Goal: Information Seeking & Learning: Learn about a topic

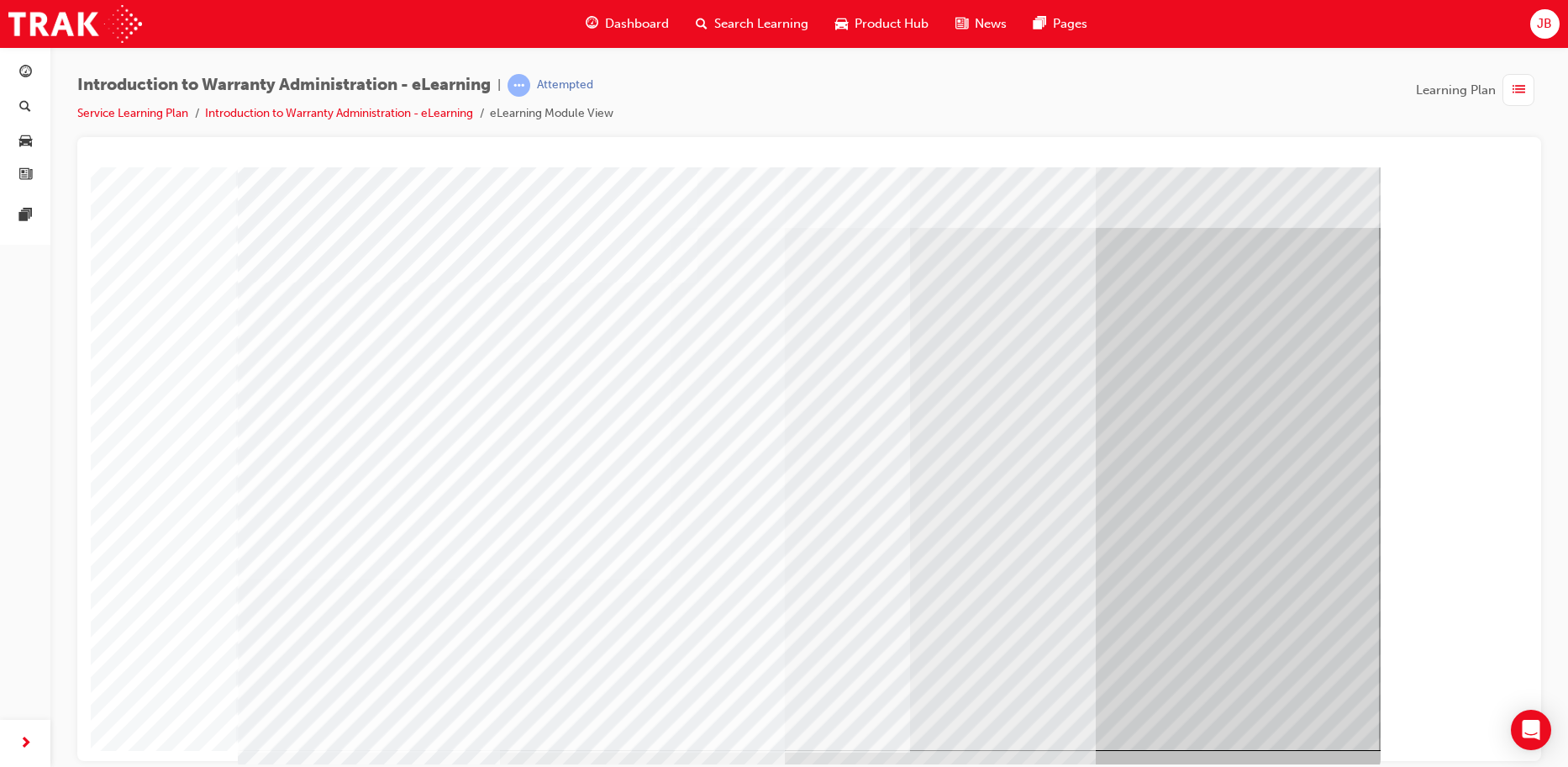
scroll to position [34, 0]
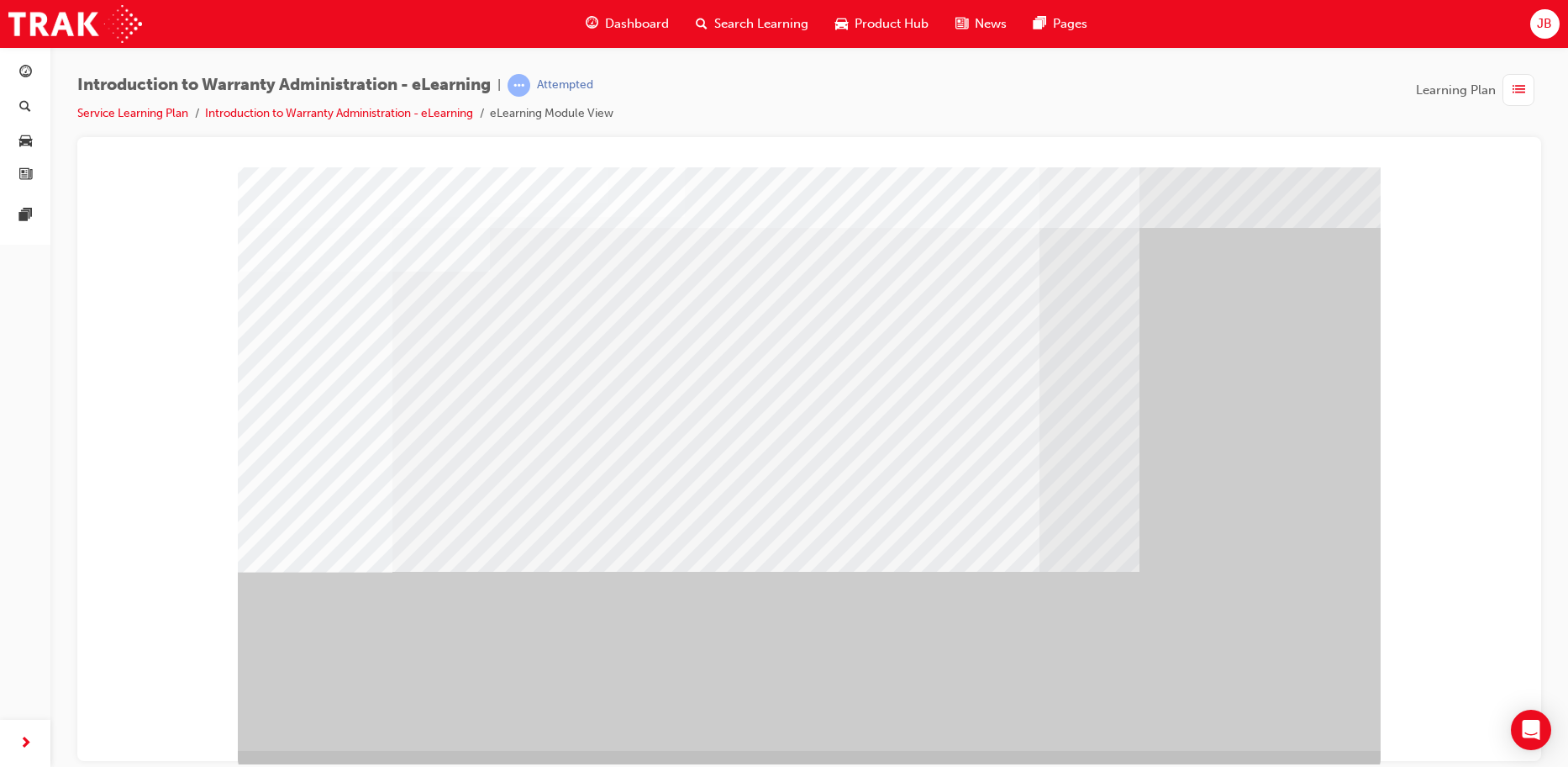
scroll to position [34, 0]
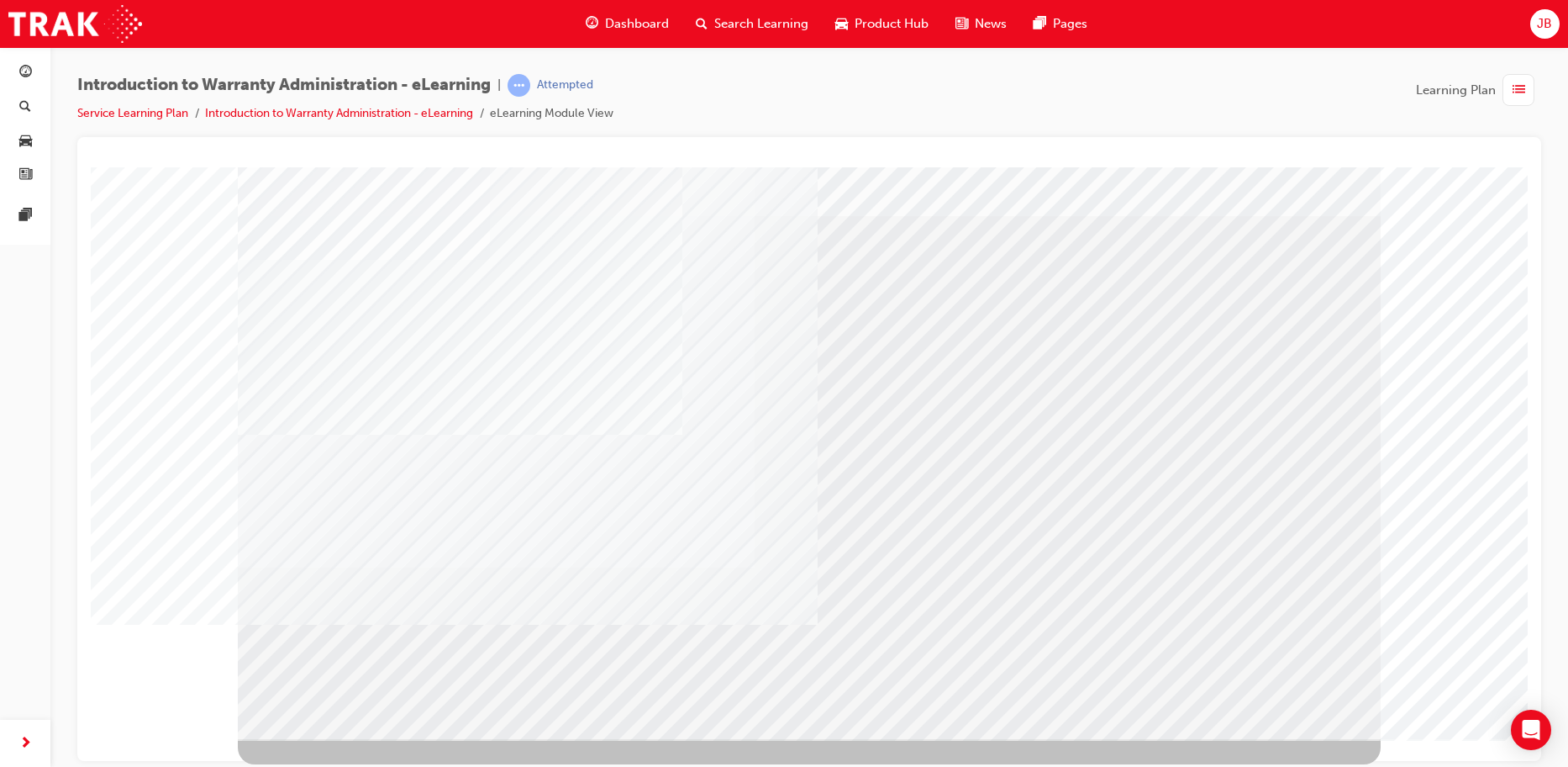
scroll to position [0, 0]
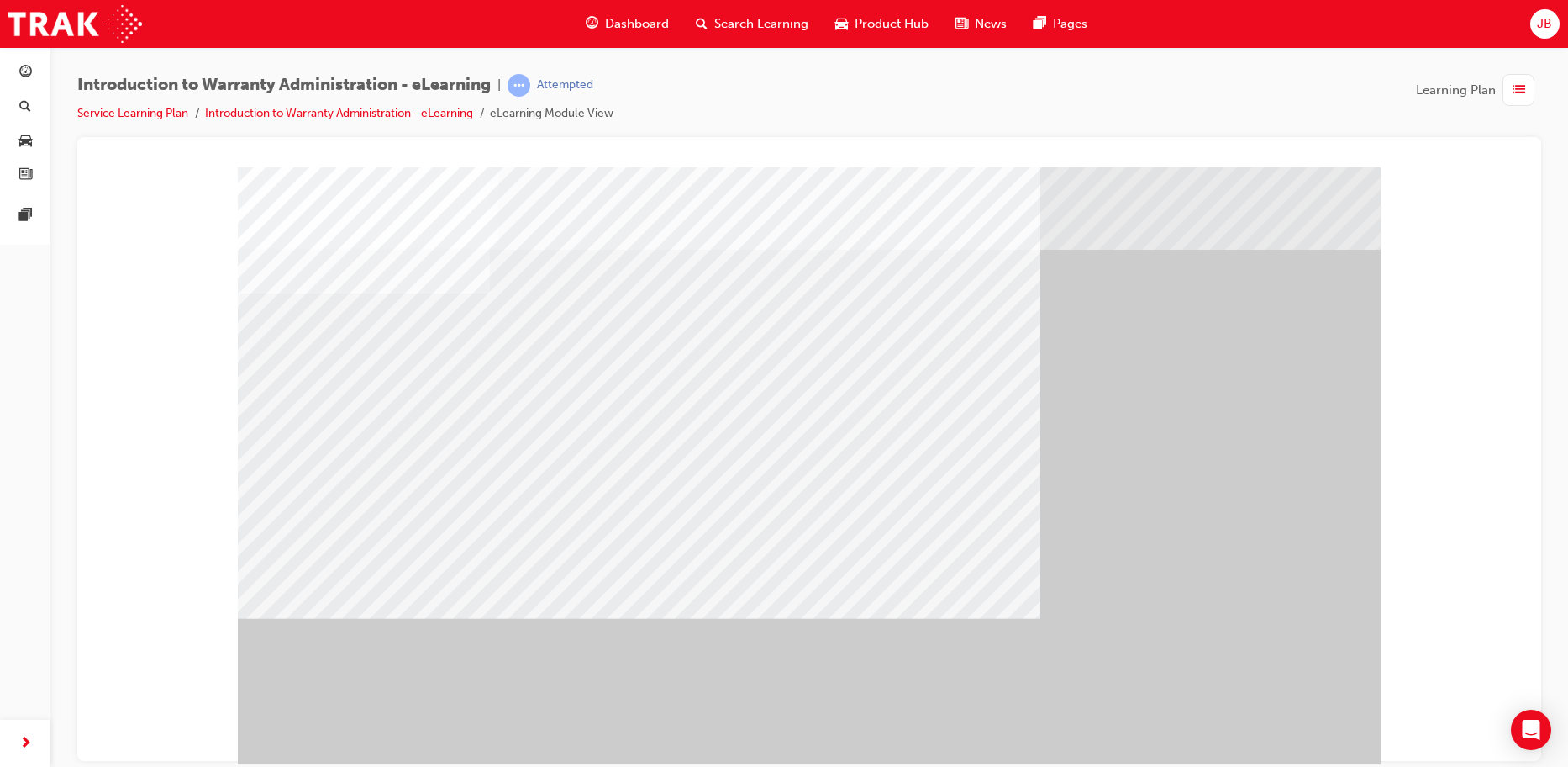
drag, startPoint x: 501, startPoint y: 333, endPoint x: 1063, endPoint y: 555, distance: 604.3
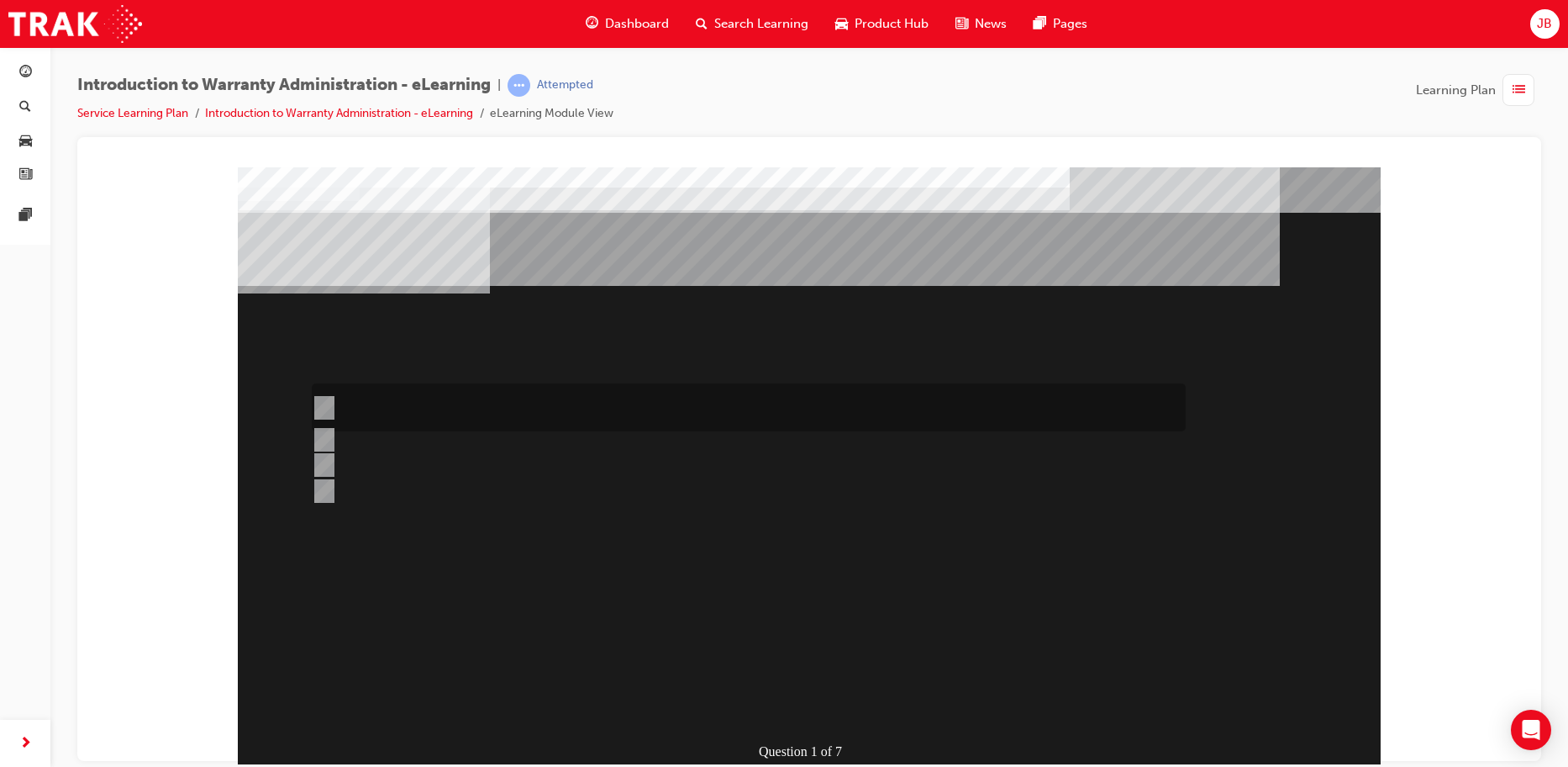
click at [396, 408] on div at bounding box center [745, 407] width 874 height 48
radio input "true"
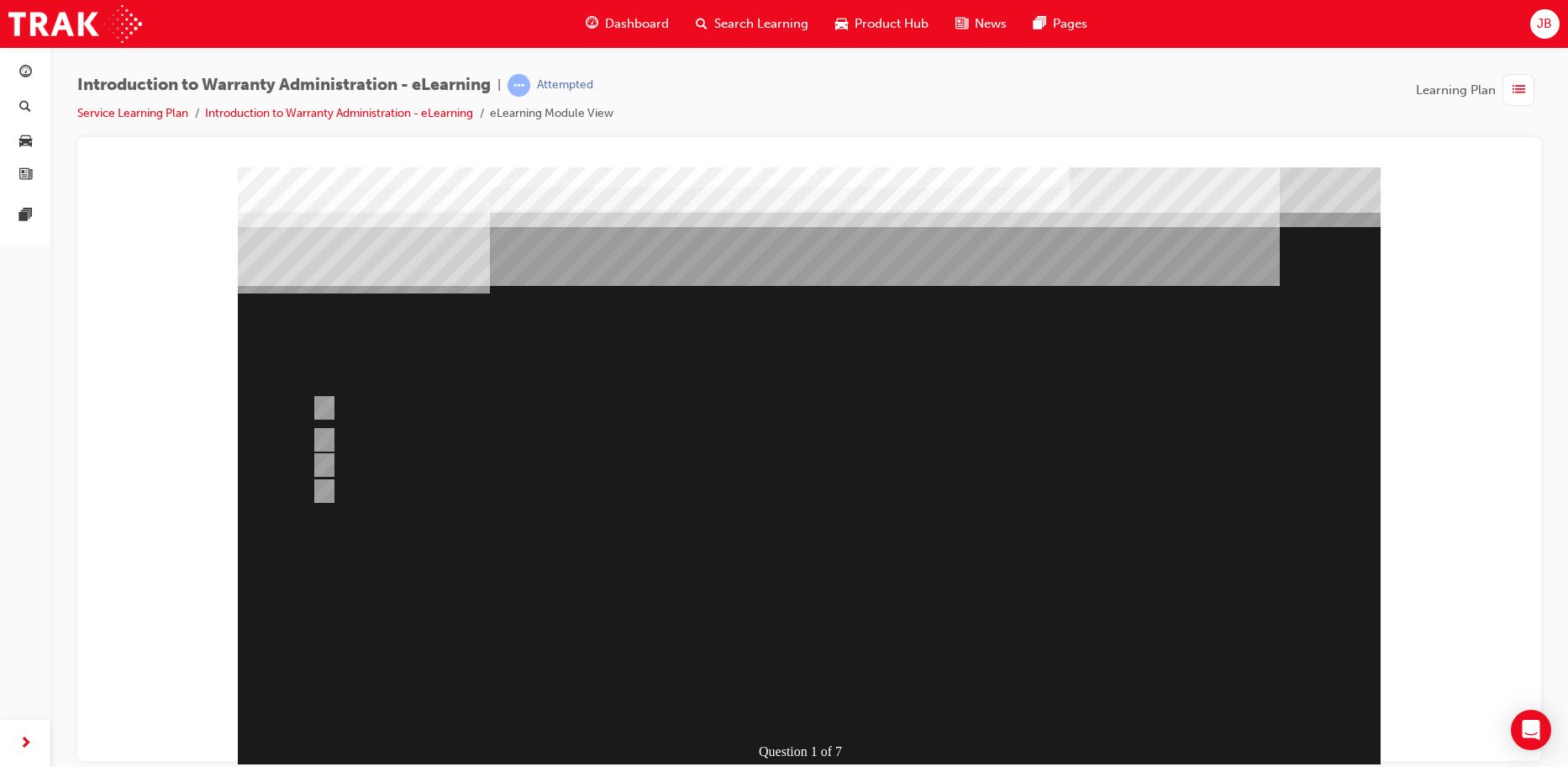
click at [766, 699] on div at bounding box center [809, 469] width 1143 height 606
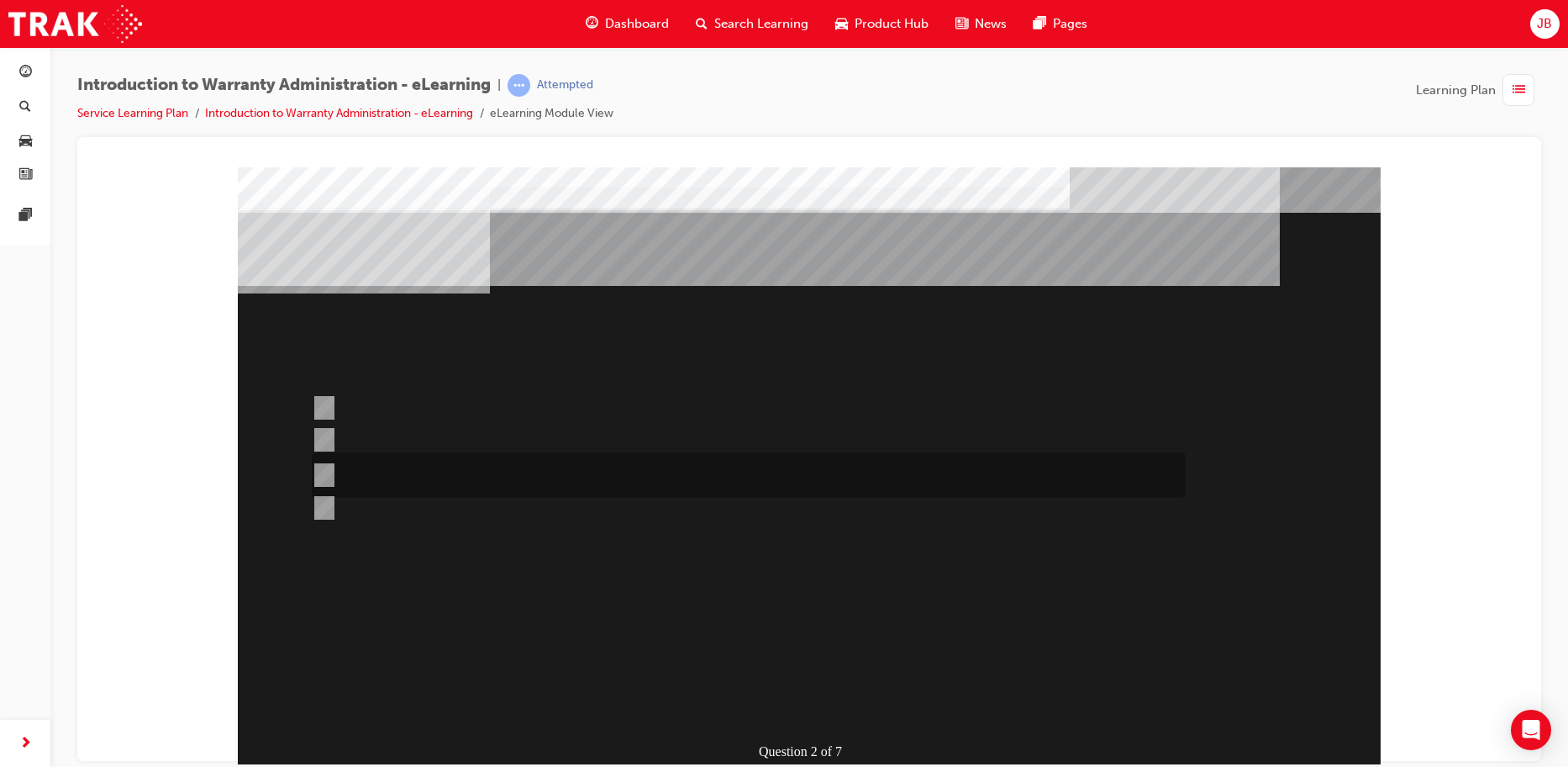
click at [453, 472] on div at bounding box center [745, 475] width 874 height 46
radio input "true"
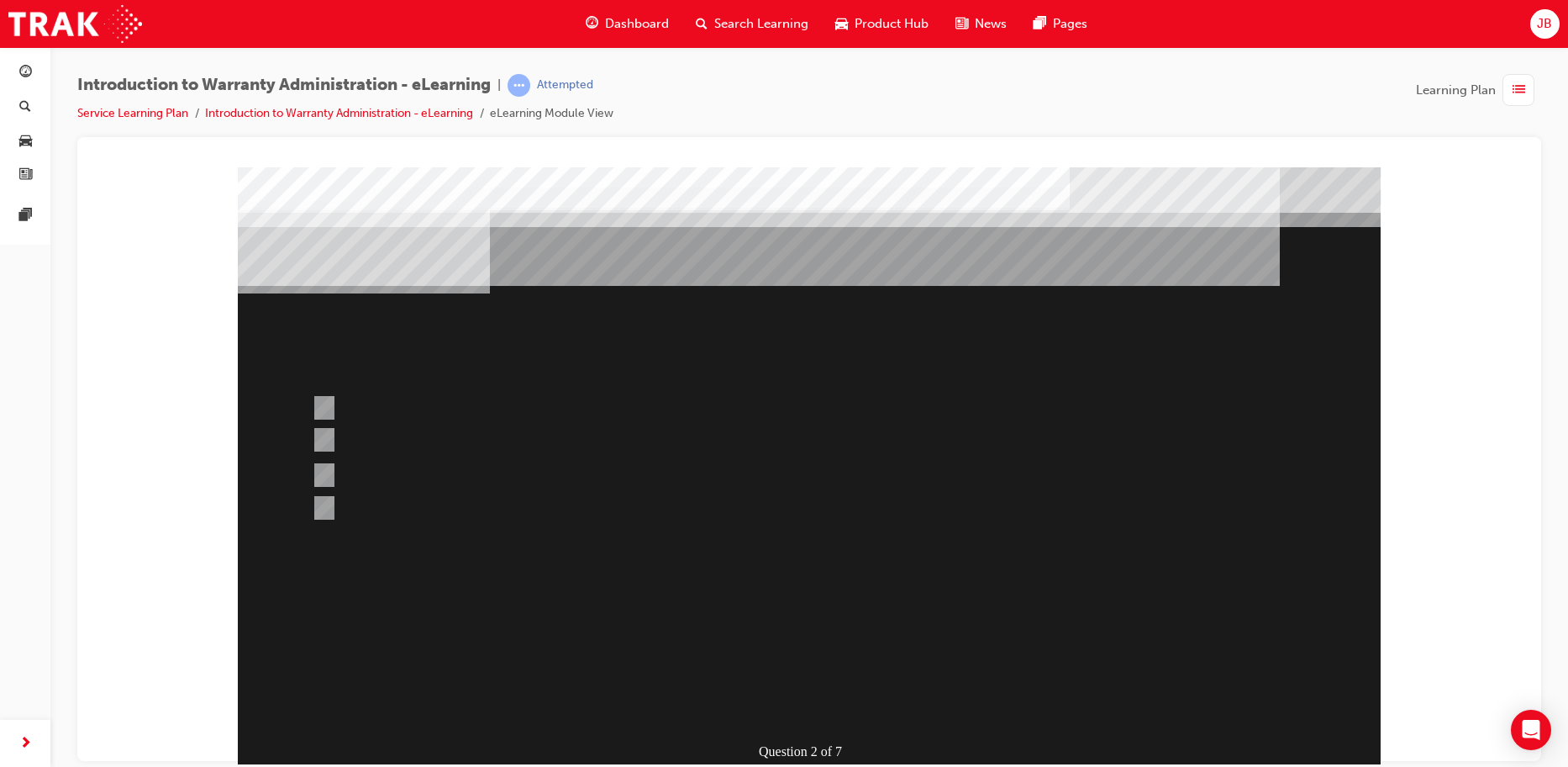
click at [772, 703] on div at bounding box center [809, 469] width 1143 height 606
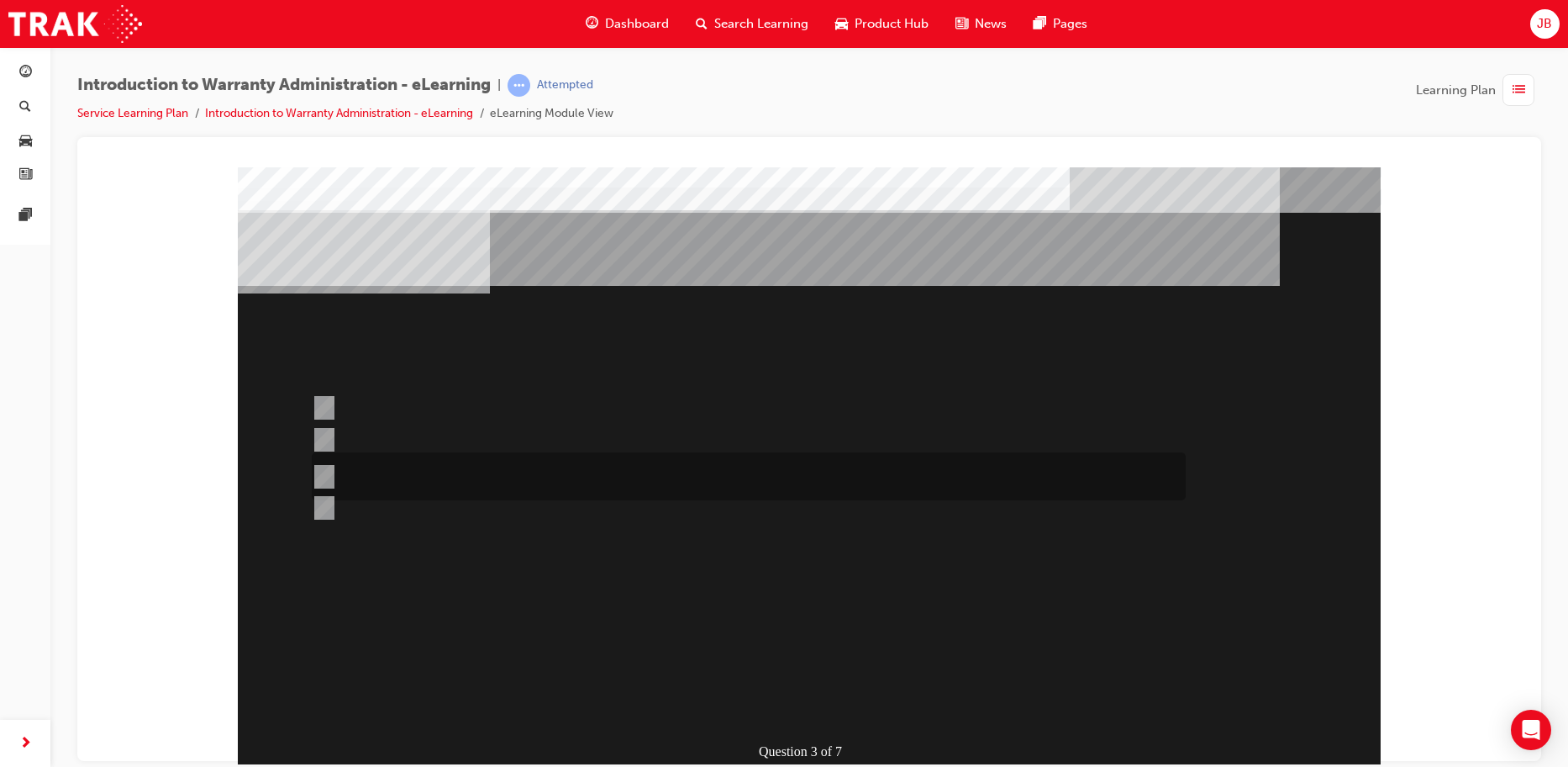
click at [614, 486] on div at bounding box center [745, 476] width 874 height 48
radio input "true"
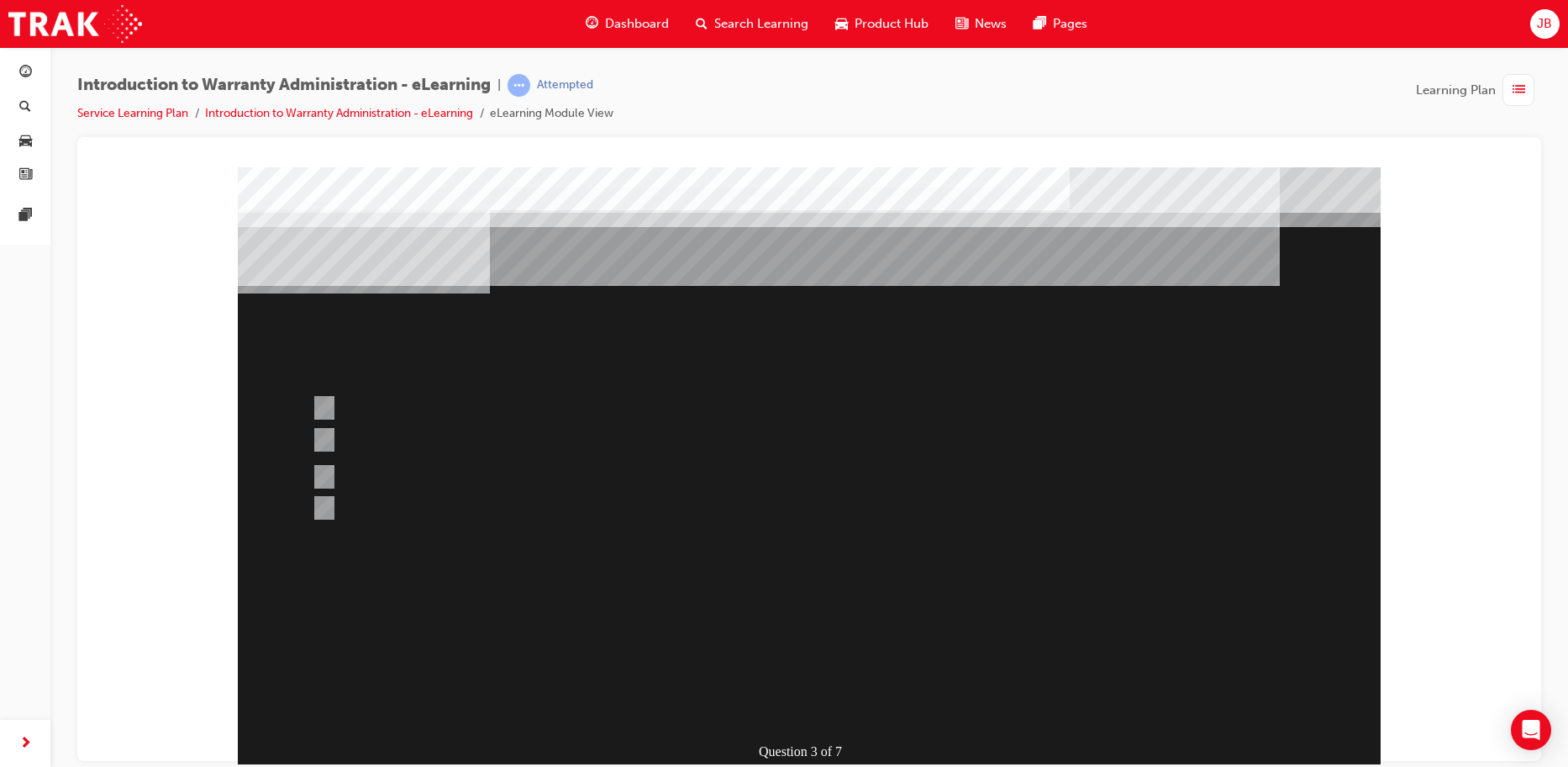
click at [784, 699] on div at bounding box center [809, 469] width 1143 height 606
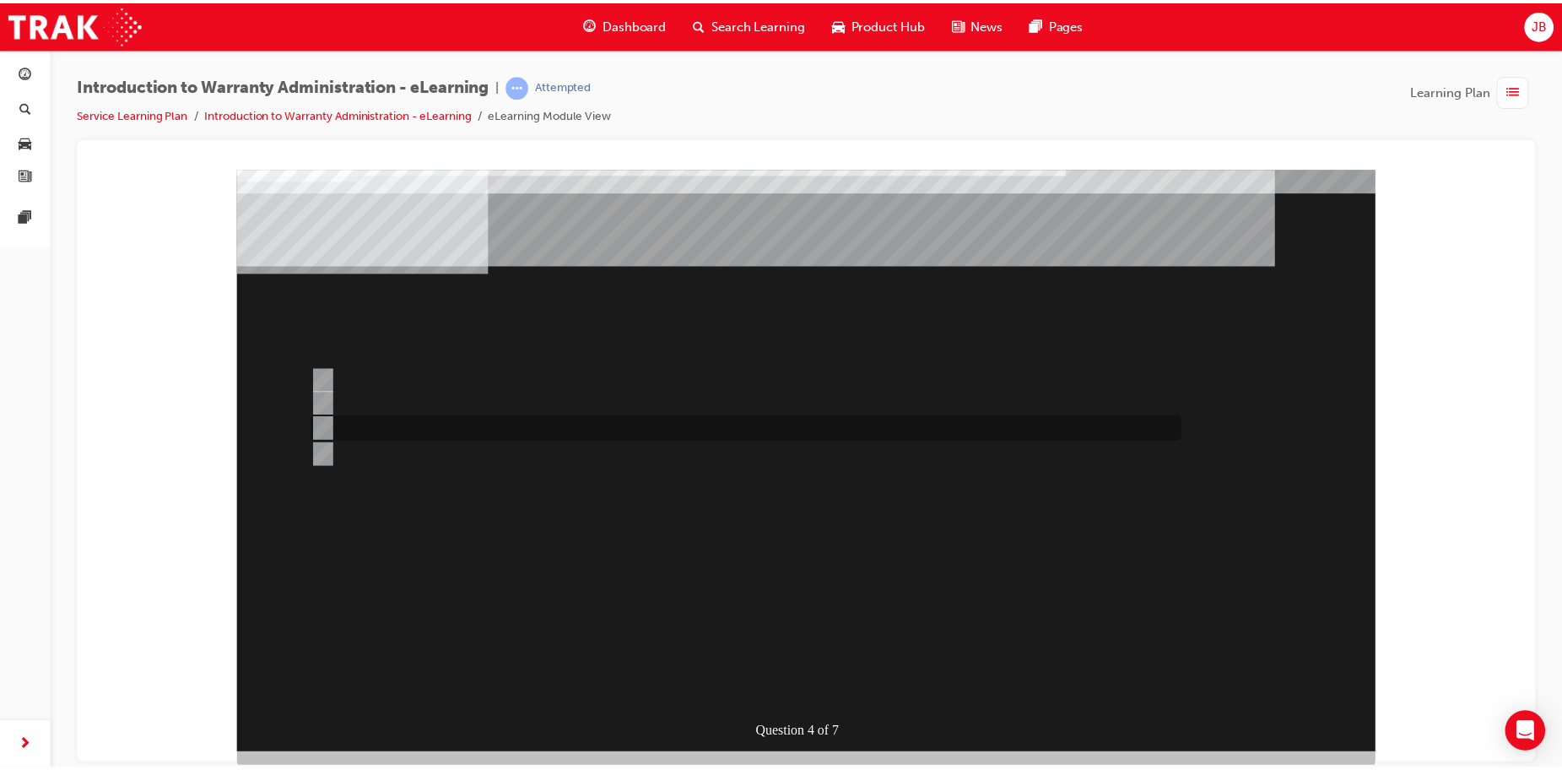
scroll to position [34, 0]
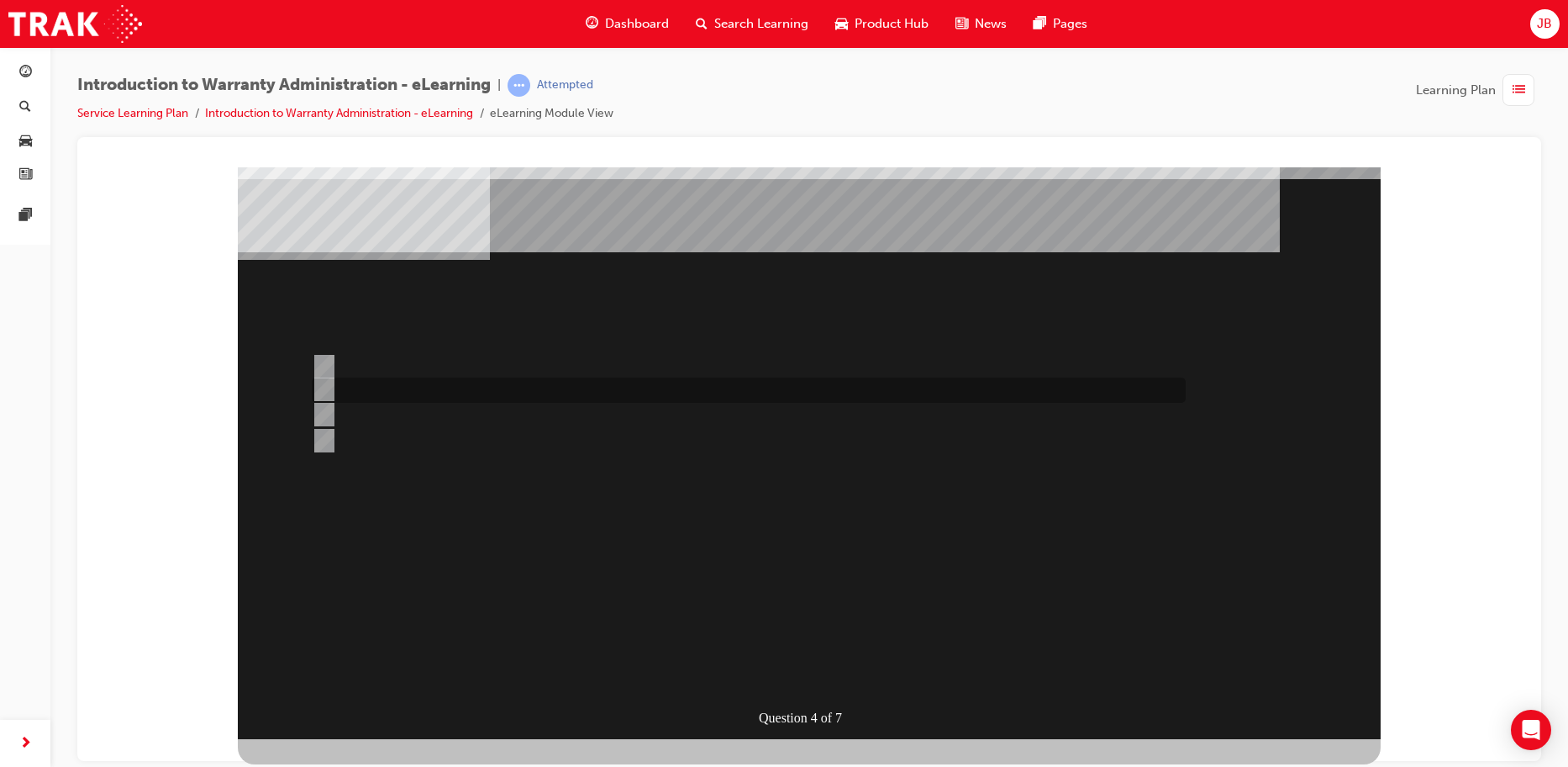
click at [521, 387] on div at bounding box center [745, 389] width 874 height 25
radio input "true"
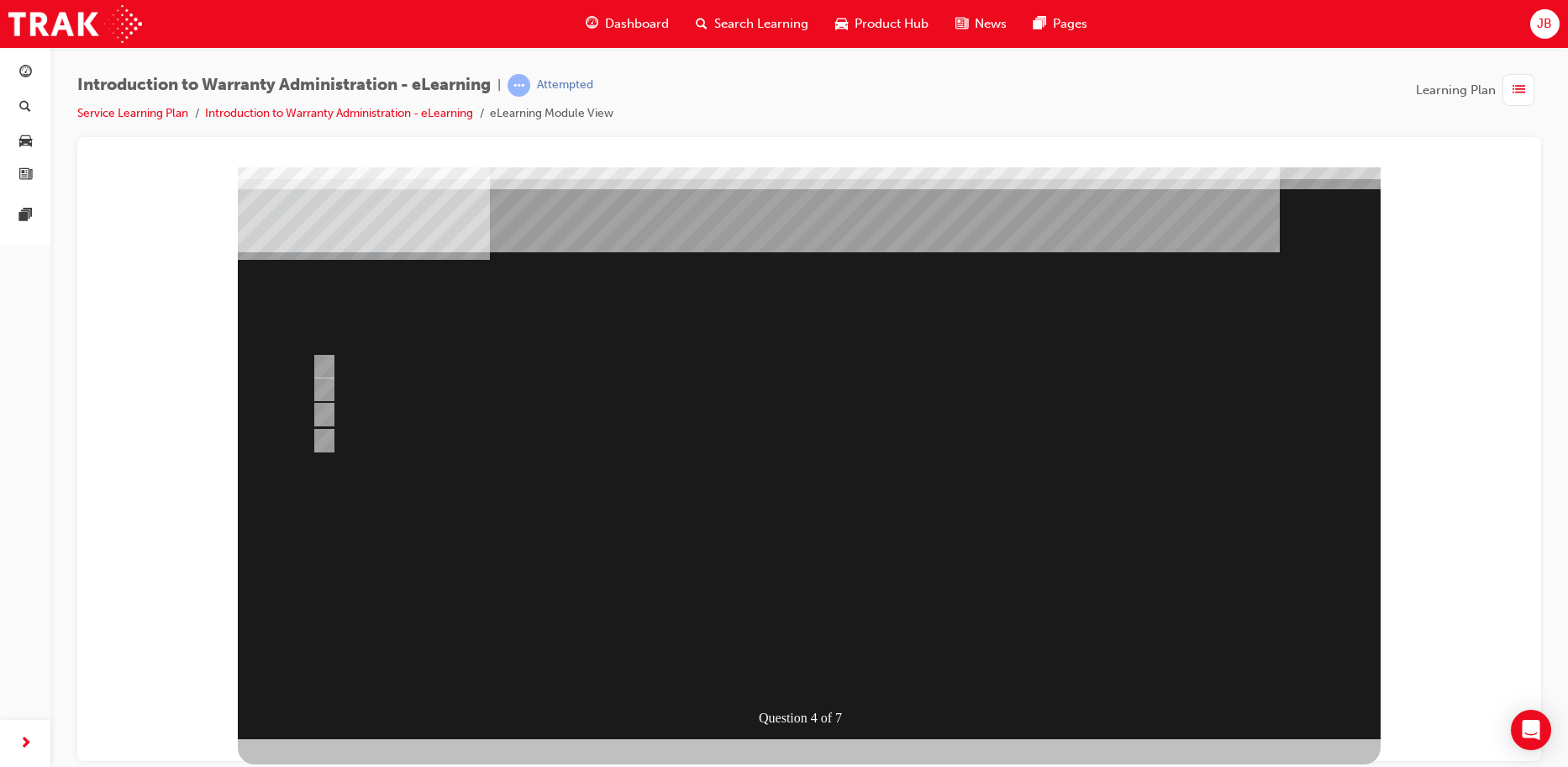
click at [328, 407] on div at bounding box center [809, 435] width 1143 height 606
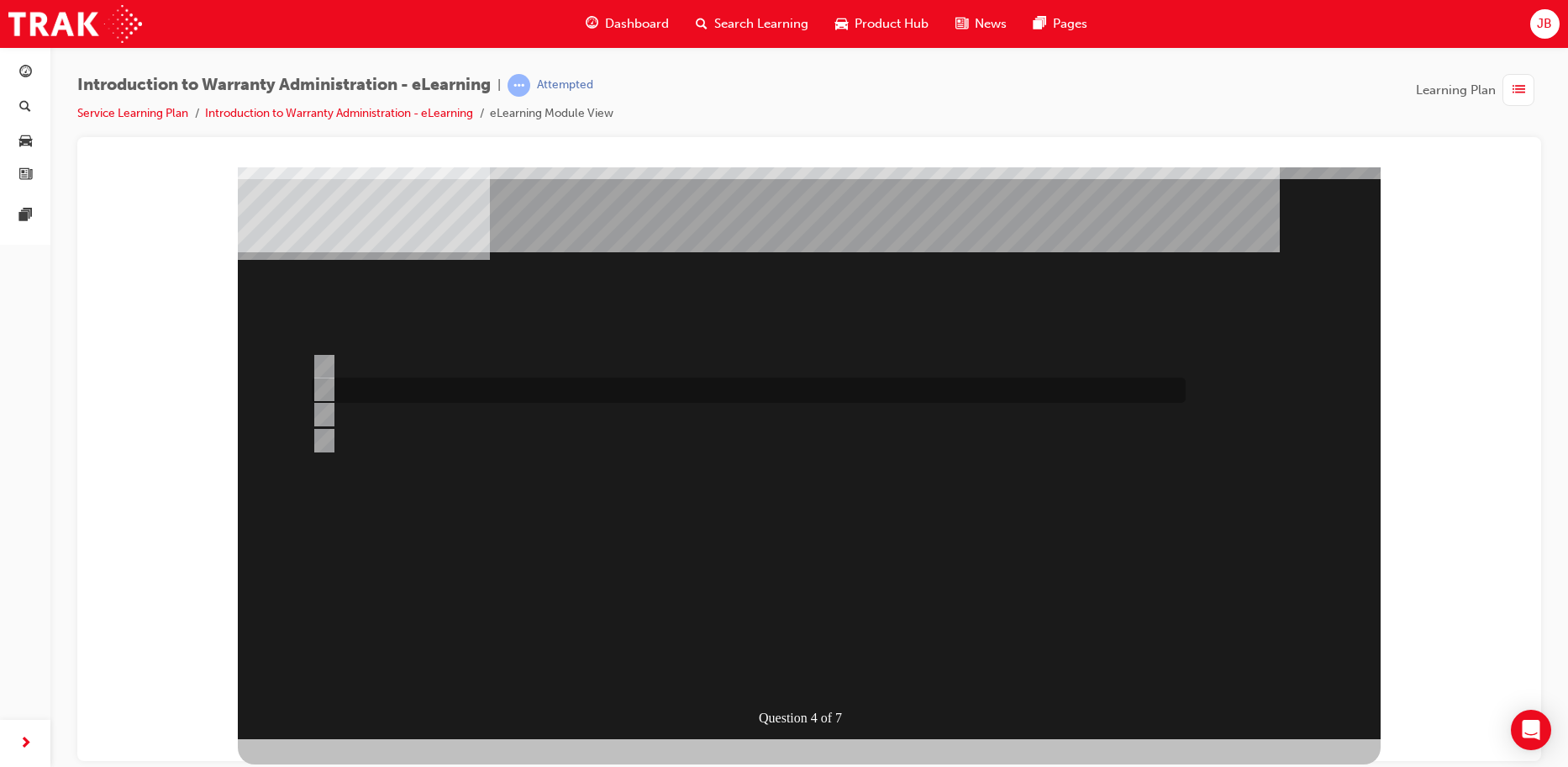
click at [327, 384] on input "Multiple Claims can be input via WiNpaq." at bounding box center [321, 389] width 19 height 19
click at [324, 406] on input "Vehicle details can be sourced via the Enquiries radio button." at bounding box center [321, 414] width 19 height 19
radio input "true"
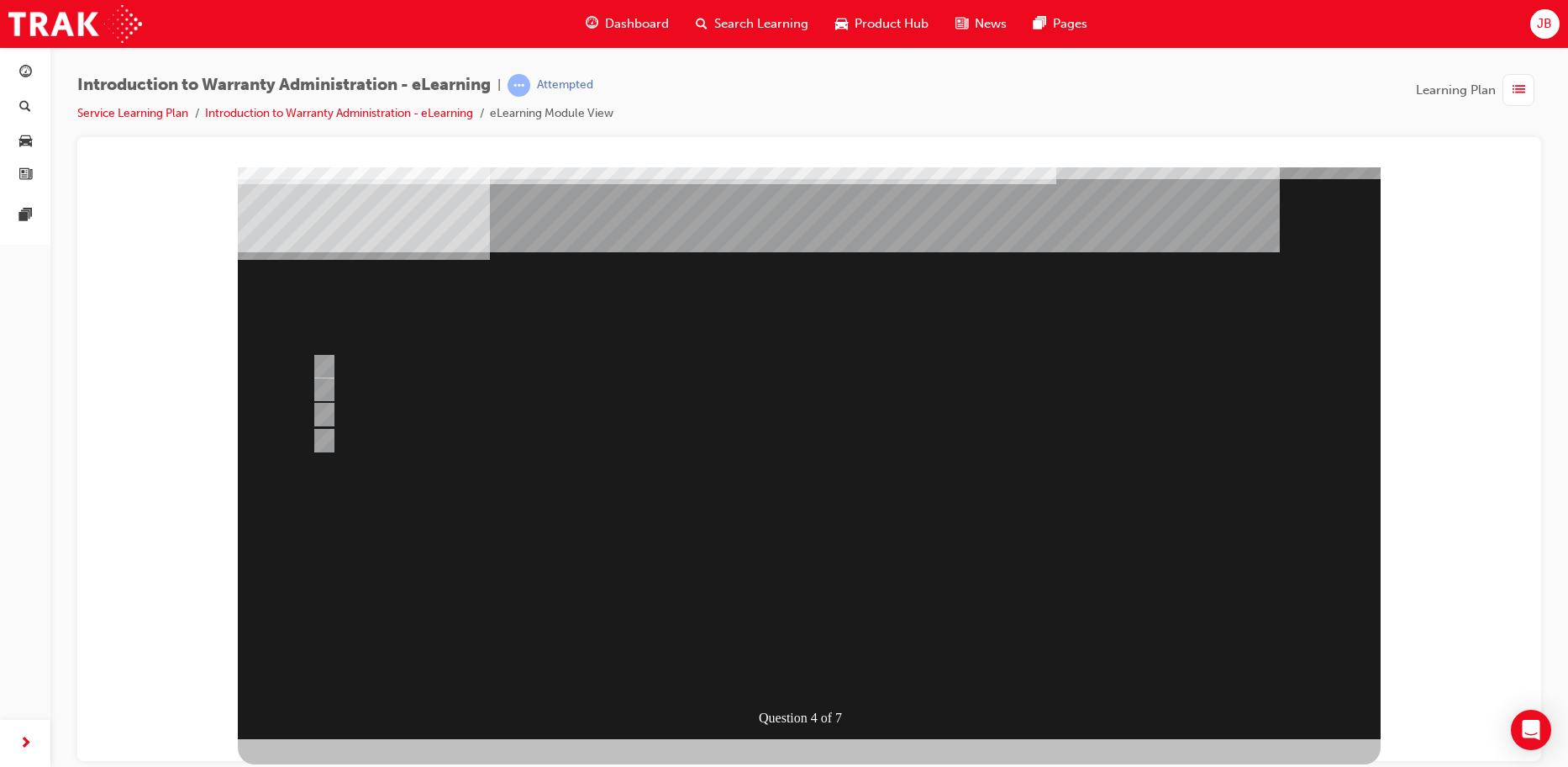
scroll to position [0, 0]
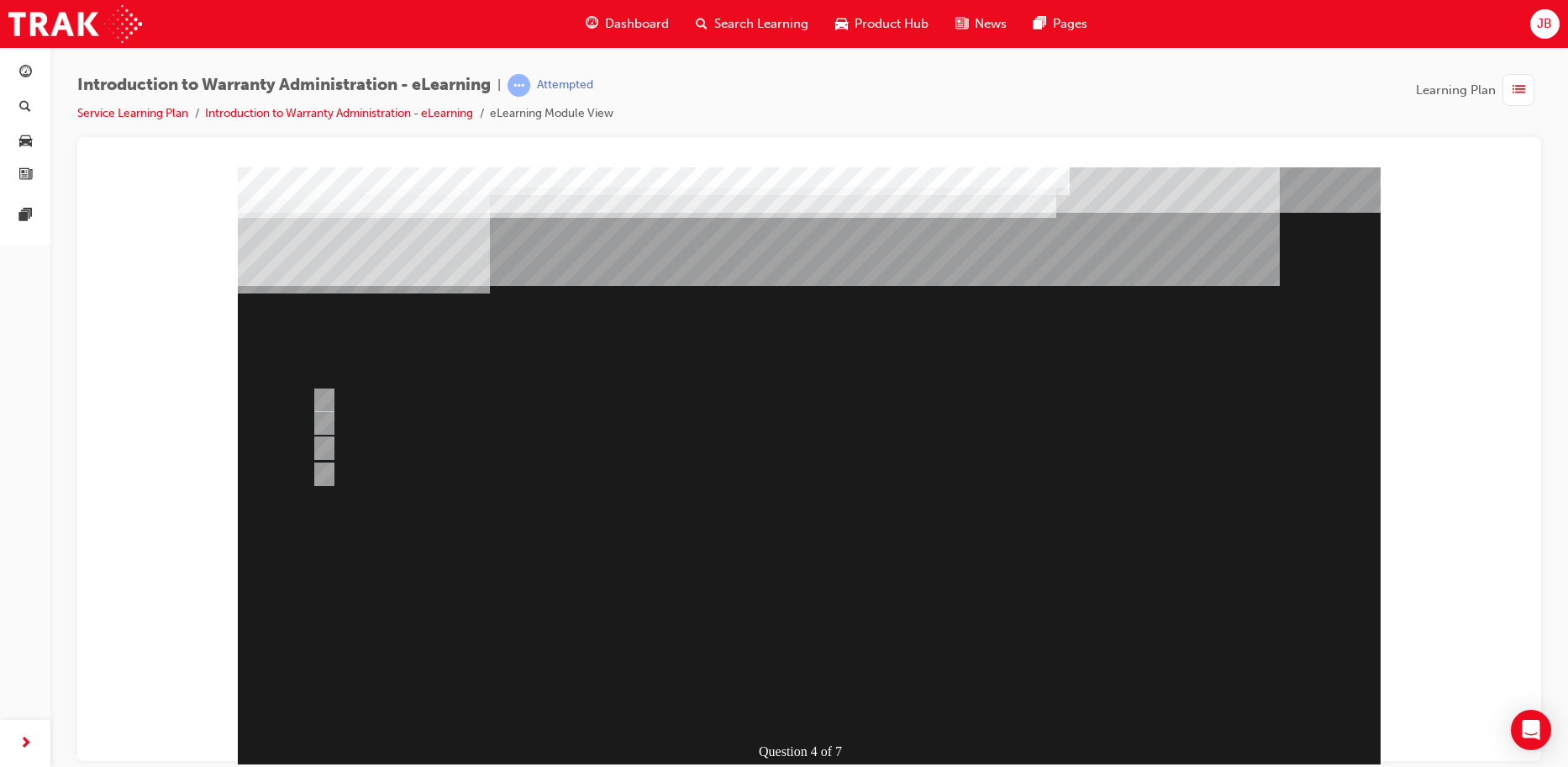
click at [329, 468] on div at bounding box center [809, 469] width 1143 height 606
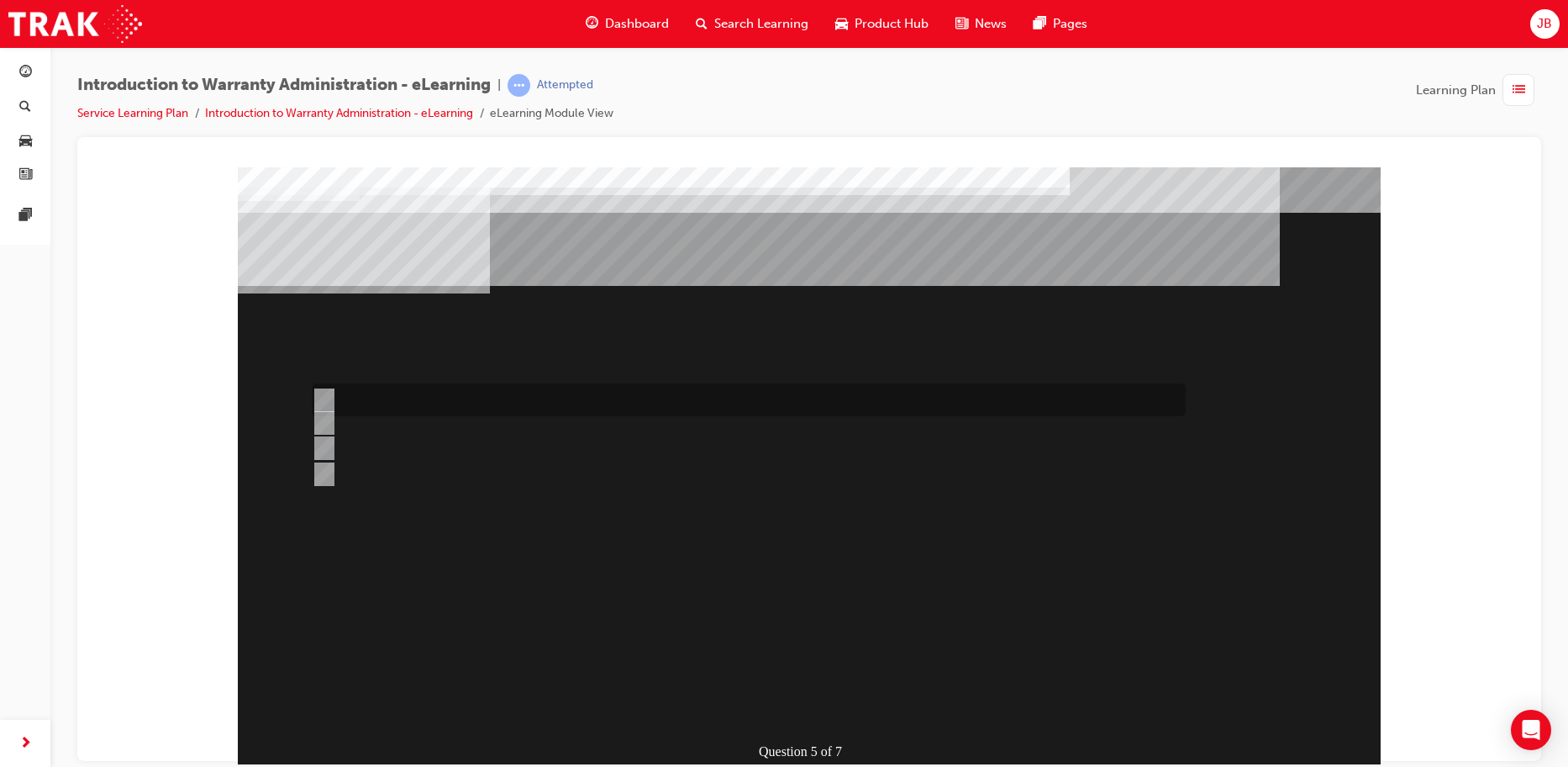
click at [378, 396] on div at bounding box center [745, 399] width 874 height 33
radio input "true"
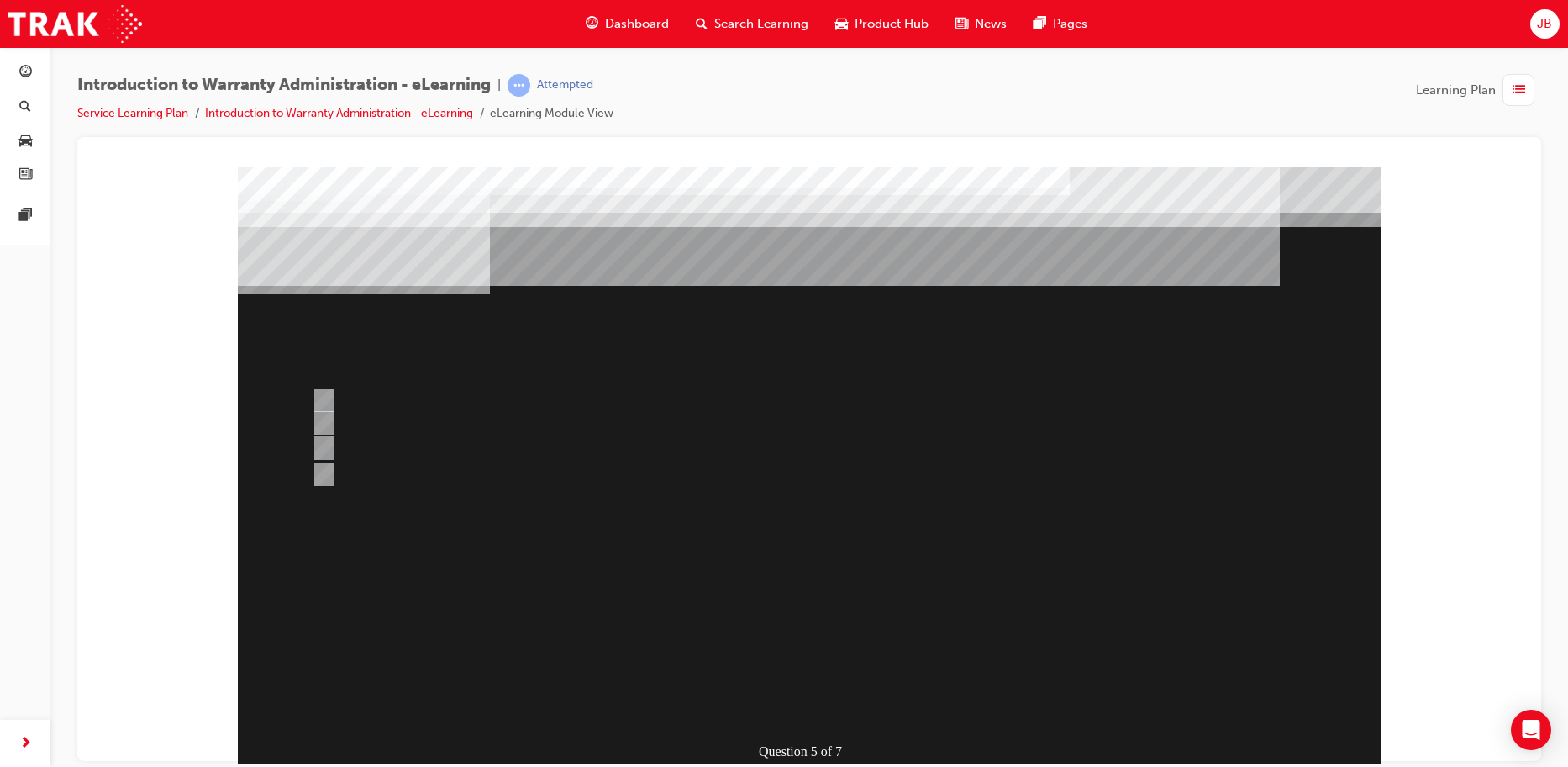
click at [792, 691] on div at bounding box center [809, 469] width 1143 height 606
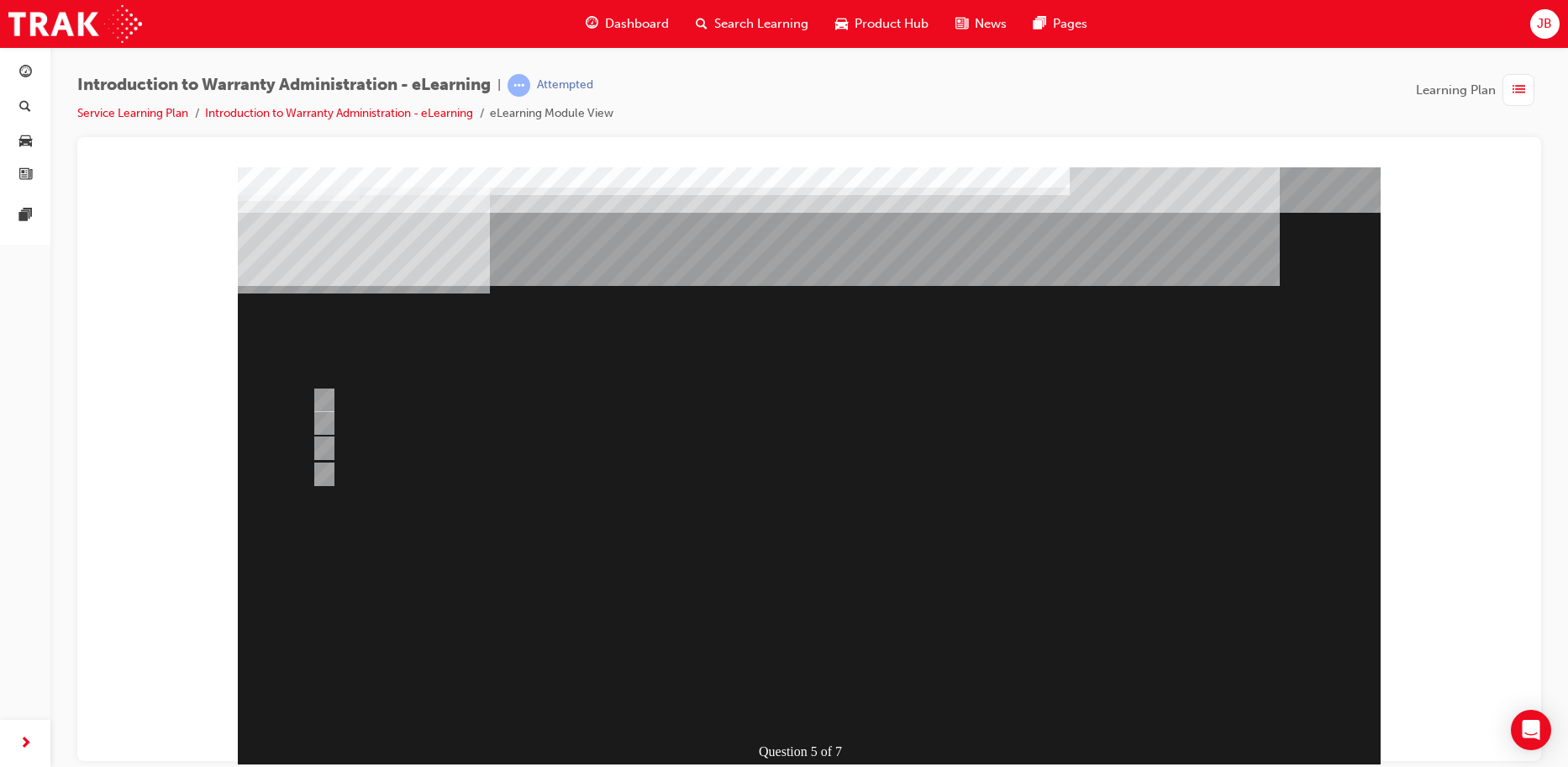
click at [784, 592] on div "" at bounding box center [647, 567] width 818 height 51
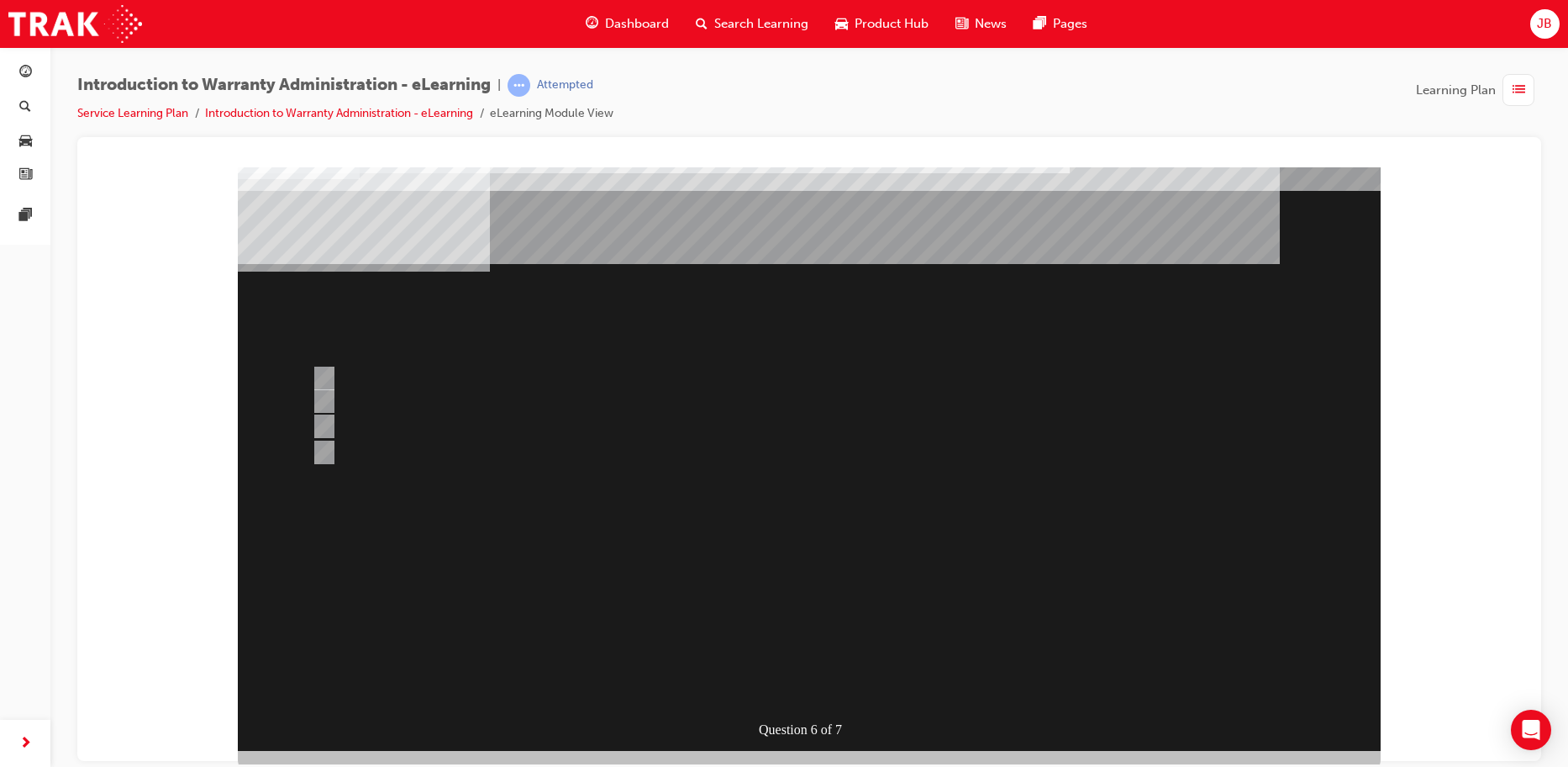
scroll to position [34, 0]
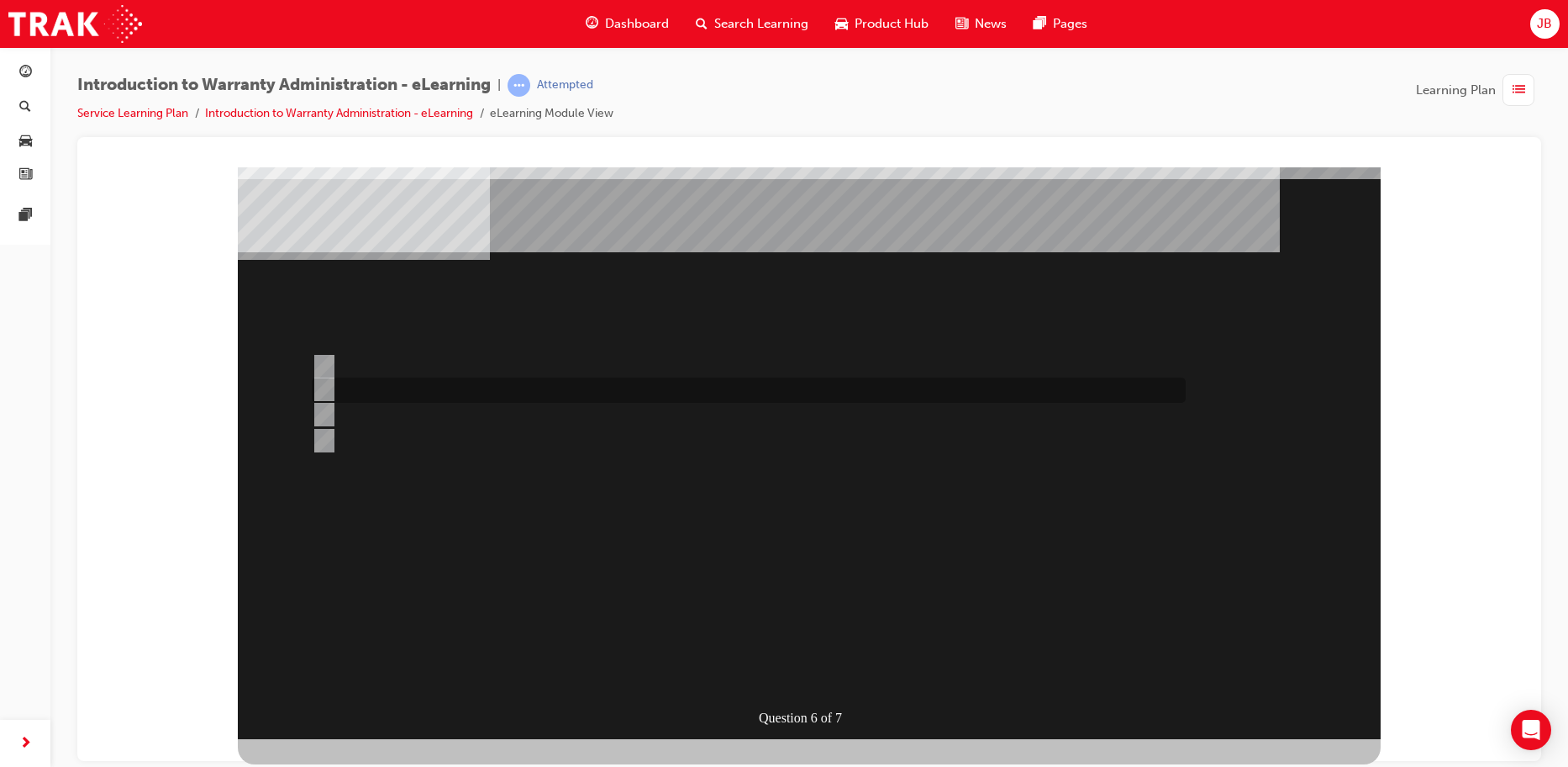
click at [374, 392] on div at bounding box center [745, 389] width 874 height 25
click at [398, 407] on div at bounding box center [745, 413] width 874 height 25
radio input "false"
radio input "true"
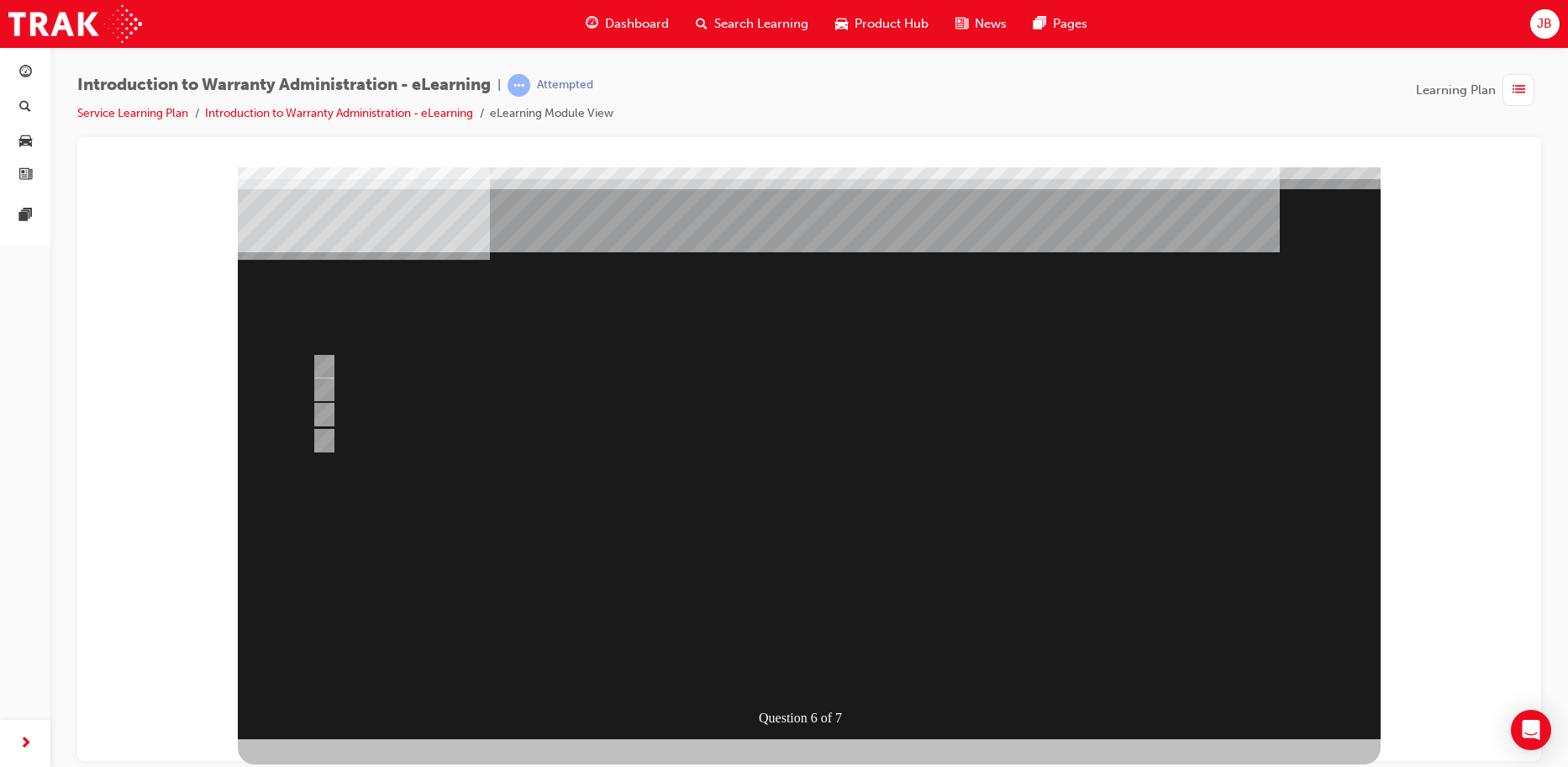
click at [352, 381] on div at bounding box center [809, 435] width 1143 height 606
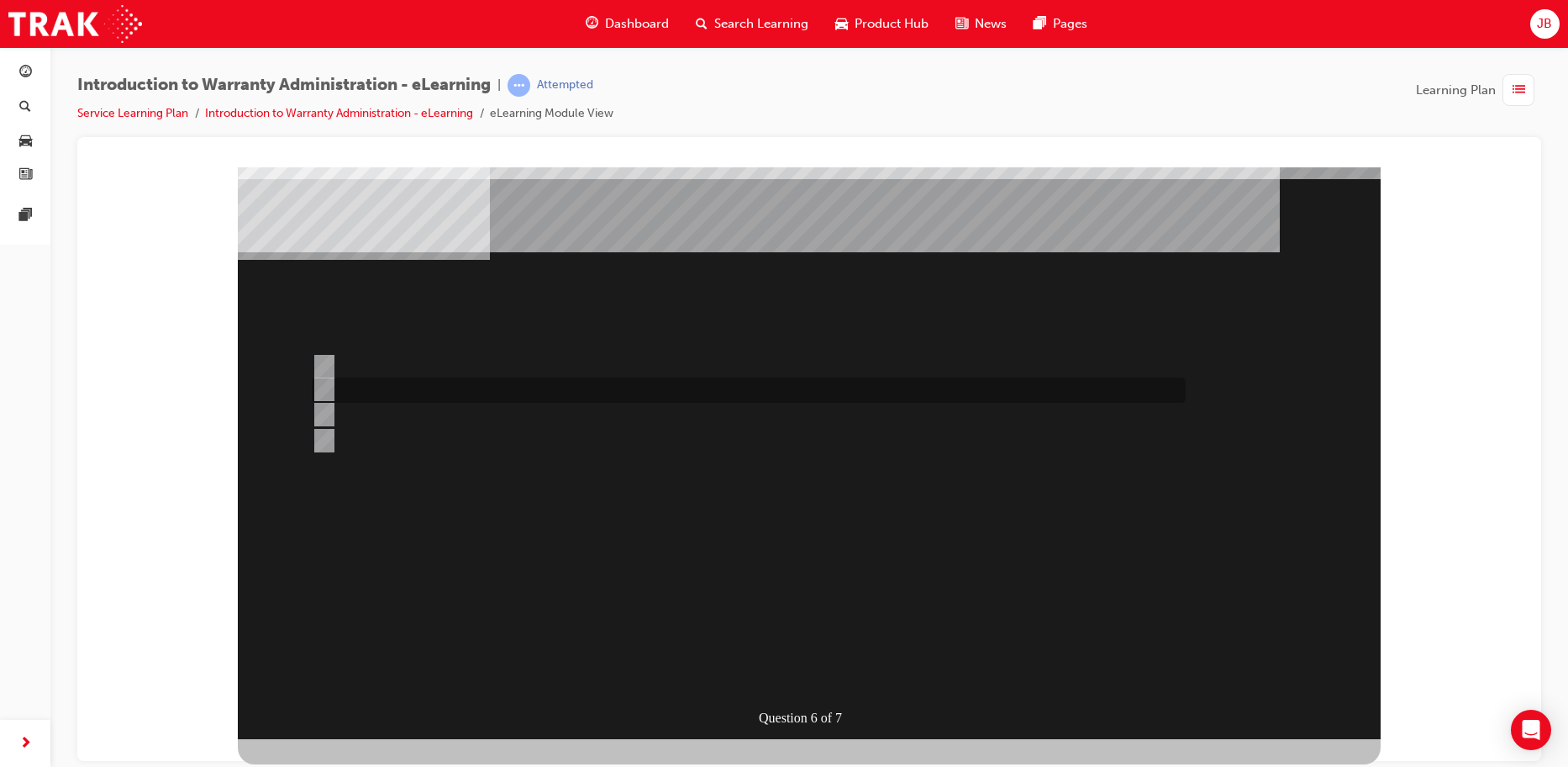
click at [325, 390] on input "The Warranty Policy & Procedures Manual." at bounding box center [321, 389] width 19 height 19
radio input "true"
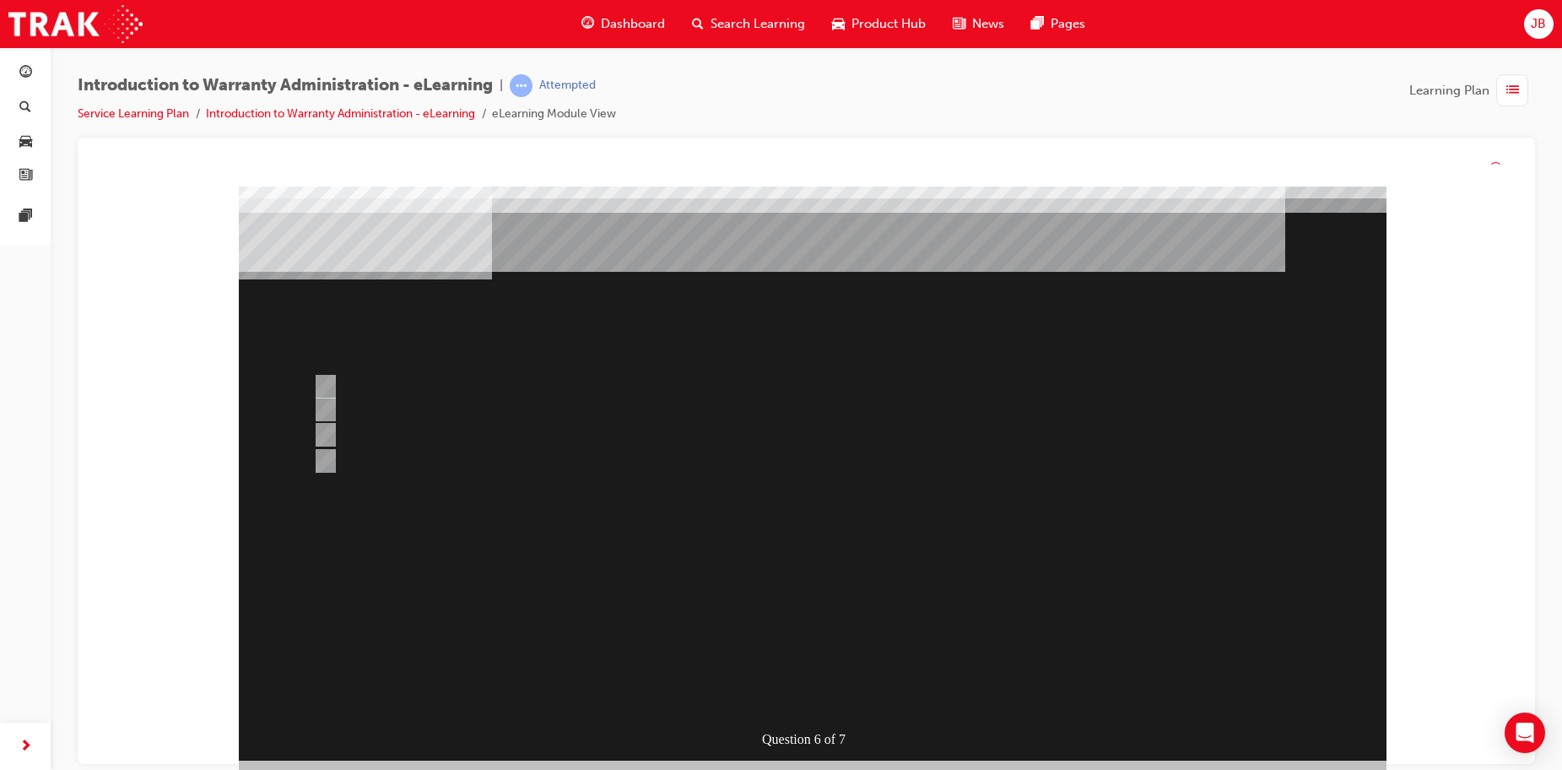
scroll to position [0, 0]
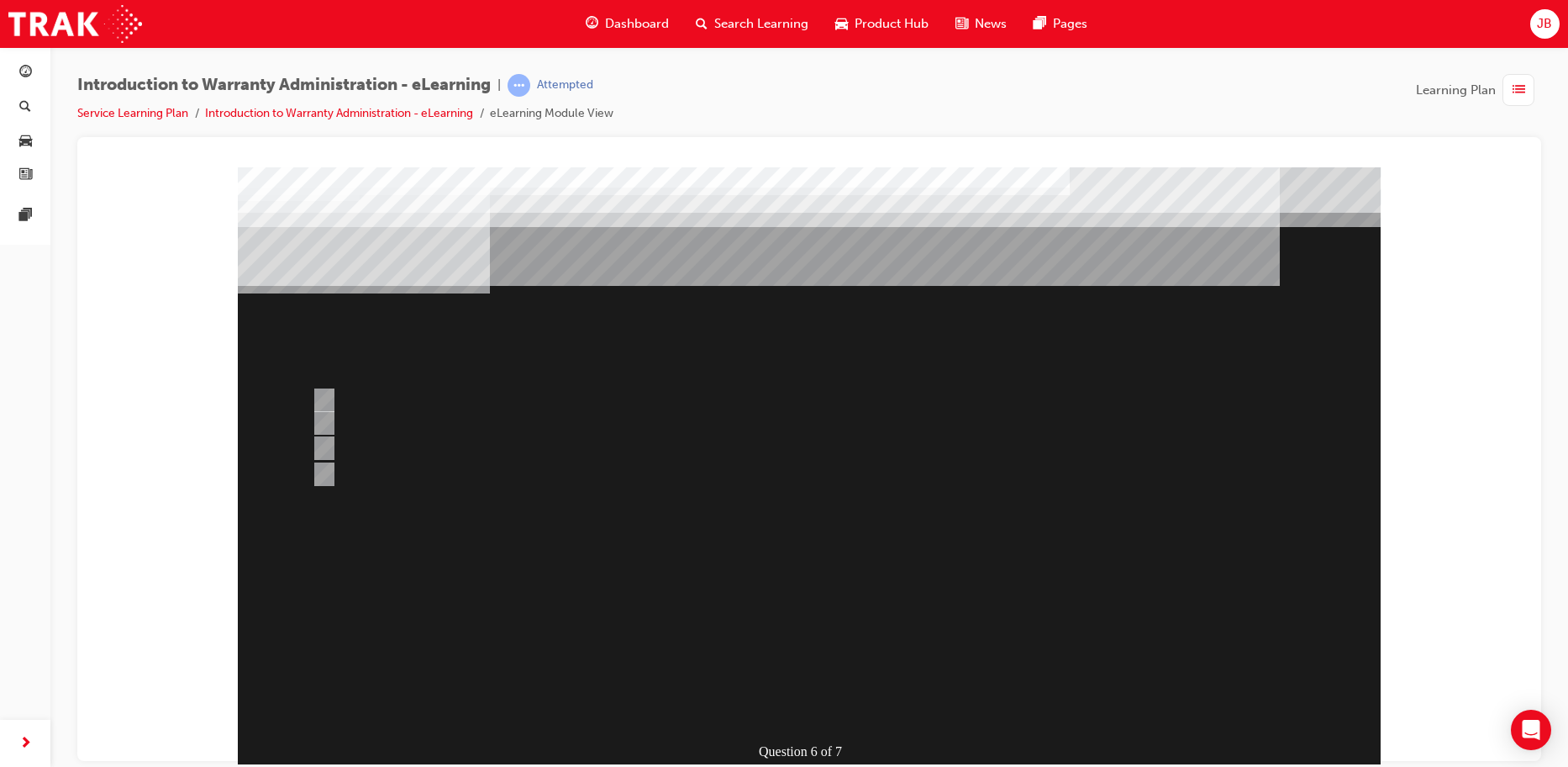
click at [800, 694] on div at bounding box center [809, 469] width 1143 height 606
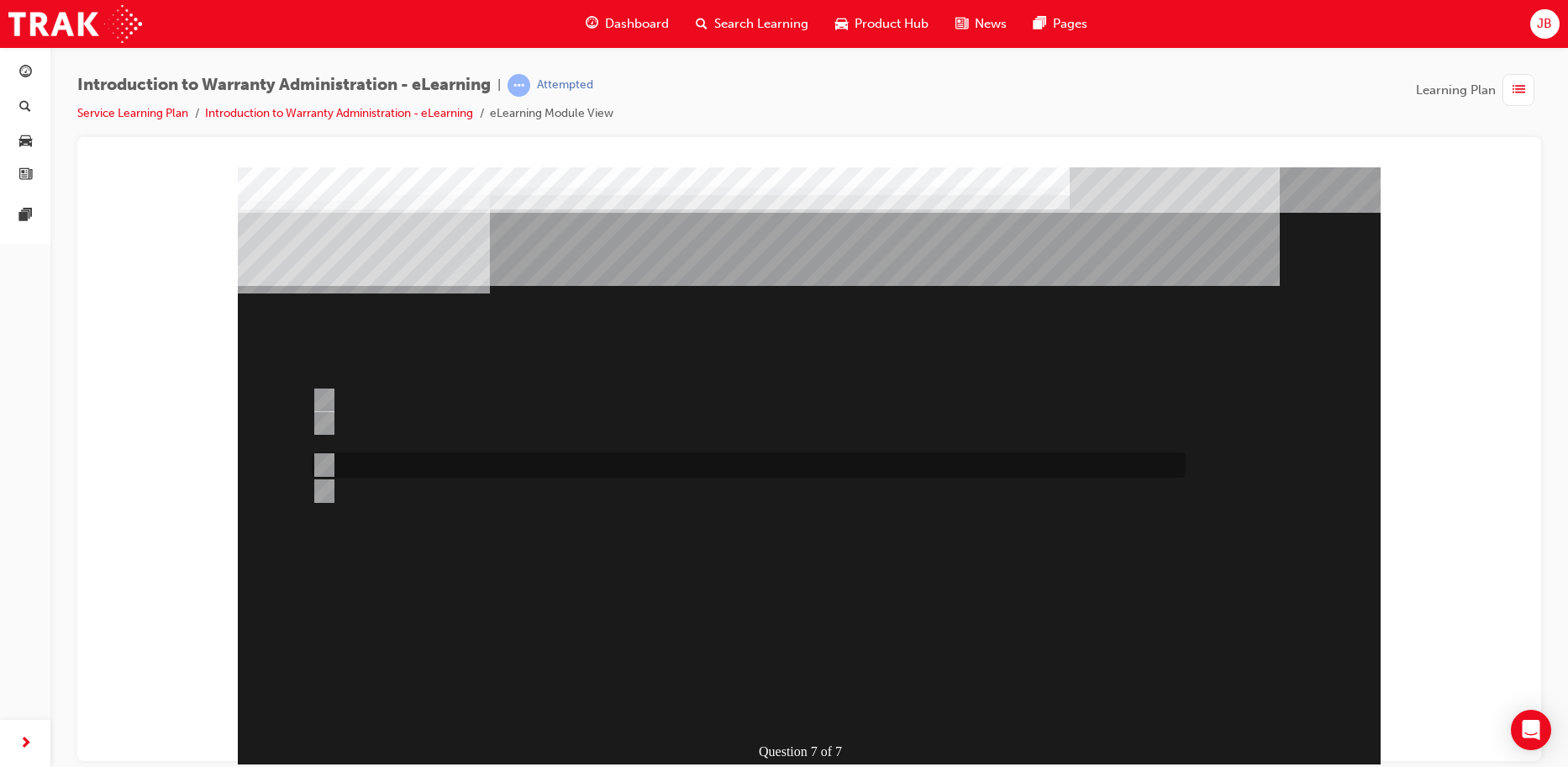
click at [416, 473] on div at bounding box center [745, 464] width 874 height 25
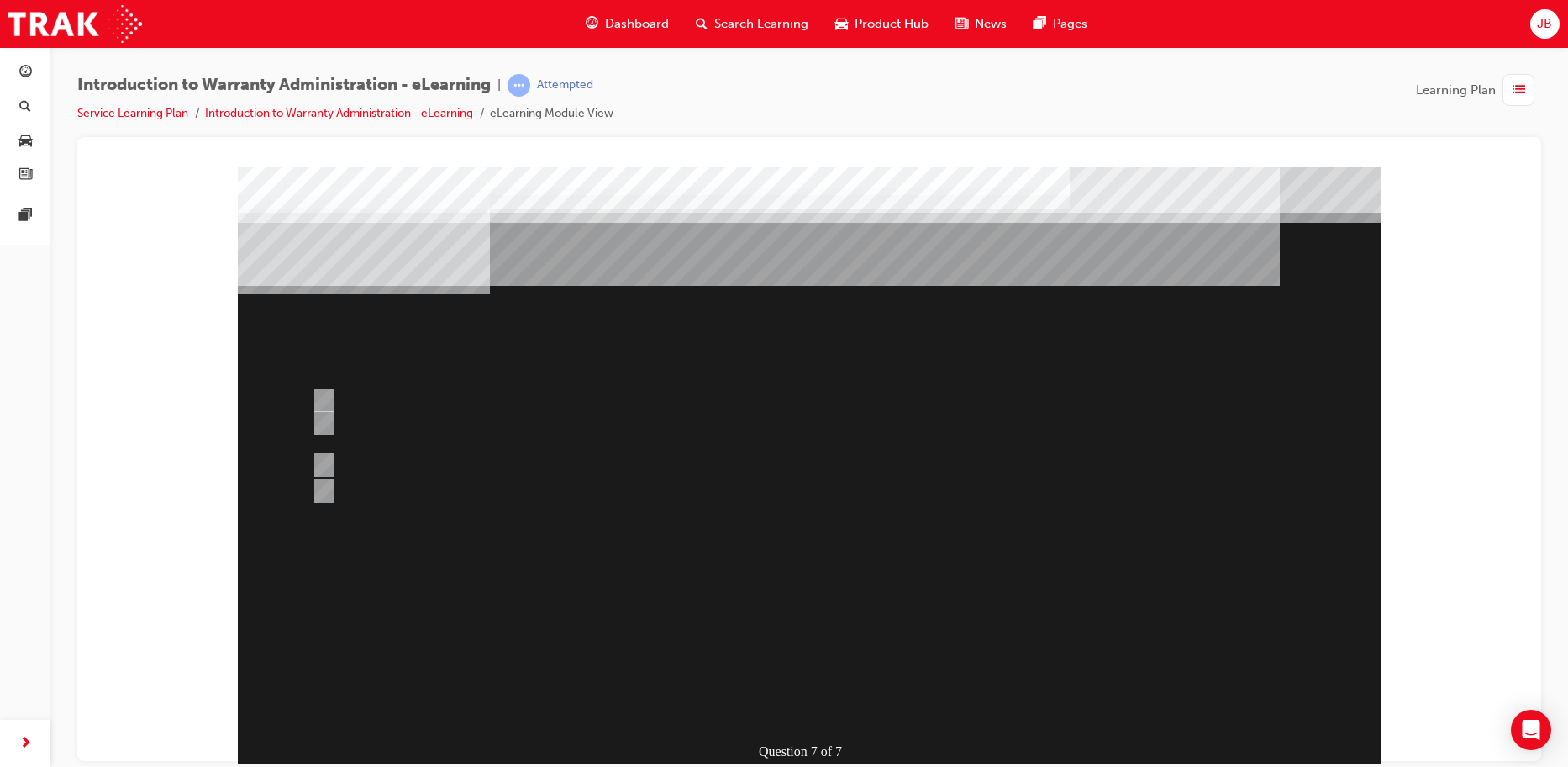
click at [489, 488] on div at bounding box center [809, 469] width 1143 height 606
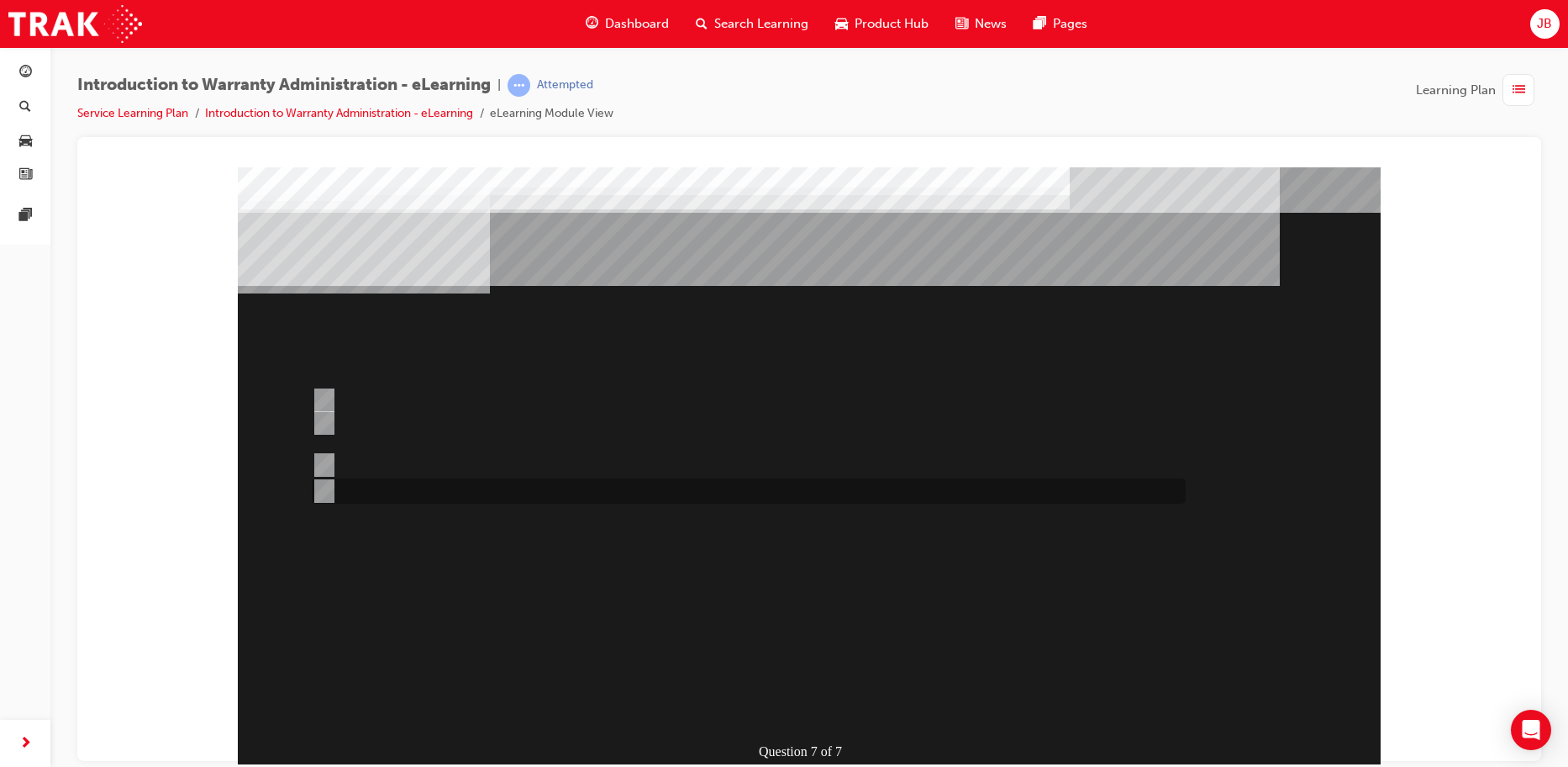
click at [316, 479] on div at bounding box center [745, 490] width 874 height 25
radio input "false"
radio input "true"
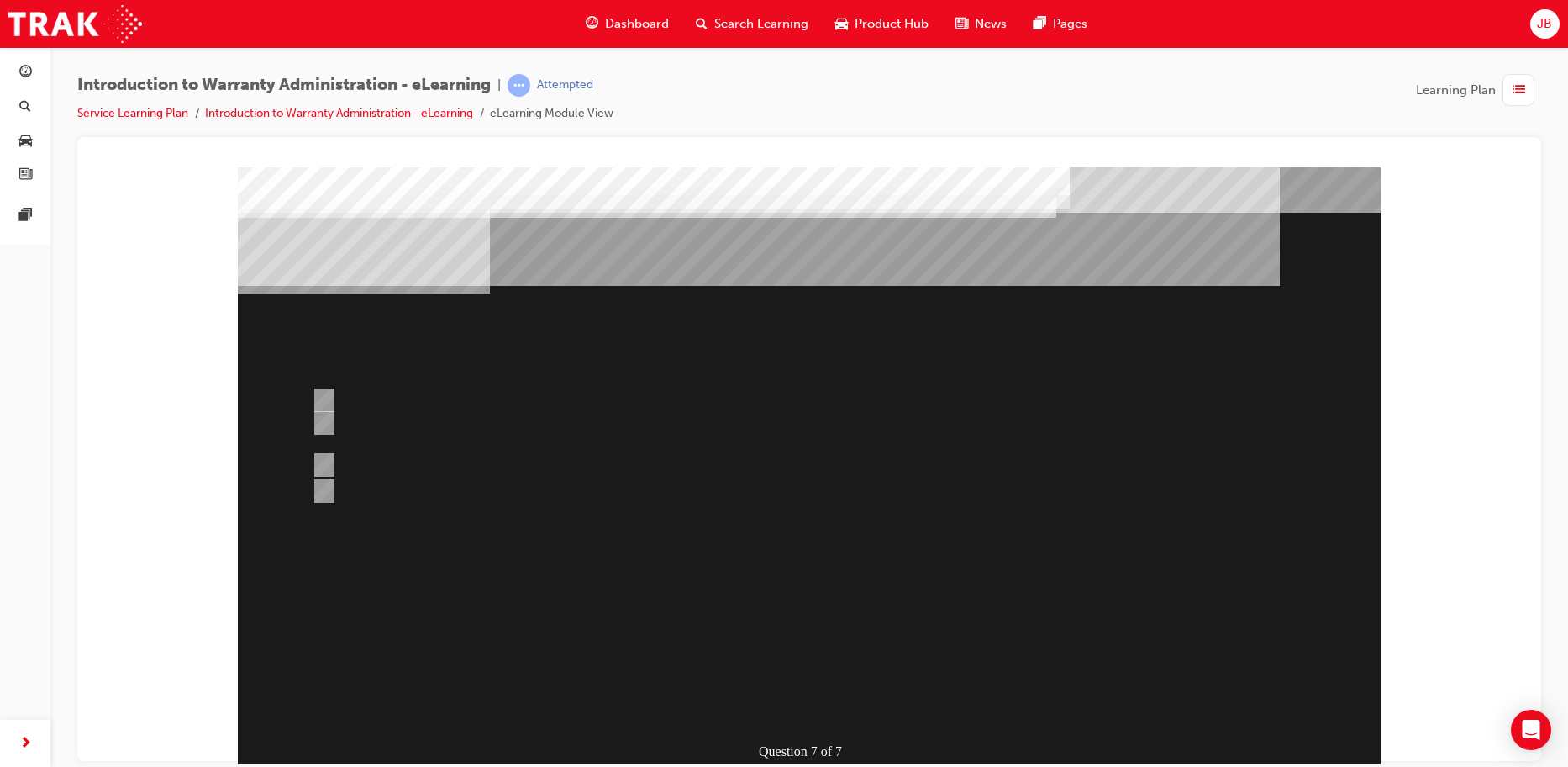
click at [782, 613] on div at bounding box center [809, 469] width 1143 height 606
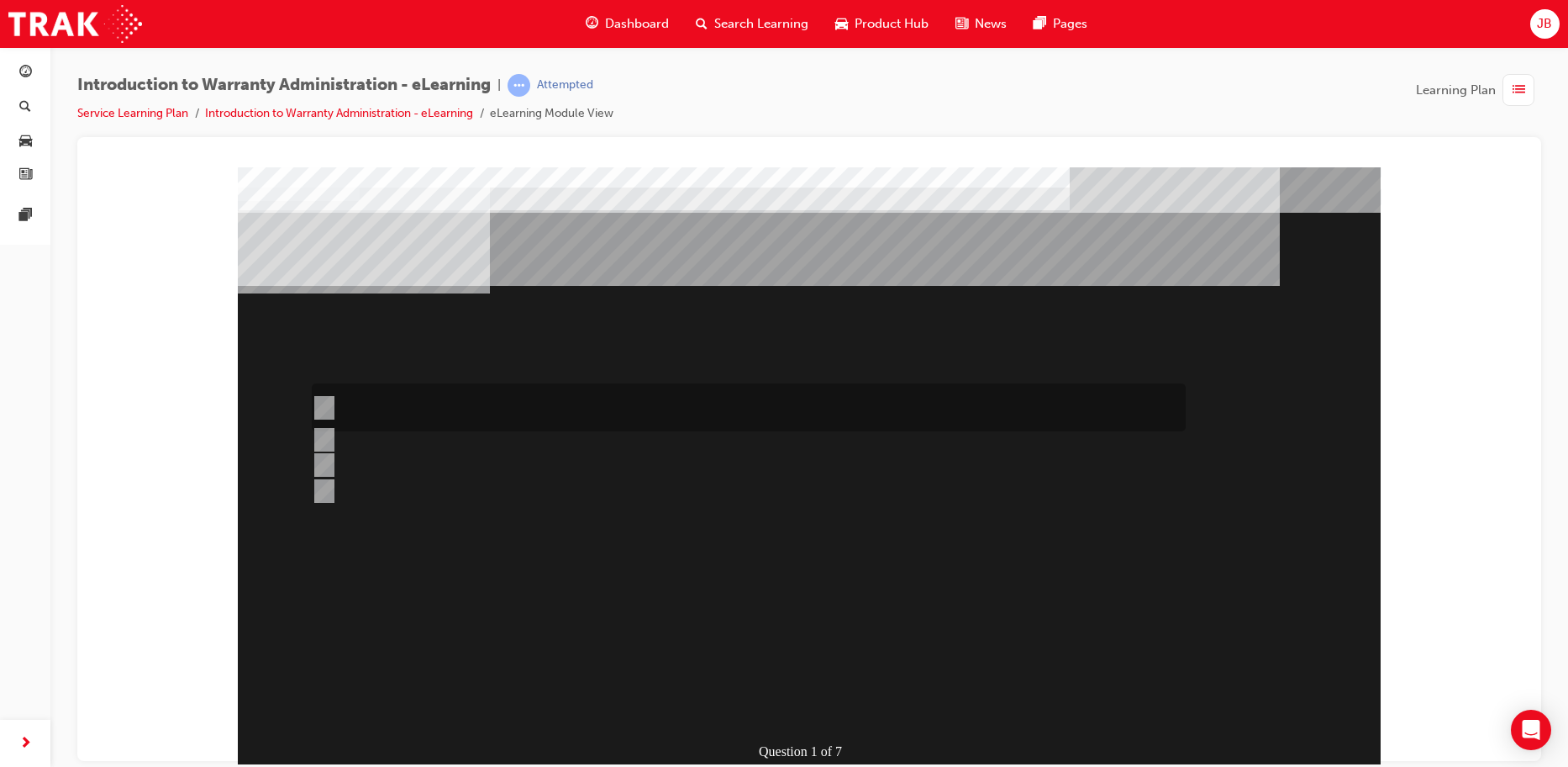
click at [323, 400] on input "The Dealer submits a request for an exchange via an Audio Exchange Form or an e…" at bounding box center [321, 407] width 19 height 19
radio input "true"
click at [451, 472] on div at bounding box center [745, 475] width 874 height 46
radio input "true"
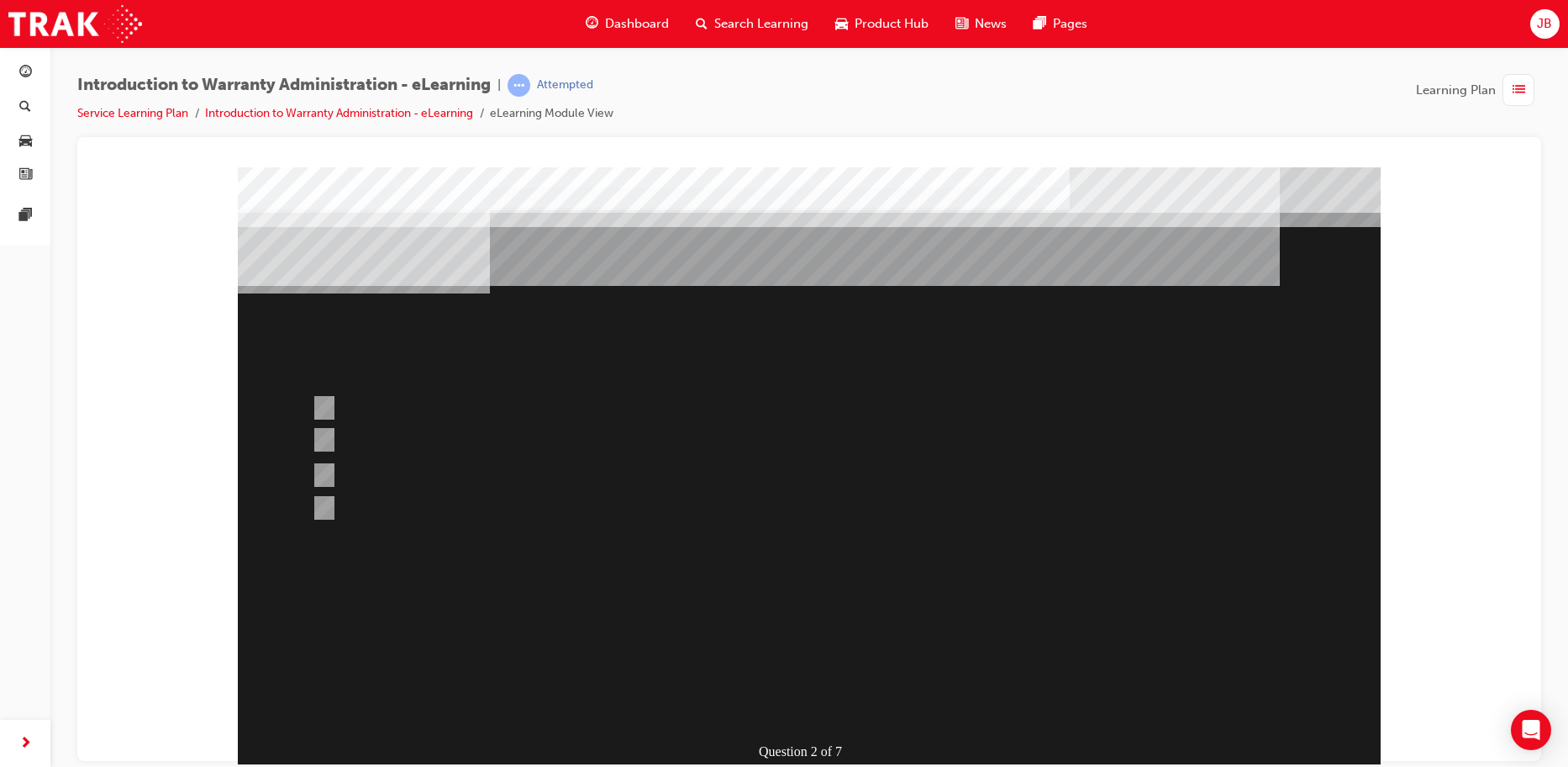
click at [806, 612] on div at bounding box center [809, 469] width 1143 height 606
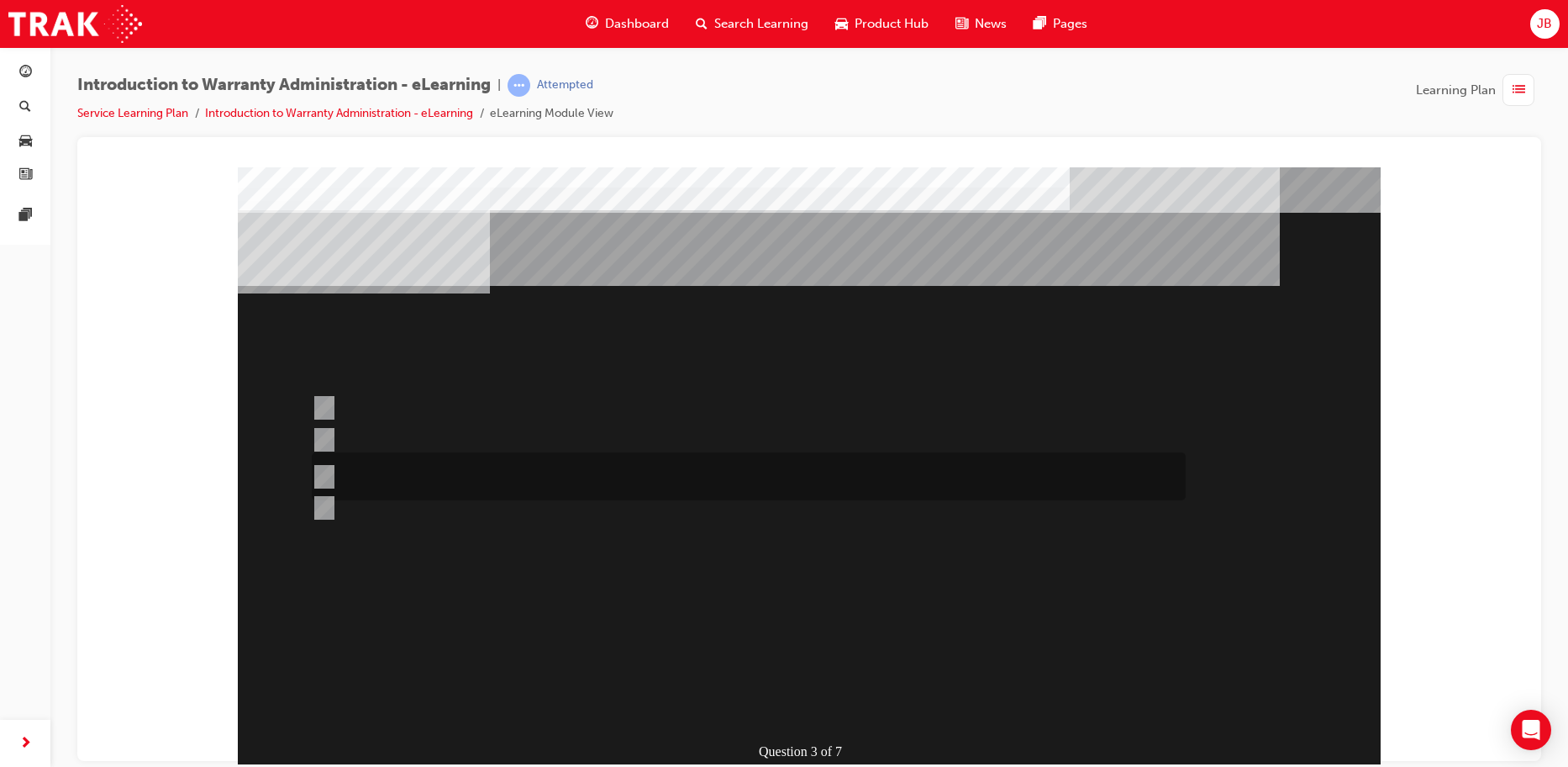
click at [617, 470] on div at bounding box center [745, 476] width 874 height 48
radio input "true"
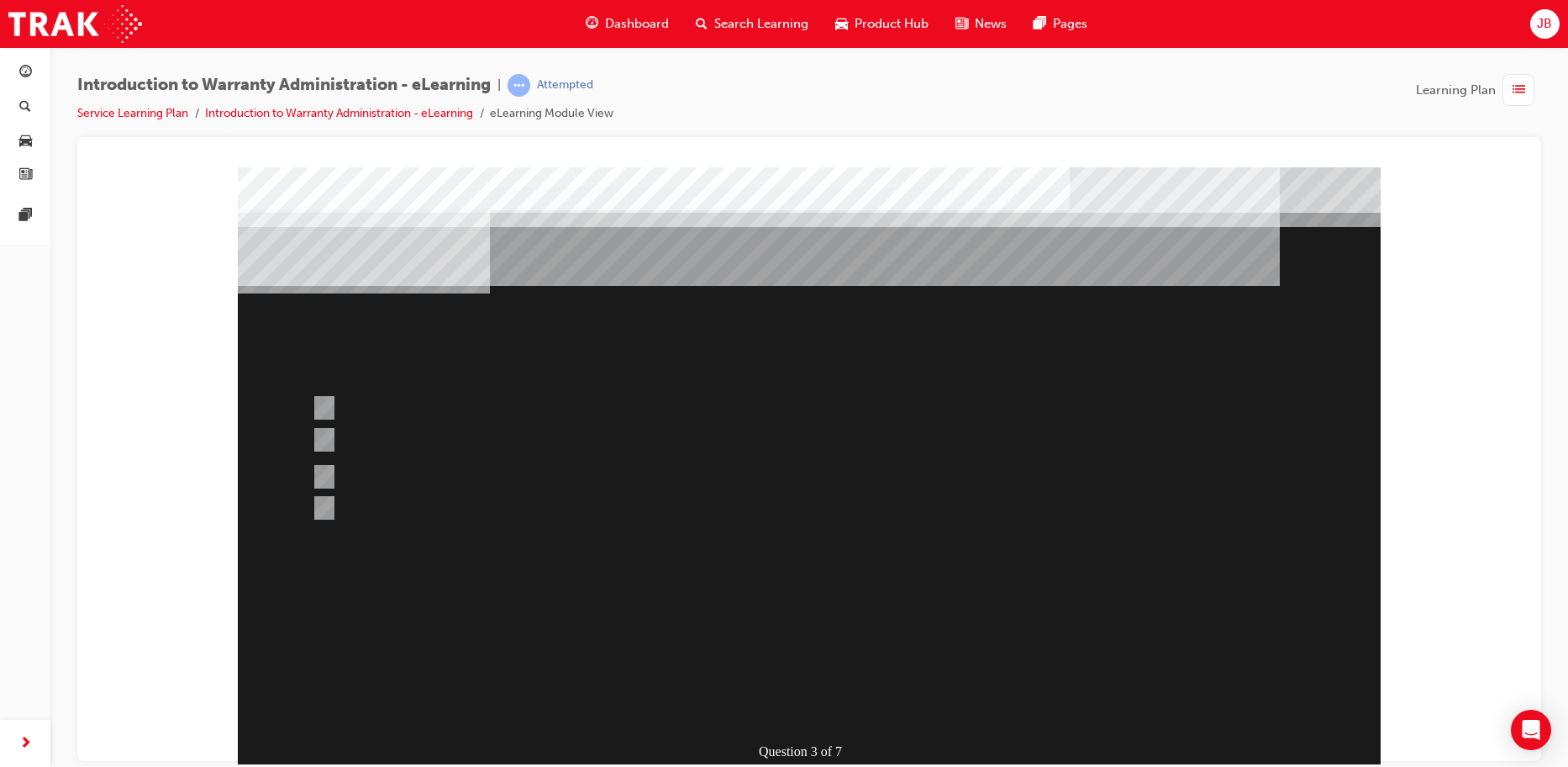
click at [822, 617] on div at bounding box center [809, 469] width 1143 height 606
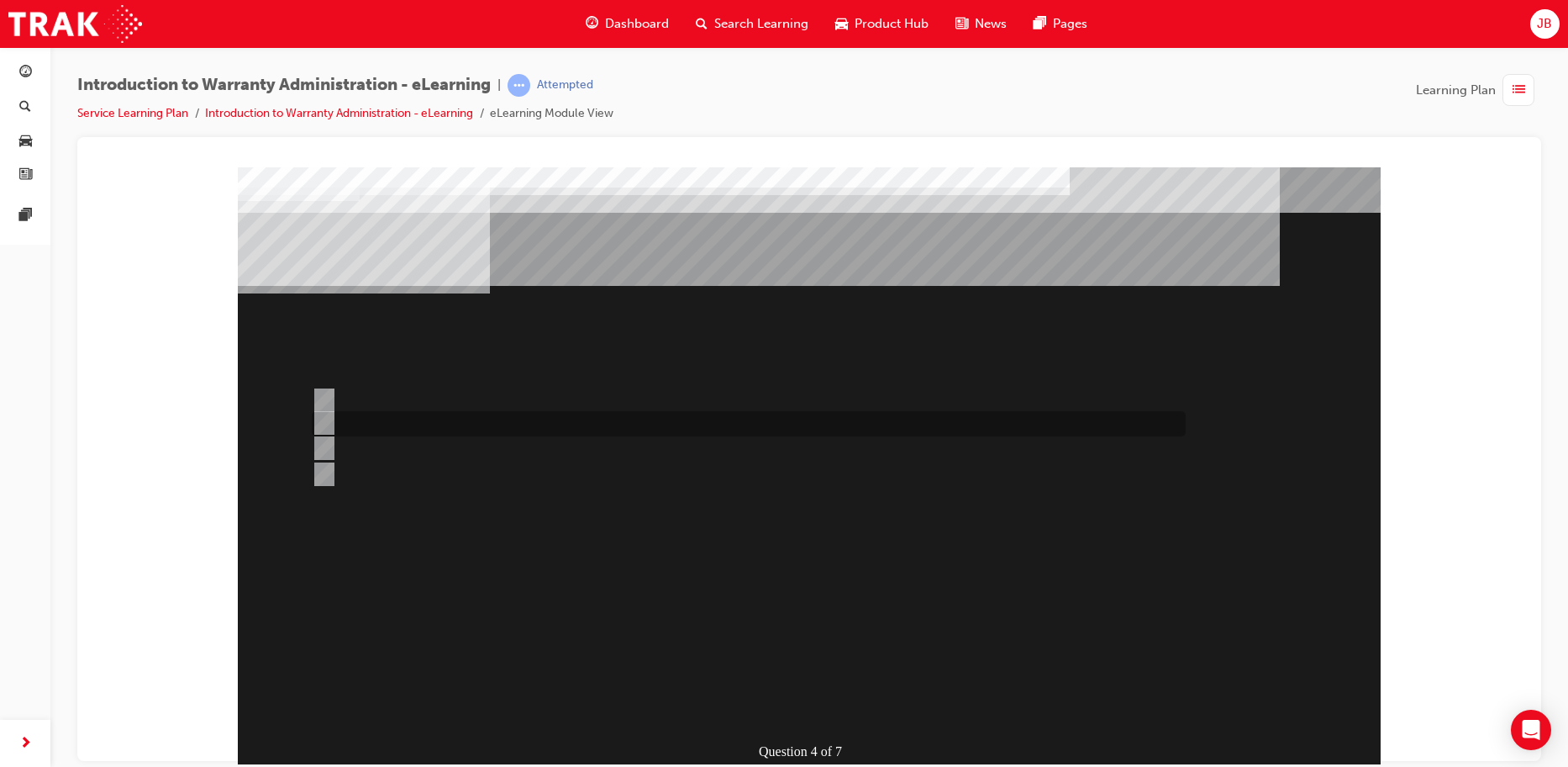
click at [427, 416] on div at bounding box center [745, 423] width 874 height 25
radio input "true"
click at [322, 396] on input "Outstanding Recall Reports can be run using the reports process." at bounding box center [321, 400] width 19 height 19
radio input "true"
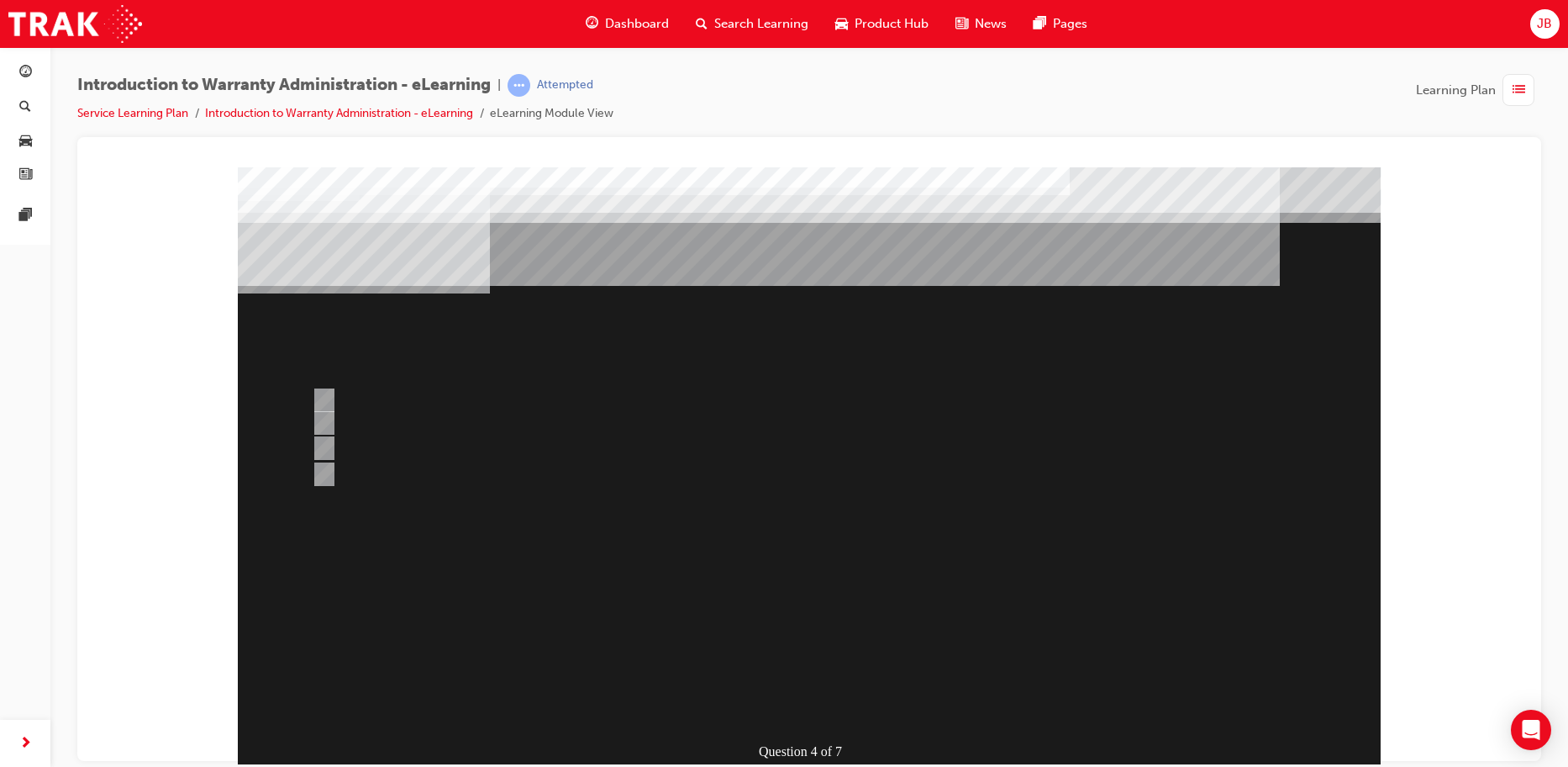
click at [328, 447] on div at bounding box center [809, 469] width 1143 height 606
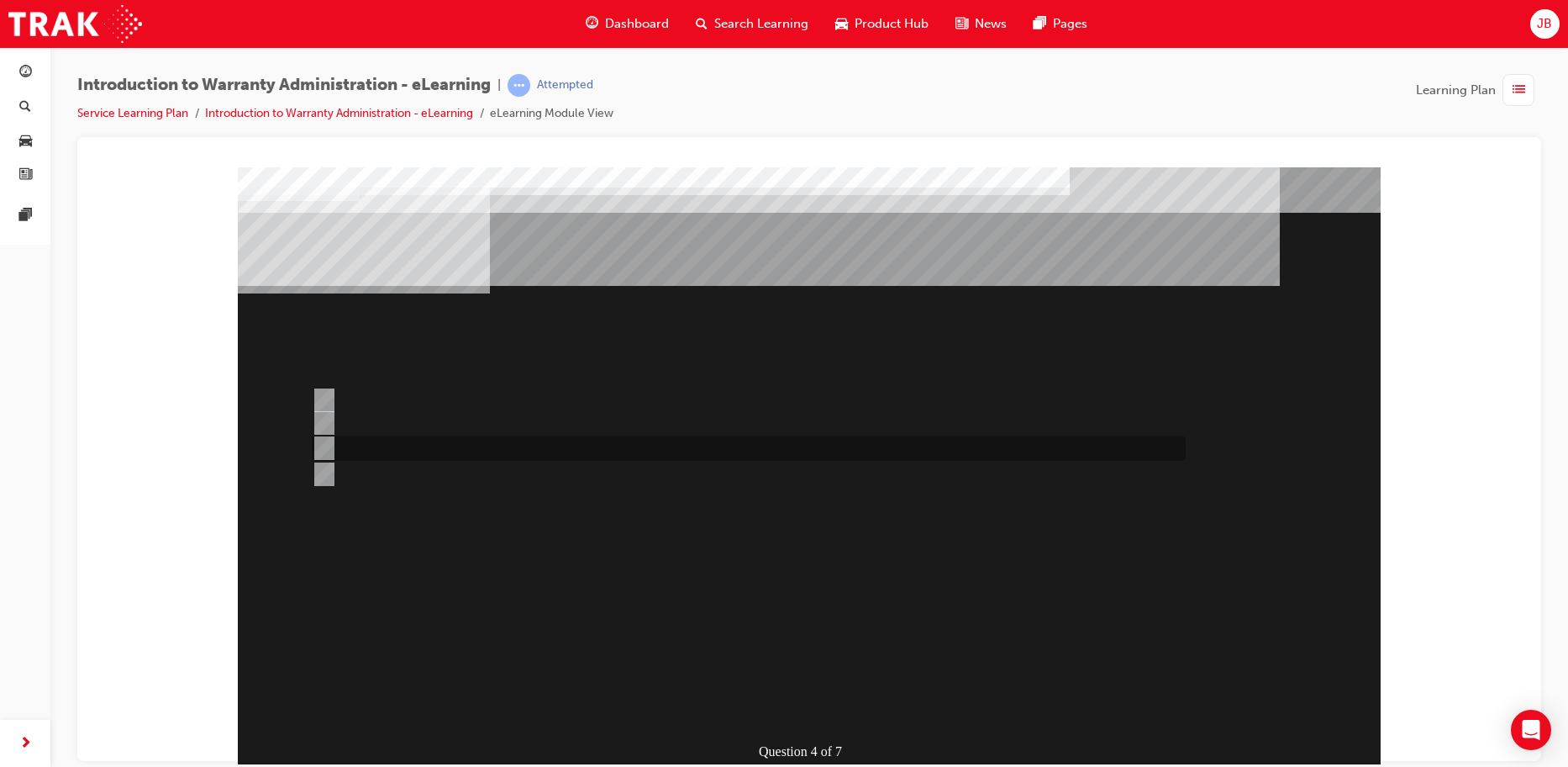
click at [330, 444] on input "Vehicle details can be sourced via the Enquiries radio button." at bounding box center [321, 448] width 19 height 19
radio input "true"
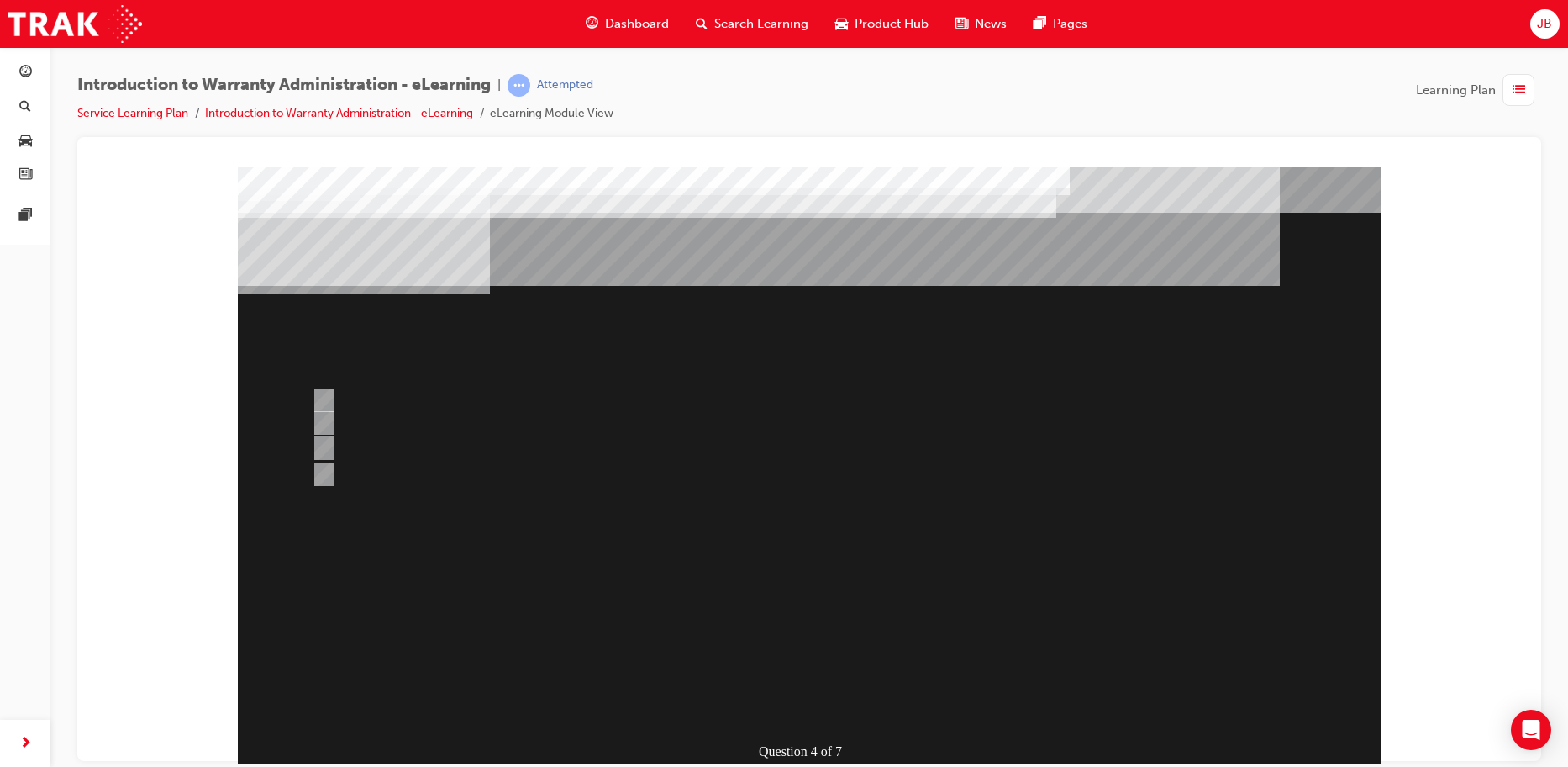
click at [854, 582] on div at bounding box center [809, 469] width 1143 height 606
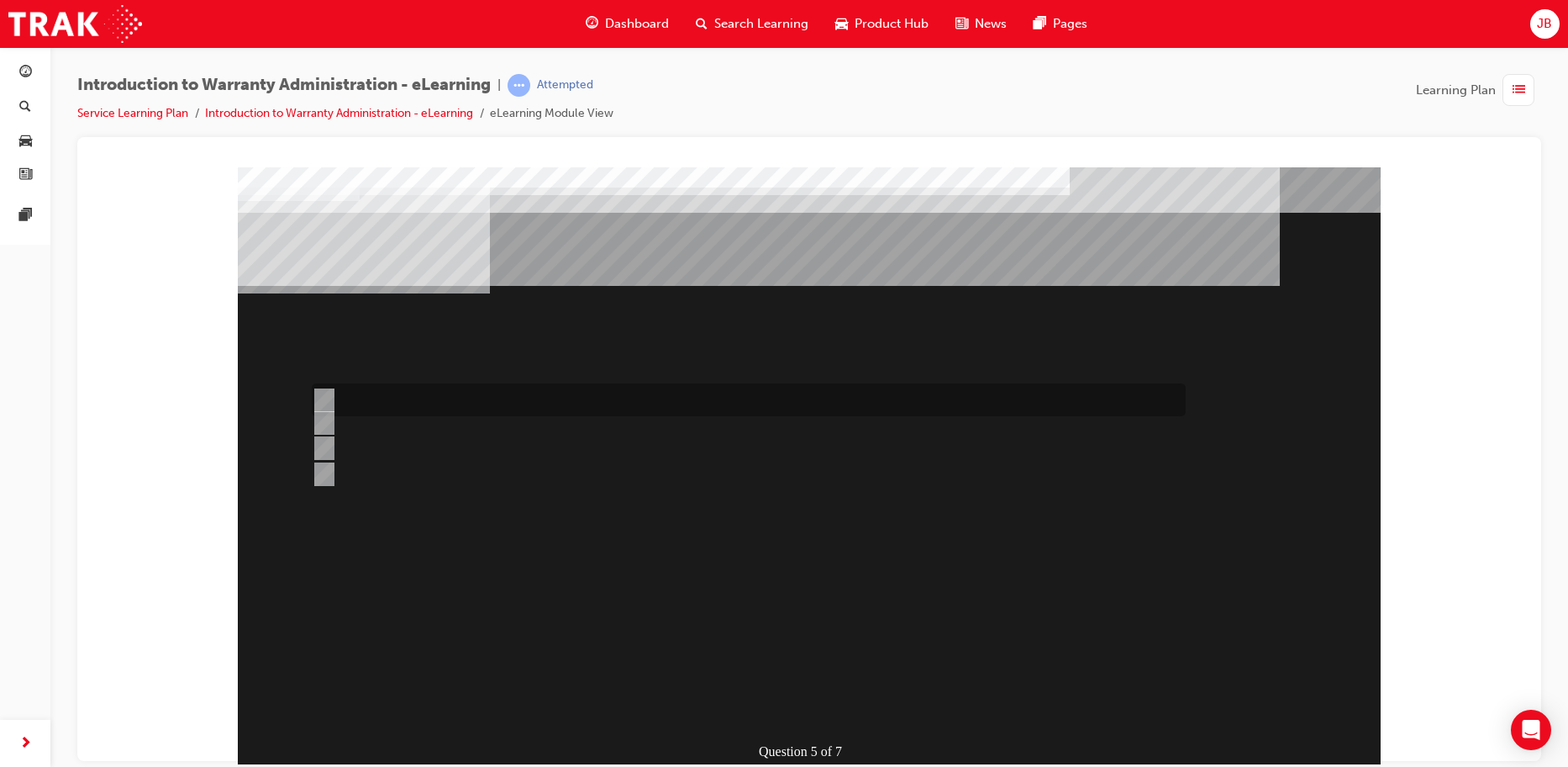
click at [323, 395] on input "> 90%" at bounding box center [321, 400] width 19 height 19
radio input "true"
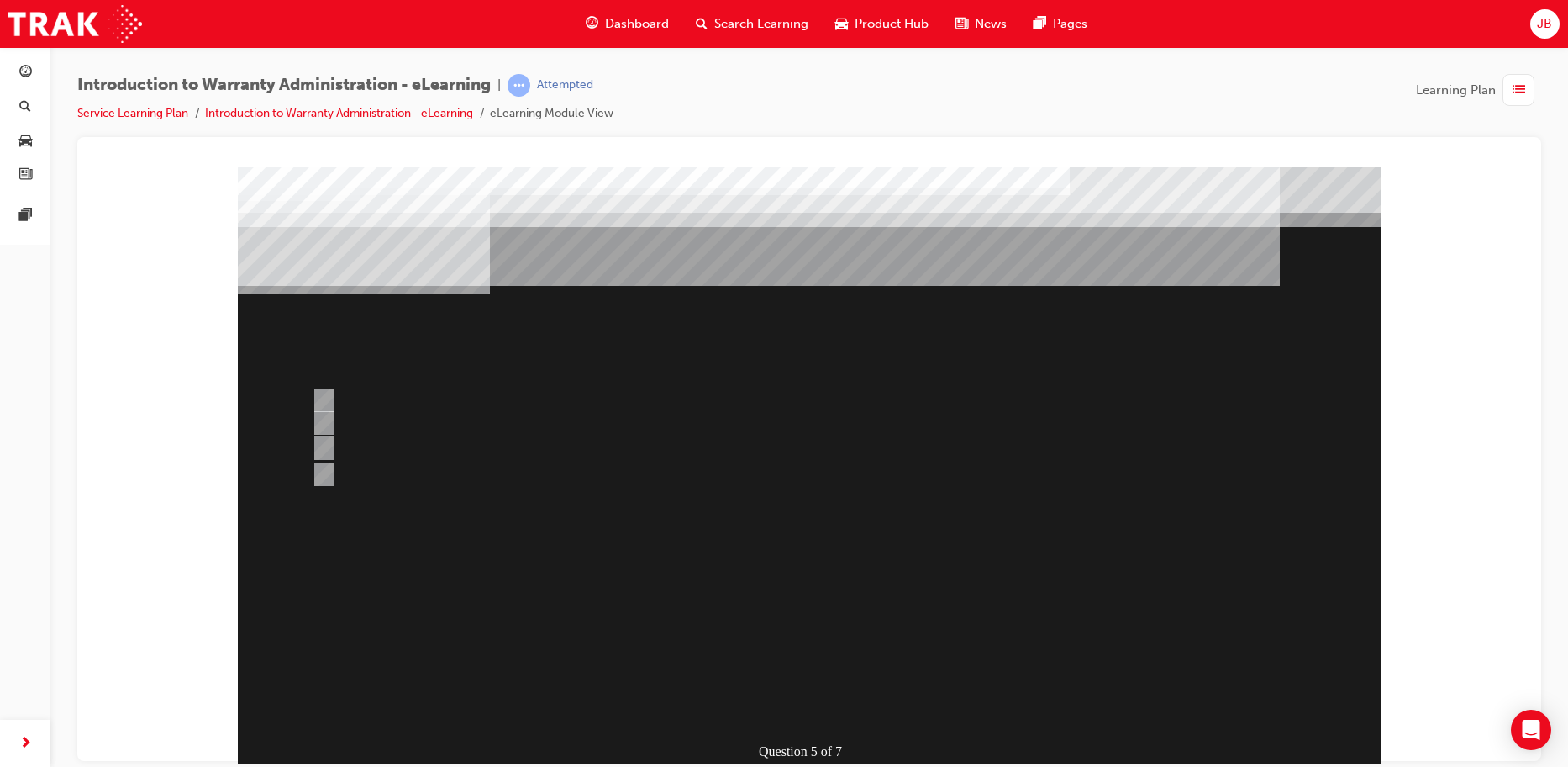
click at [736, 595] on div at bounding box center [809, 469] width 1143 height 606
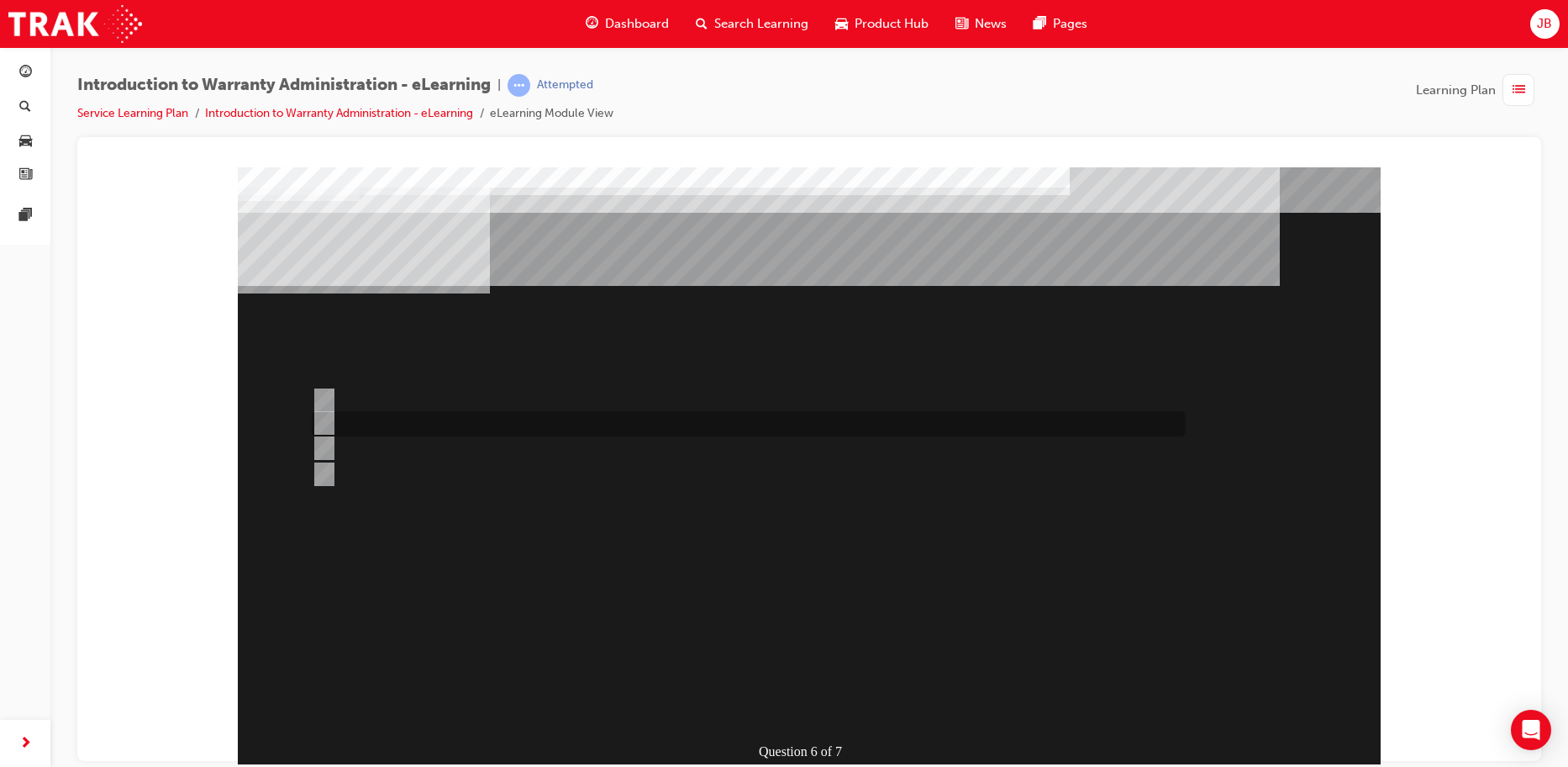
click at [326, 423] on input "The Warranty Policy & Procedures Manual." at bounding box center [321, 422] width 19 height 19
radio input "true"
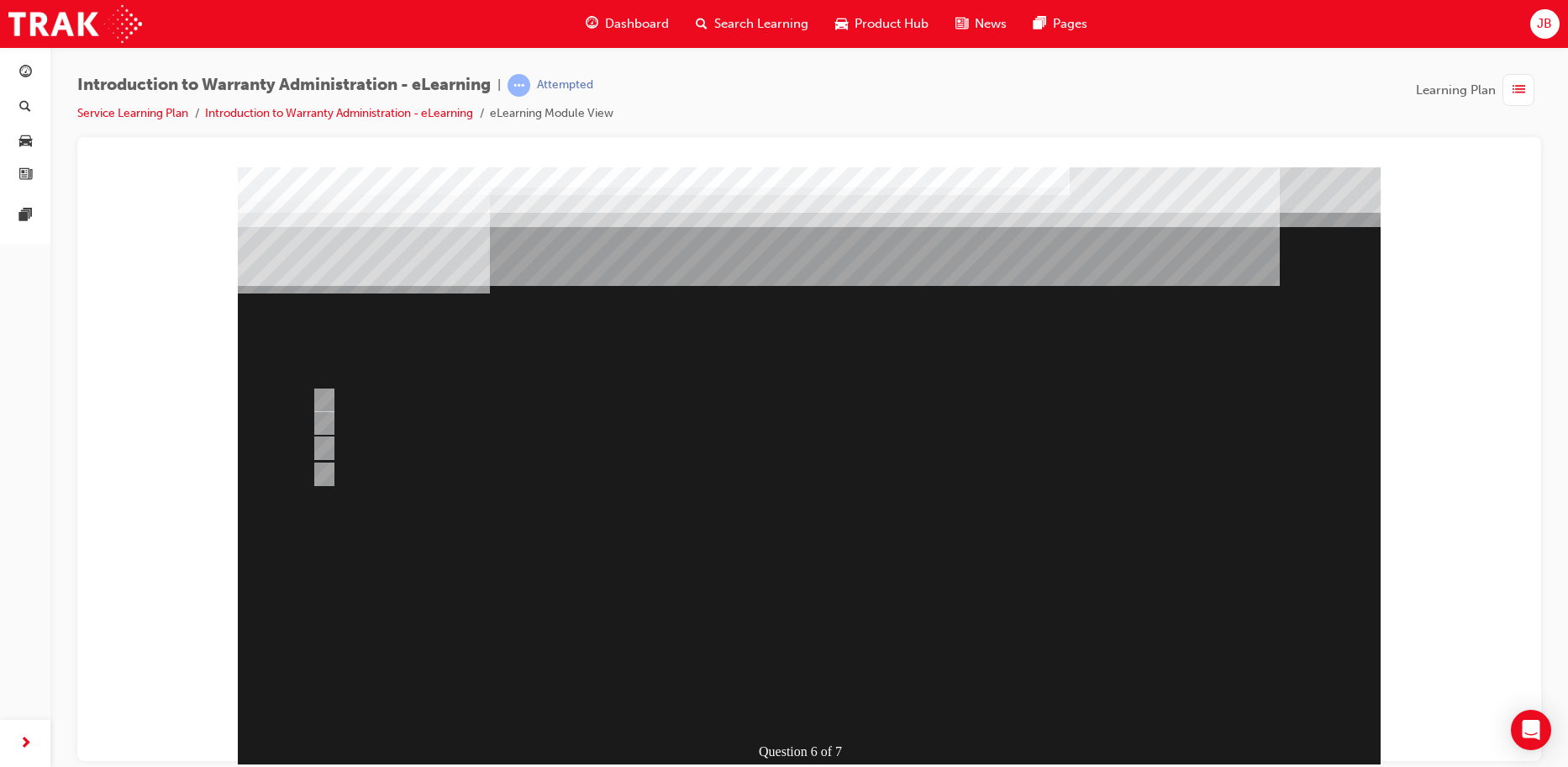
click at [737, 632] on div at bounding box center [809, 469] width 1143 height 606
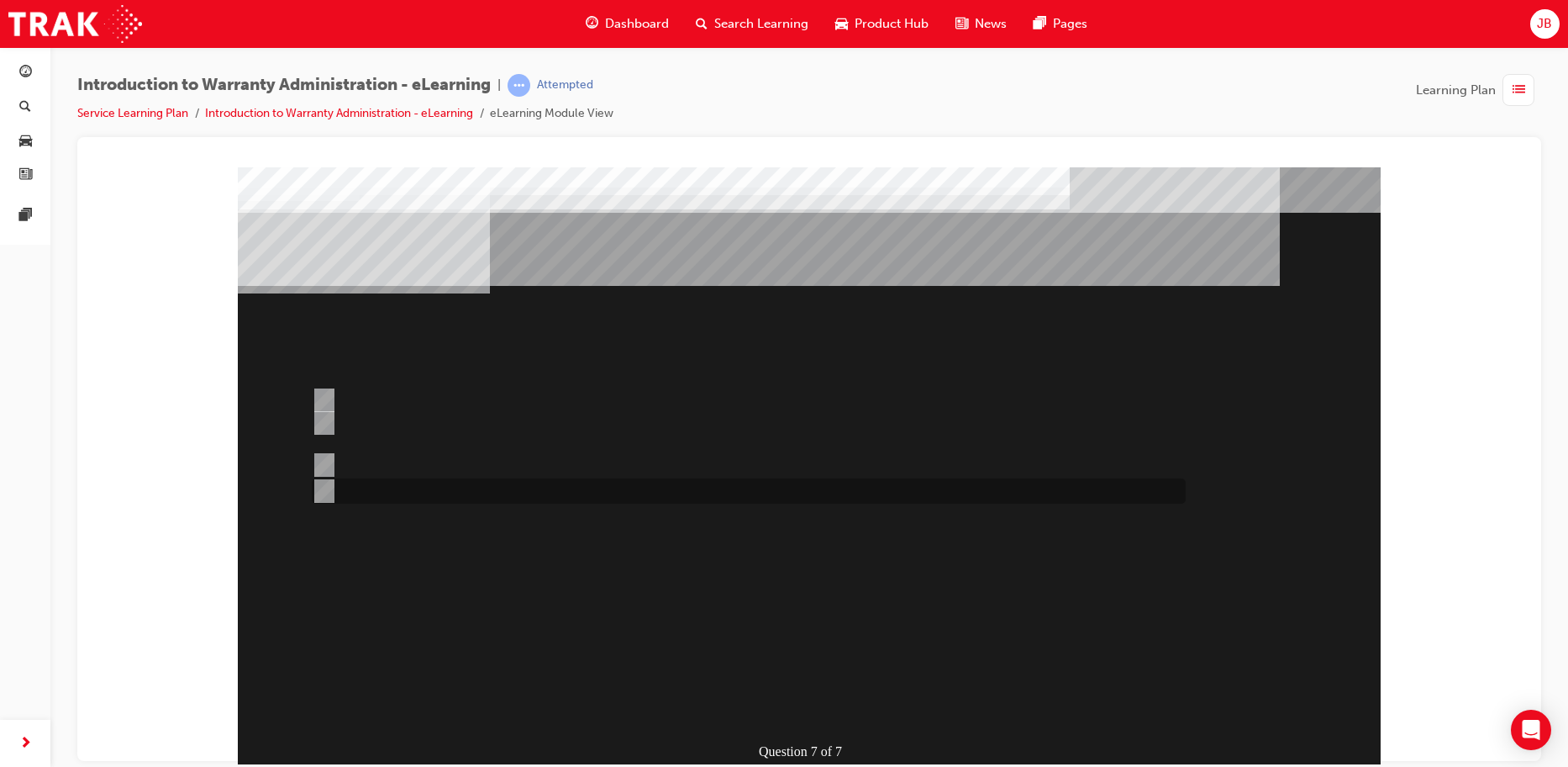
click at [327, 487] on input "“T” Codes required for Claim compilation can be found in the WPPM." at bounding box center [321, 491] width 19 height 19
radio input "true"
click at [322, 453] on div at bounding box center [745, 464] width 874 height 25
radio input "true"
click at [326, 417] on input "The WPPM contains Warranty Policies & Procedures relating to all aspects of the…" at bounding box center [321, 422] width 19 height 19
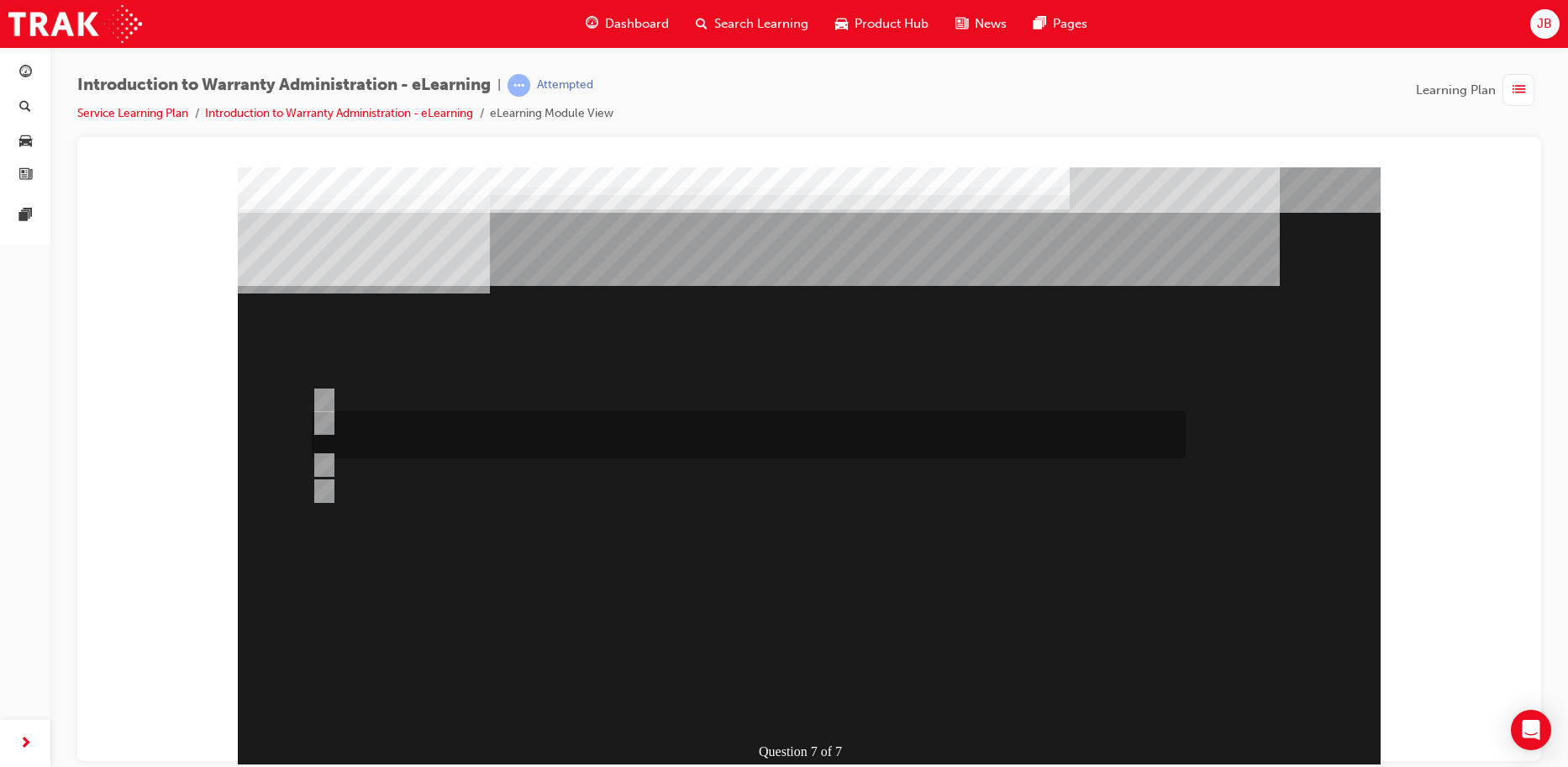
radio input "true"
click at [329, 395] on input "The WPPM is to be used as a guide only and Dealers can adjudicate independently." at bounding box center [321, 400] width 19 height 19
radio input "true"
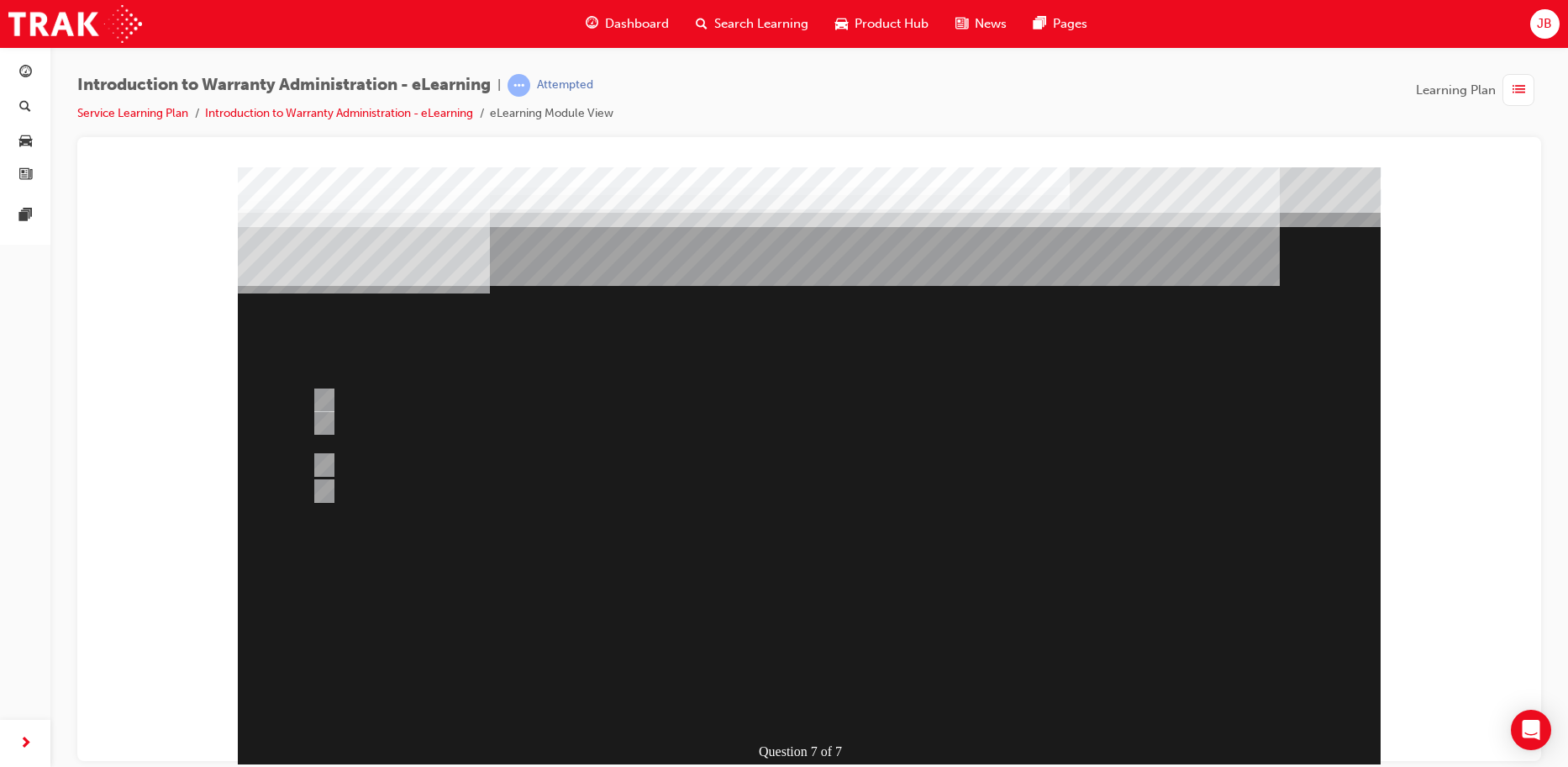
click at [796, 704] on div at bounding box center [809, 469] width 1143 height 606
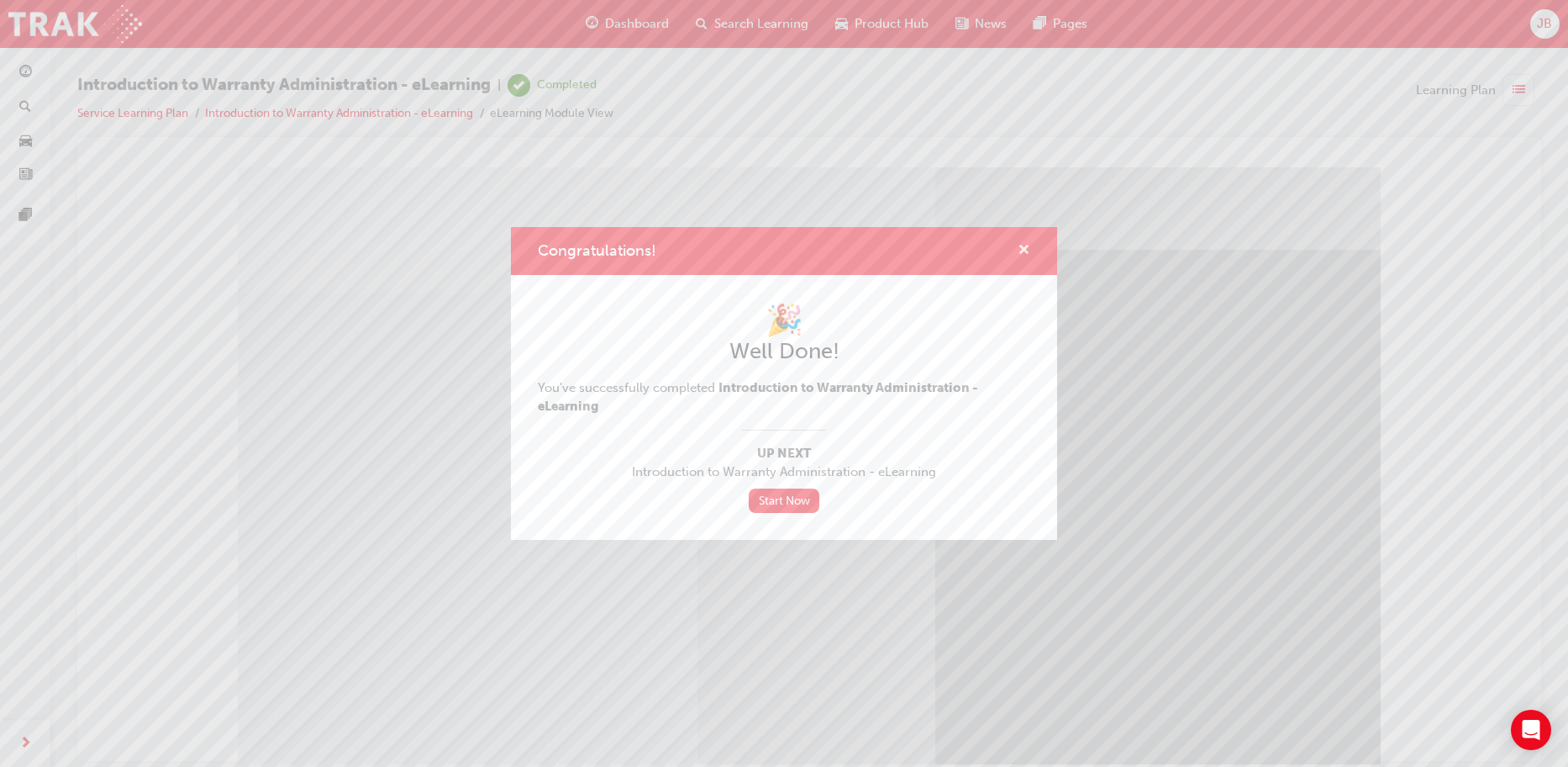
click at [1021, 235] on div "Congratulations!" at bounding box center [784, 251] width 547 height 48
click at [1028, 249] on span "cross-icon" at bounding box center [1023, 251] width 13 height 15
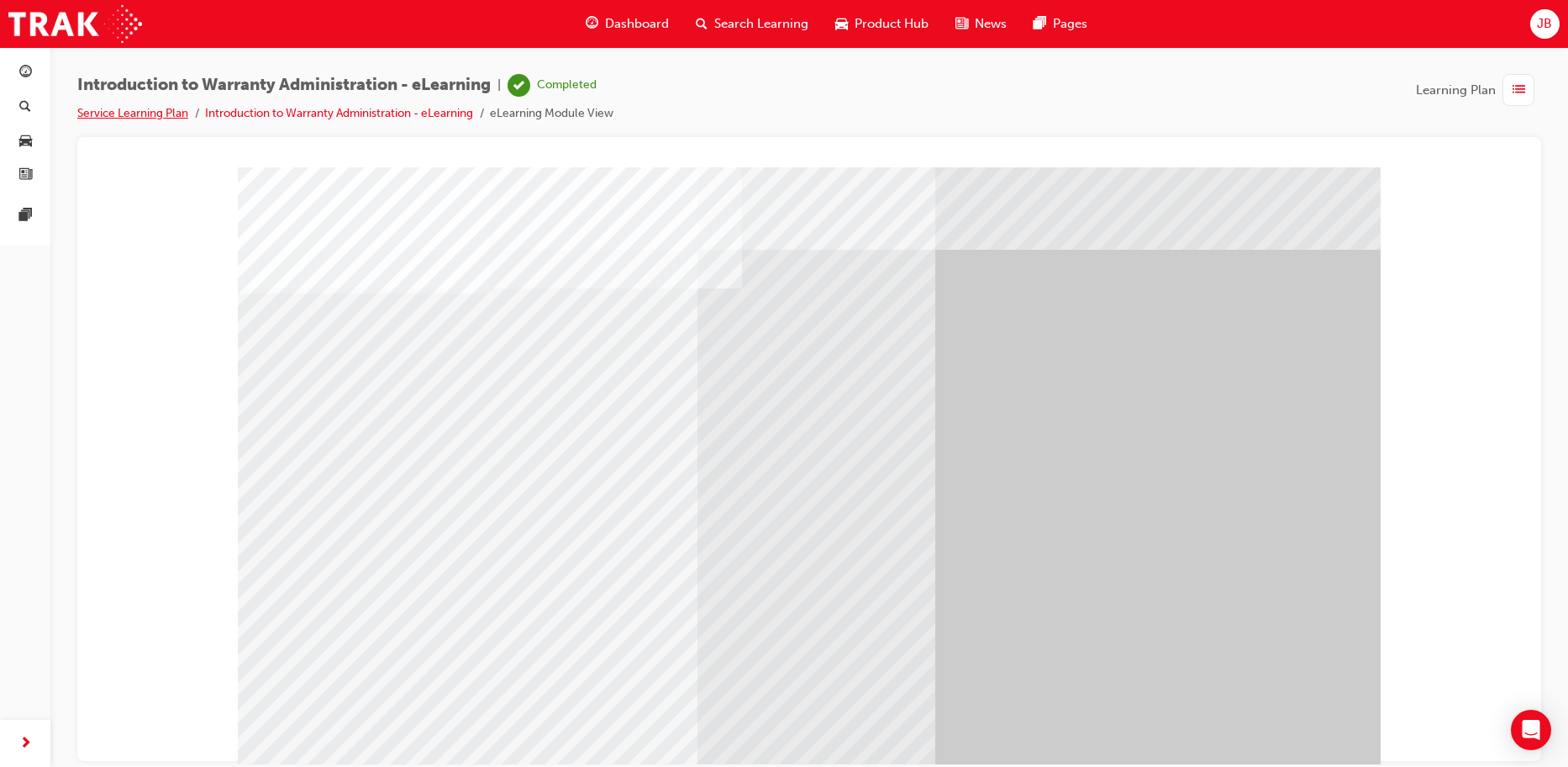
click at [98, 113] on link "Service Learning Plan" at bounding box center [132, 113] width 111 height 14
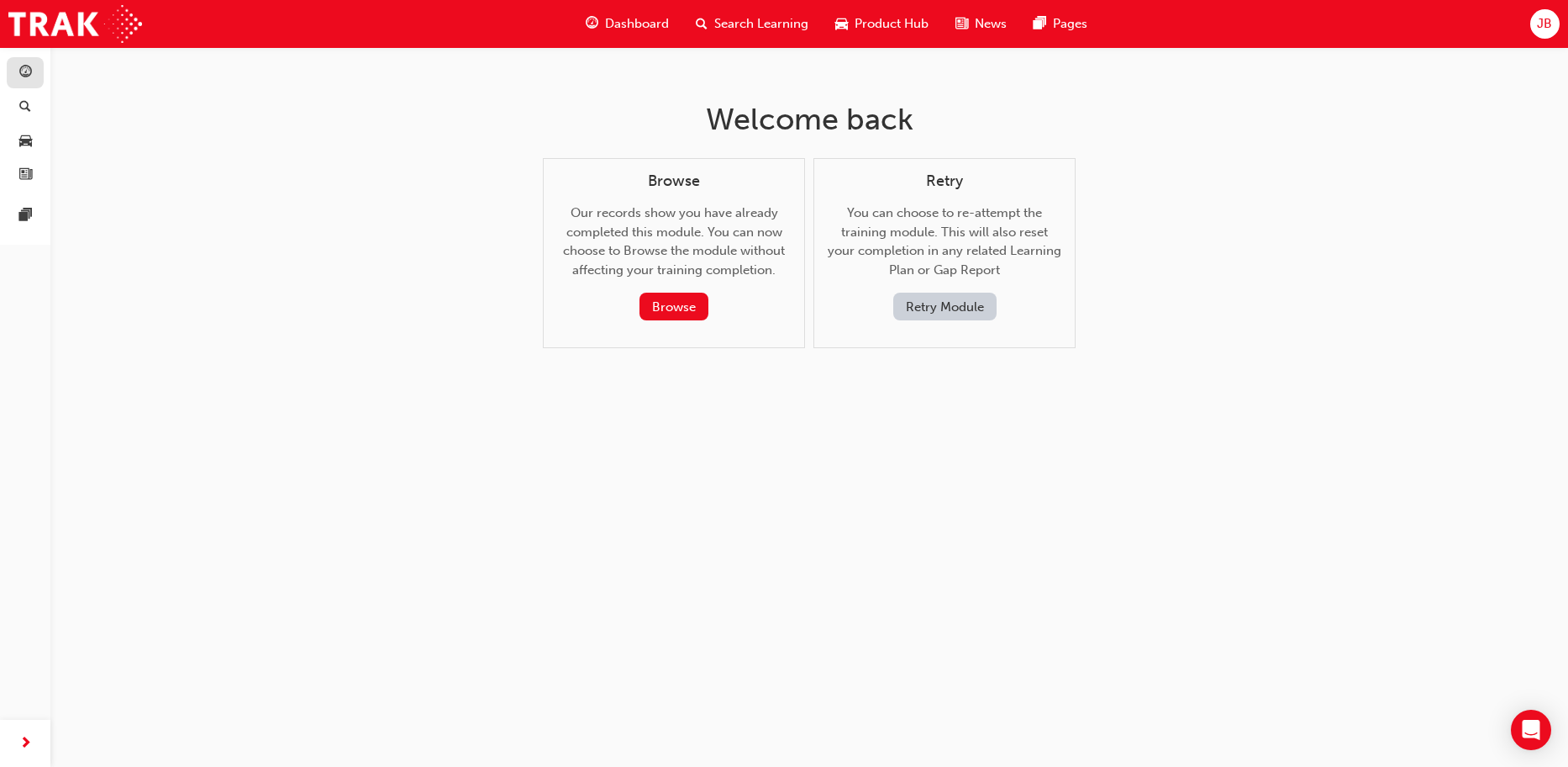
click at [22, 82] on div "button" at bounding box center [25, 72] width 13 height 21
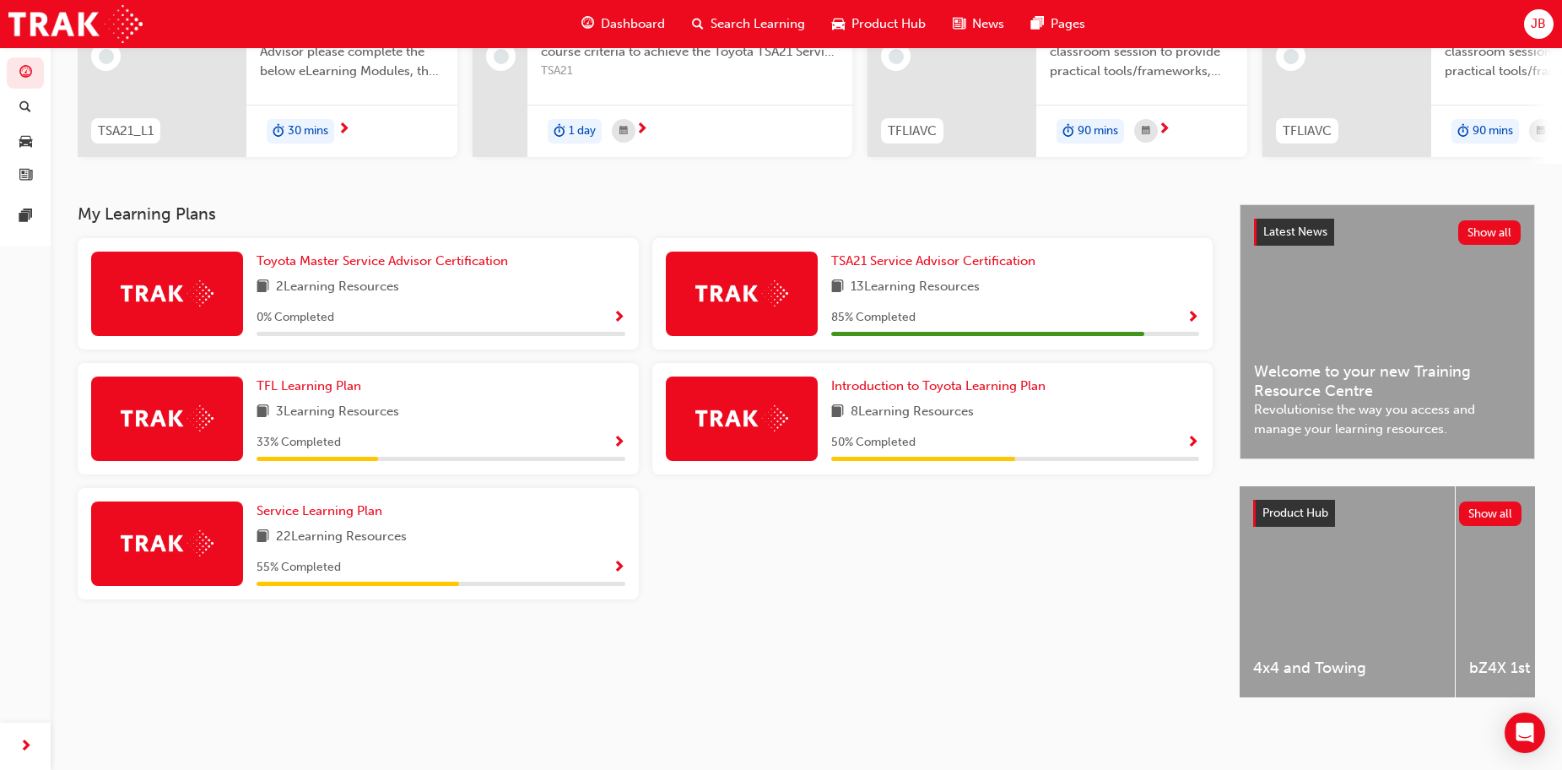
scroll to position [239, 0]
click at [940, 253] on span "TSA21 Service Advisor Certification" at bounding box center [933, 260] width 204 height 15
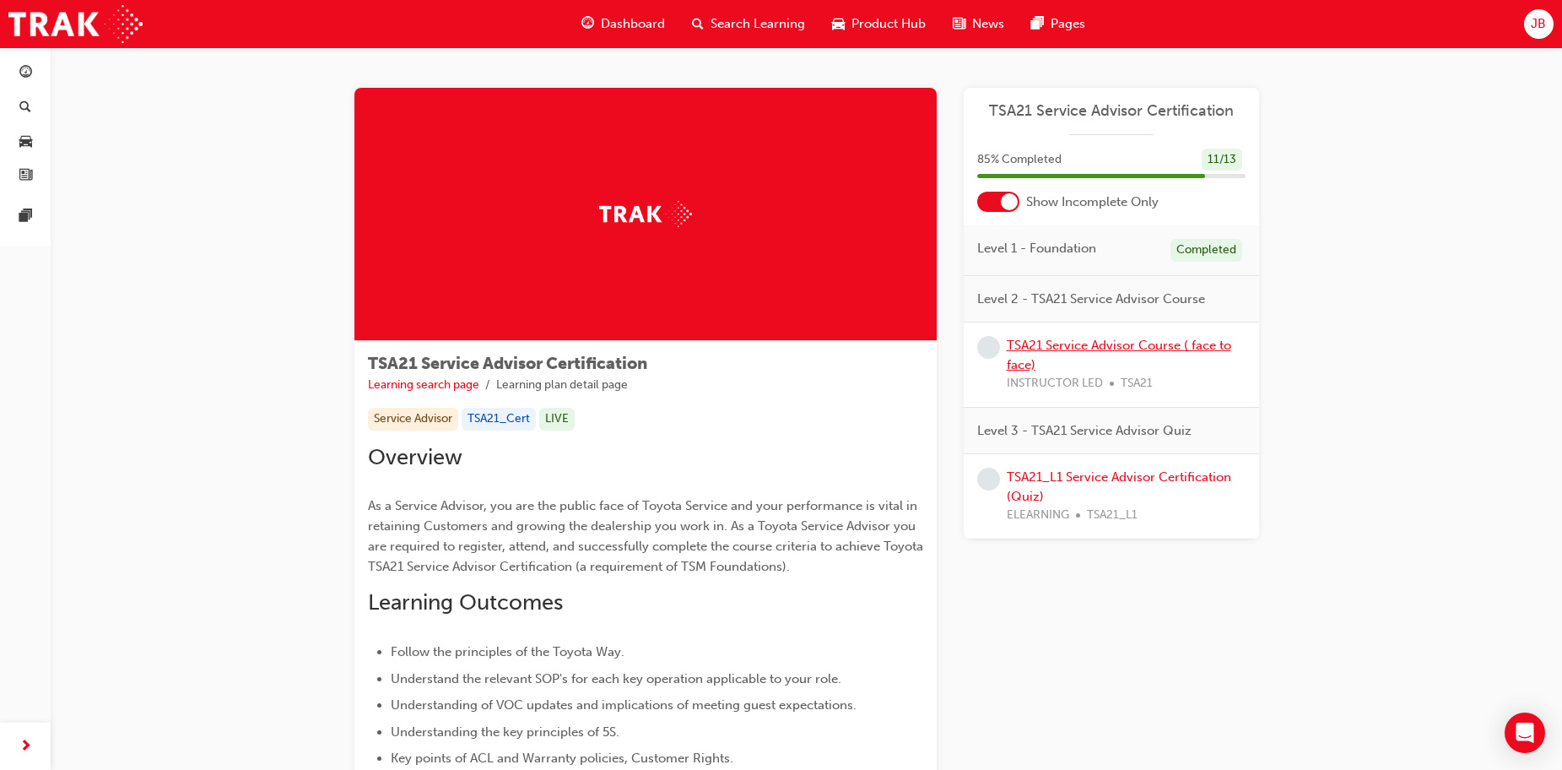
click at [1031, 348] on link "TSA21 Service Advisor Course ( face to face)" at bounding box center [1119, 355] width 225 height 35
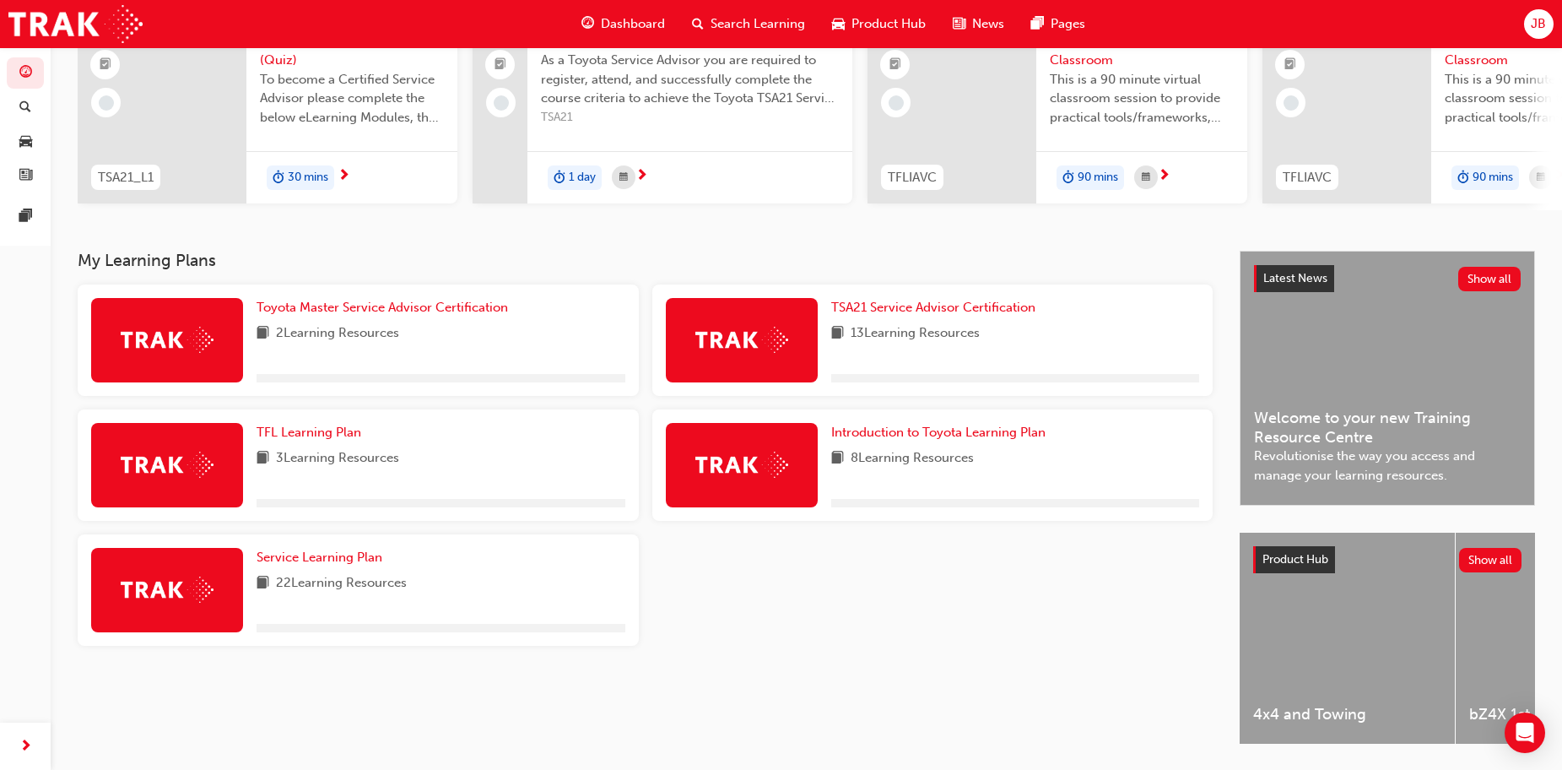
scroll to position [239, 0]
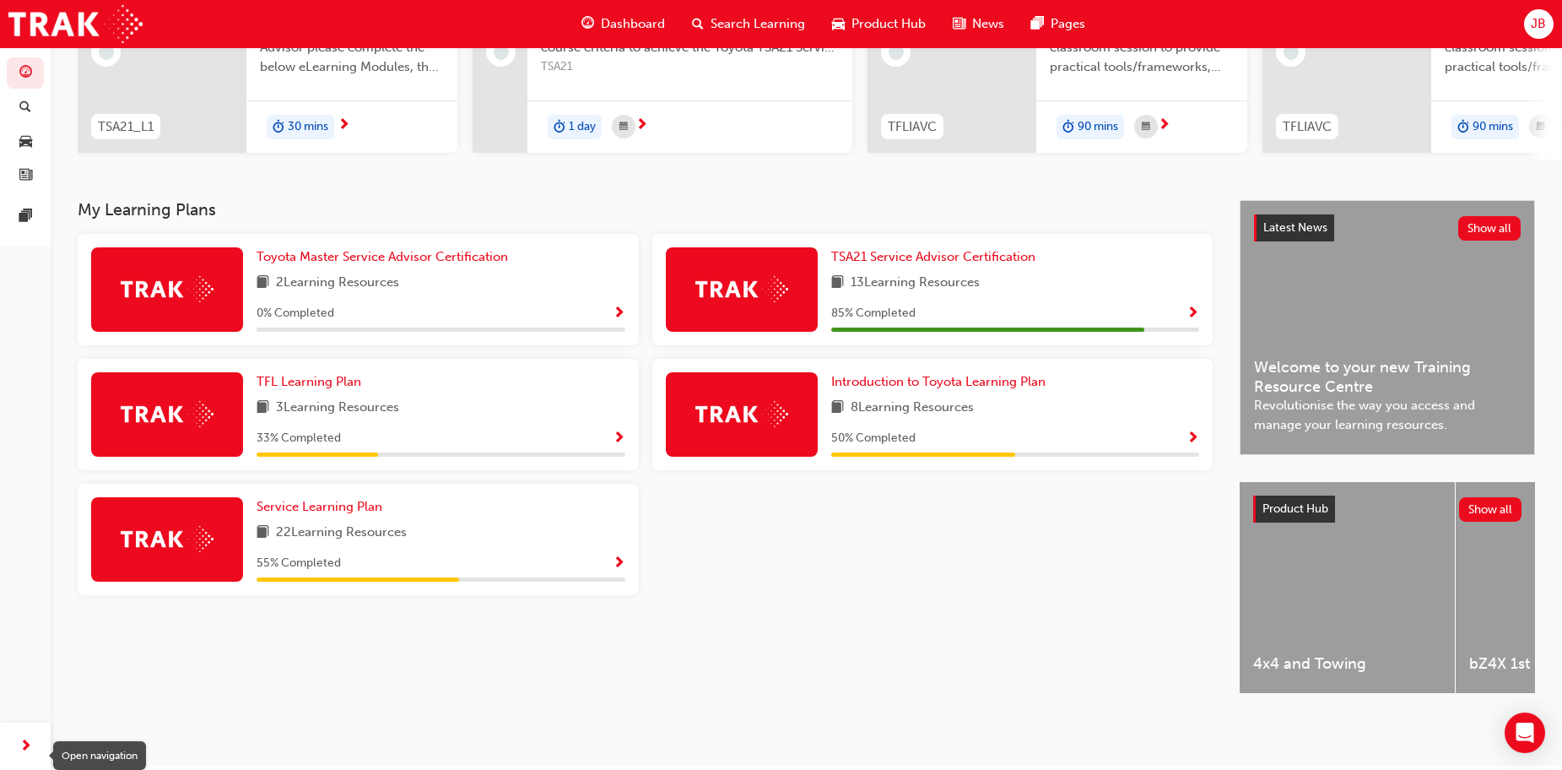
click at [31, 744] on span "next-icon" at bounding box center [25, 746] width 13 height 21
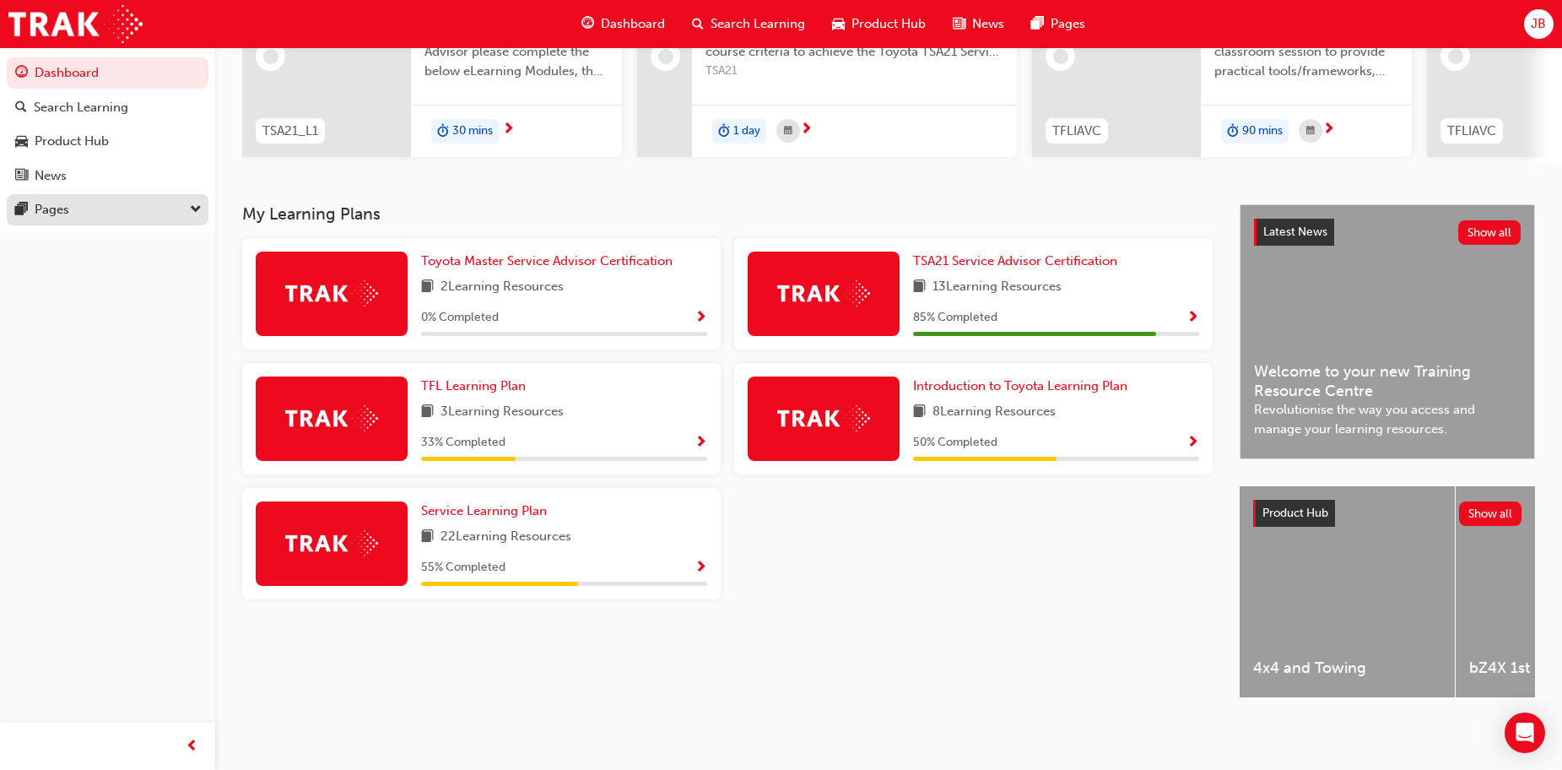
click at [185, 202] on div "Pages" at bounding box center [107, 209] width 185 height 21
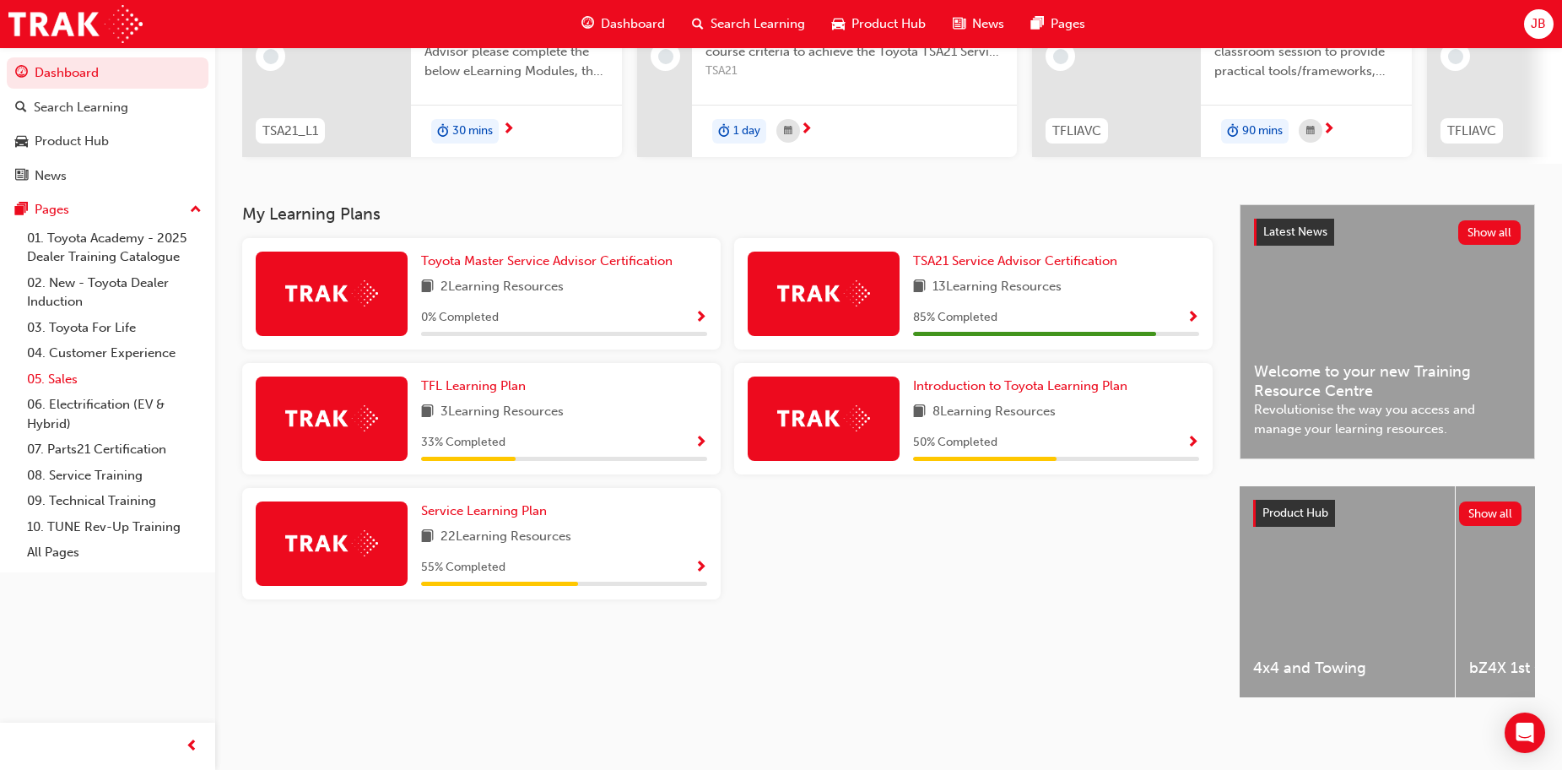
click at [84, 368] on link "05. Sales" at bounding box center [114, 379] width 188 height 26
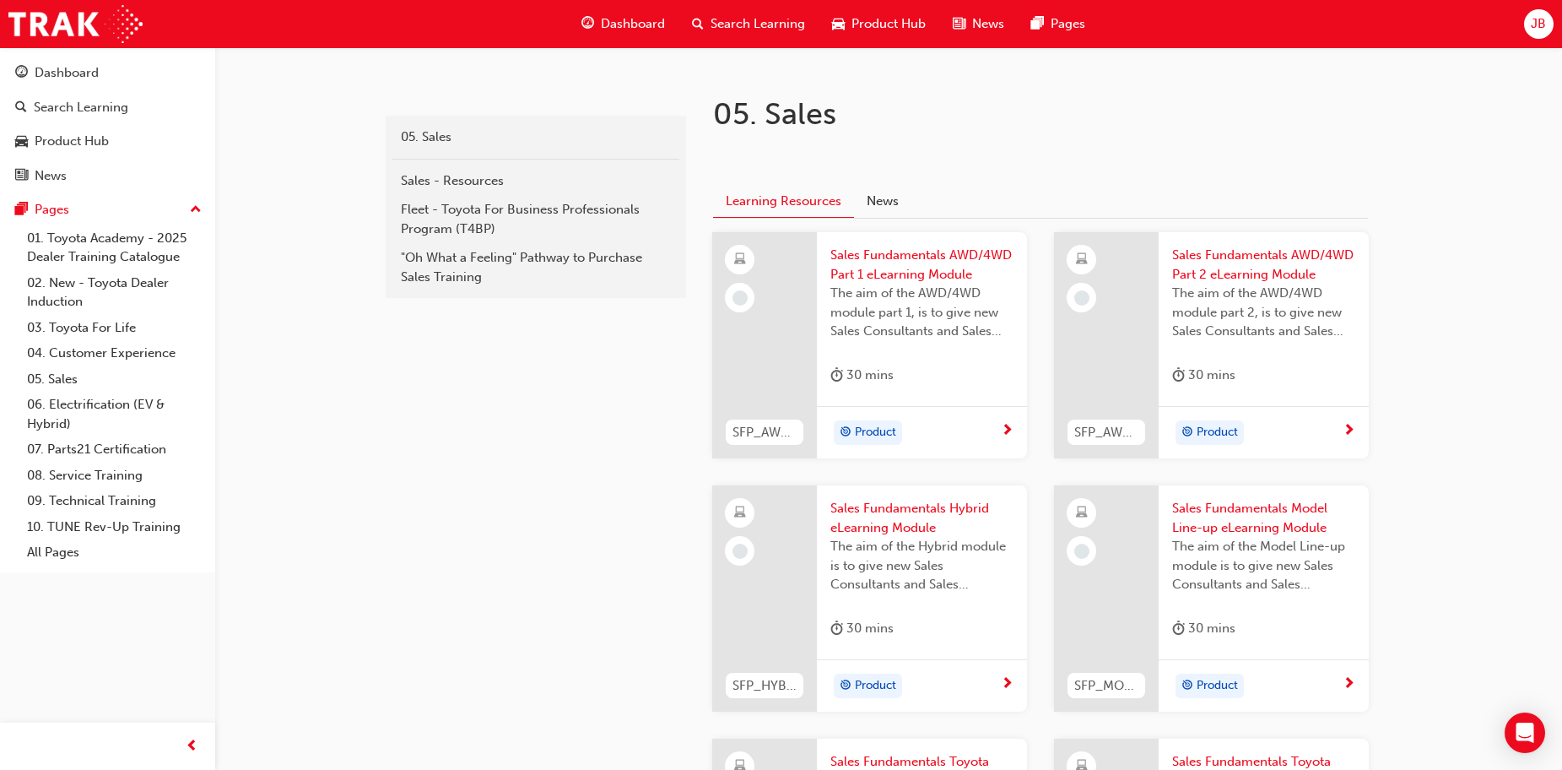
scroll to position [338, 0]
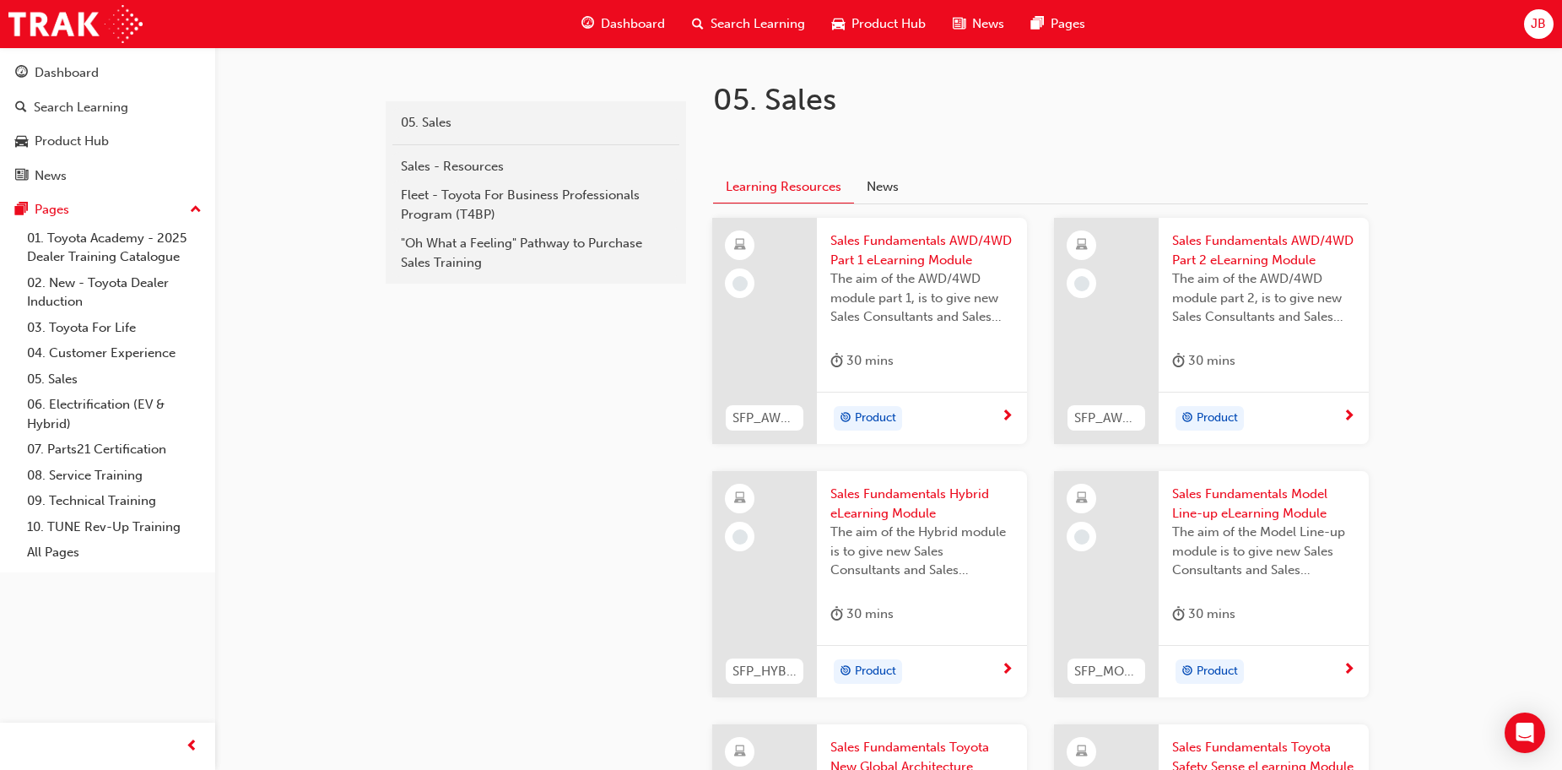
click at [906, 250] on span "Sales Fundamentals AWD/4WD Part 1 eLearning Module" at bounding box center [922, 250] width 183 height 38
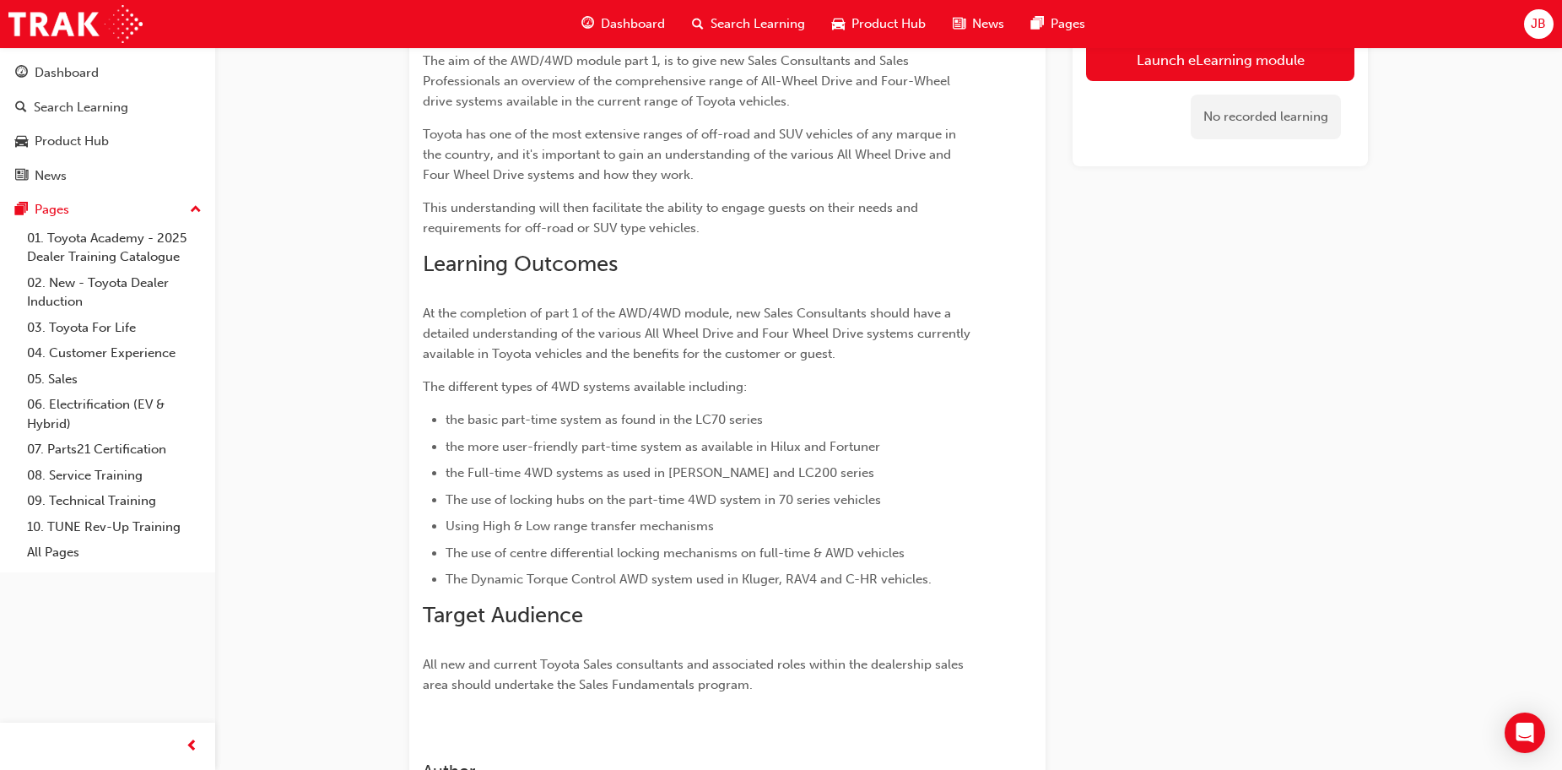
scroll to position [84, 0]
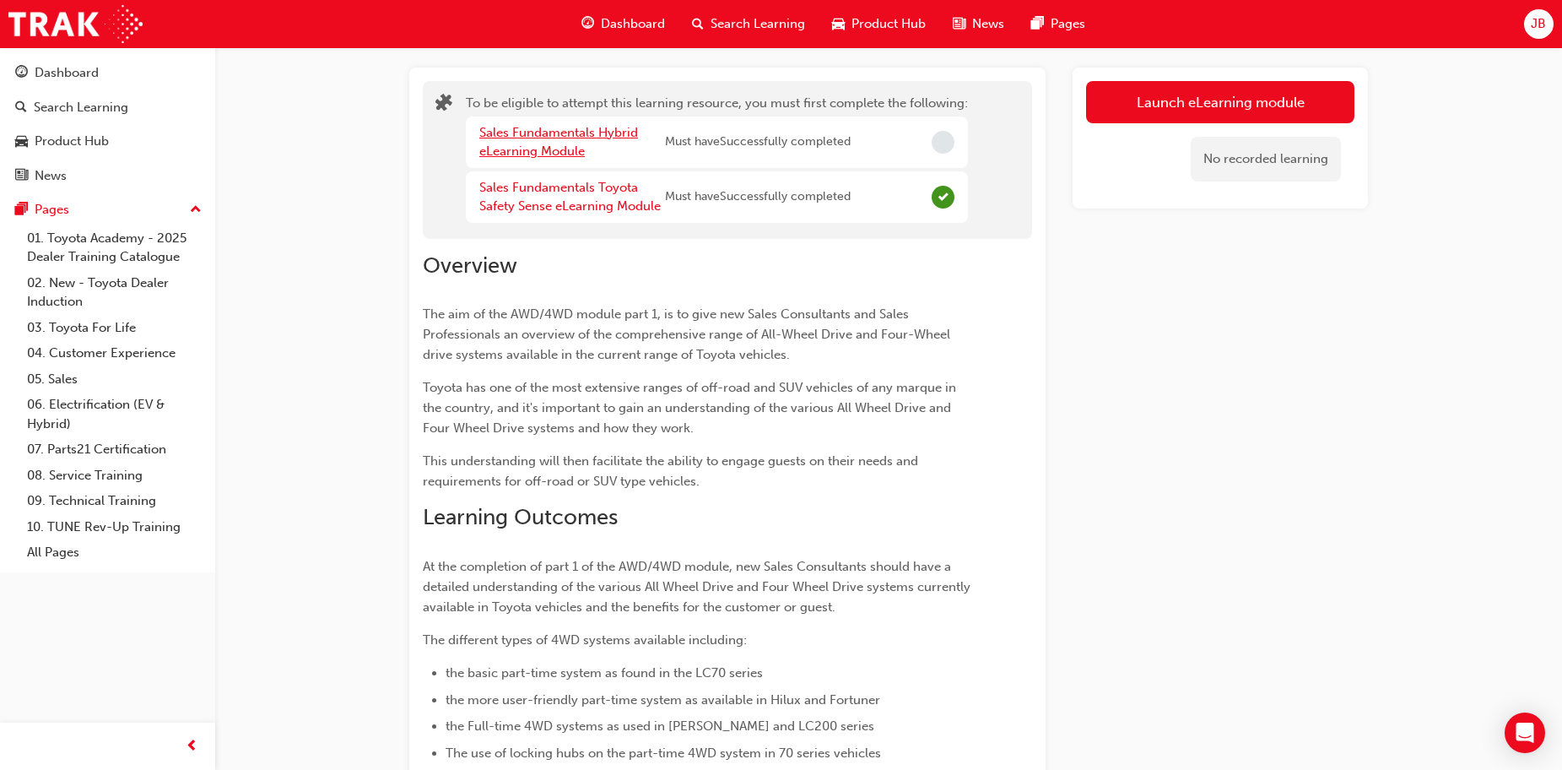
click at [561, 134] on link "Sales Fundamentals Hybrid eLearning Module" at bounding box center [558, 142] width 159 height 35
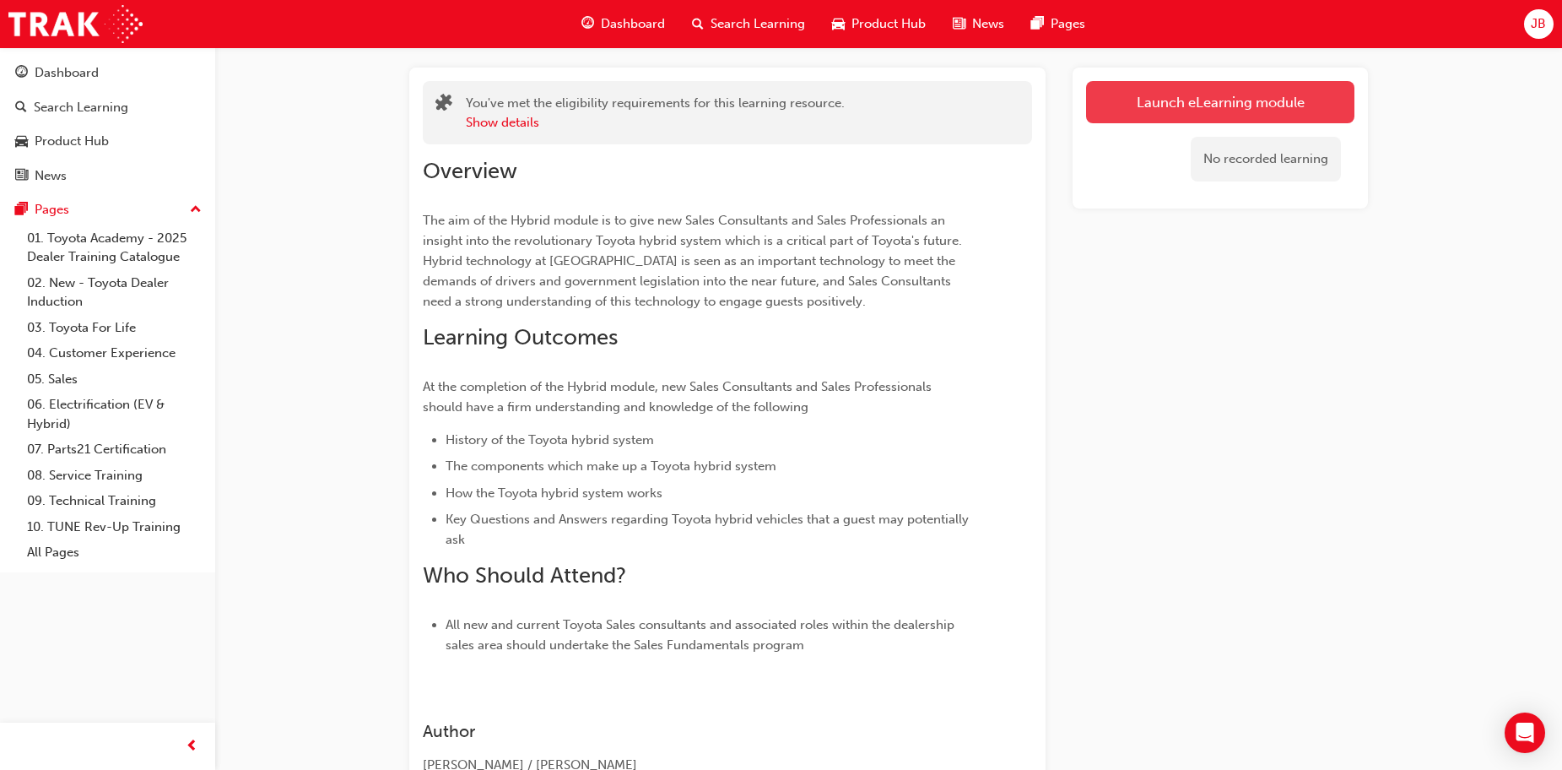
click at [1142, 106] on link "Launch eLearning module" at bounding box center [1220, 102] width 268 height 42
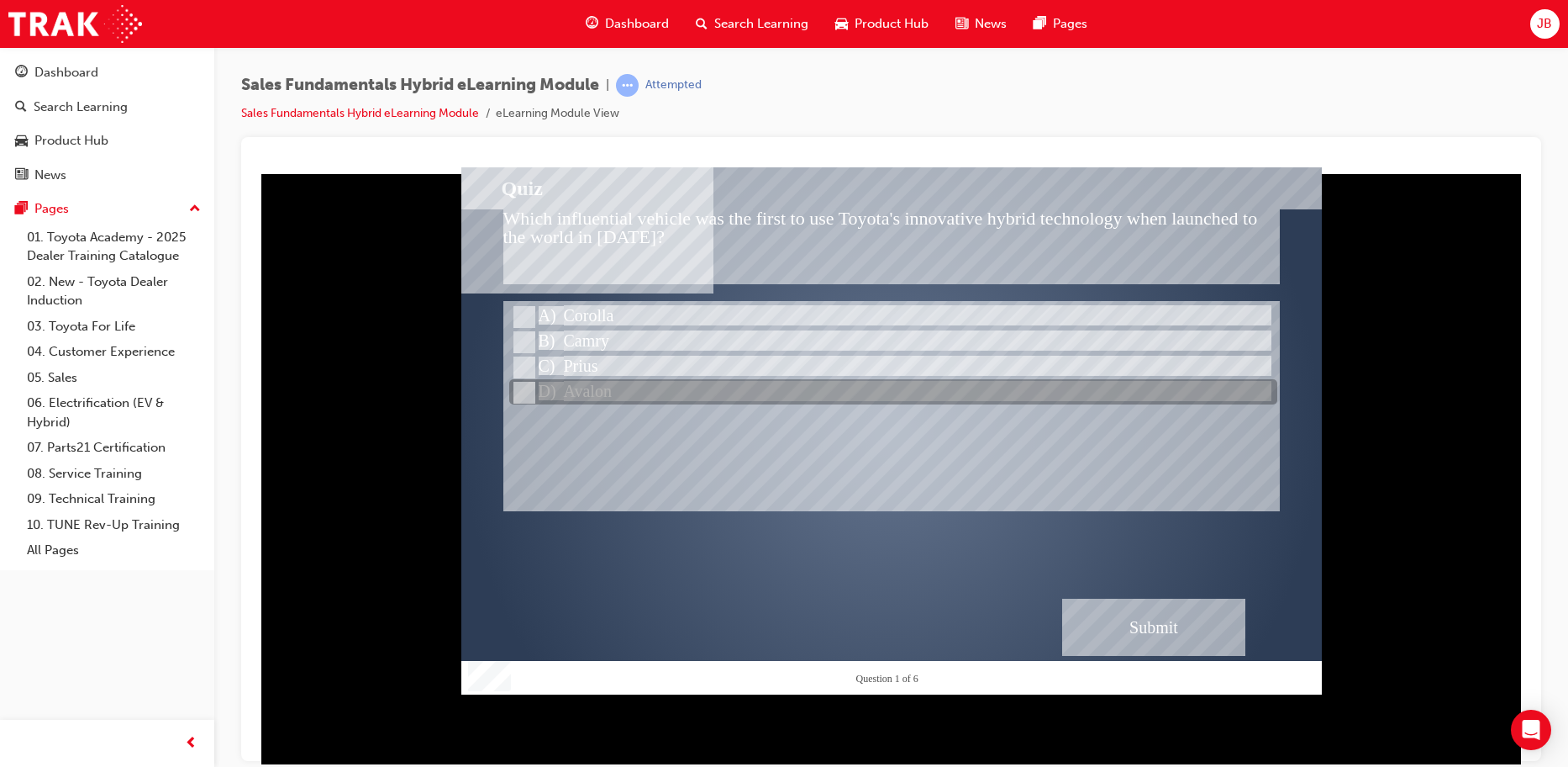
click at [528, 385] on input "Avalon" at bounding box center [523, 392] width 19 height 19
radio input "true"
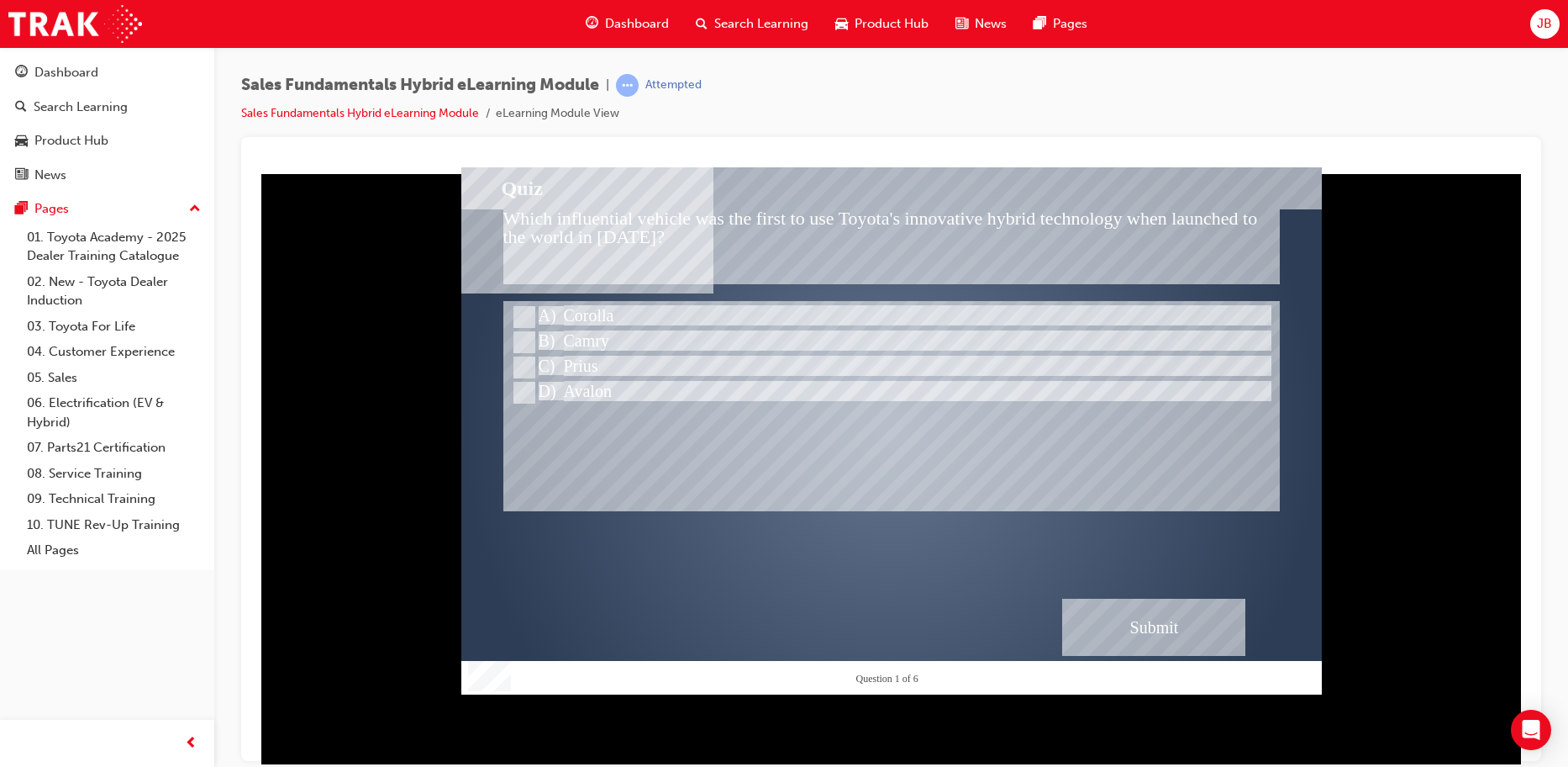
click at [1142, 626] on div "Submit" at bounding box center [1154, 626] width 183 height 57
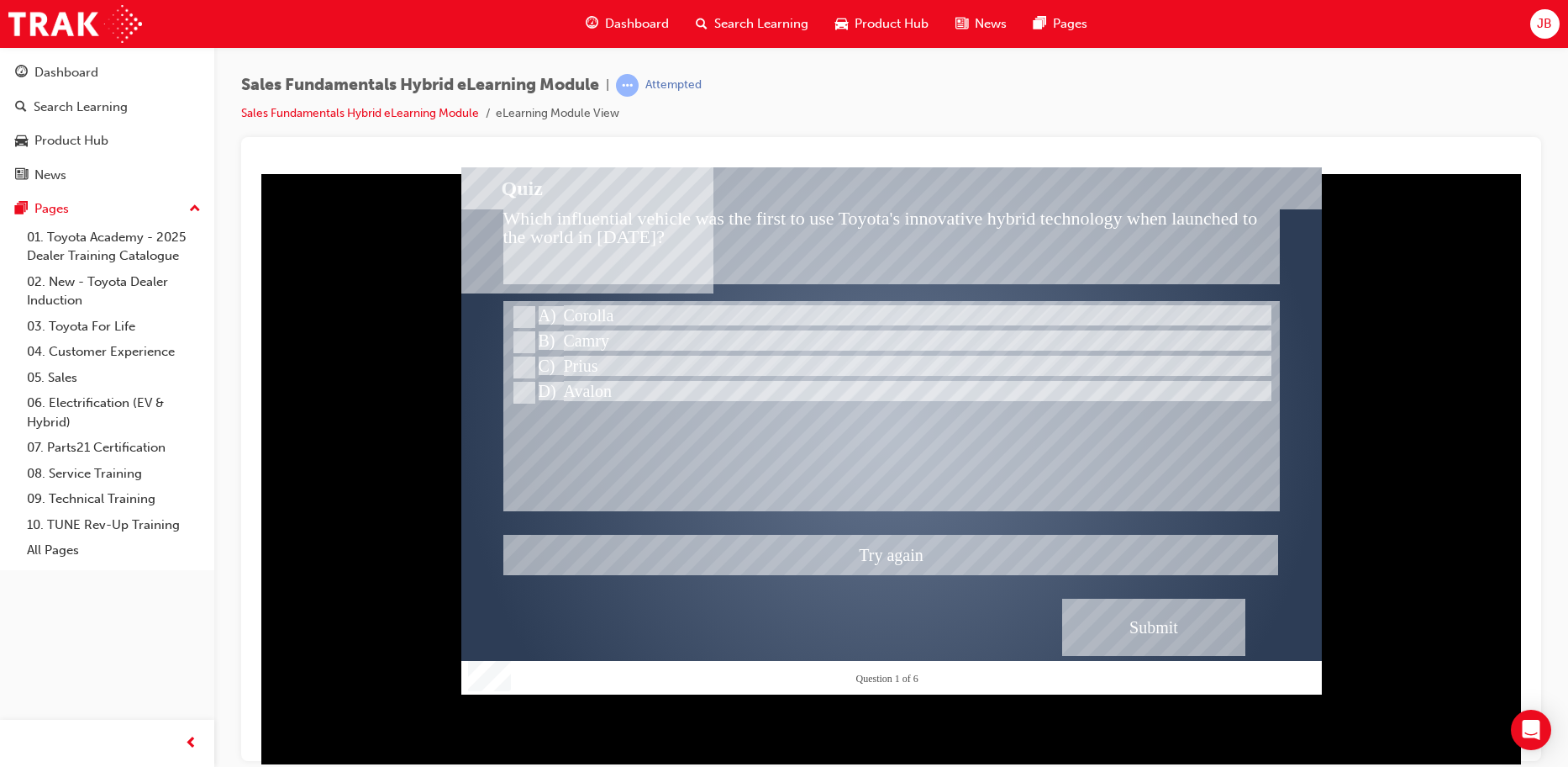
click at [516, 360] on div at bounding box center [891, 429] width 860 height 527
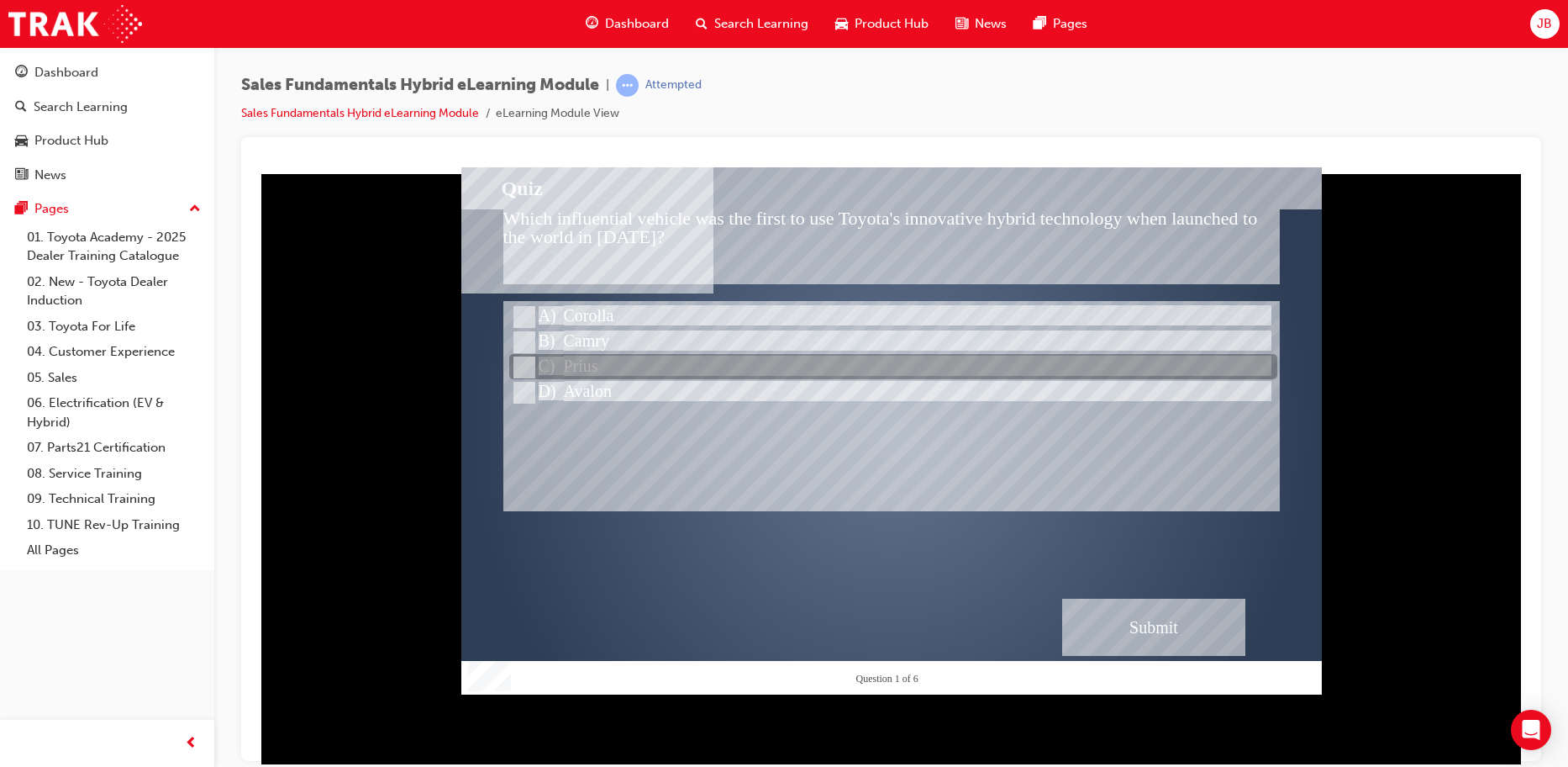
click at [526, 365] on input "Prius" at bounding box center [523, 368] width 19 height 19
radio input "true"
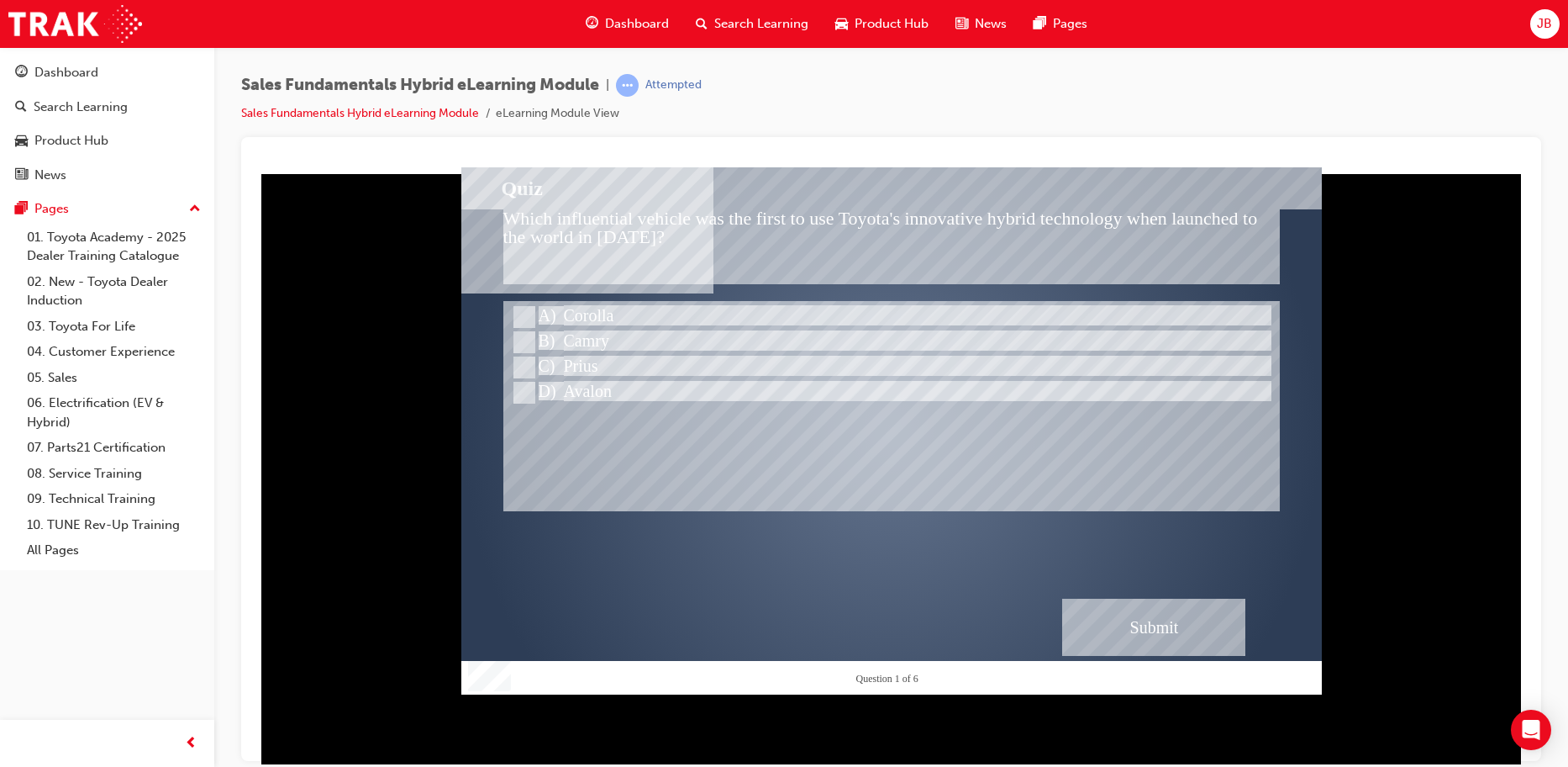
click at [1222, 634] on div "Submit" at bounding box center [1154, 626] width 183 height 57
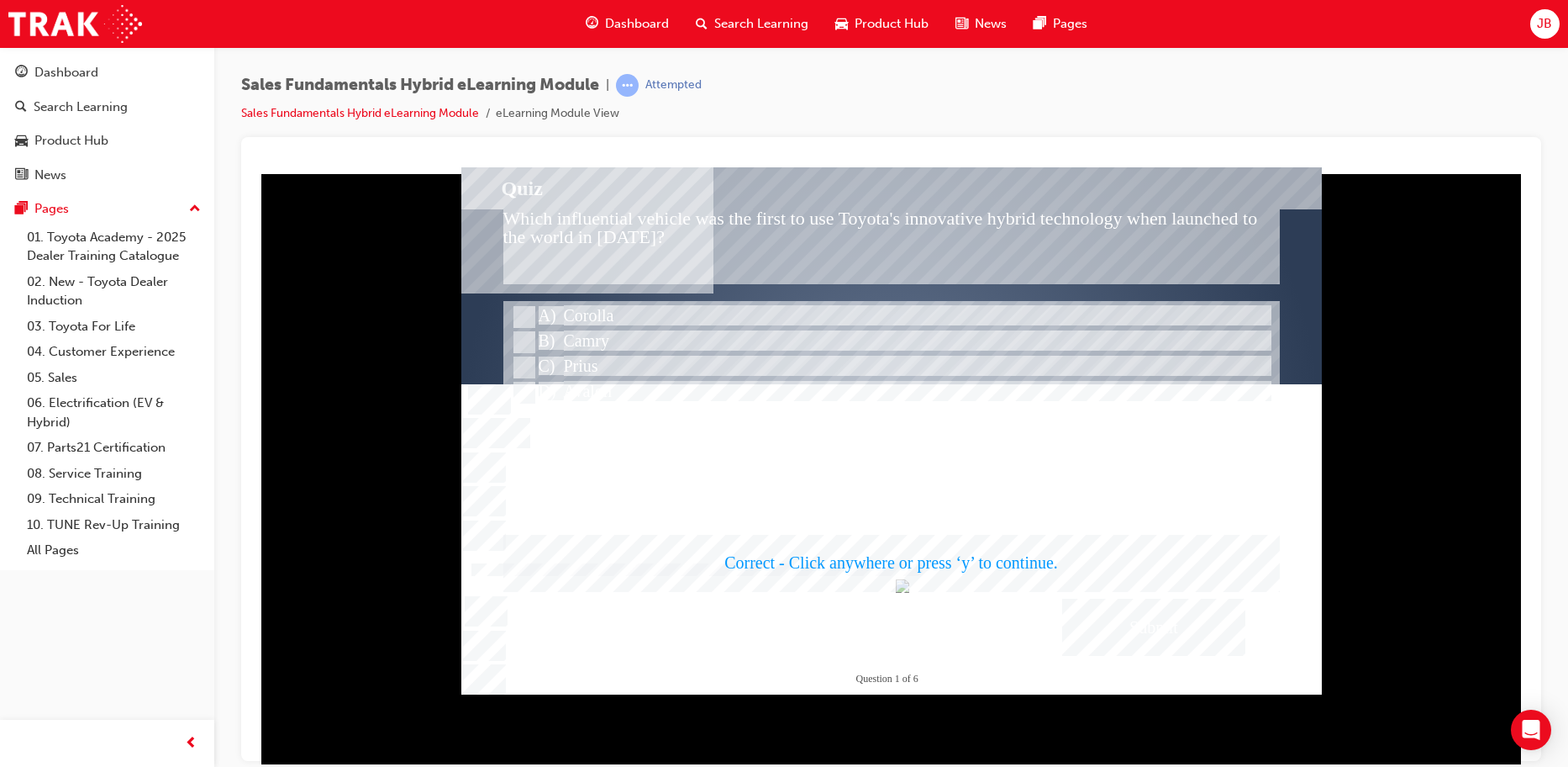
click at [852, 509] on div at bounding box center [891, 429] width 860 height 527
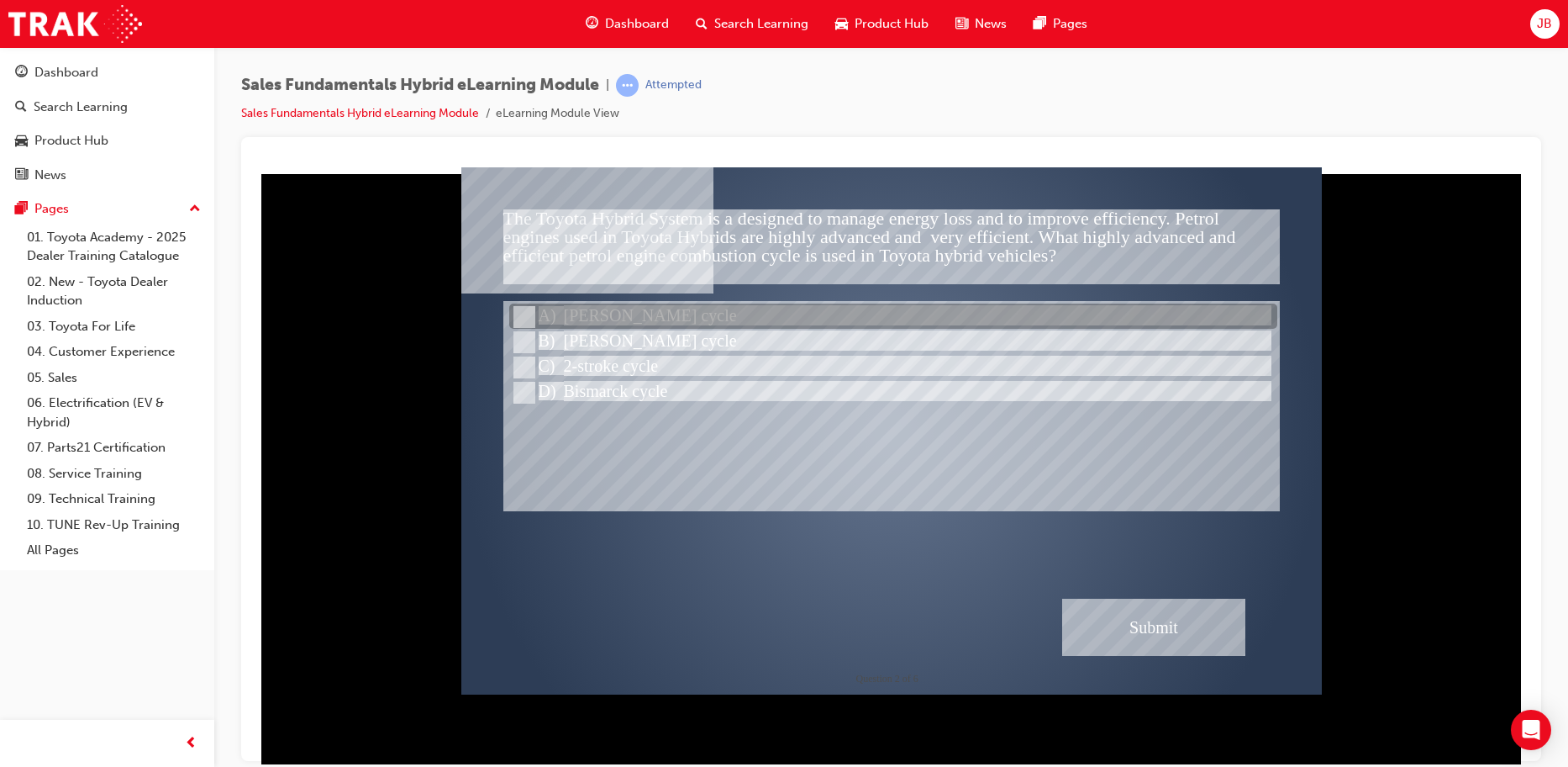
click at [640, 307] on div at bounding box center [894, 317] width 769 height 25
radio input "true"
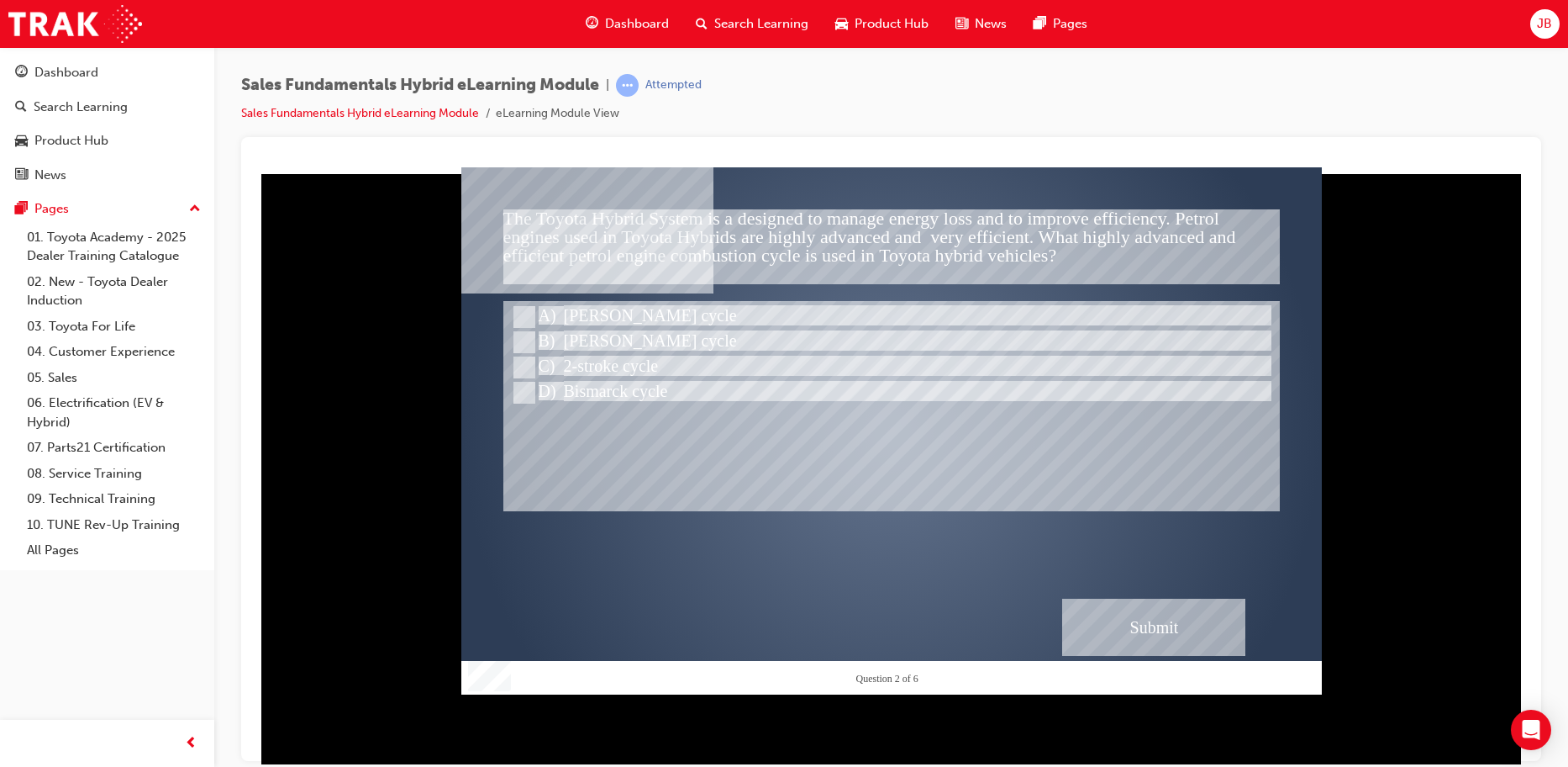
click at [1140, 611] on div "Submit" at bounding box center [1154, 626] width 183 height 57
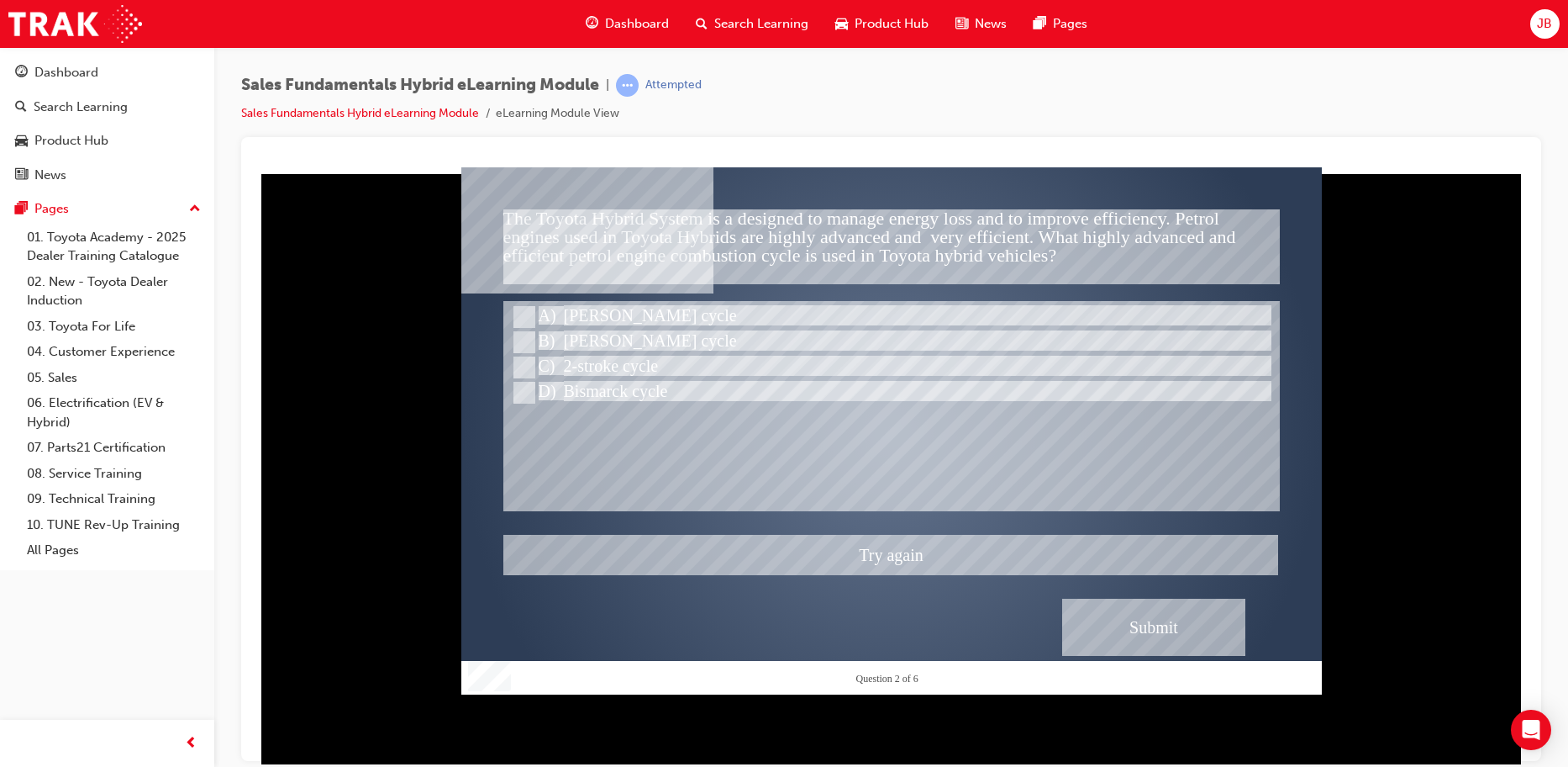
click at [525, 339] on div at bounding box center [891, 429] width 860 height 527
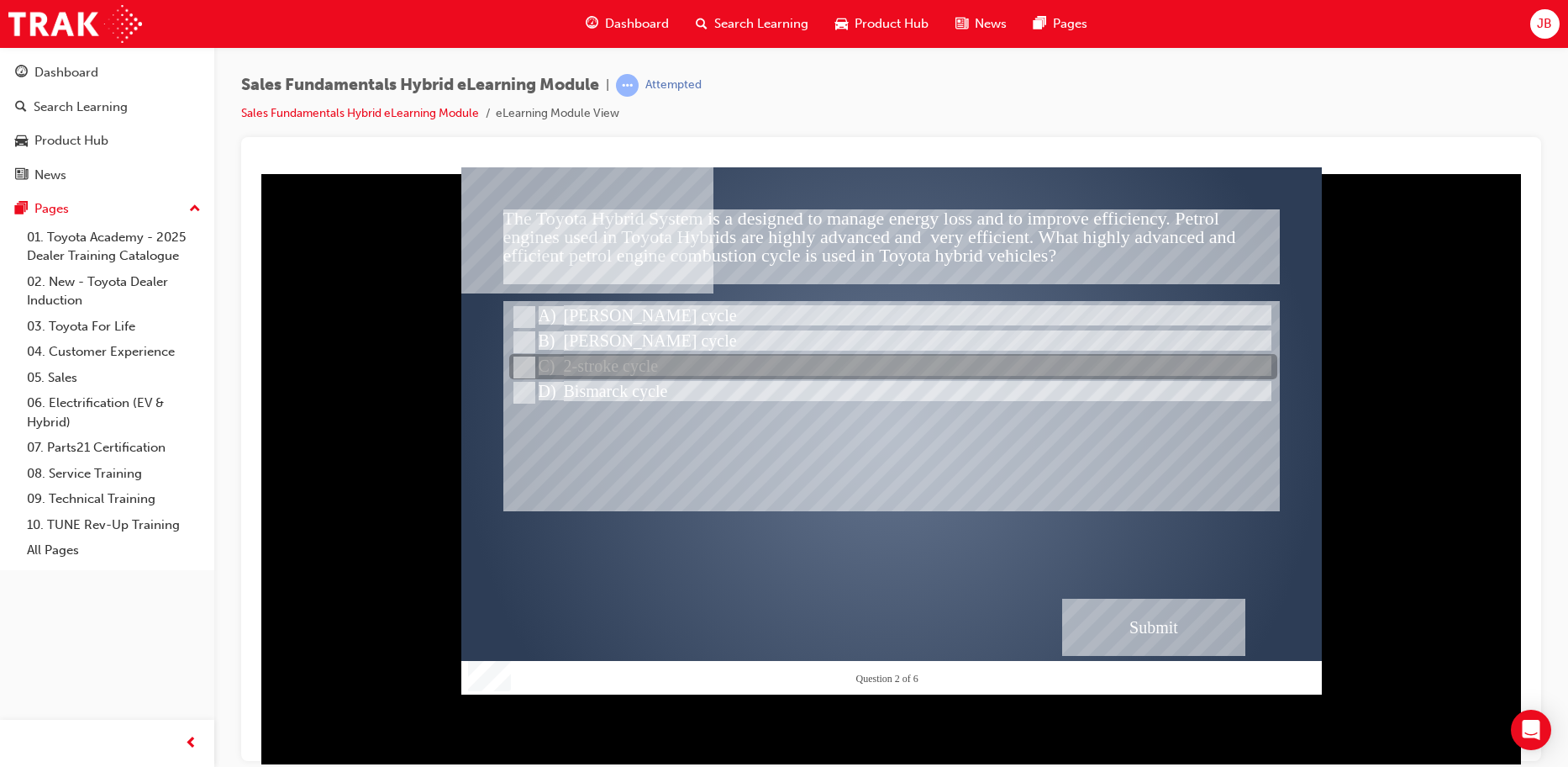
click at [529, 361] on input "2-stroke cycle" at bounding box center [523, 368] width 19 height 19
radio input "true"
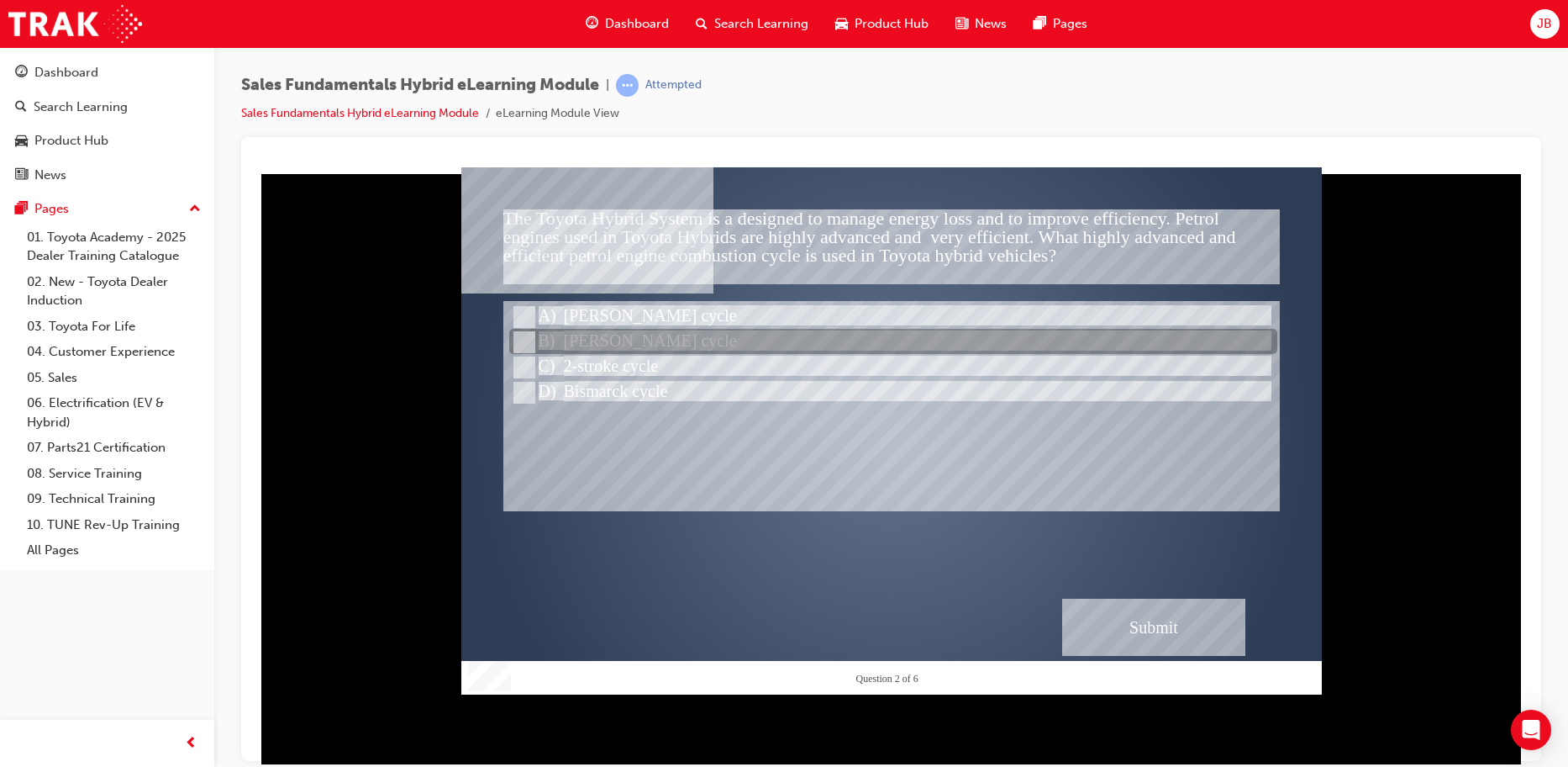
click at [531, 327] on div at bounding box center [894, 317] width 769 height 25
click at [516, 337] on div at bounding box center [894, 342] width 769 height 25
radio input "false"
radio input "true"
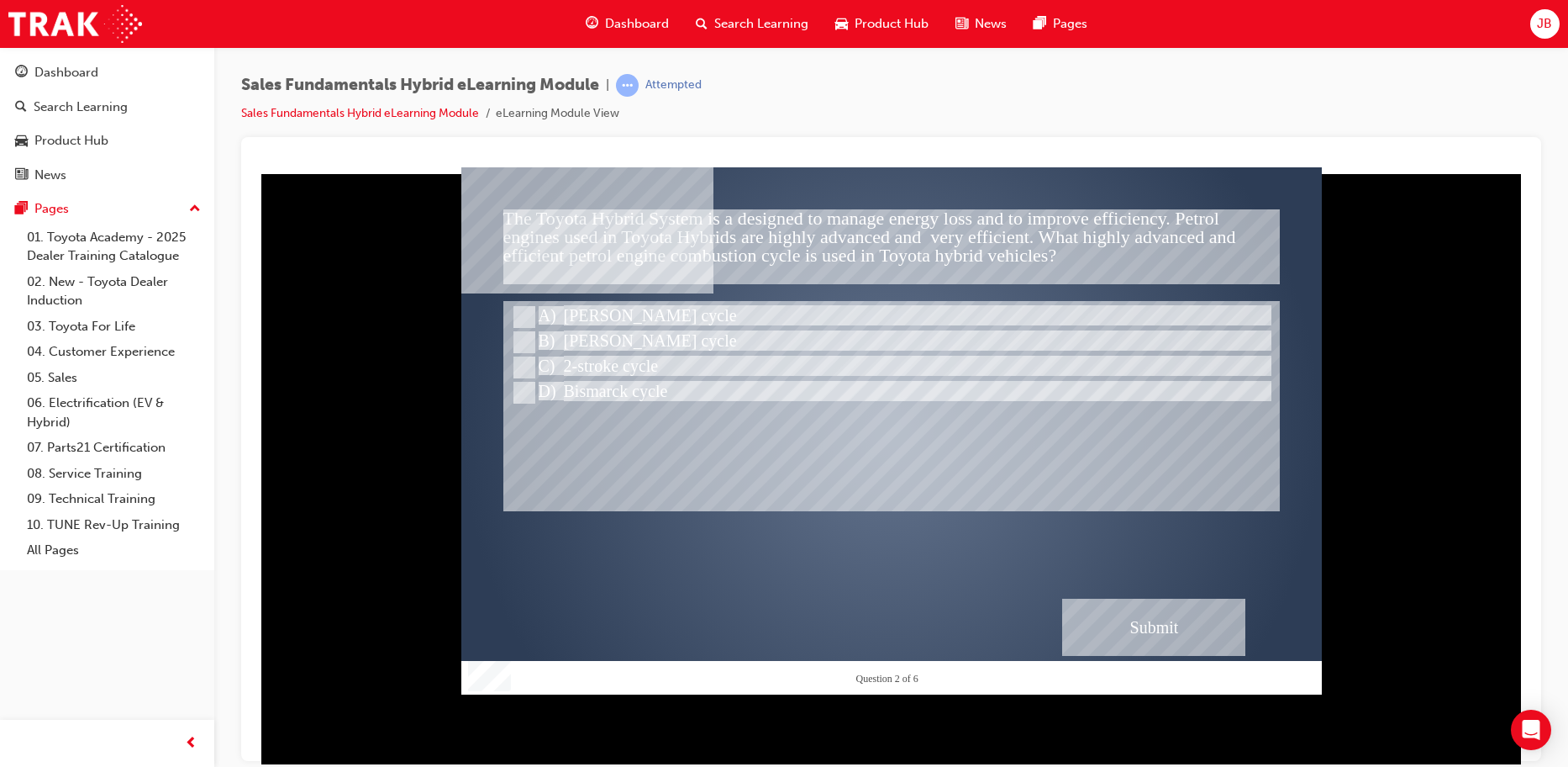
click at [1098, 611] on div "Submit" at bounding box center [1154, 626] width 183 height 57
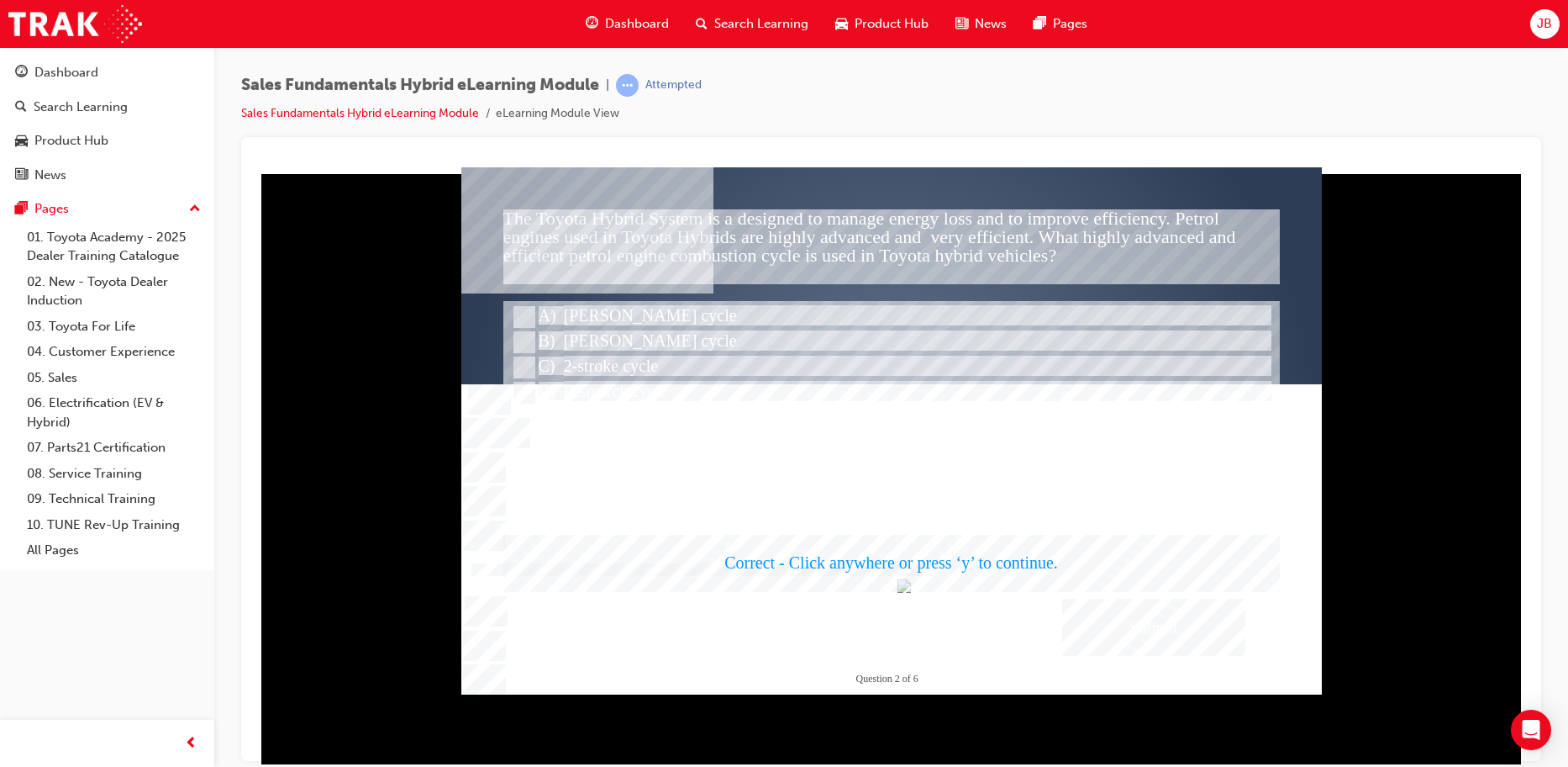
click at [833, 525] on div at bounding box center [891, 429] width 860 height 527
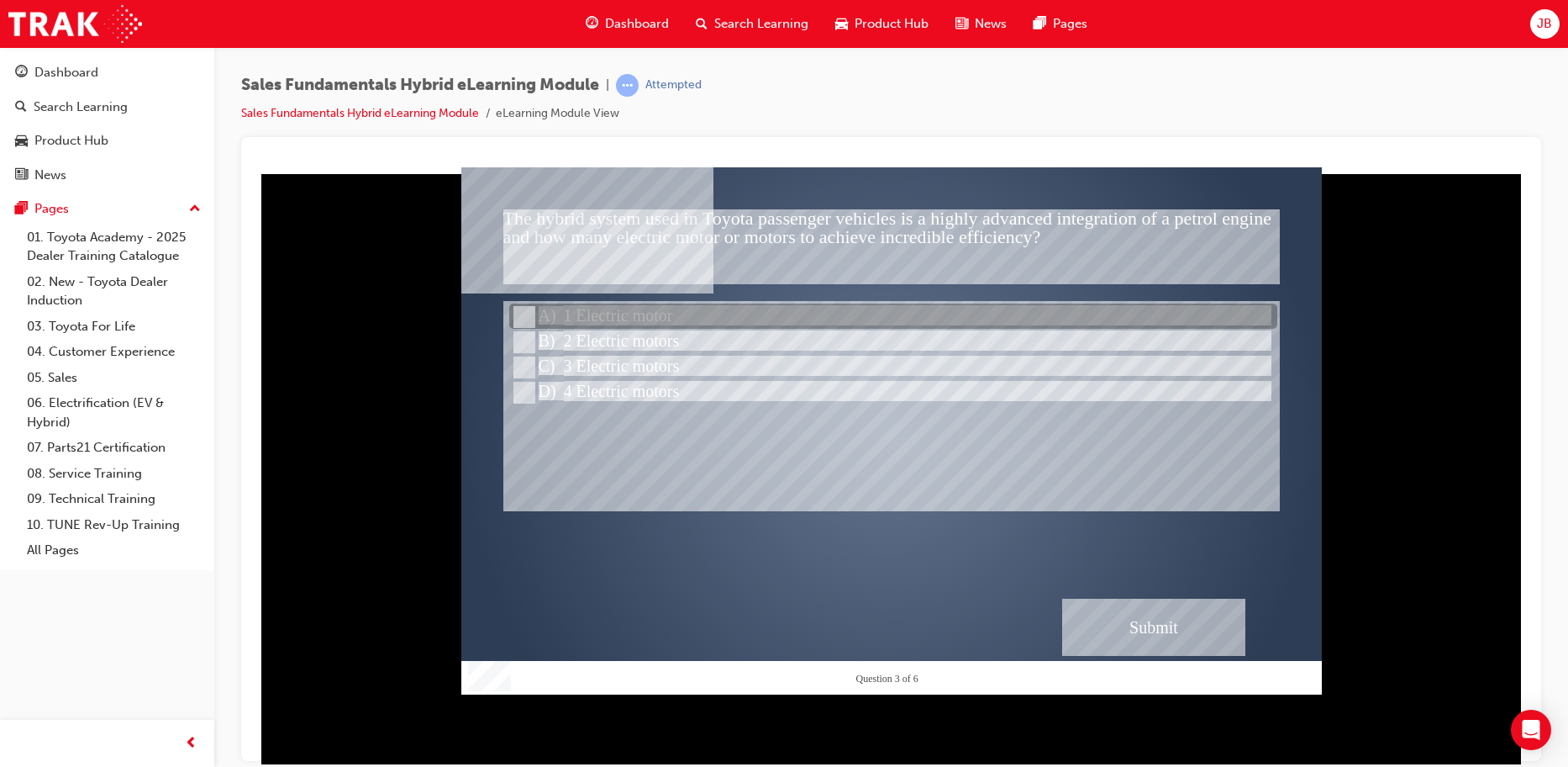
click at [531, 319] on input "1 Electric motor" at bounding box center [523, 317] width 19 height 19
radio input "true"
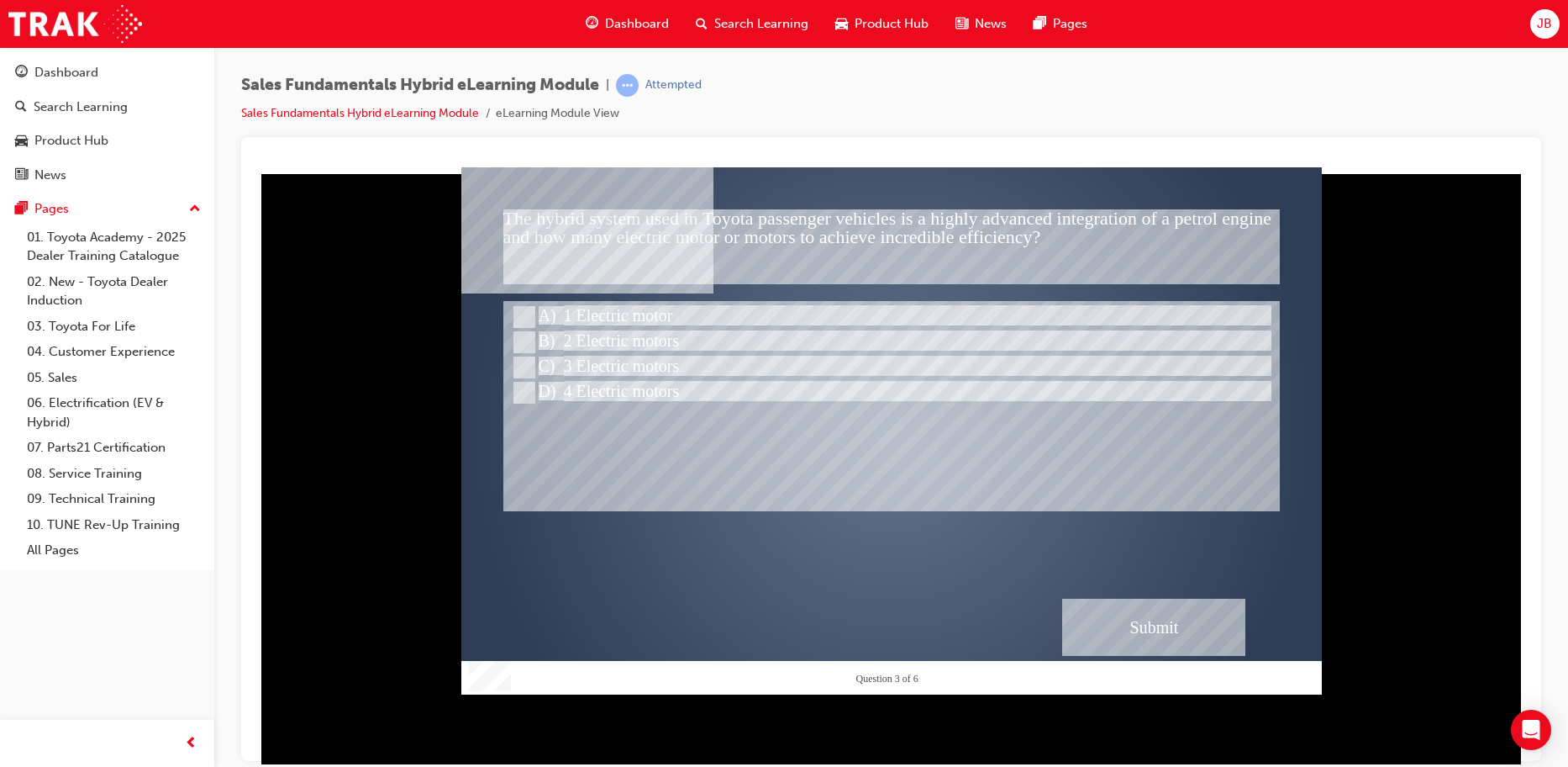
click at [1096, 607] on div "Submit" at bounding box center [1154, 626] width 183 height 57
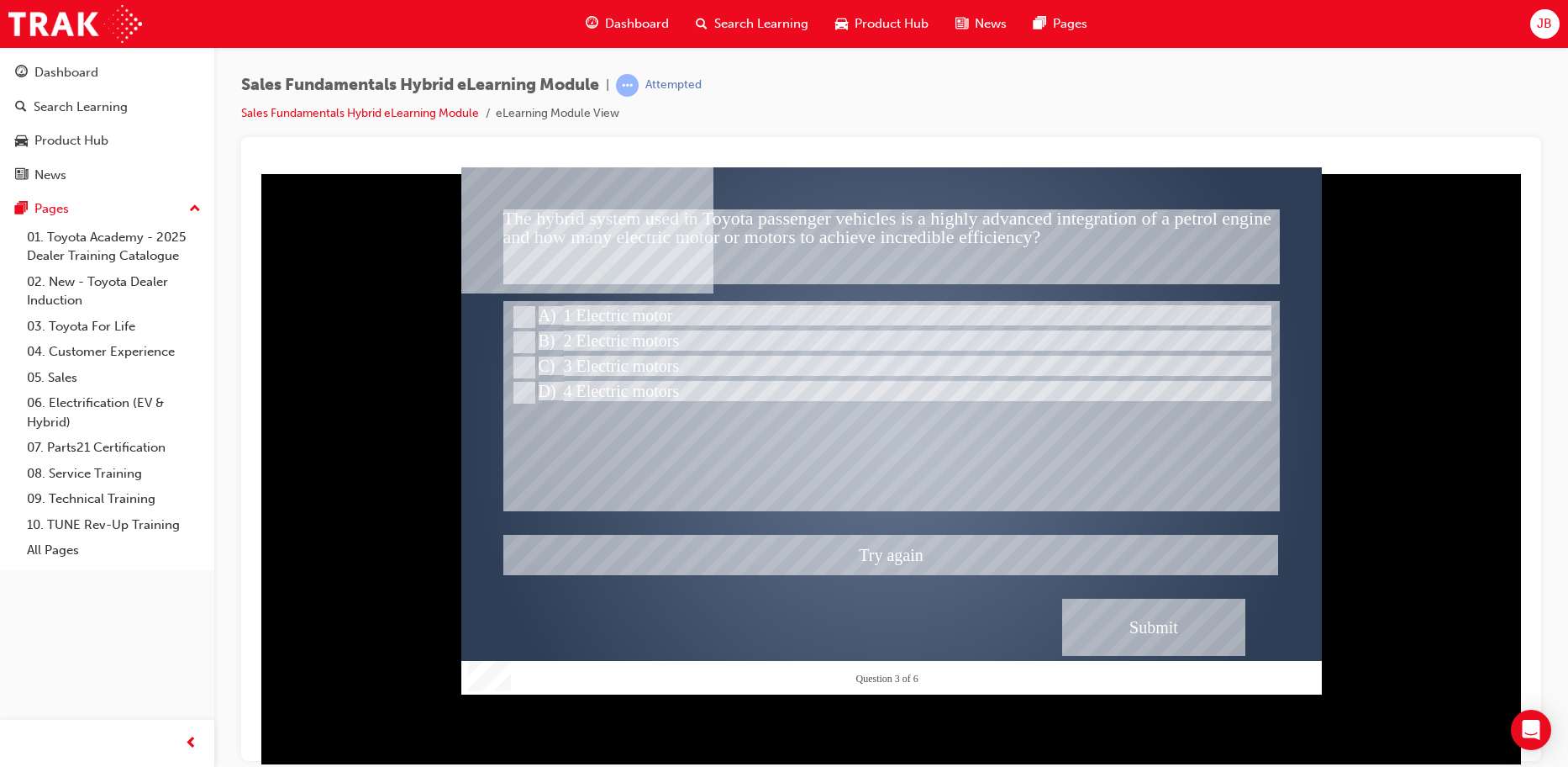
click at [526, 332] on div at bounding box center [891, 429] width 860 height 527
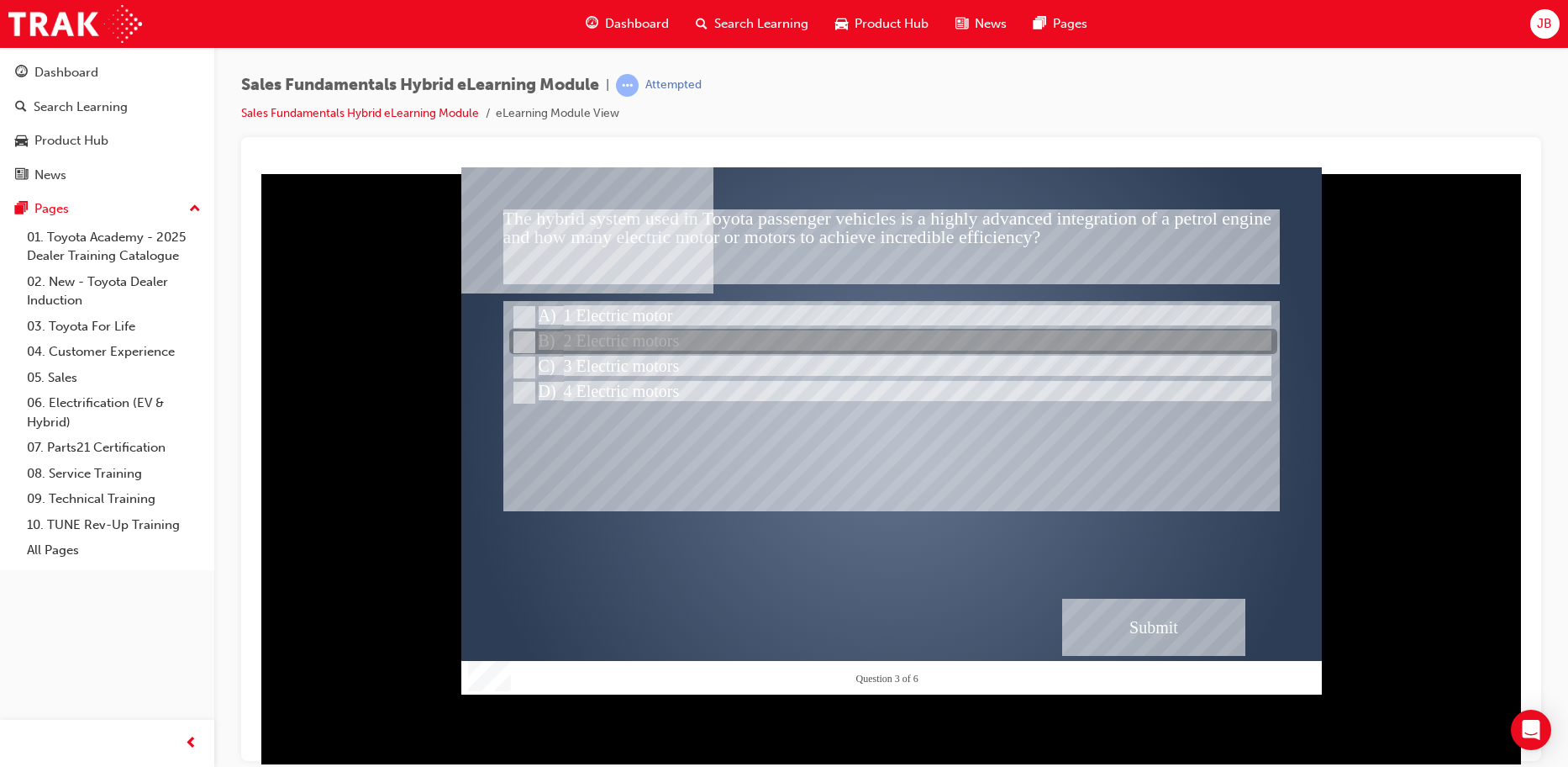
click at [522, 346] on input "2 Electric motors" at bounding box center [523, 342] width 19 height 19
radio input "true"
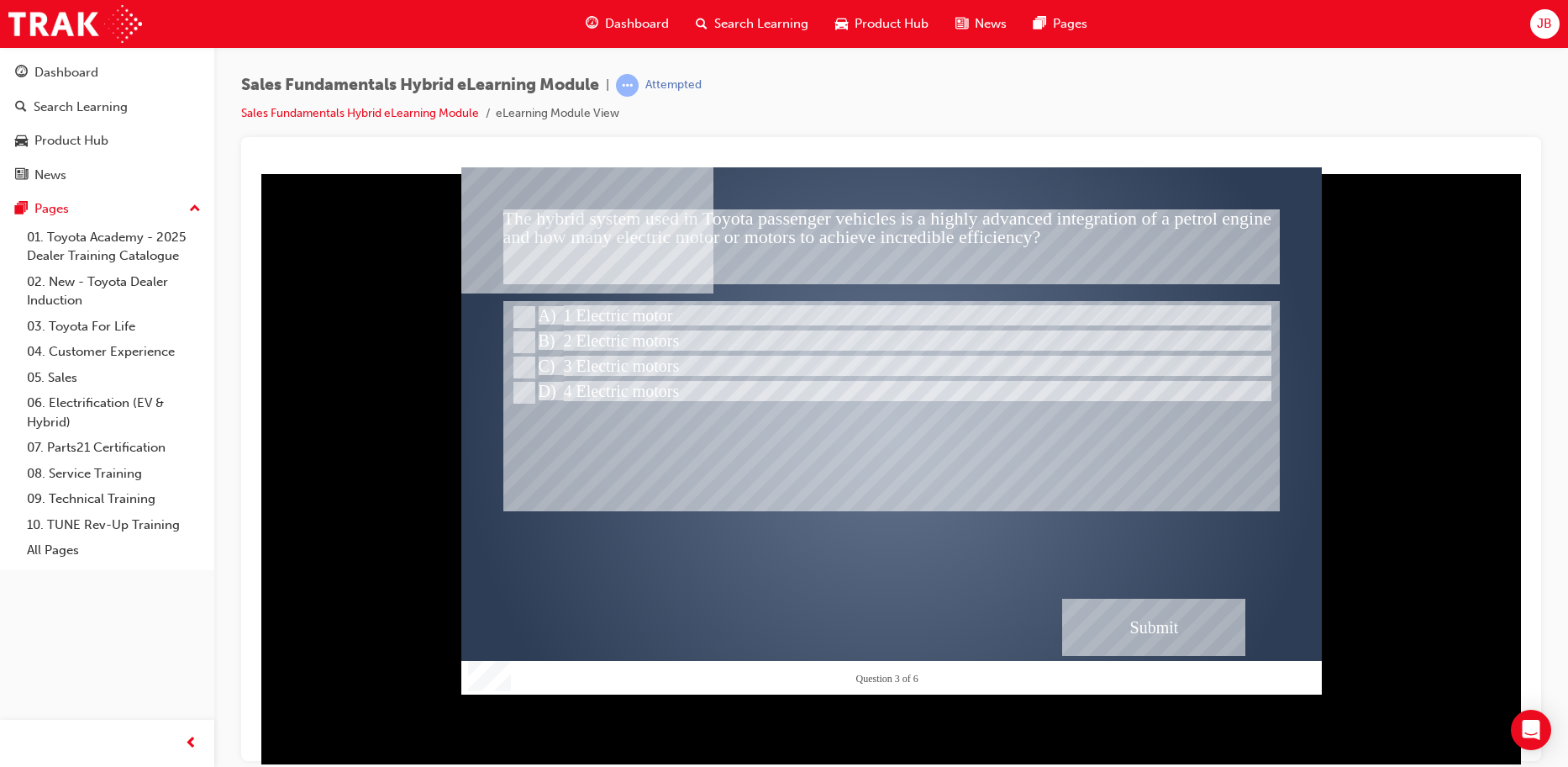
click at [1105, 624] on div "Submit" at bounding box center [1154, 626] width 183 height 57
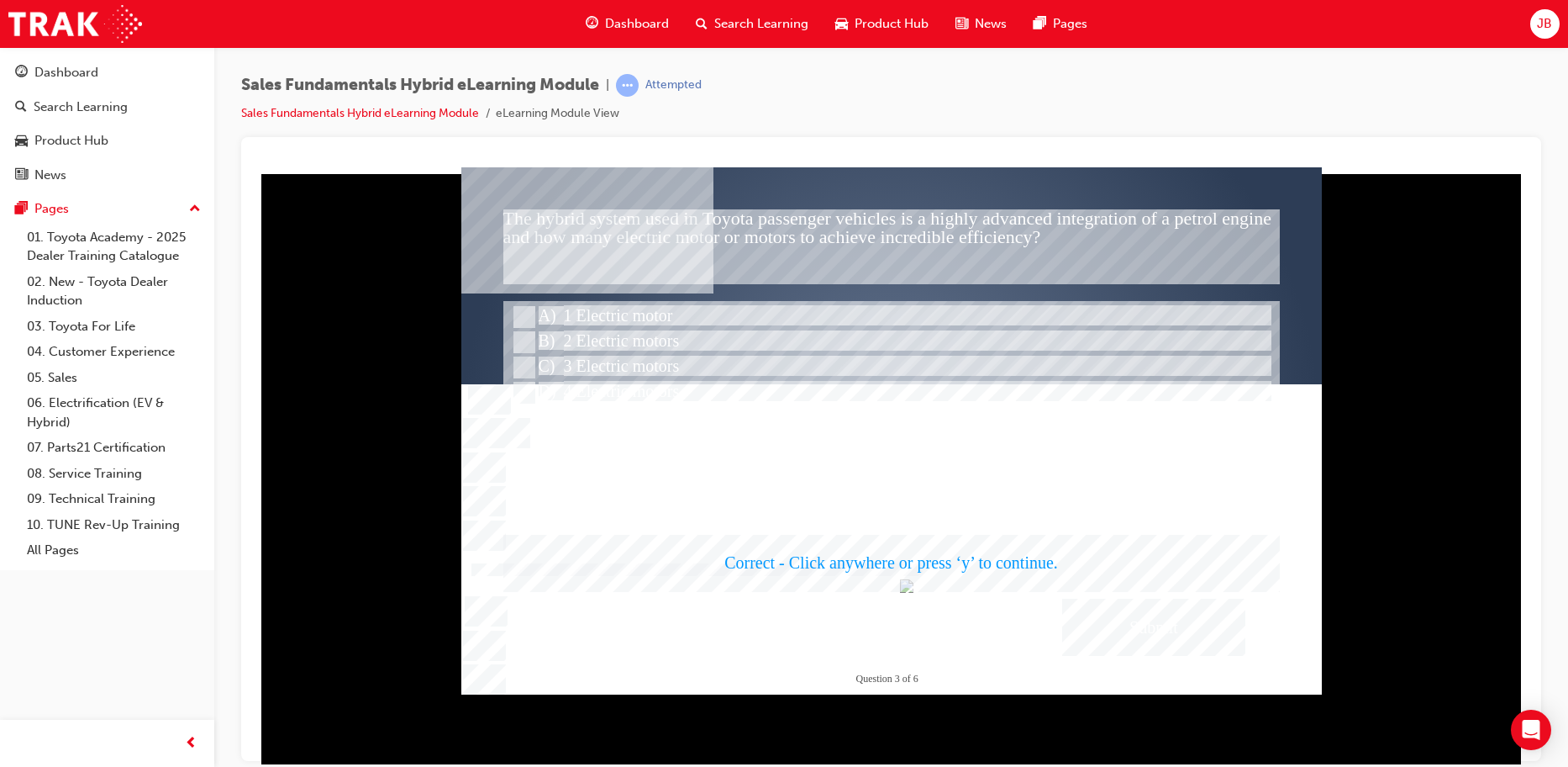
click at [768, 499] on div at bounding box center [891, 429] width 860 height 527
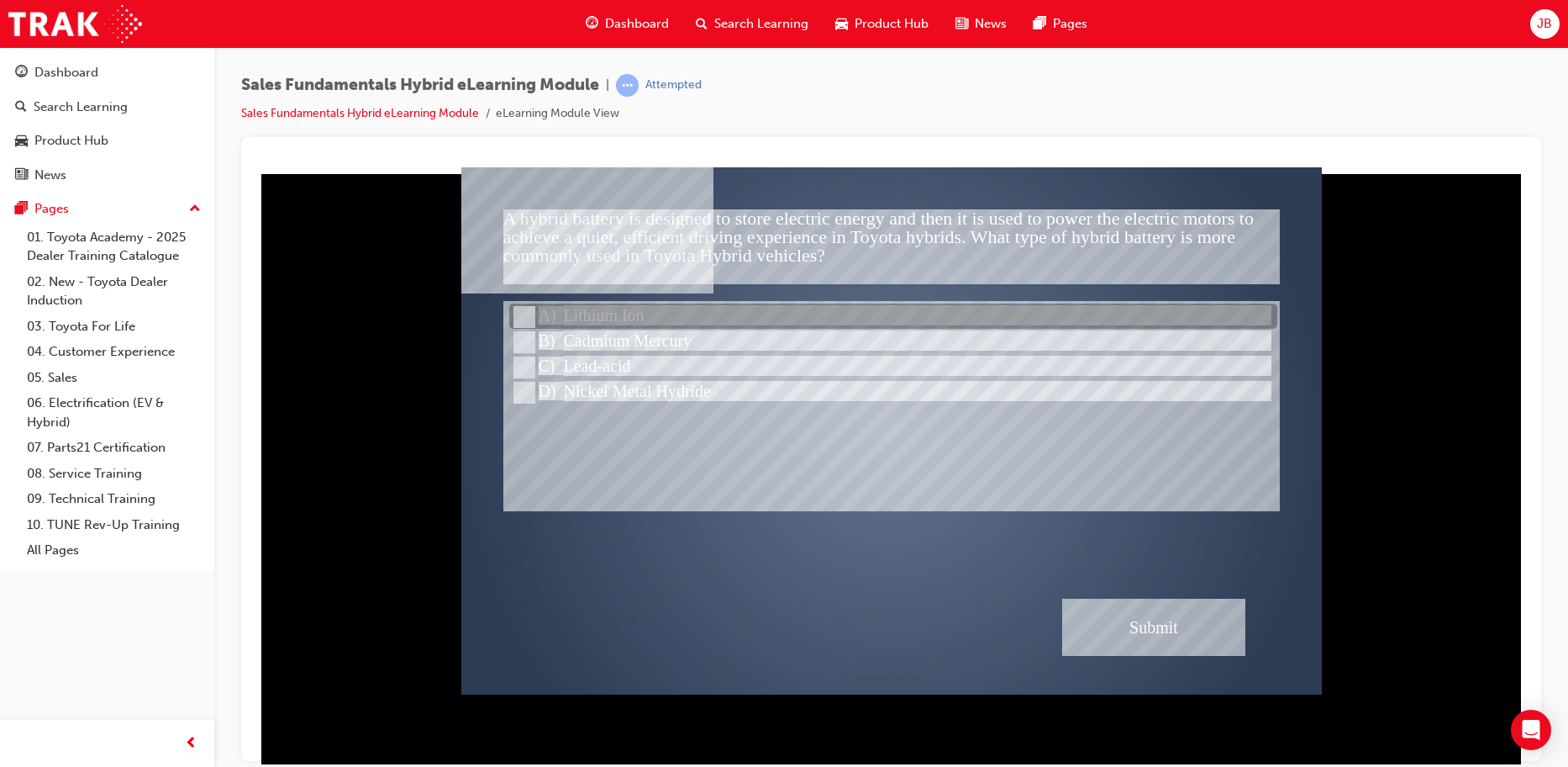
click at [527, 317] on input "Lithium Ion" at bounding box center [523, 317] width 19 height 19
radio input "true"
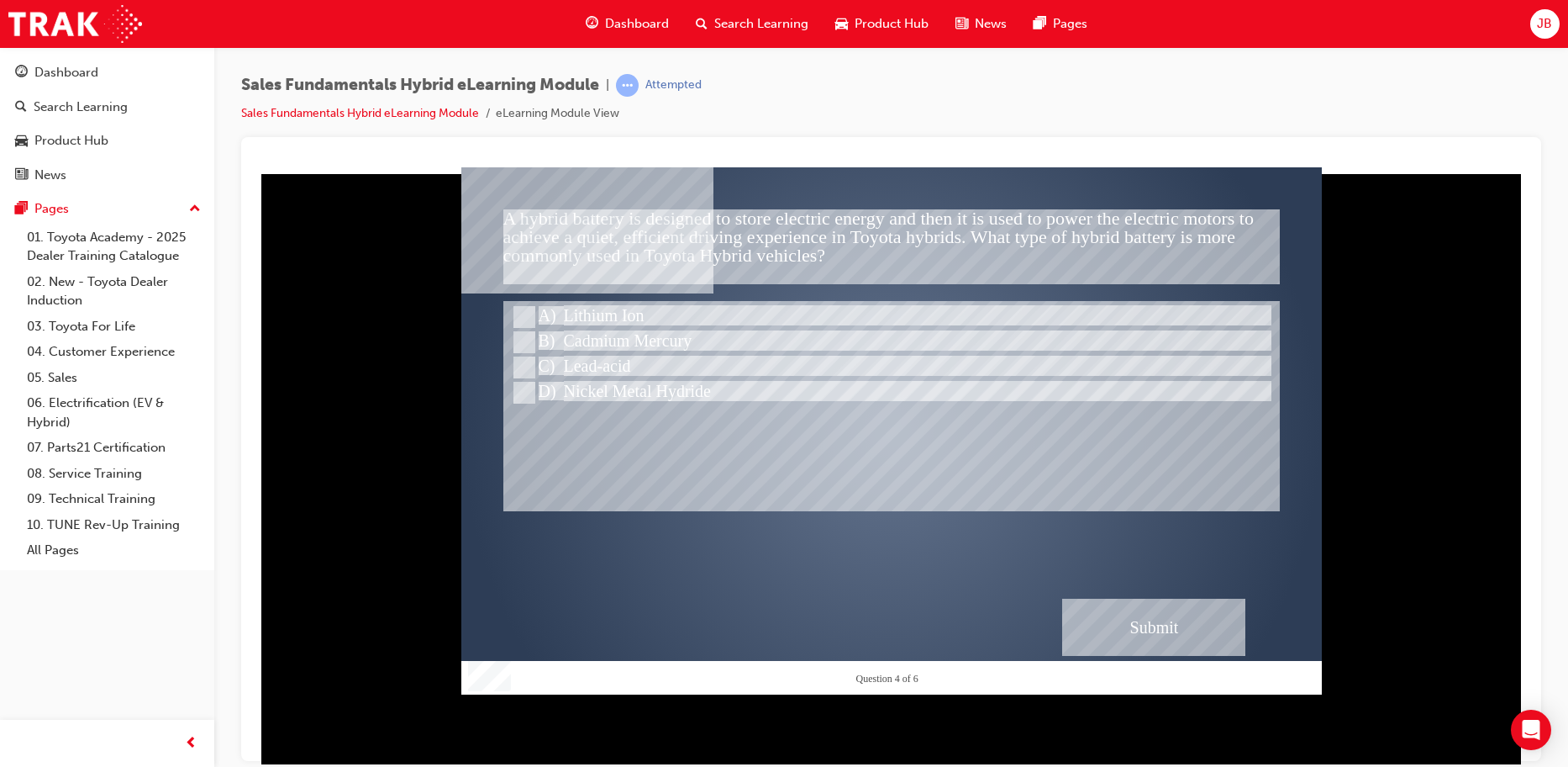
click at [1140, 630] on div "Submit" at bounding box center [1154, 626] width 183 height 57
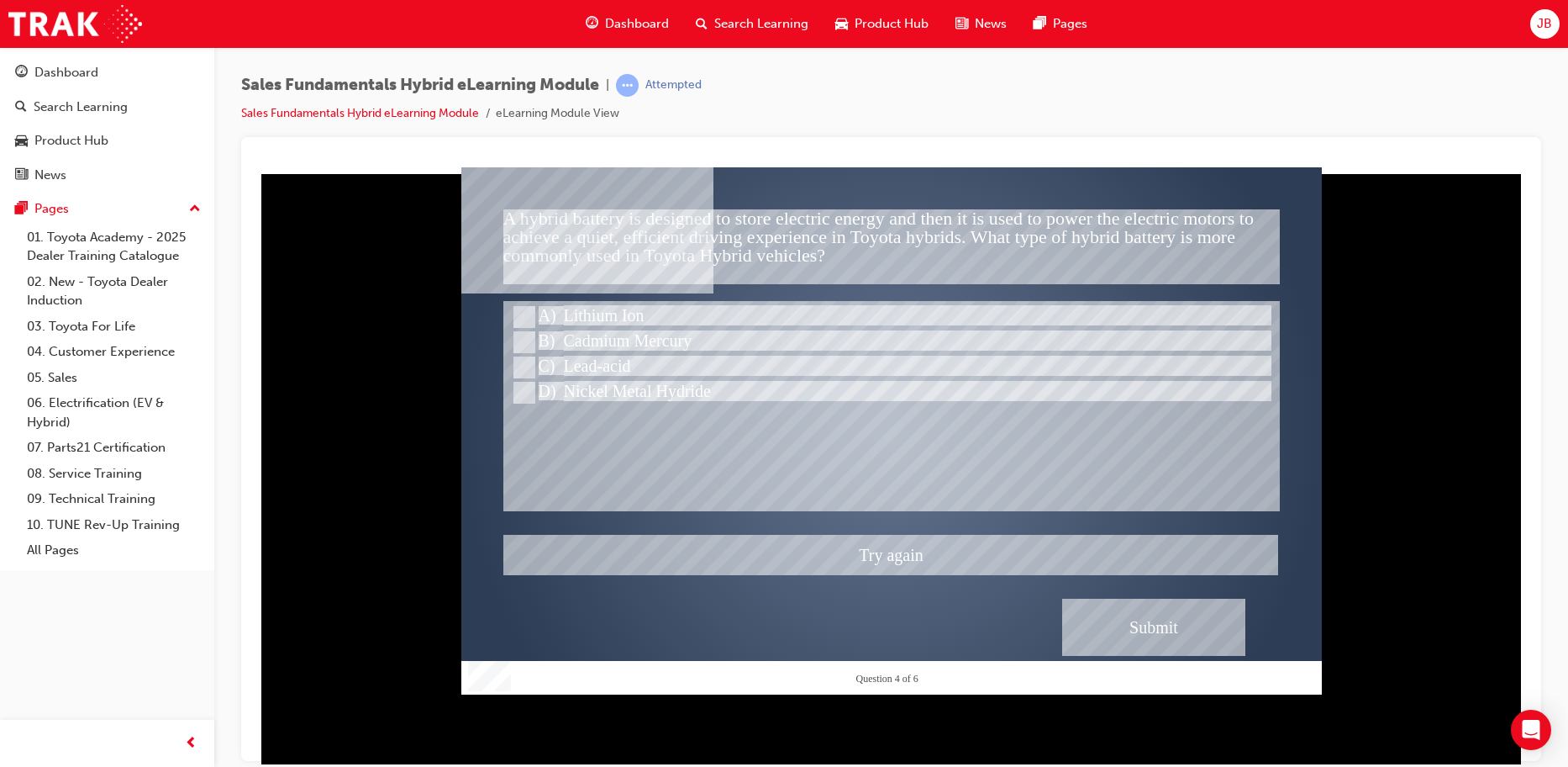
click at [528, 370] on div at bounding box center [891, 429] width 860 height 527
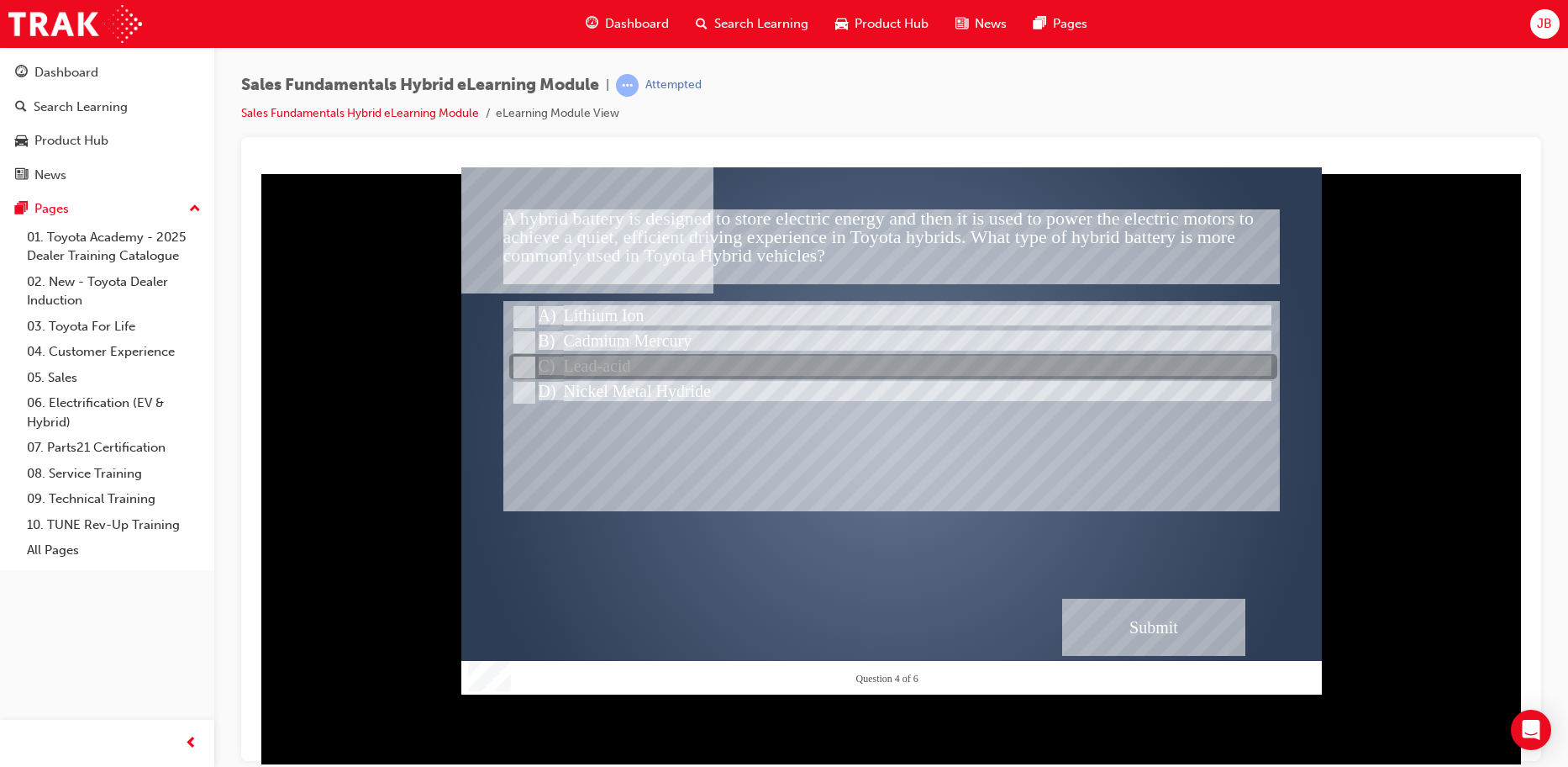
click at [525, 360] on input "Lead-acid" at bounding box center [523, 368] width 19 height 19
radio input "true"
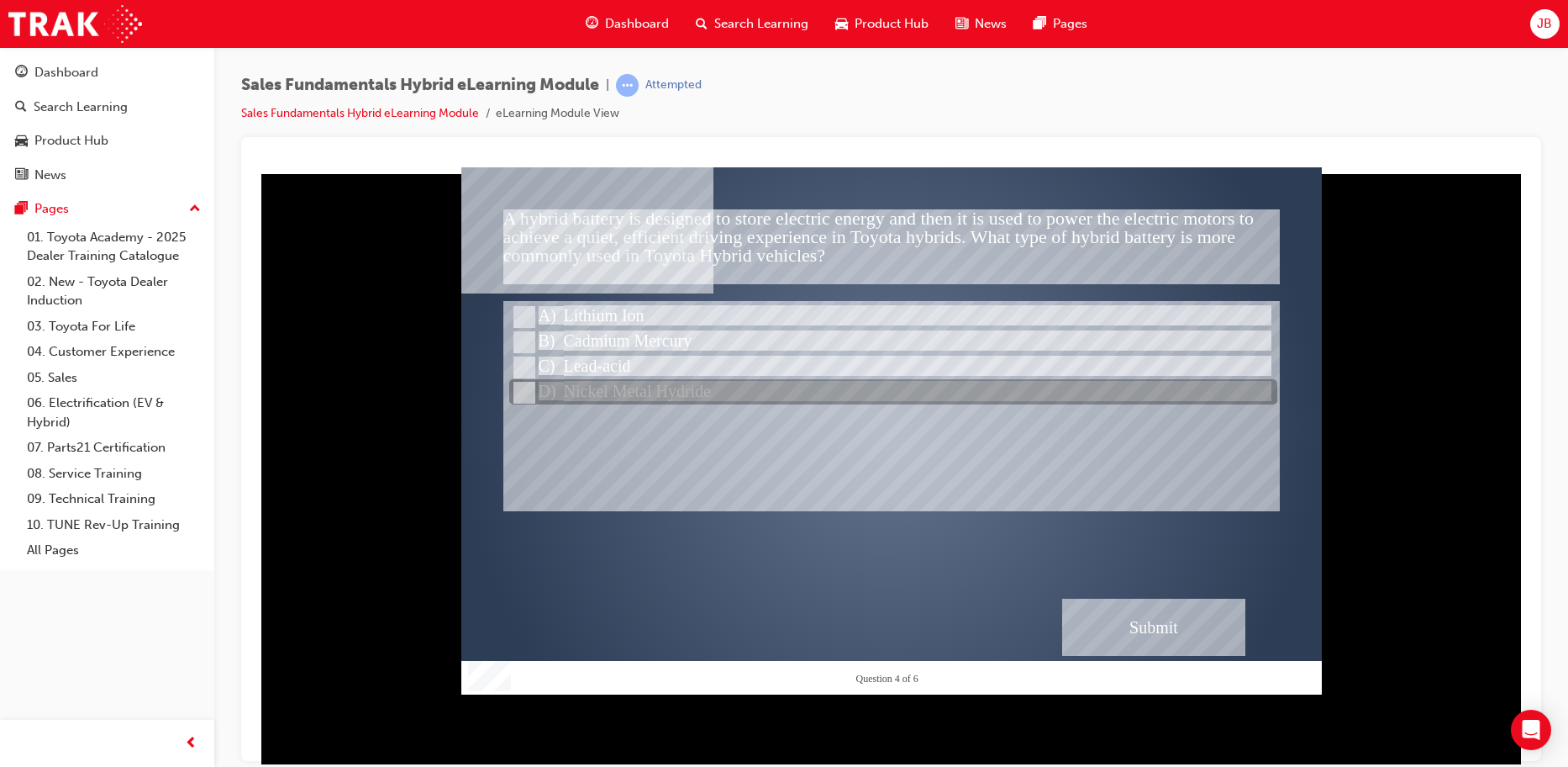
click at [528, 391] on input "Nickel Metal Hydride" at bounding box center [523, 392] width 19 height 19
radio input "true"
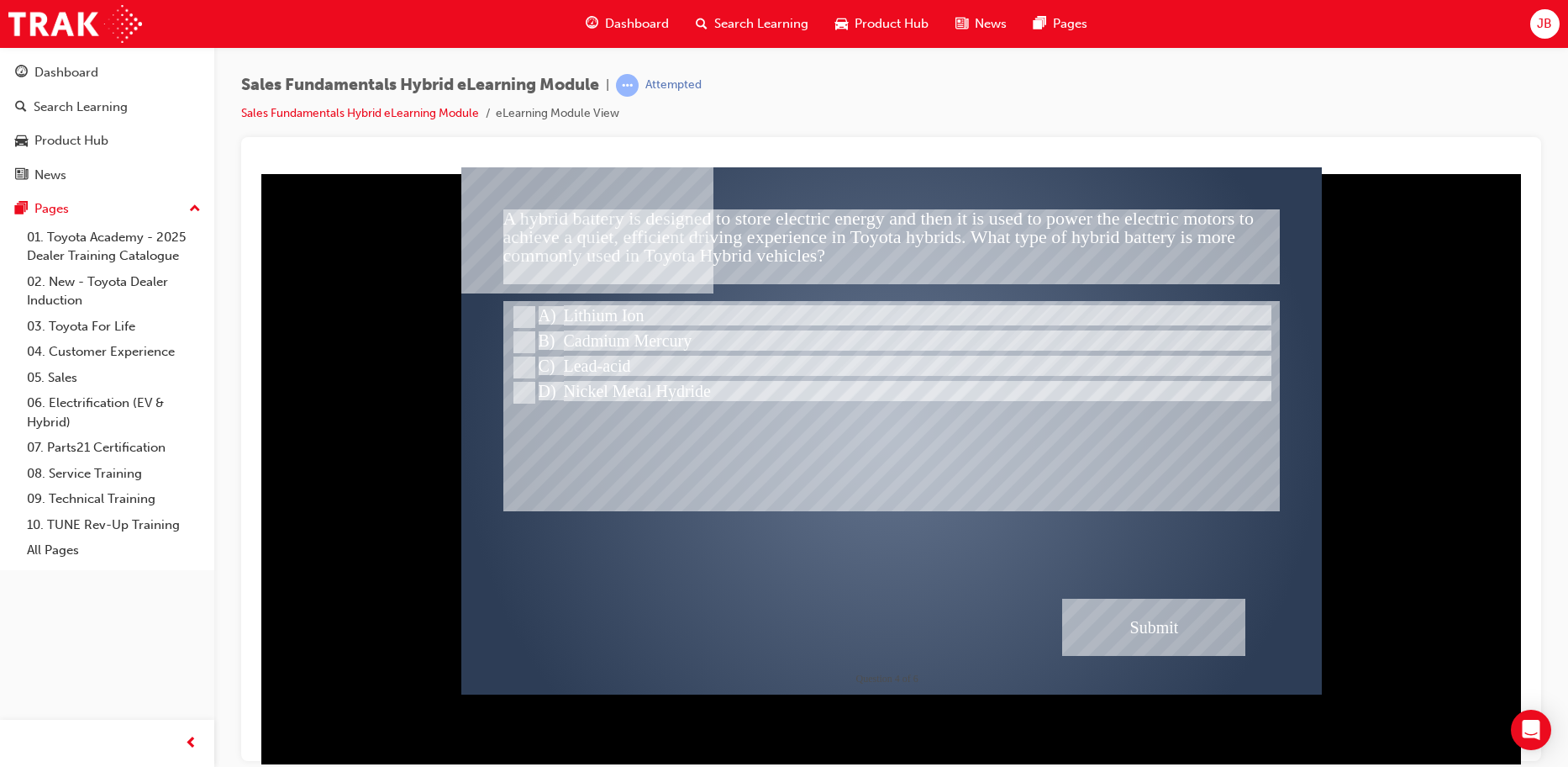
click at [1093, 625] on div "Submit" at bounding box center [1154, 626] width 183 height 57
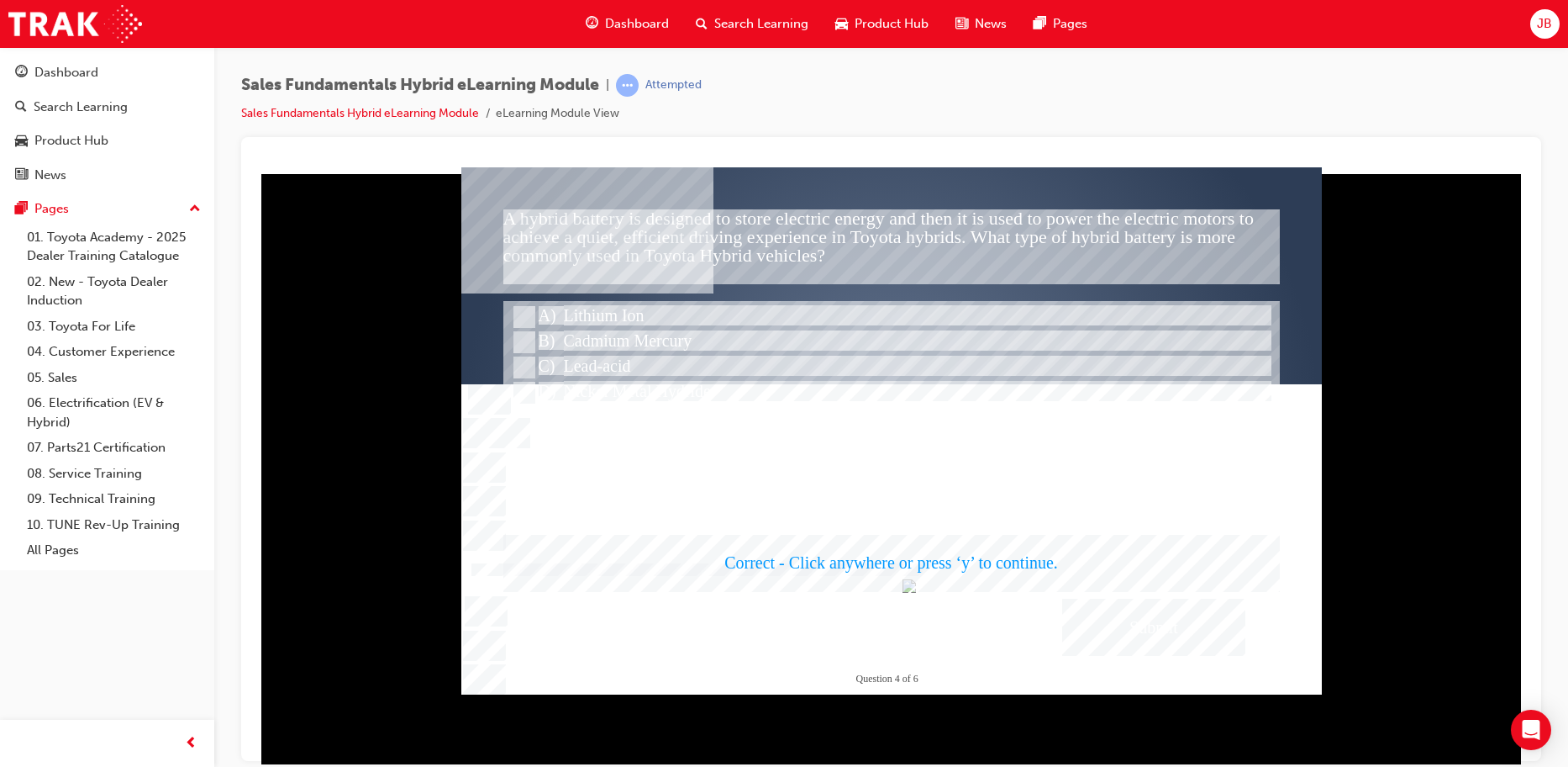
click at [885, 505] on div at bounding box center [891, 429] width 860 height 527
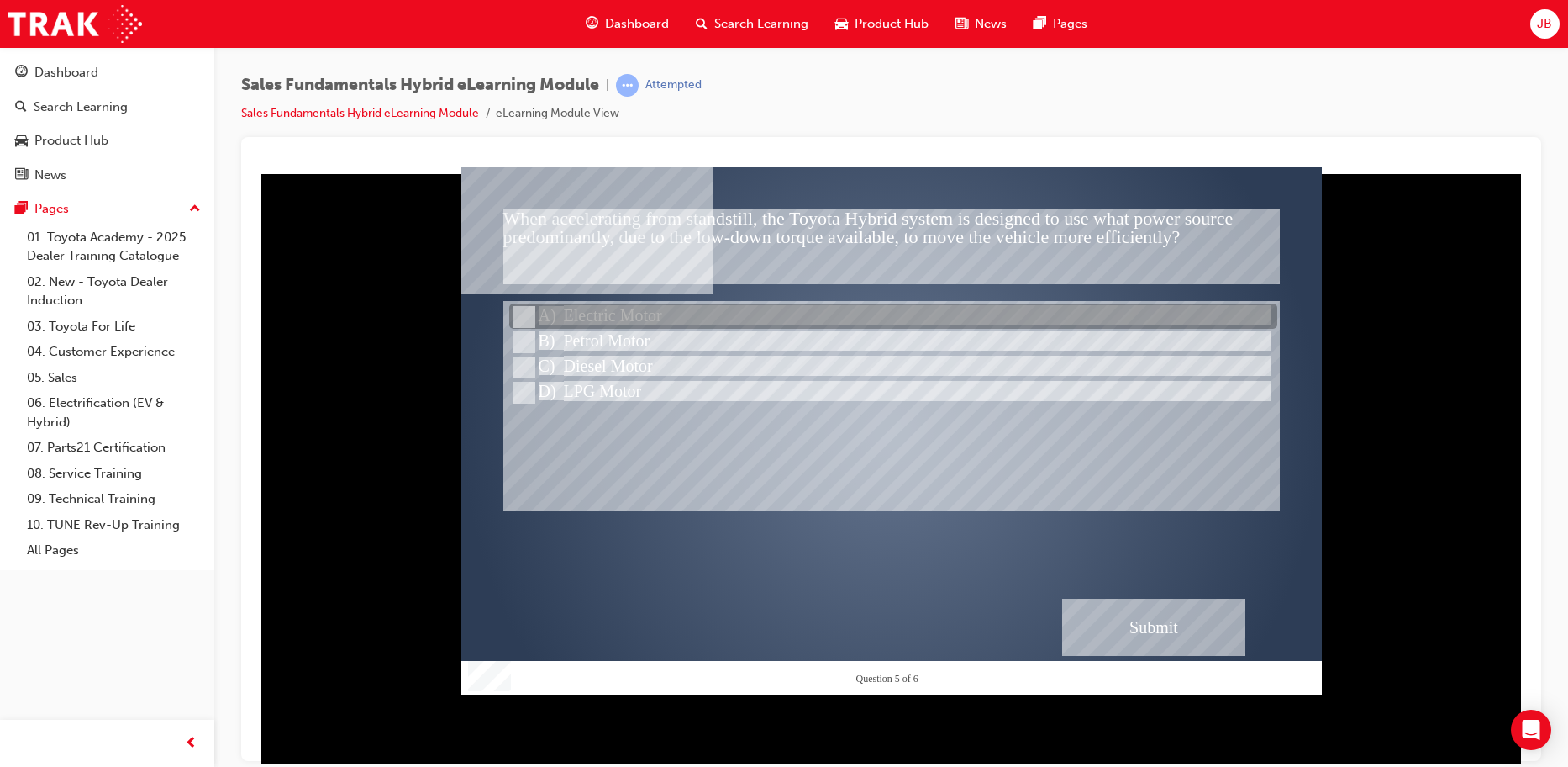
click at [525, 321] on input "Electric Motor" at bounding box center [523, 317] width 19 height 19
radio input "true"
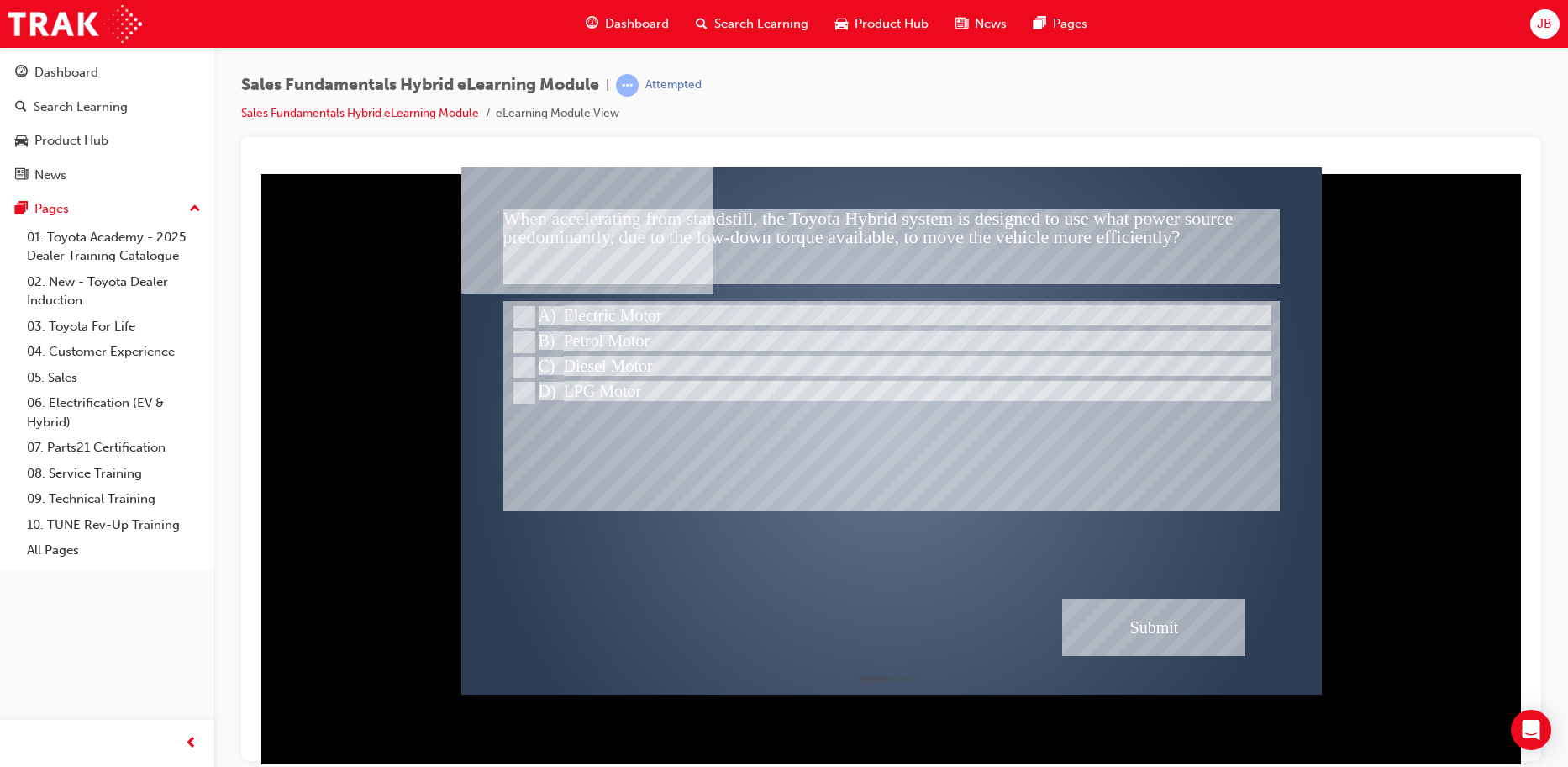
click at [1094, 619] on div "Submit" at bounding box center [1154, 626] width 183 height 57
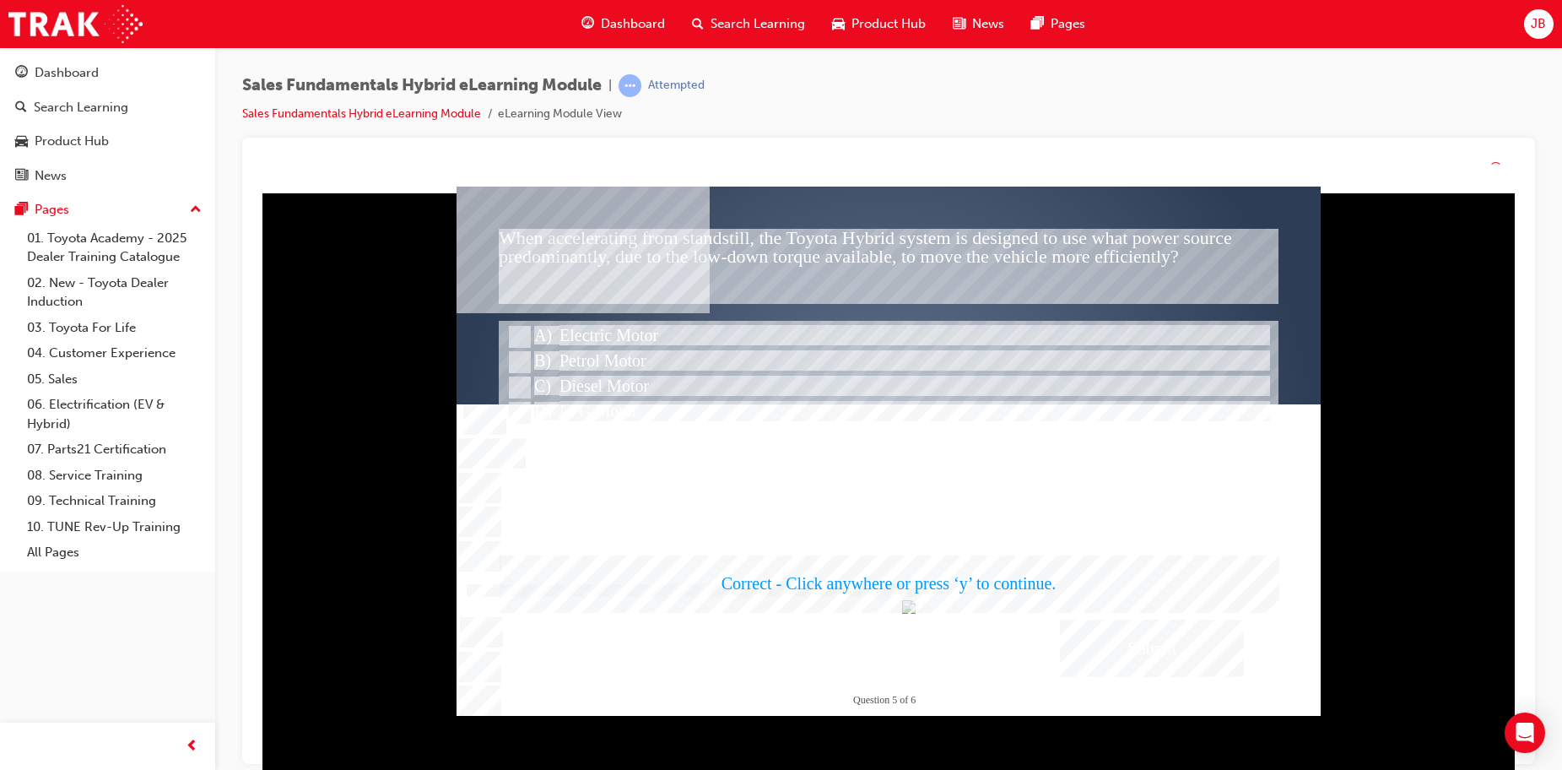
click at [847, 544] on div at bounding box center [889, 451] width 864 height 529
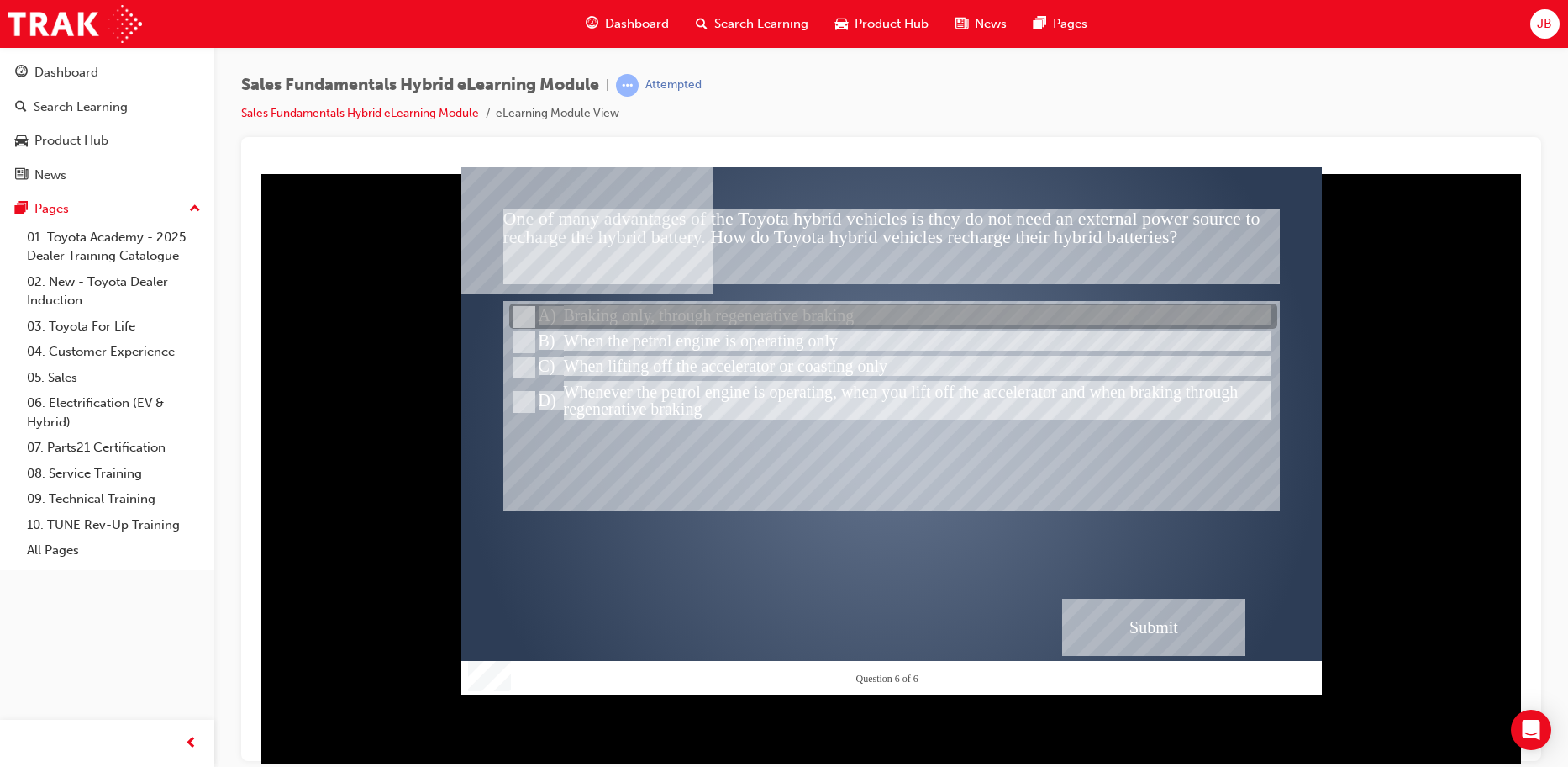
click at [531, 321] on input "Braking only, through regenerative braking" at bounding box center [523, 317] width 19 height 19
radio input "true"
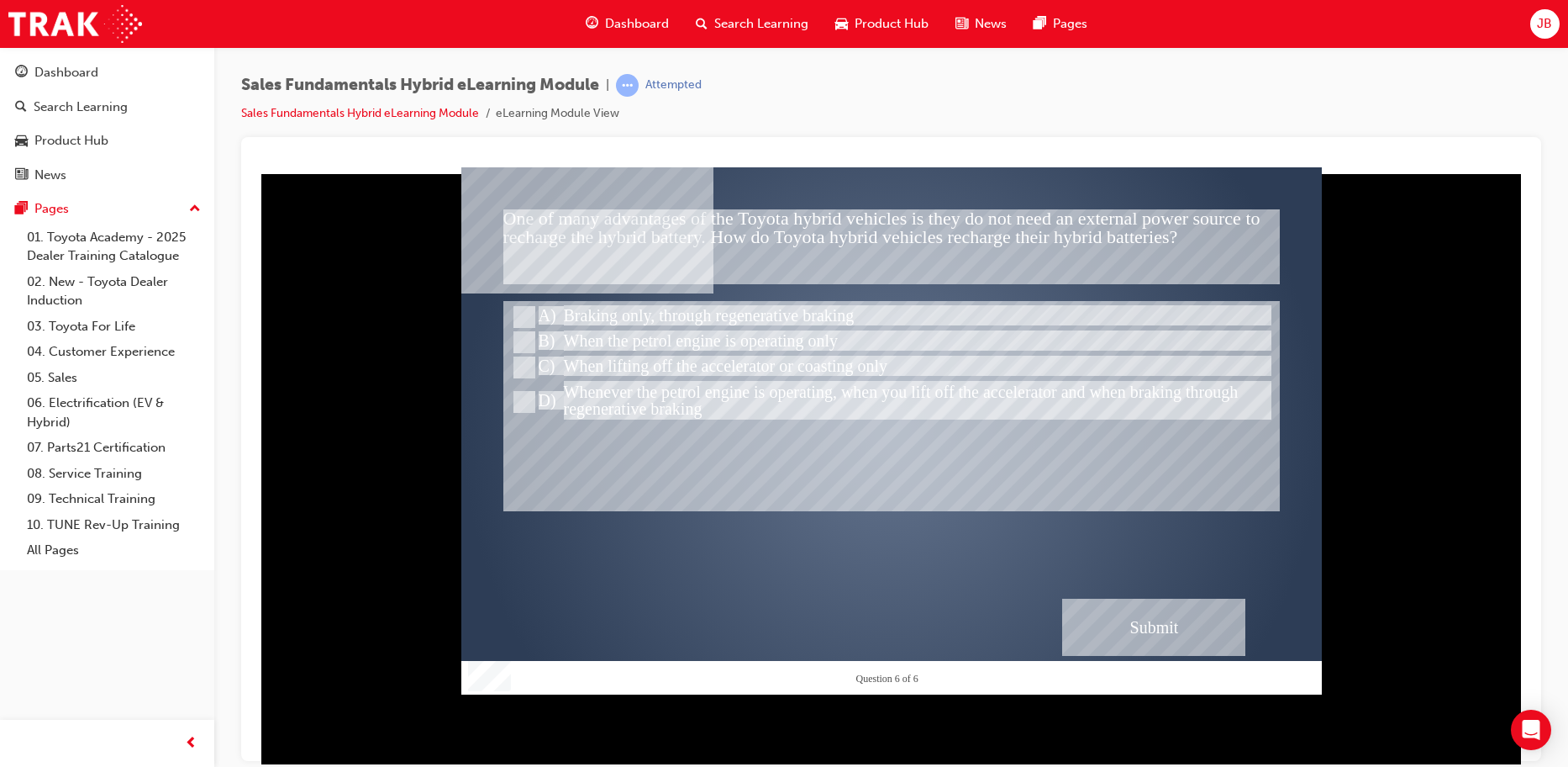
click at [1158, 628] on div "Submit" at bounding box center [1154, 626] width 183 height 57
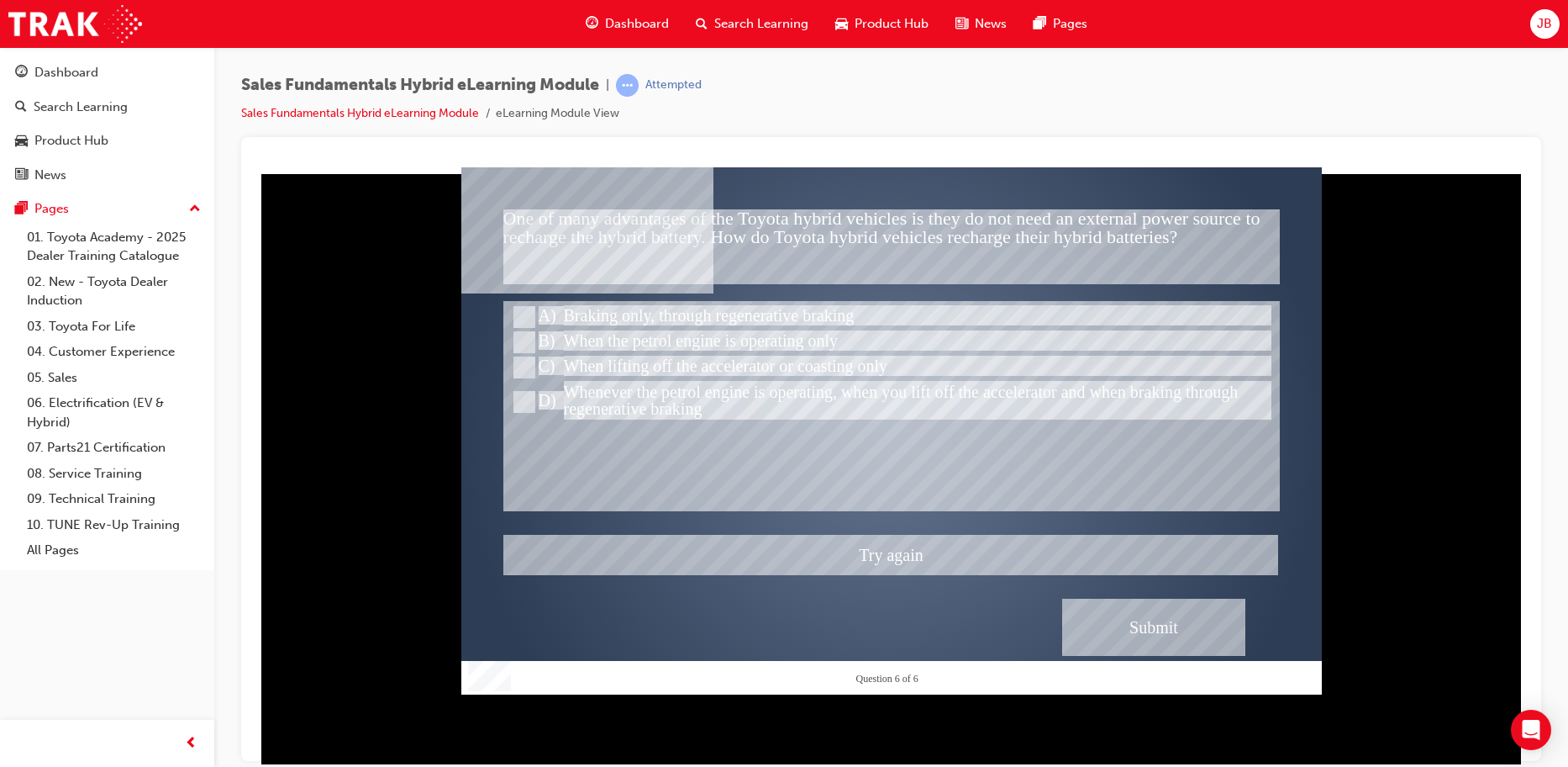
click at [530, 401] on div at bounding box center [891, 429] width 860 height 527
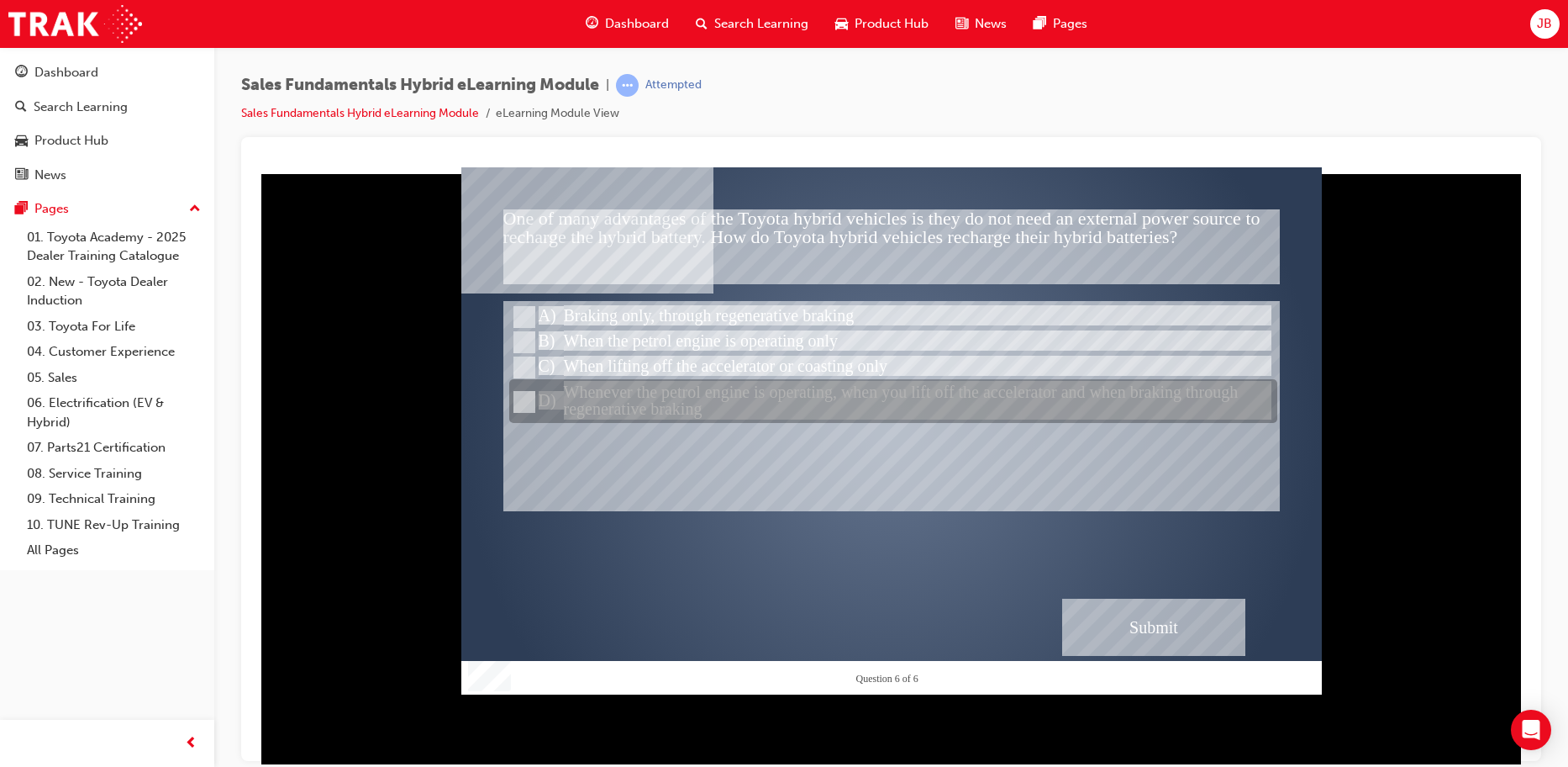
click at [521, 399] on input "Whenever the petrol engine is operating, when you lift off the accelerator and …" at bounding box center [523, 401] width 19 height 19
radio input "true"
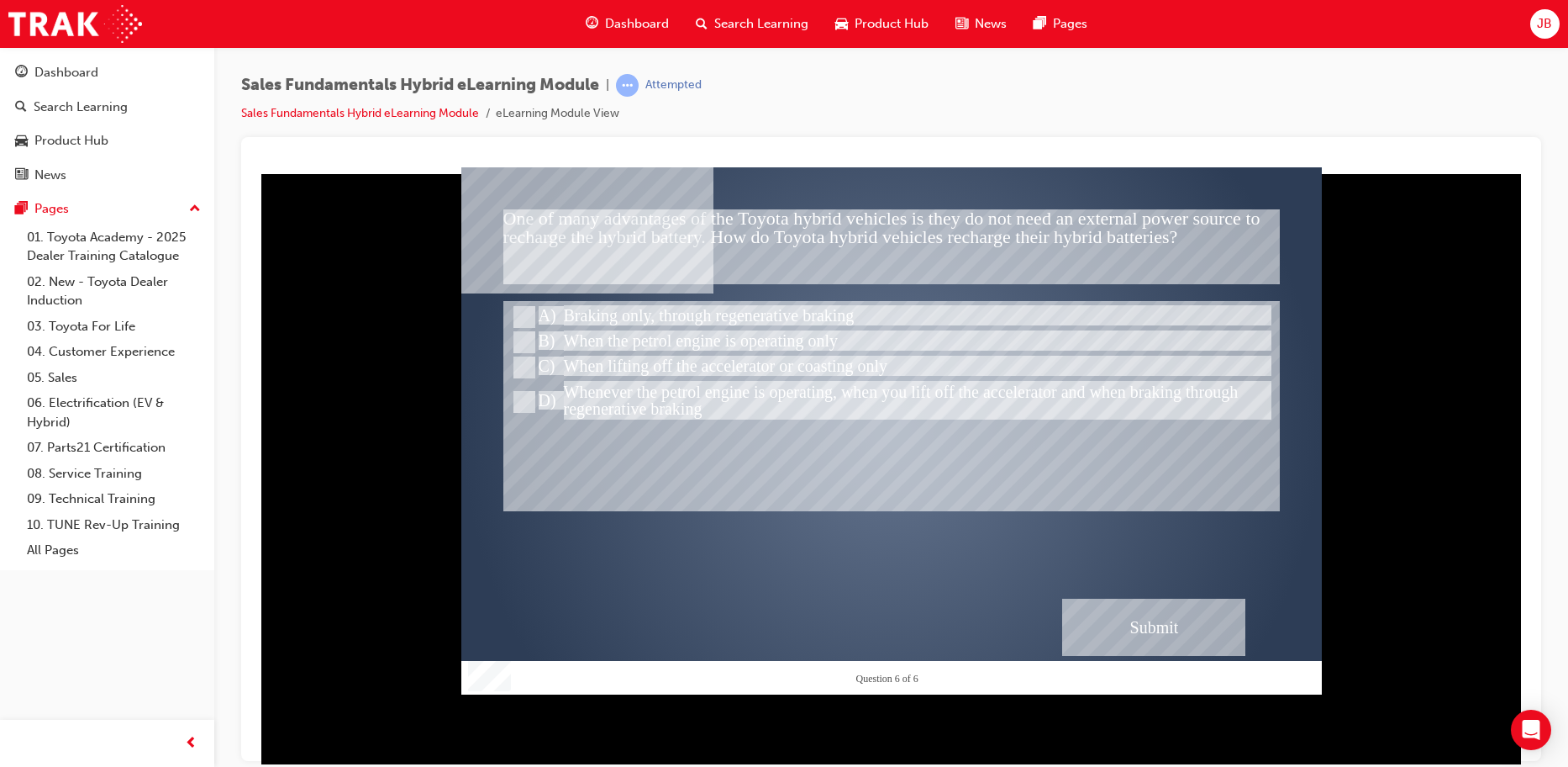
click at [1118, 618] on div "Submit" at bounding box center [1154, 626] width 183 height 57
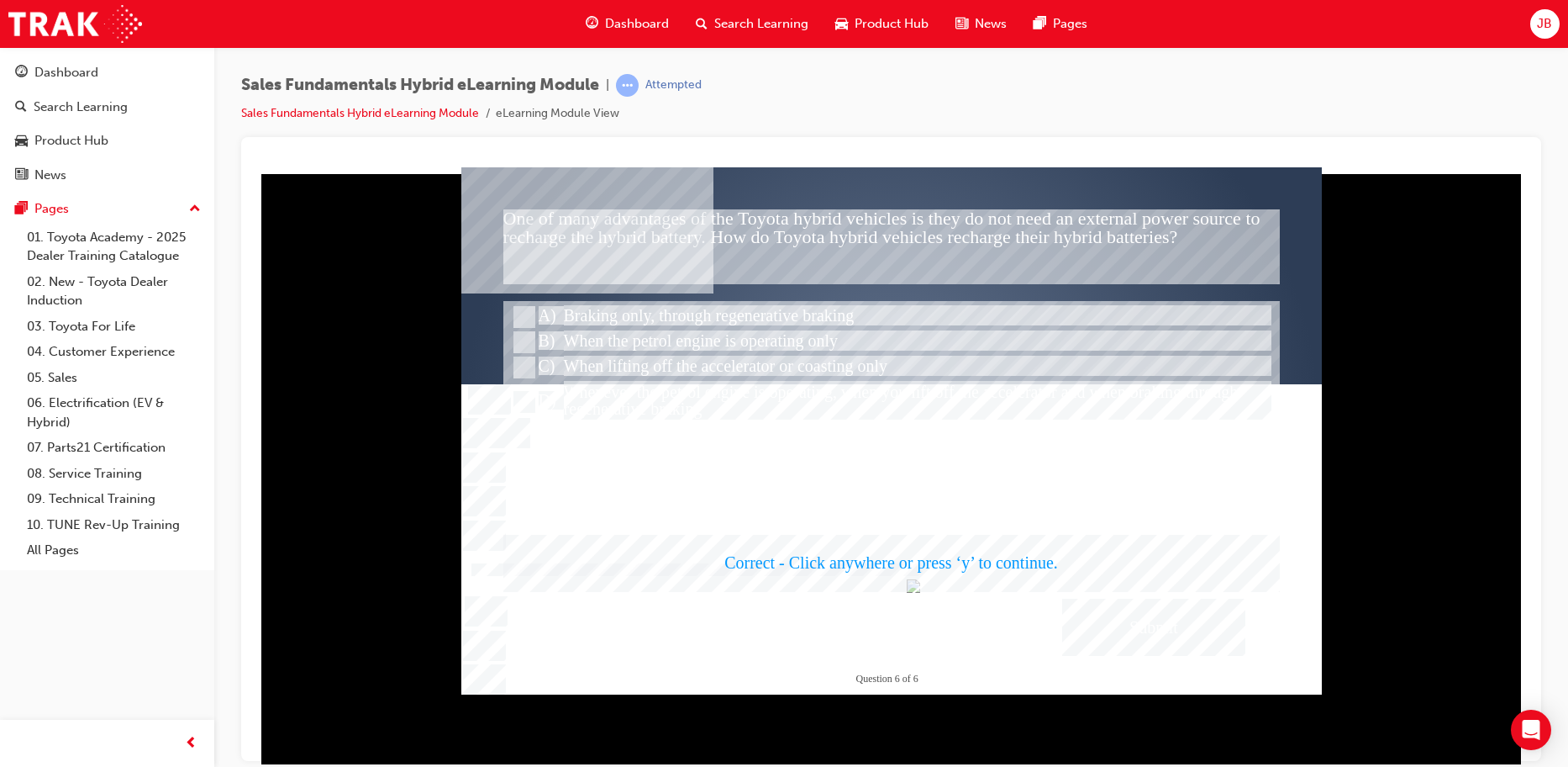
click at [909, 510] on div at bounding box center [891, 429] width 860 height 527
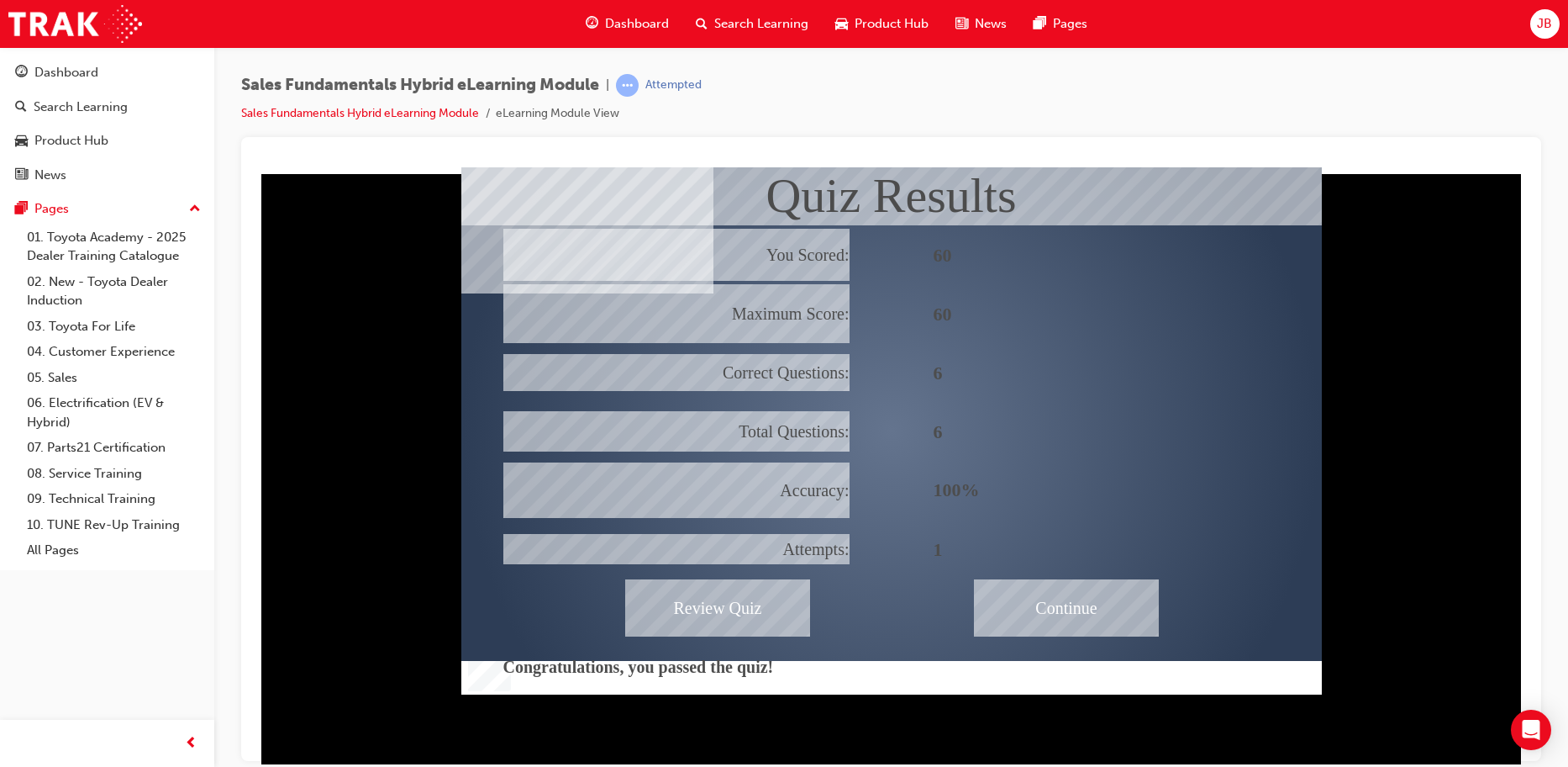
click at [1067, 596] on div "Continue" at bounding box center [1066, 607] width 185 height 57
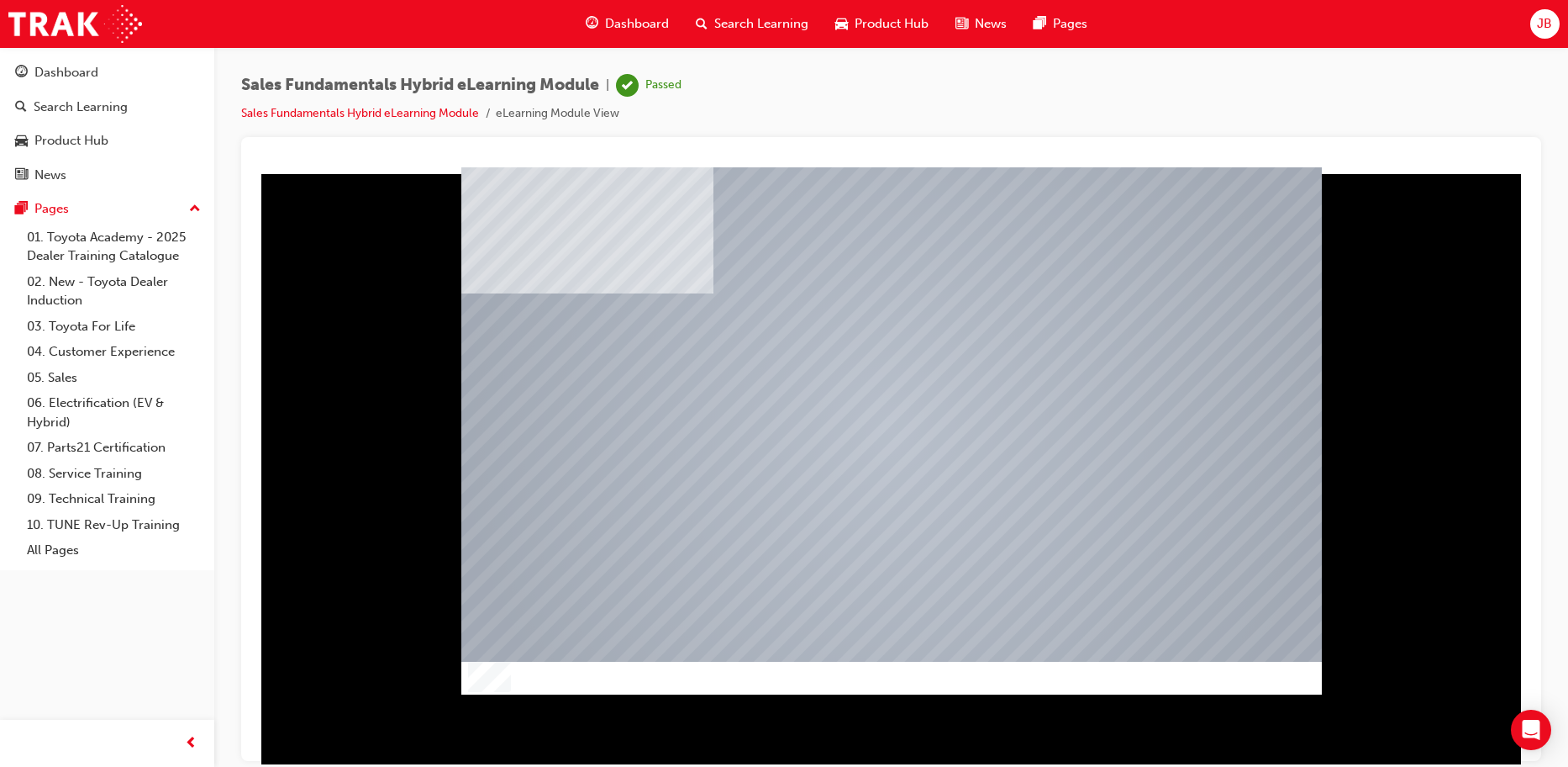
click at [1432, 313] on div at bounding box center [891, 464] width 1273 height 597
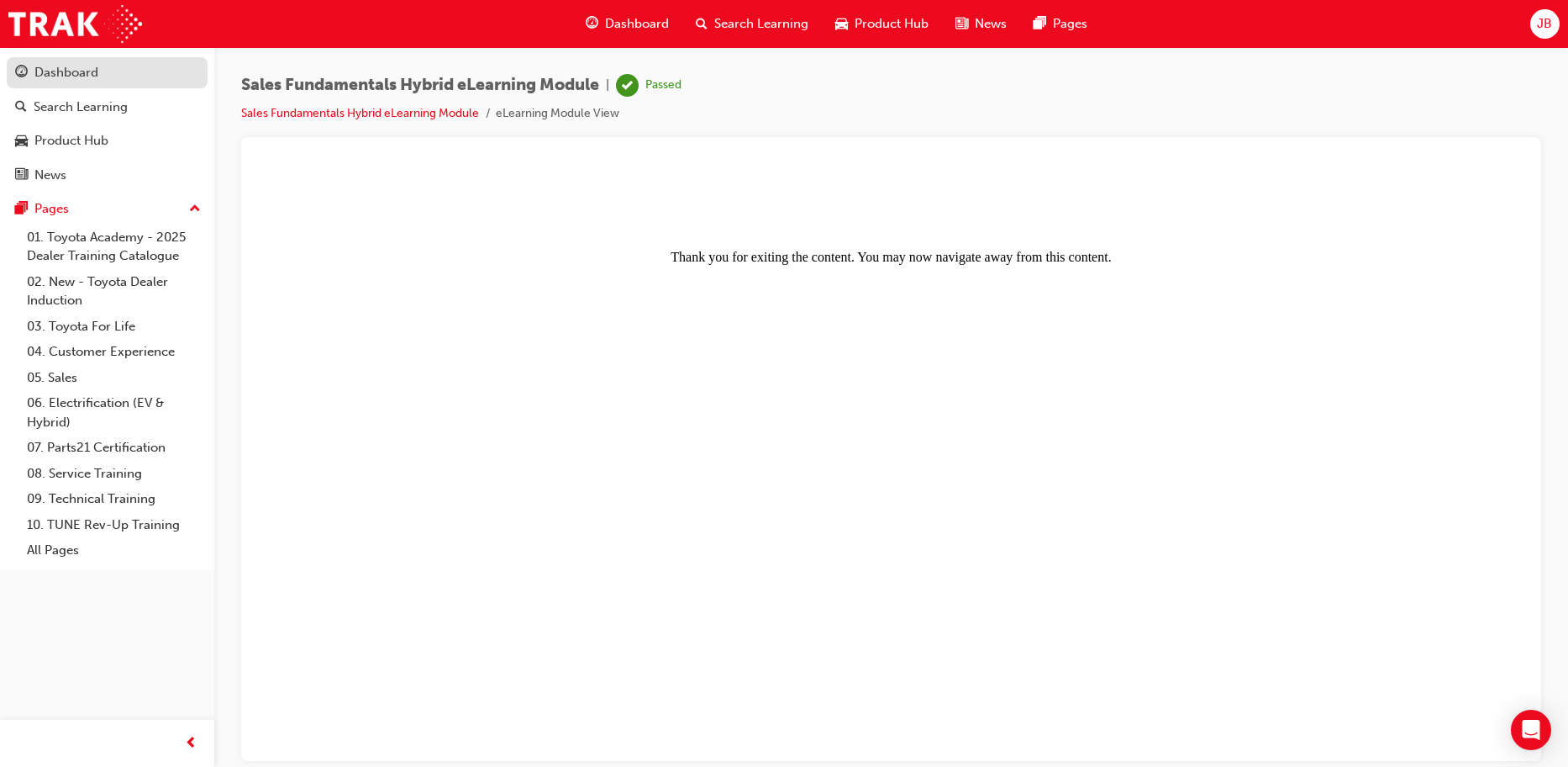
click at [87, 72] on div "Dashboard" at bounding box center [67, 72] width 64 height 19
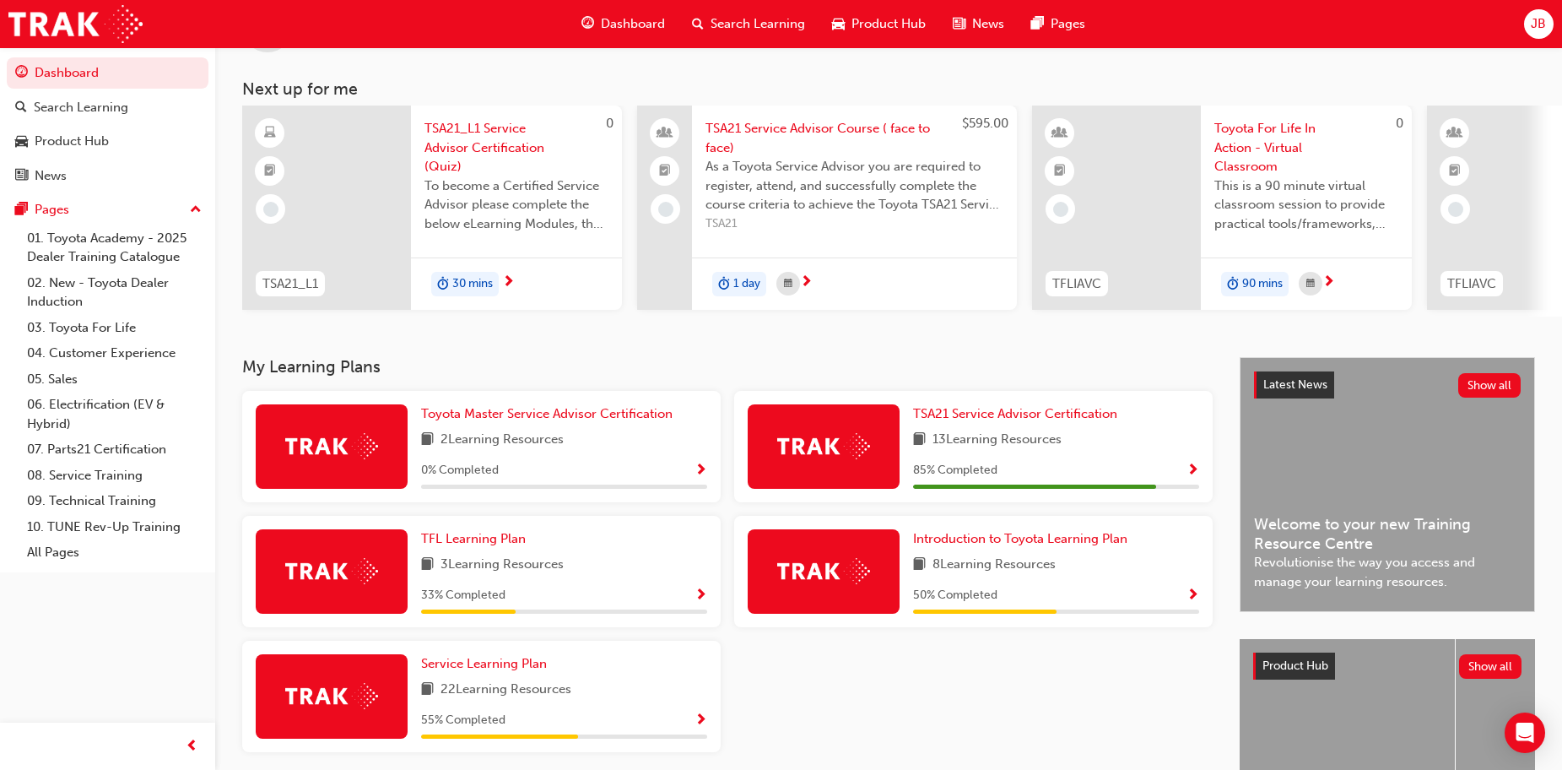
scroll to position [239, 0]
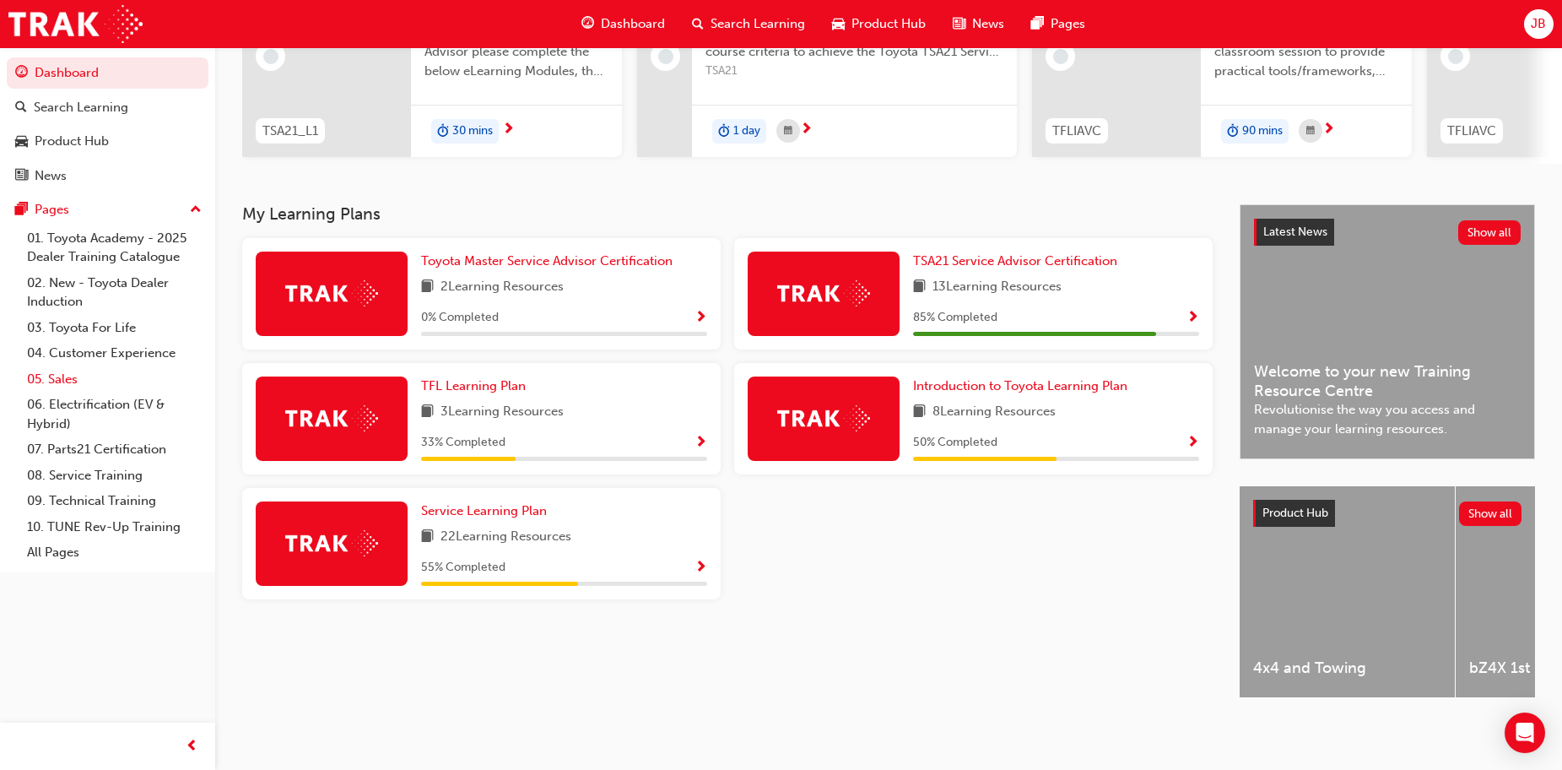
click at [94, 373] on link "05. Sales" at bounding box center [114, 379] width 188 height 26
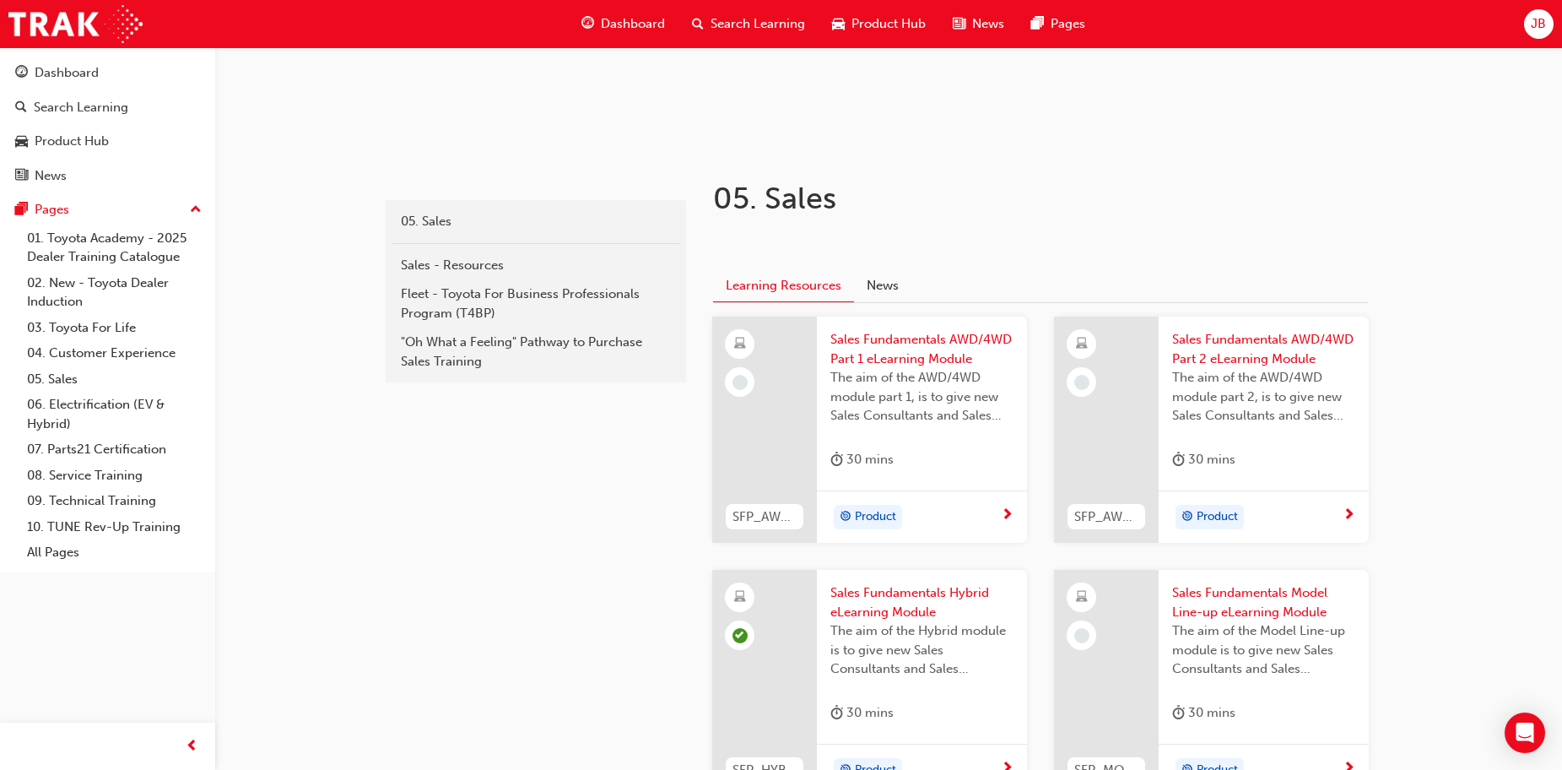
click at [904, 340] on span "Sales Fundamentals AWD/4WD Part 1 eLearning Module" at bounding box center [922, 349] width 183 height 38
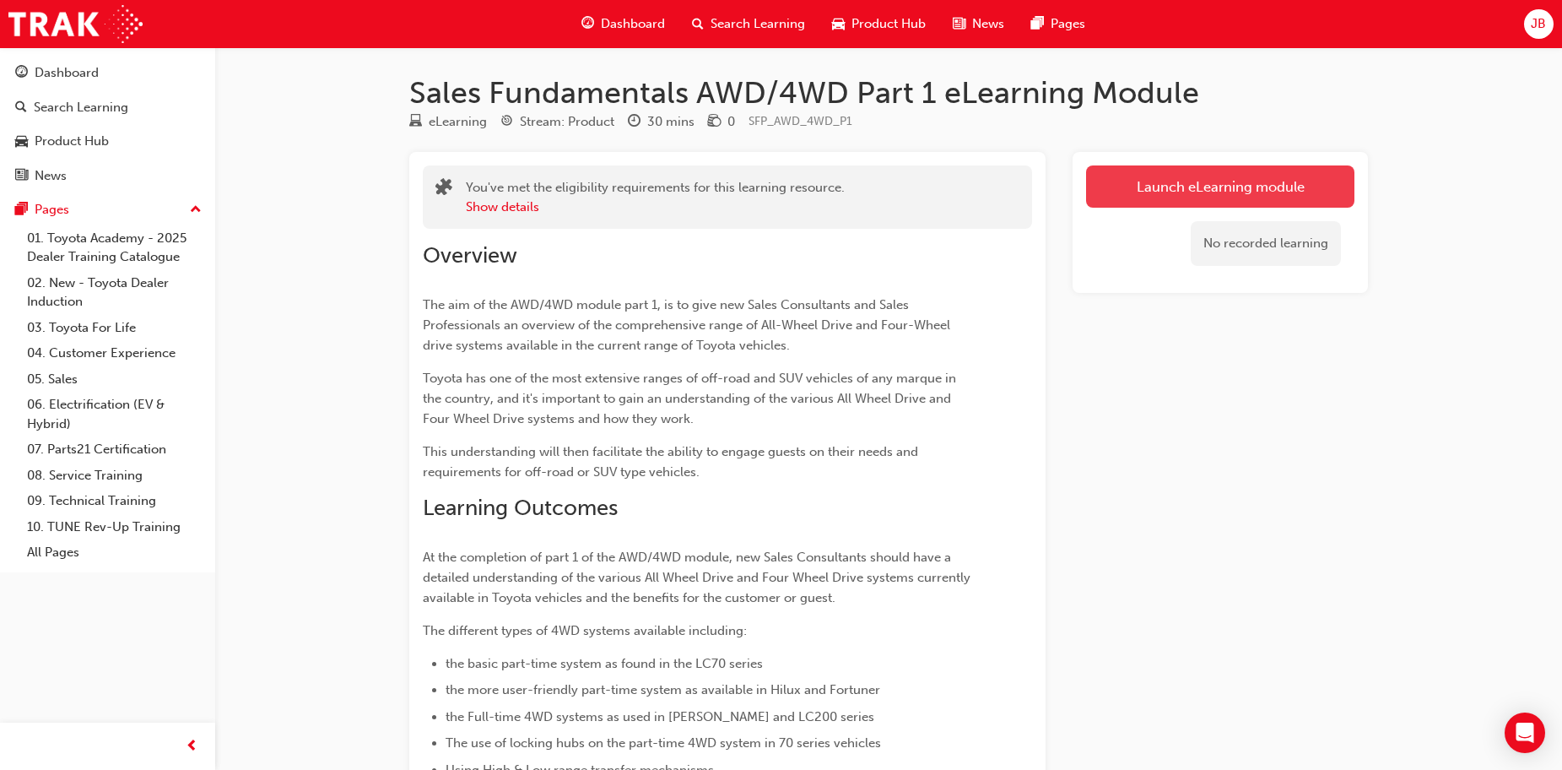
click at [1132, 186] on link "Launch eLearning module" at bounding box center [1220, 186] width 268 height 42
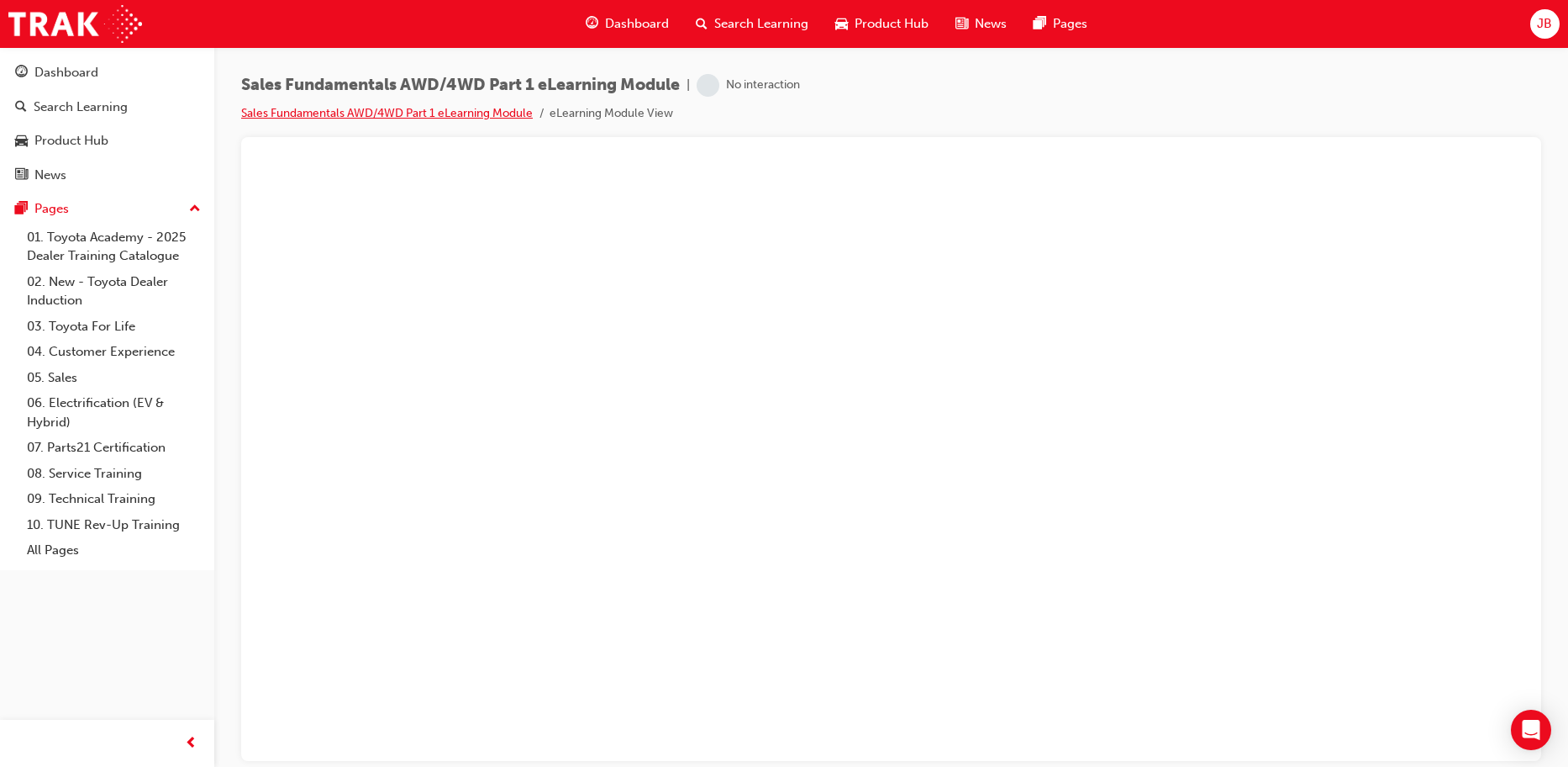
click at [368, 114] on link "Sales Fundamentals AWD/4WD Part 1 eLearning Module" at bounding box center [386, 113] width 292 height 14
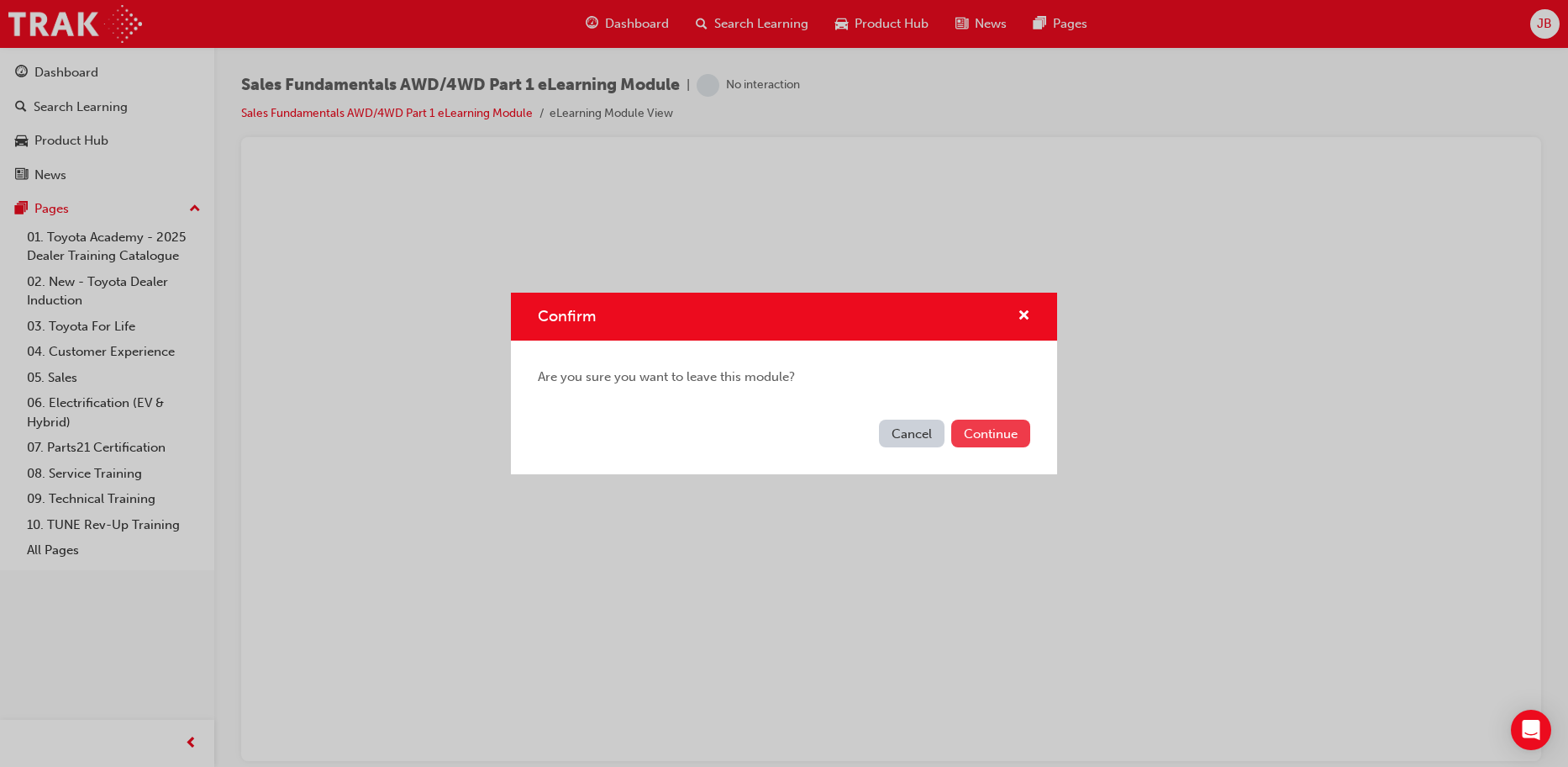
click at [973, 431] on button "Continue" at bounding box center [991, 433] width 79 height 28
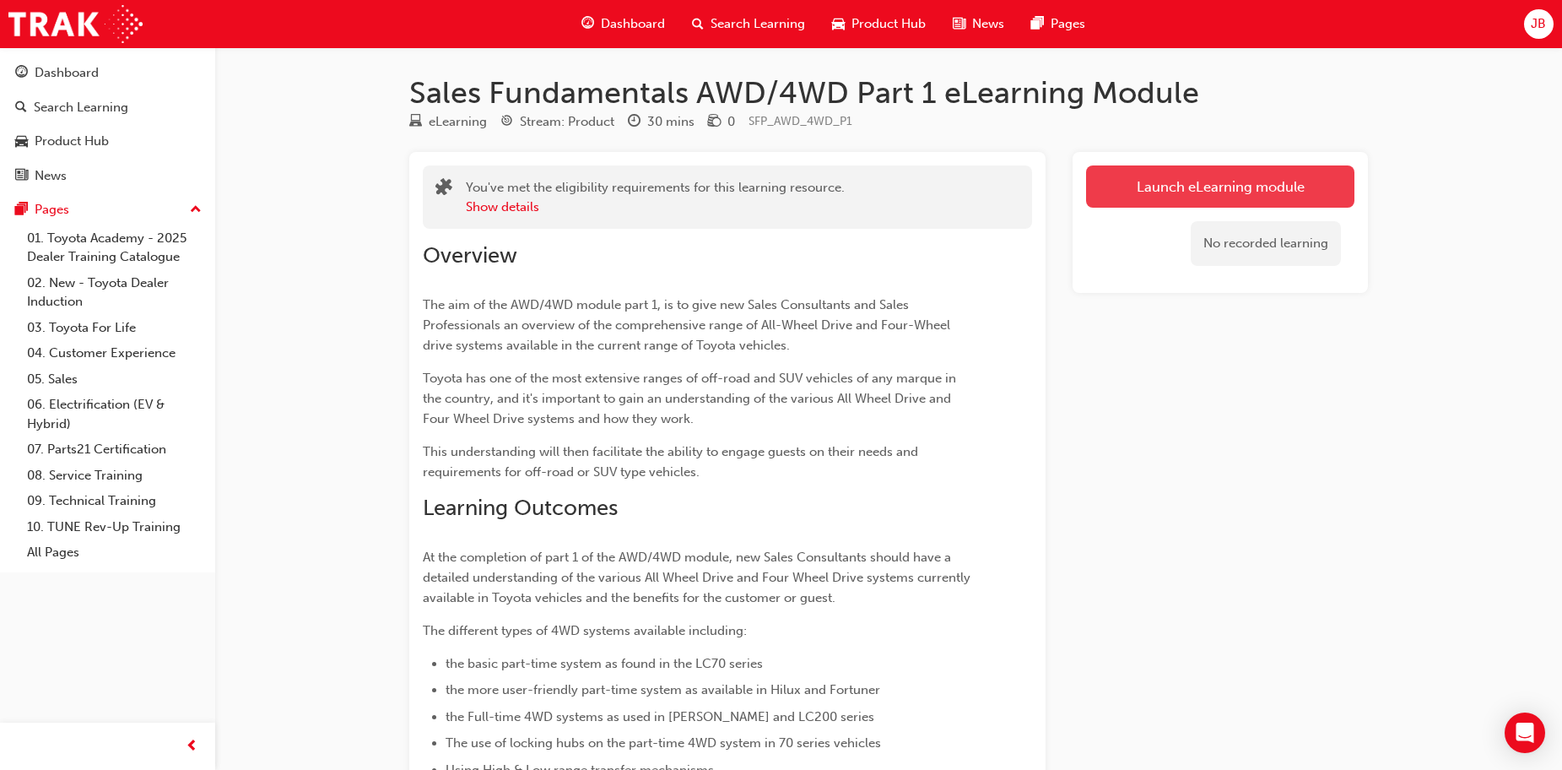
click at [1156, 190] on link "Launch eLearning module" at bounding box center [1220, 186] width 268 height 42
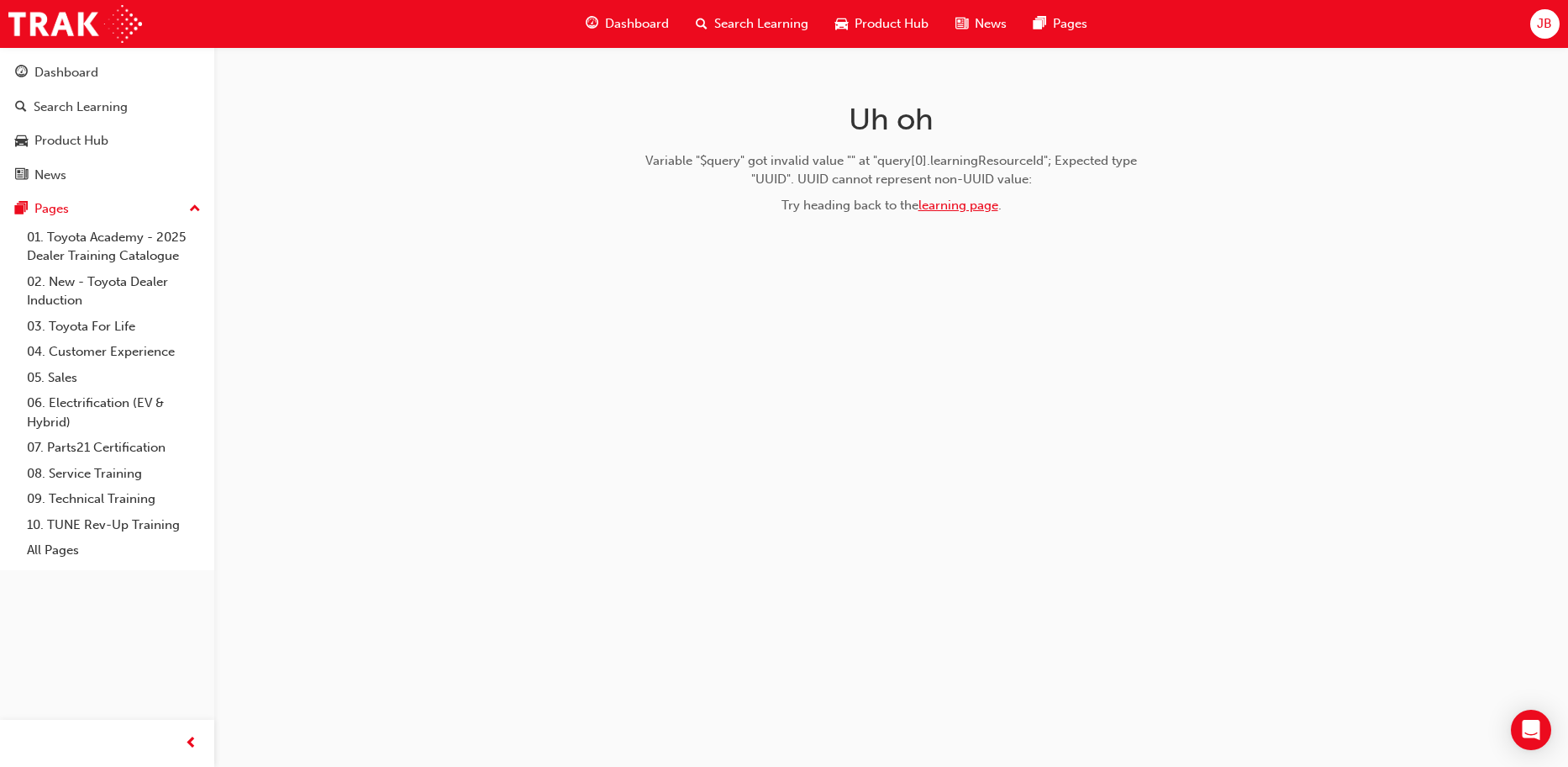
click at [947, 211] on link "learning page" at bounding box center [959, 204] width 80 height 15
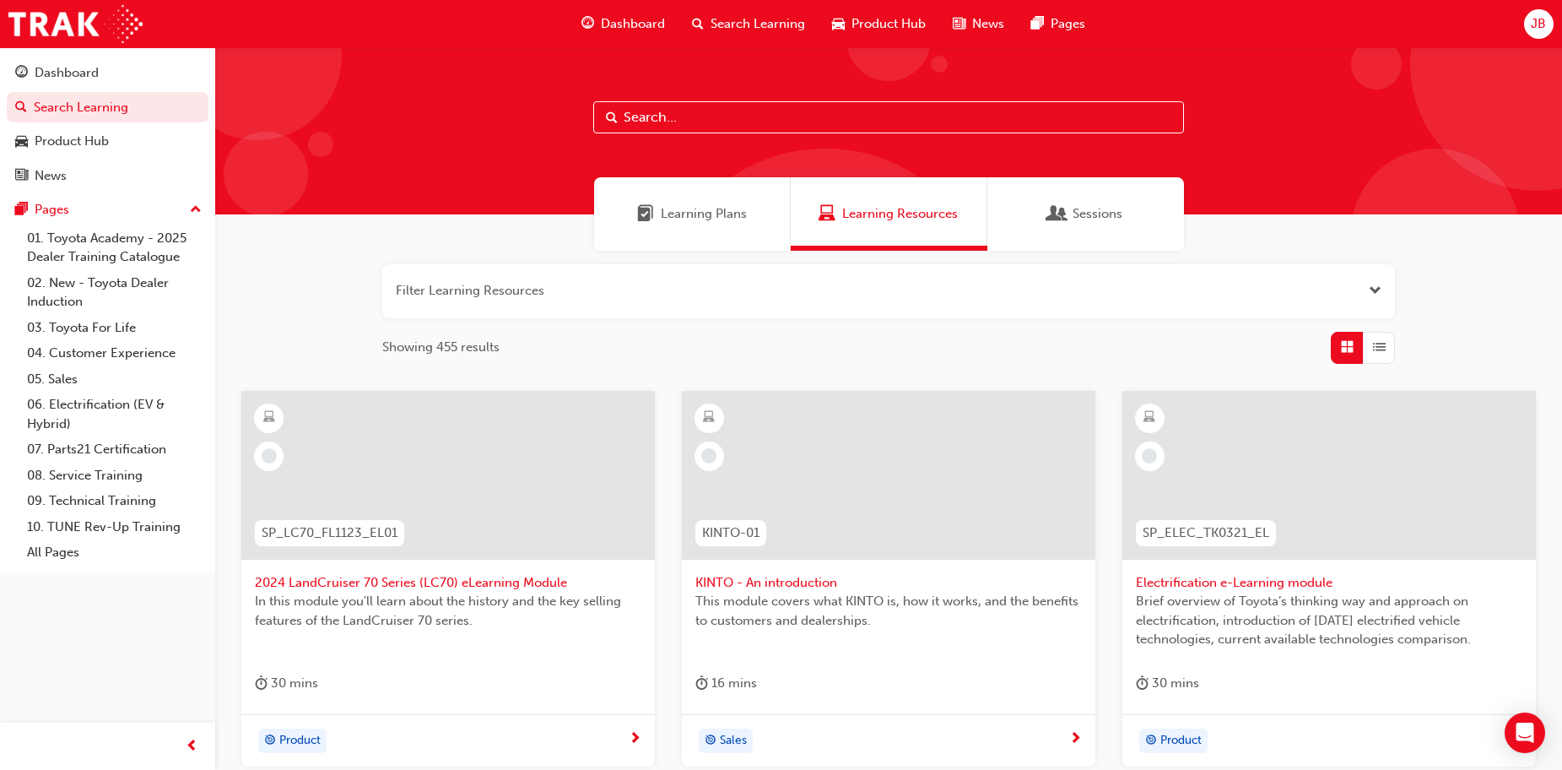
drag, startPoint x: 1068, startPoint y: 211, endPoint x: 1069, endPoint y: 198, distance: 13.5
click at [1069, 207] on div "Sessions" at bounding box center [1085, 213] width 73 height 19
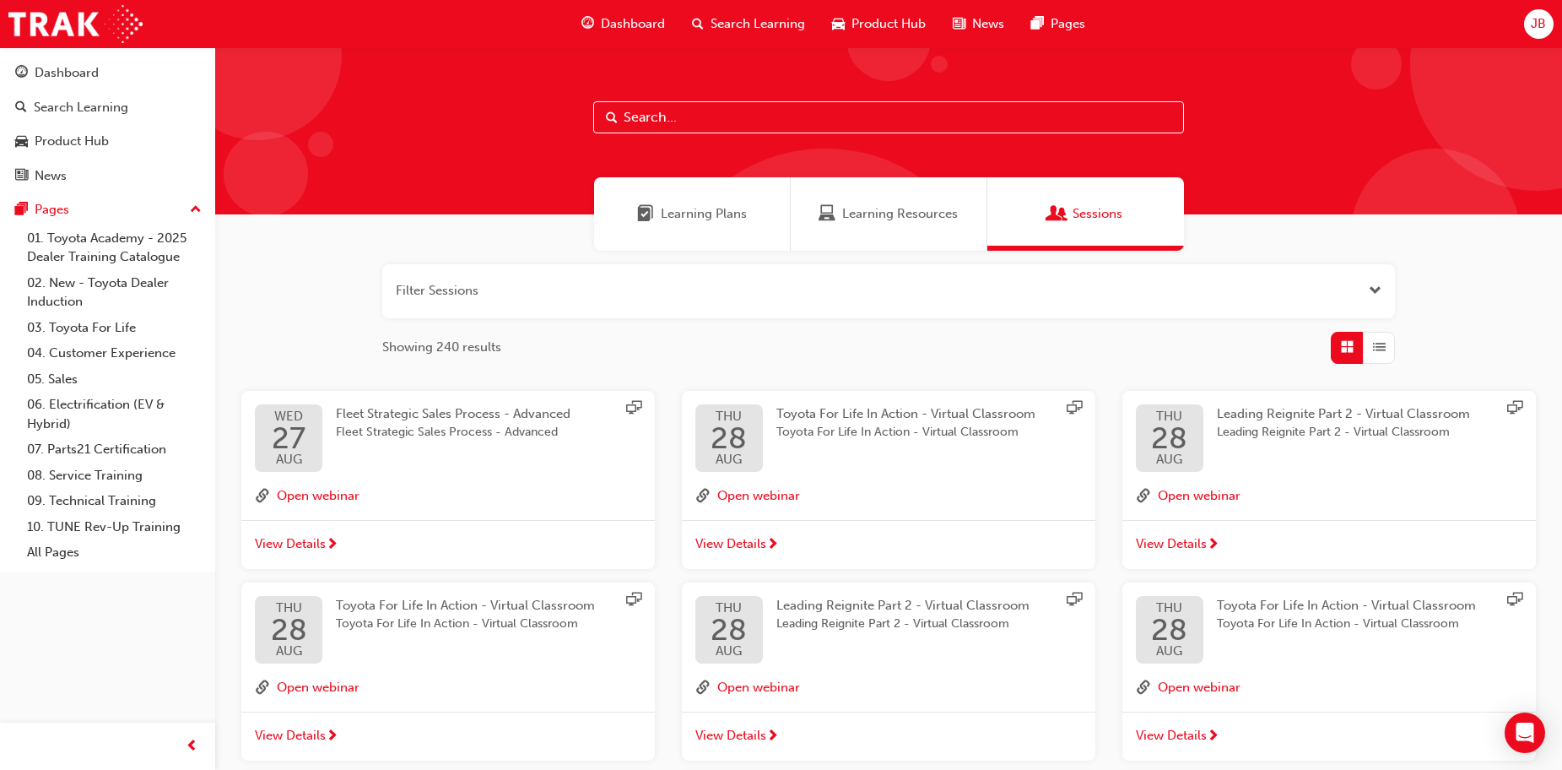
click at [1378, 284] on span "Open the filter" at bounding box center [1375, 290] width 13 height 19
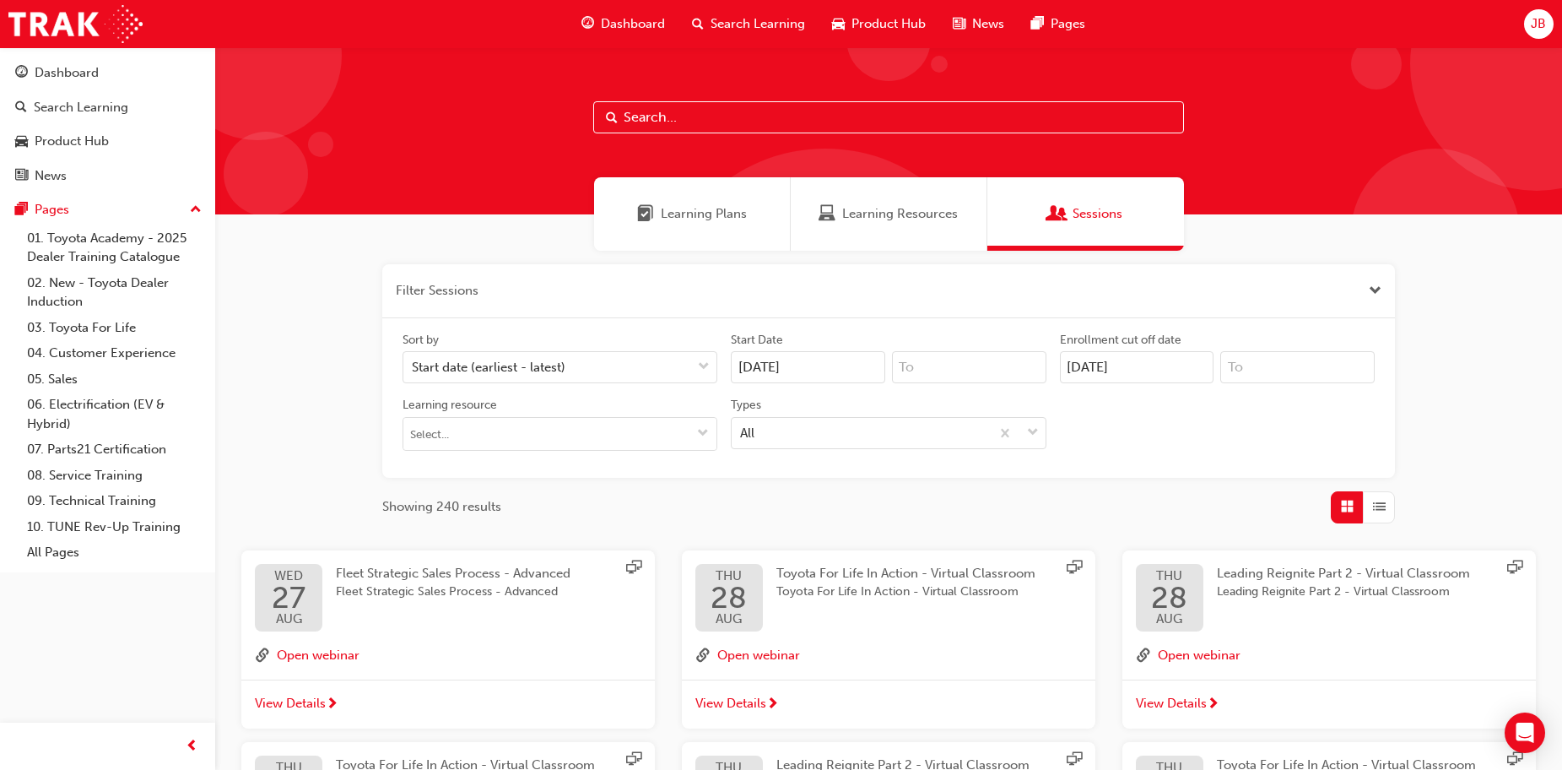
click at [734, 206] on span "Learning Plans" at bounding box center [704, 213] width 86 height 19
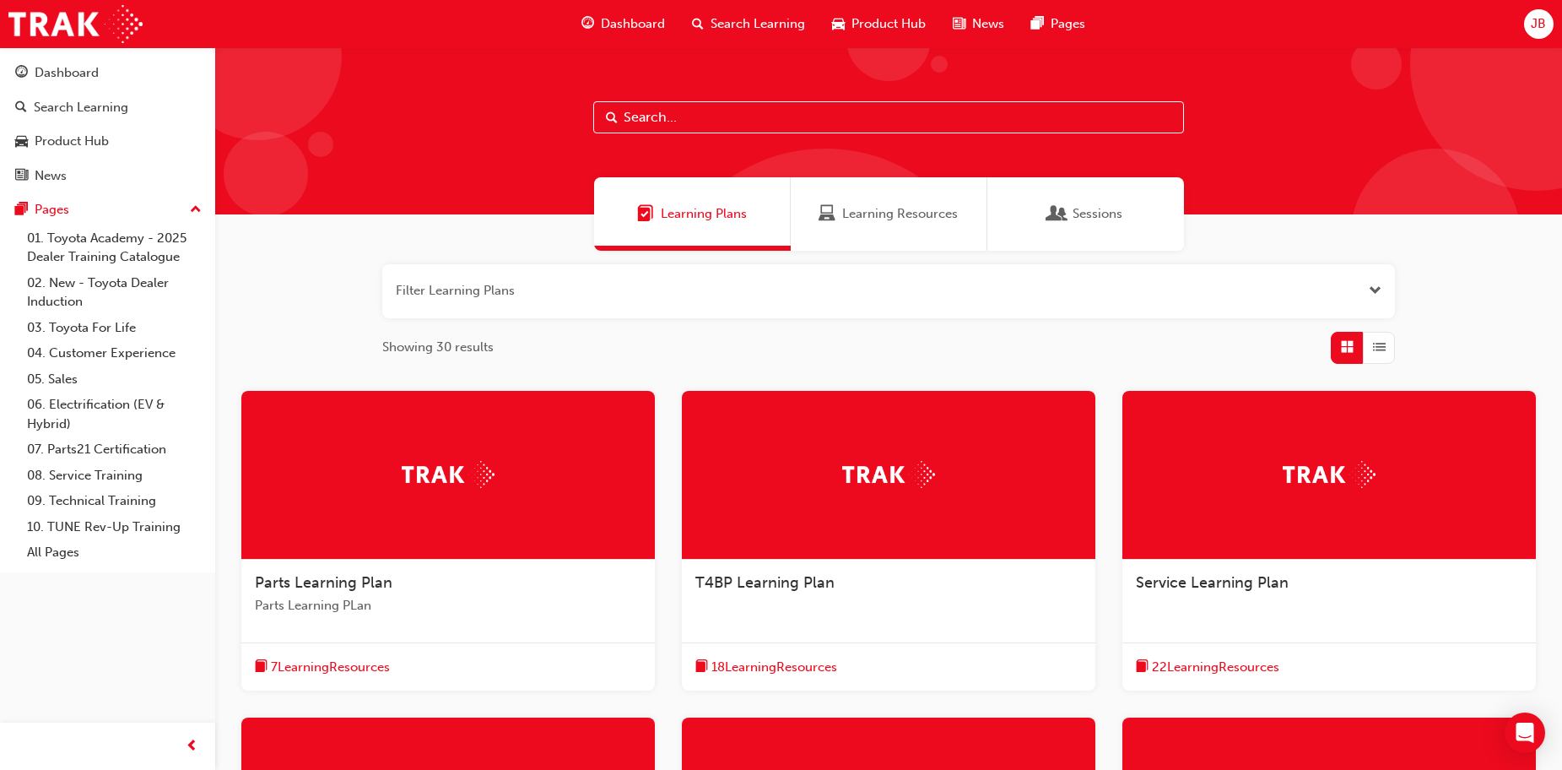
click at [893, 208] on span "Learning Resources" at bounding box center [900, 213] width 116 height 19
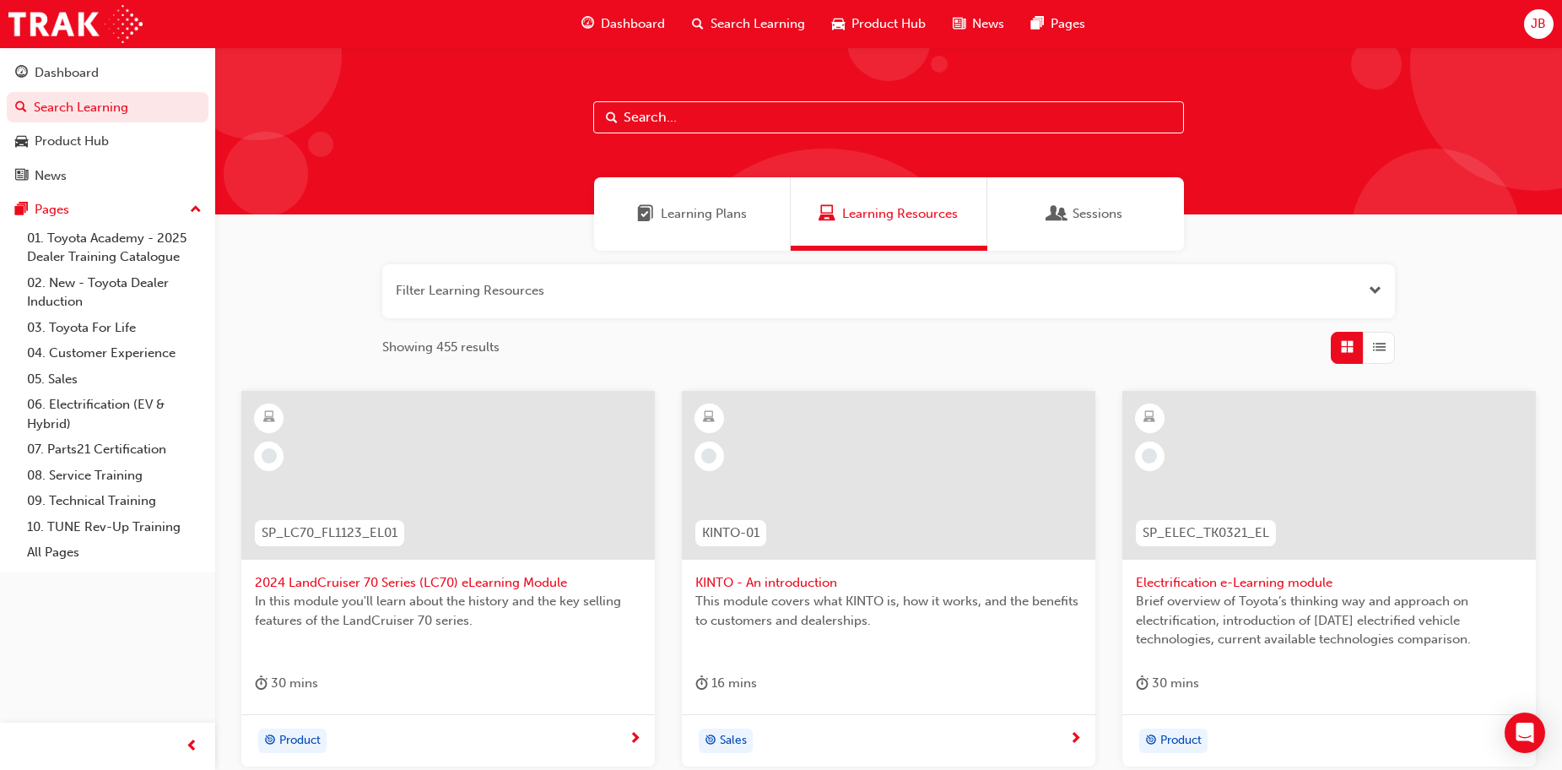
click at [1027, 196] on div "Sessions" at bounding box center [1086, 213] width 197 height 73
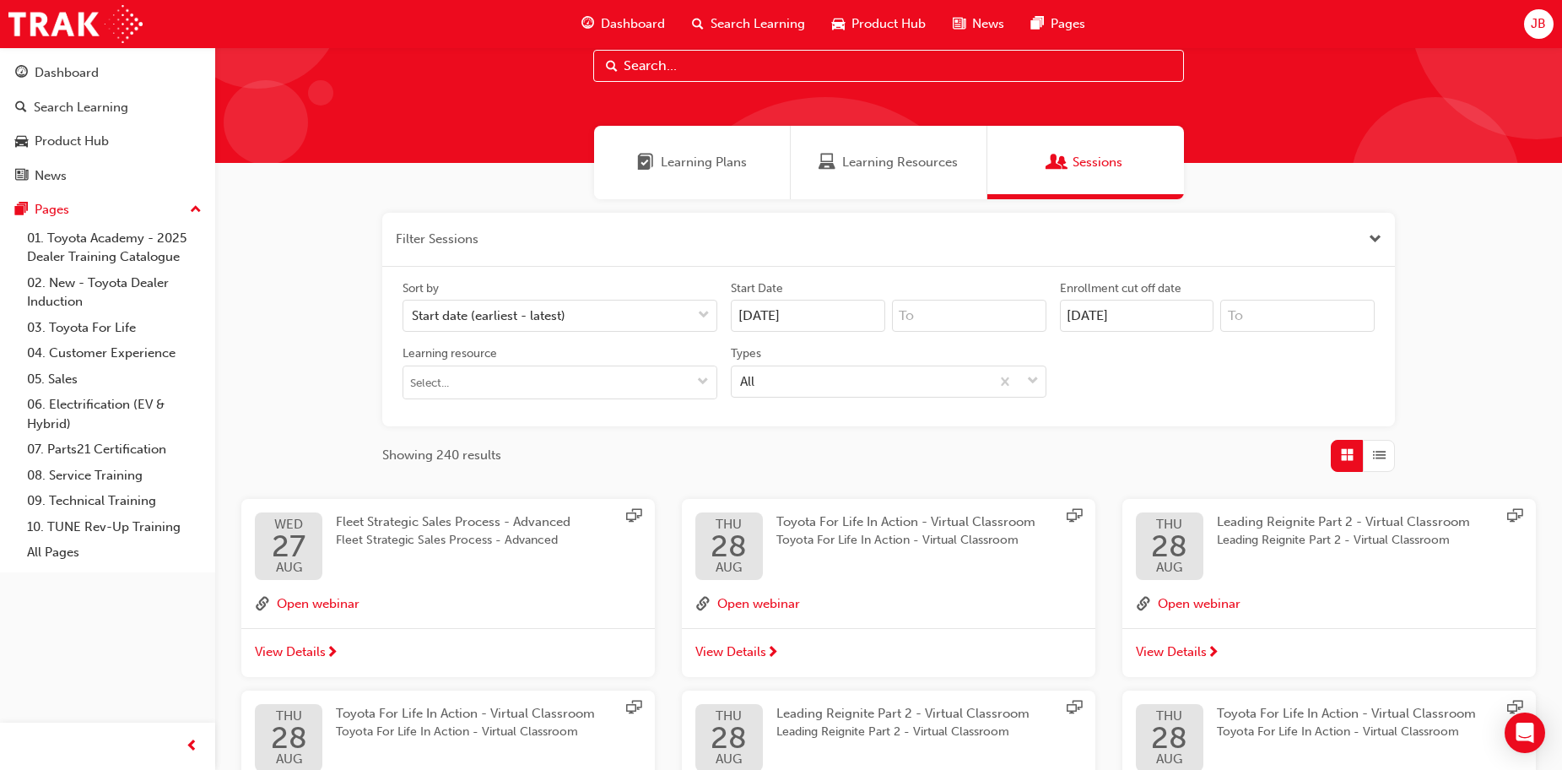
scroll to position [31, 0]
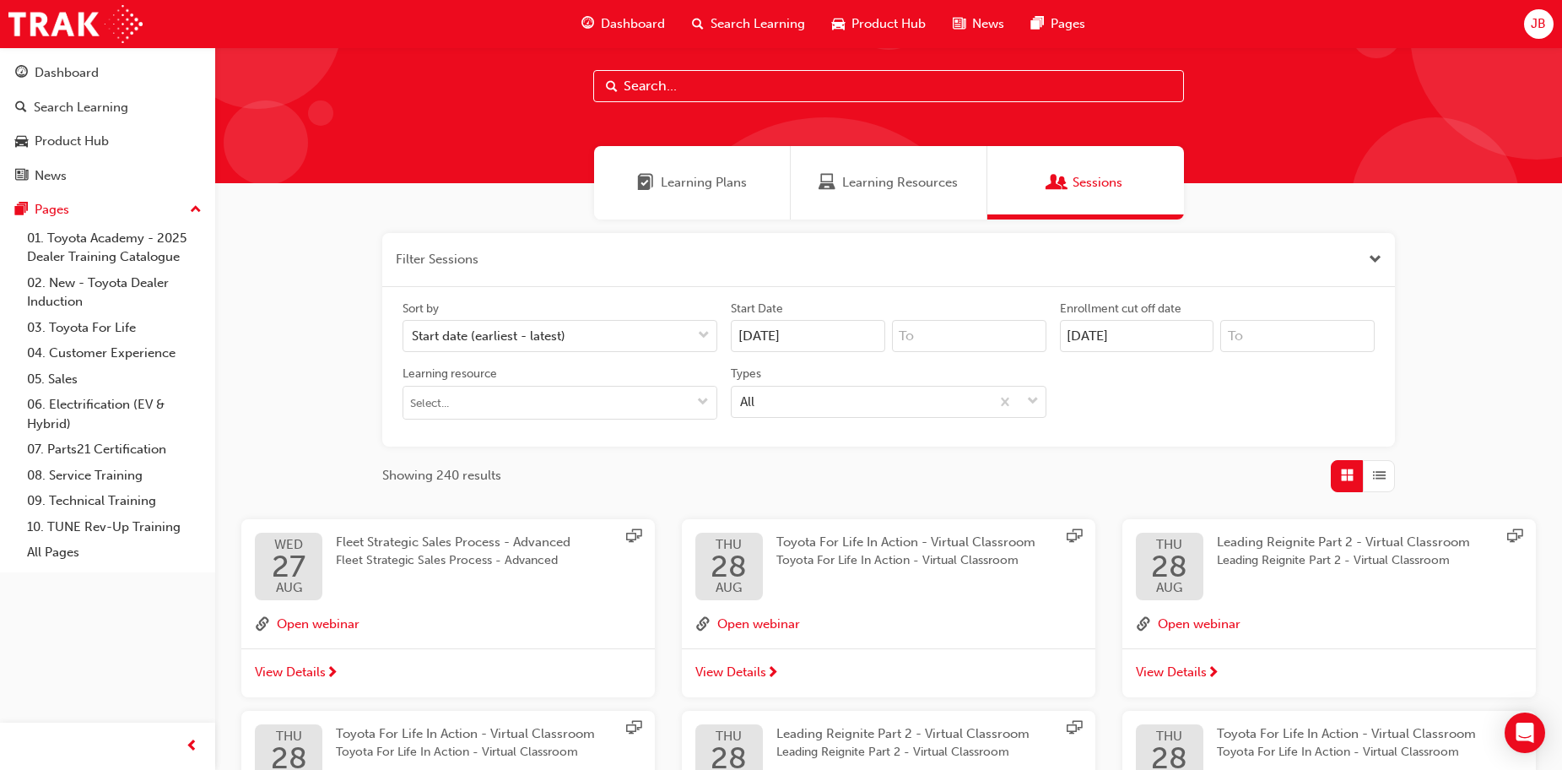
click at [1531, 28] on span "JB" at bounding box center [1538, 23] width 15 height 19
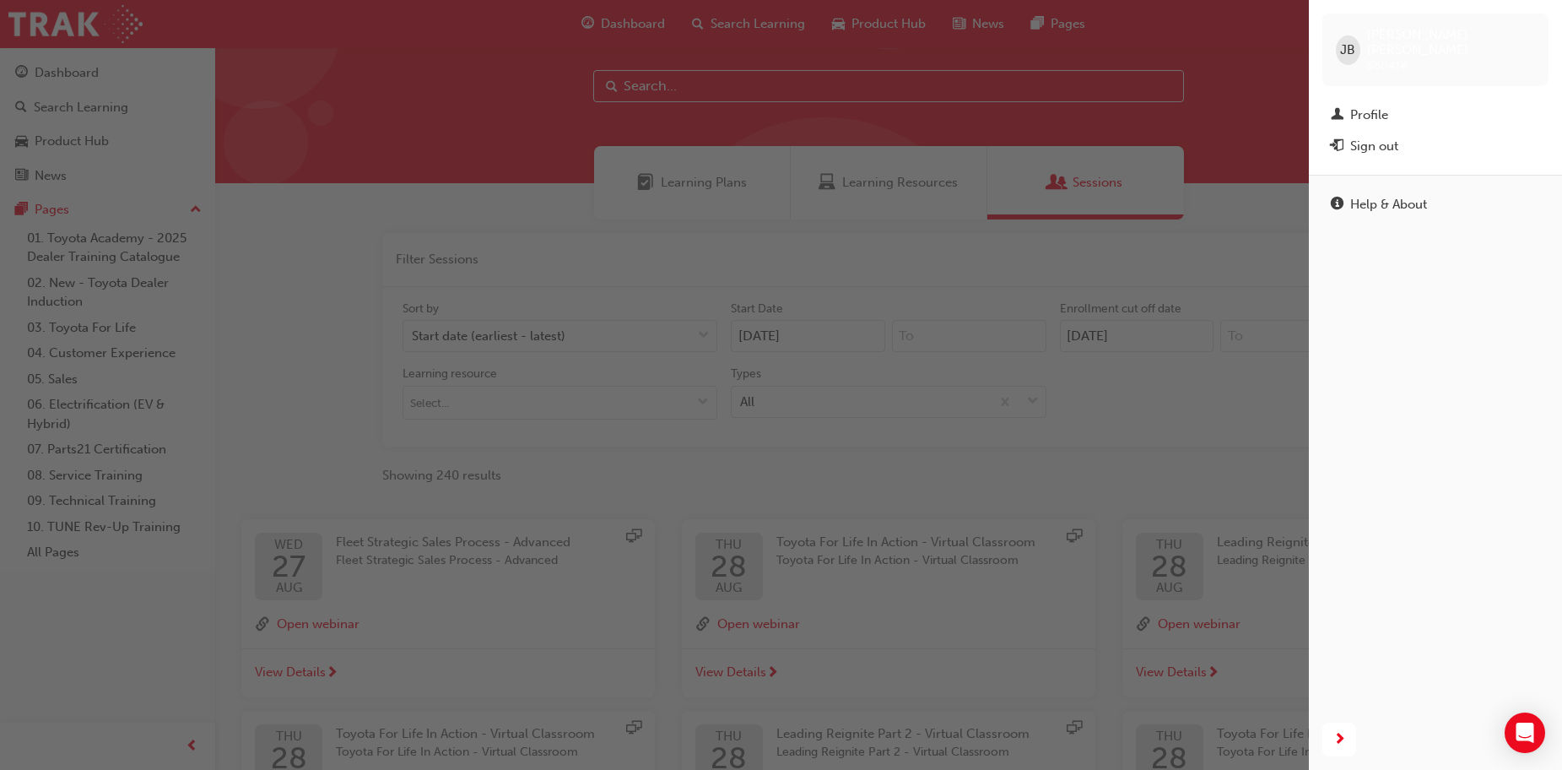
click at [1224, 111] on div "button" at bounding box center [654, 385] width 1309 height 770
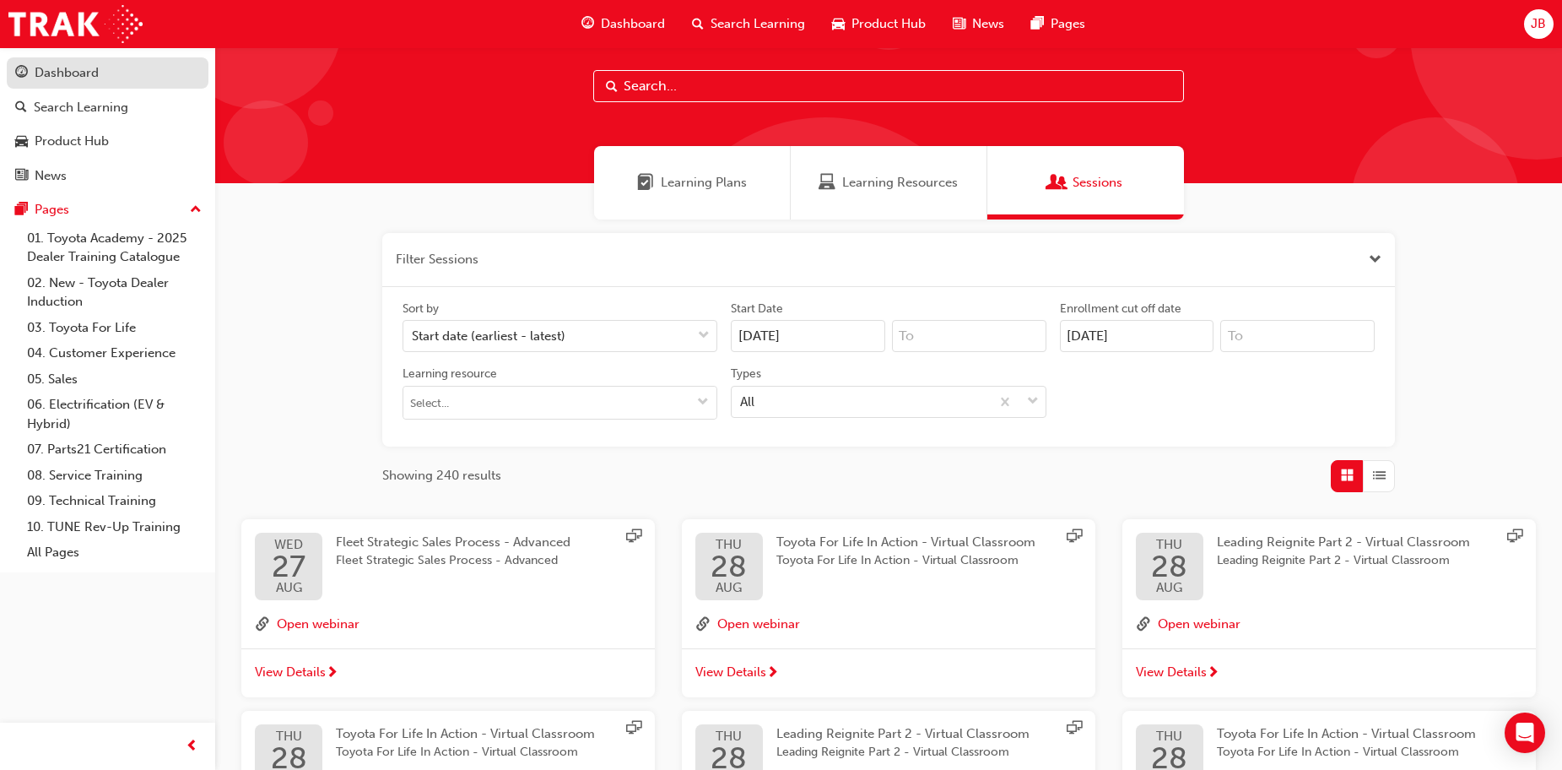
click at [79, 80] on div "Dashboard" at bounding box center [67, 72] width 64 height 19
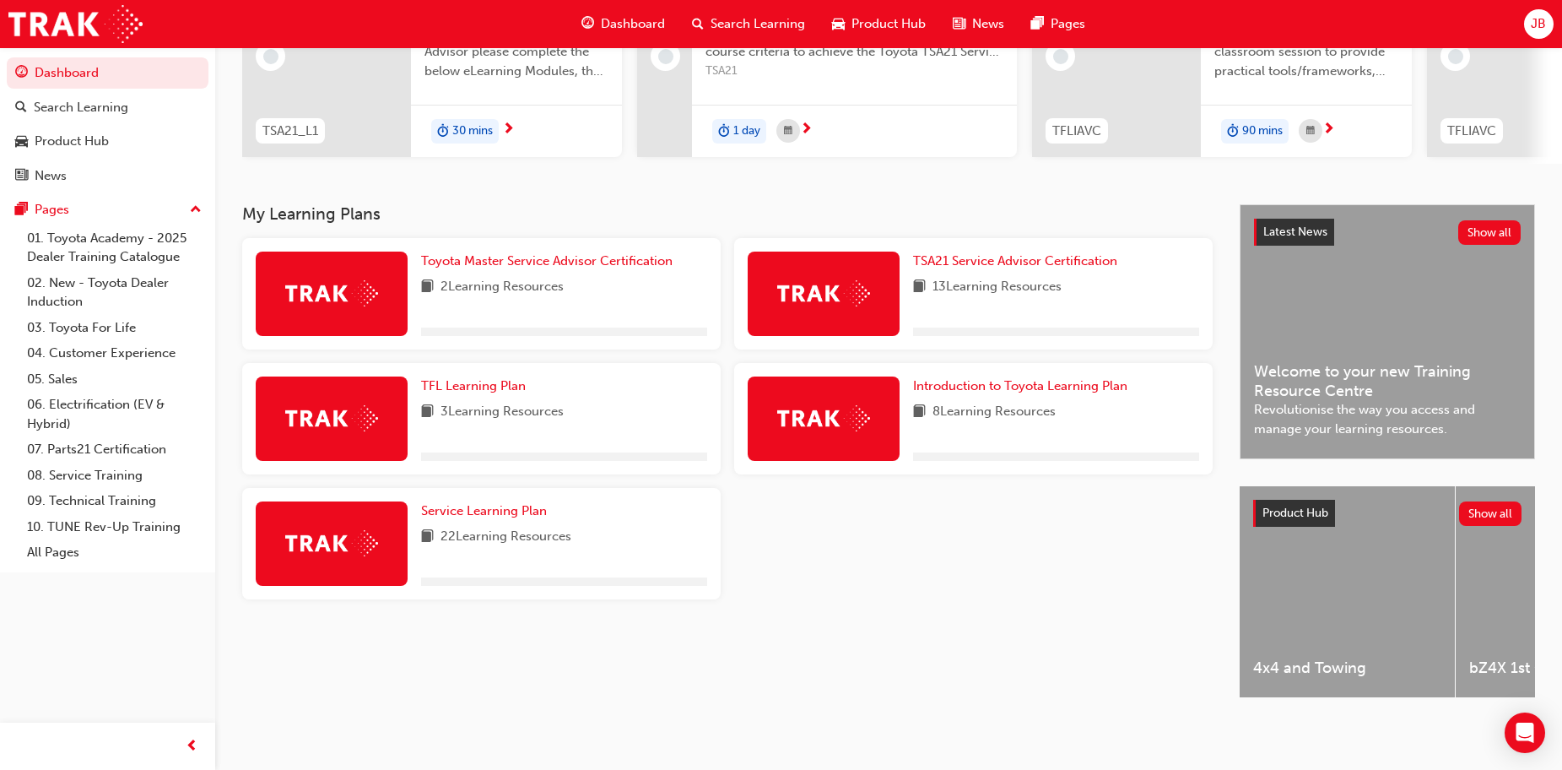
scroll to position [239, 0]
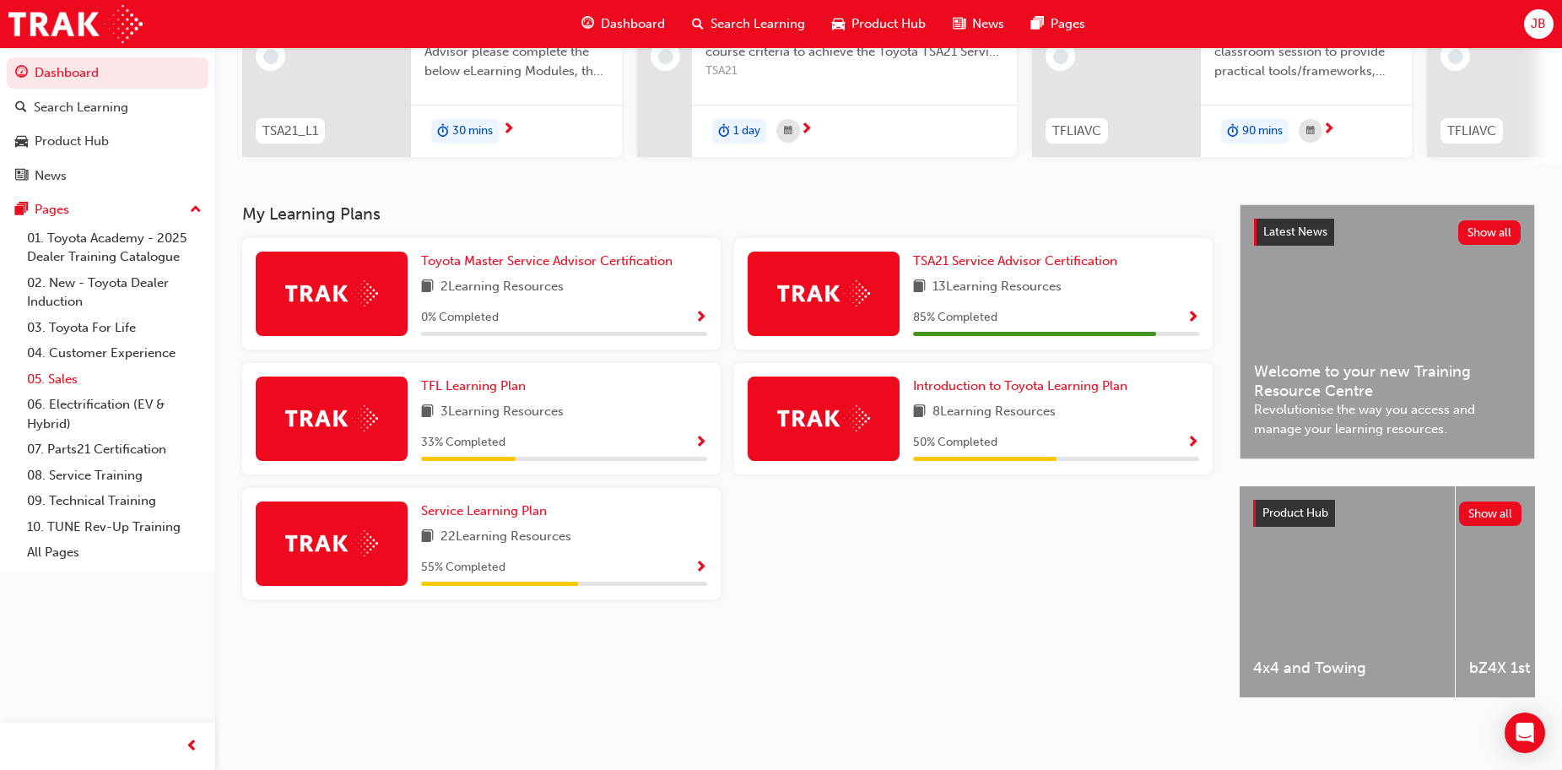
click at [89, 379] on link "05. Sales" at bounding box center [114, 379] width 188 height 26
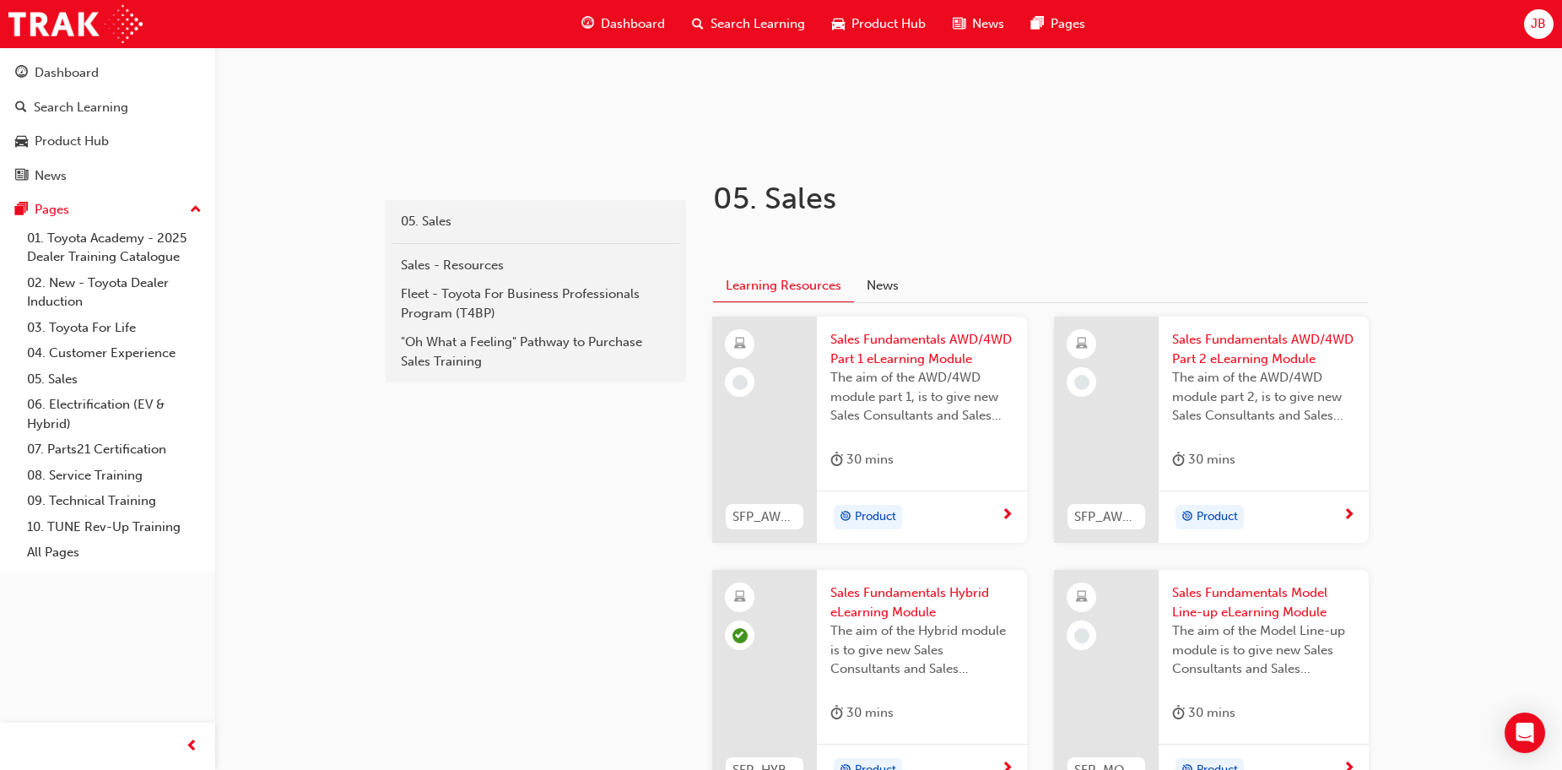
click at [894, 353] on span "Sales Fundamentals AWD/4WD Part 1 eLearning Module" at bounding box center [922, 349] width 183 height 38
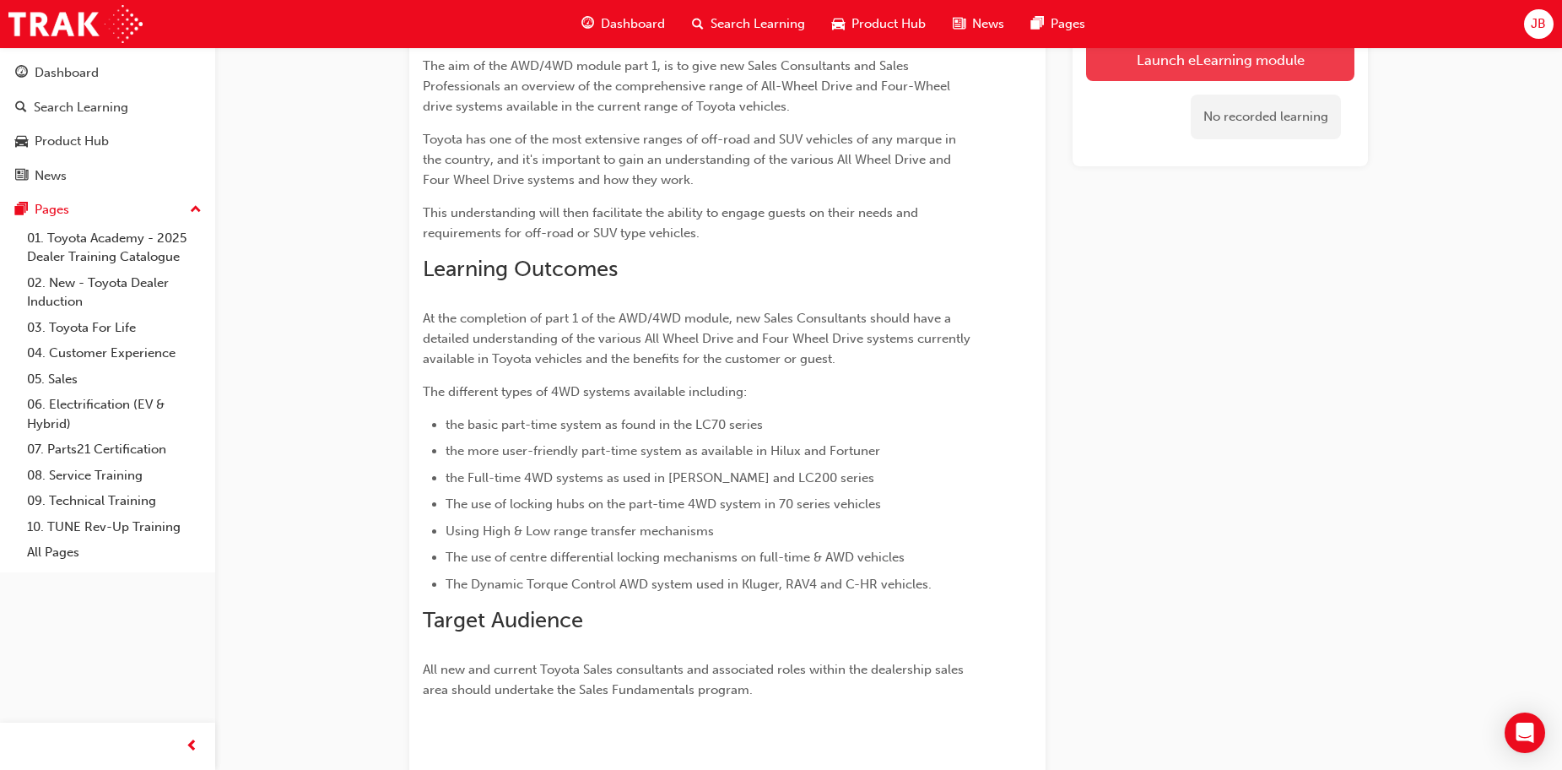
click at [1156, 65] on link "Launch eLearning module" at bounding box center [1220, 60] width 268 height 42
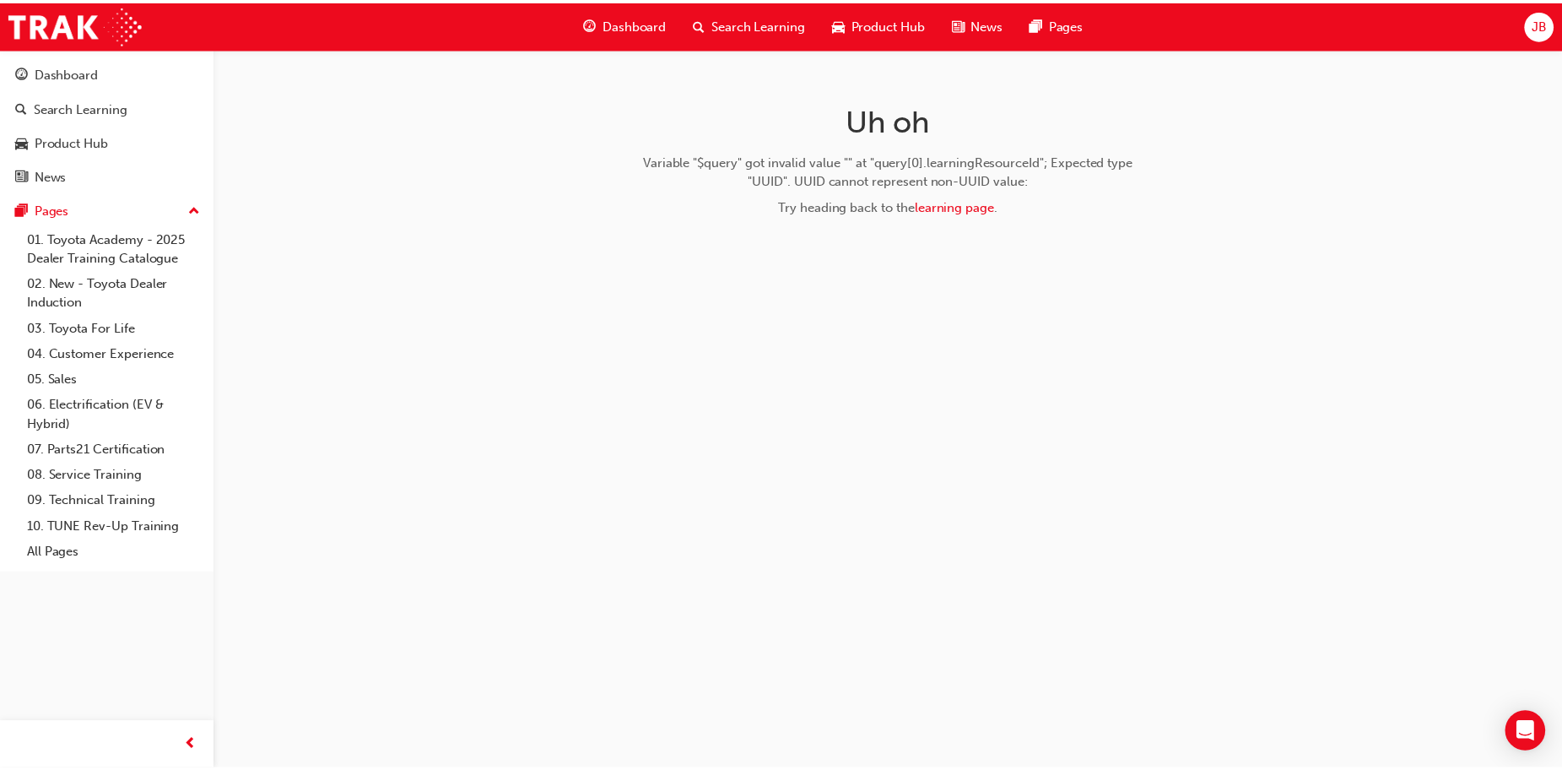
scroll to position [239, 0]
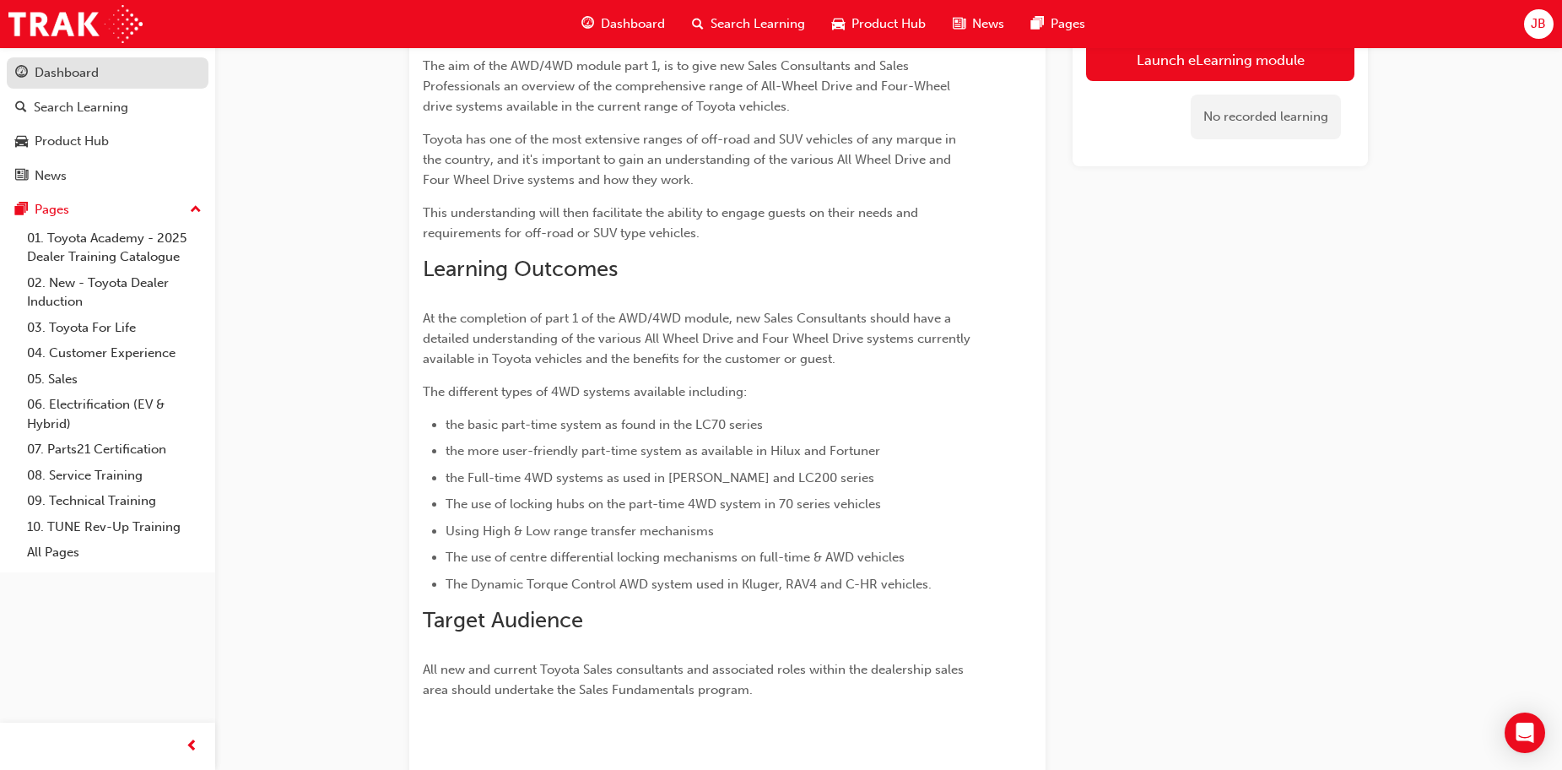
click at [72, 73] on div "Dashboard" at bounding box center [67, 72] width 64 height 19
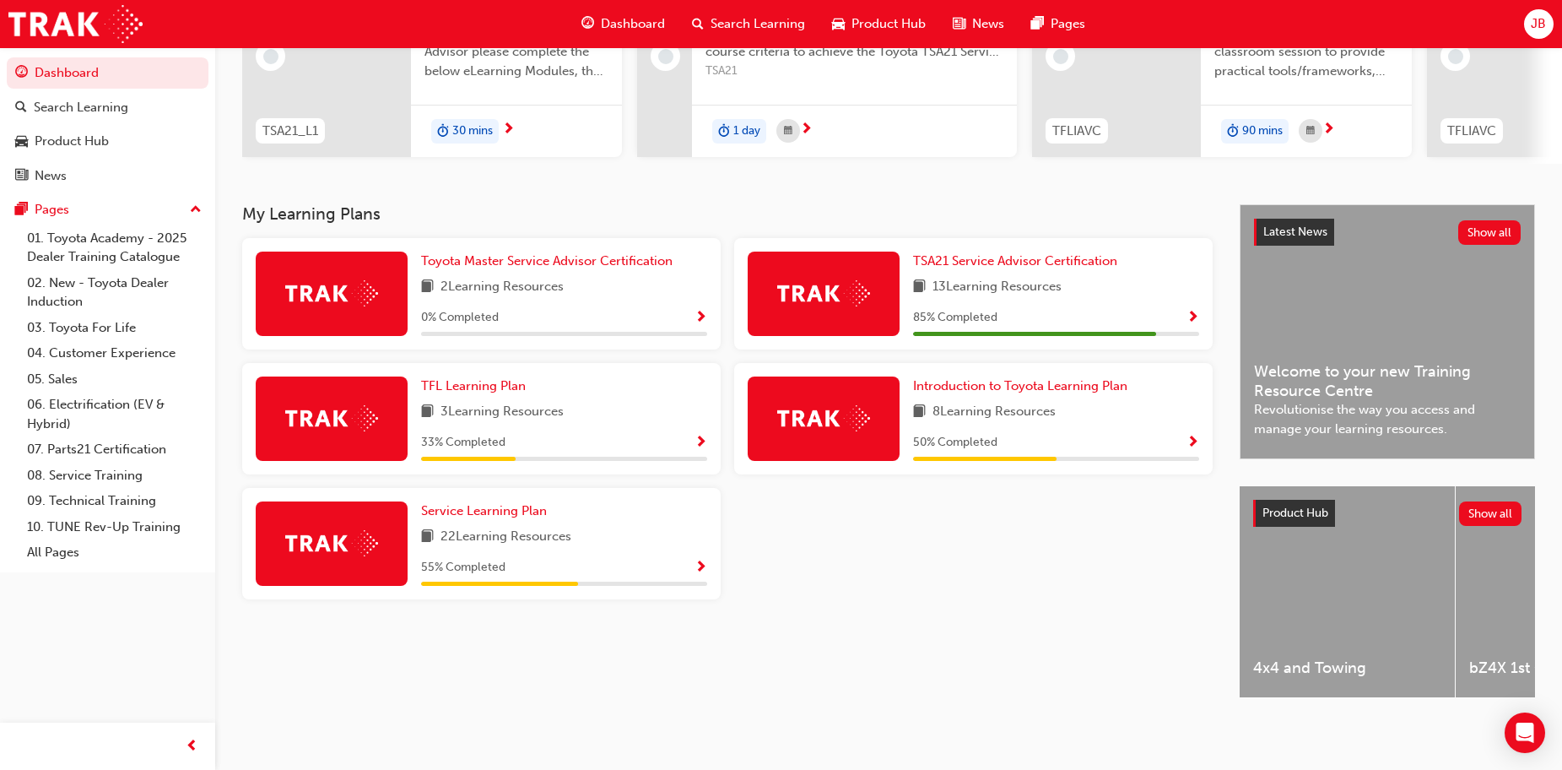
scroll to position [239, 0]
click at [106, 360] on link "04. Customer Experience" at bounding box center [114, 353] width 188 height 26
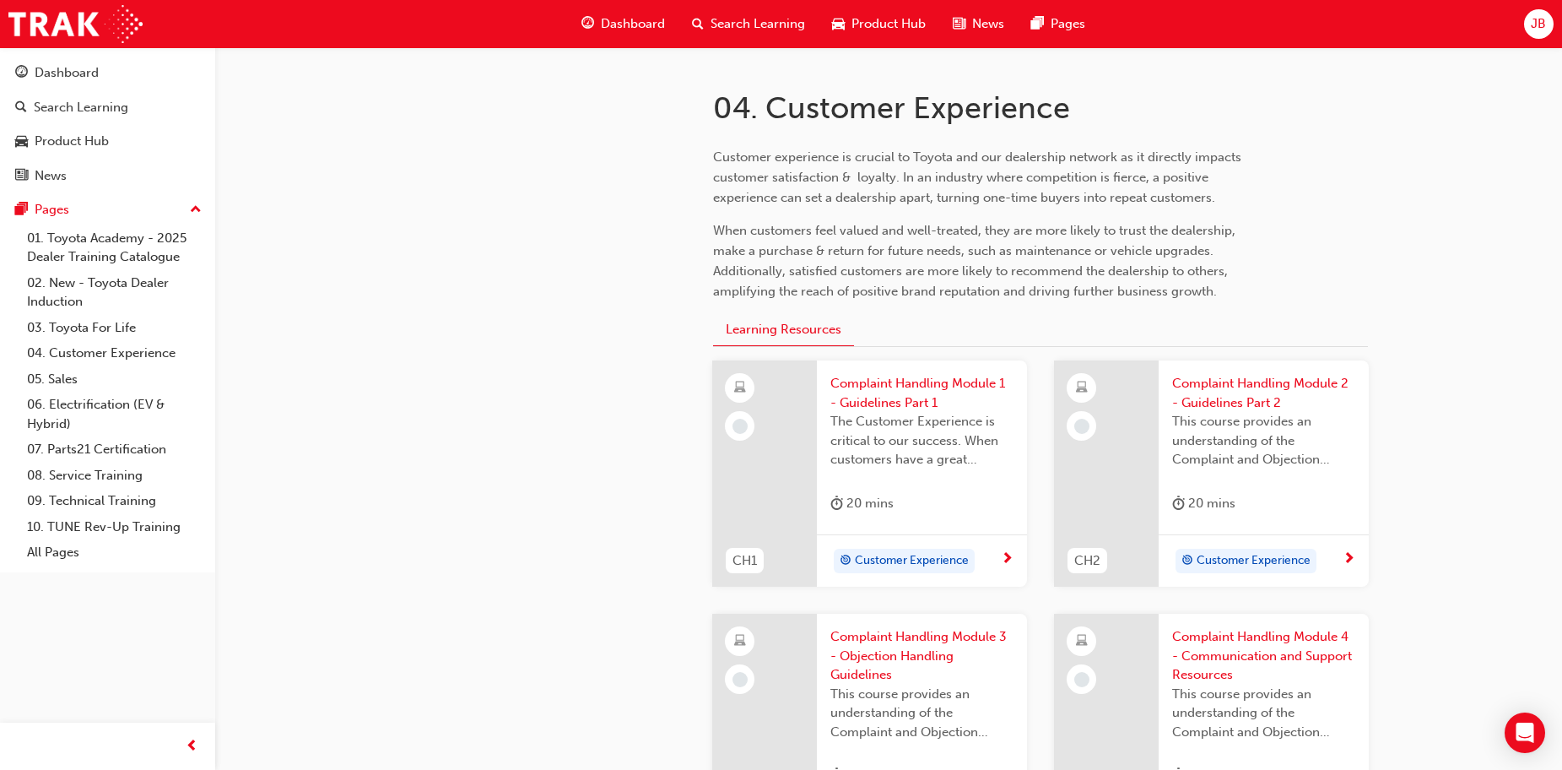
scroll to position [338, 0]
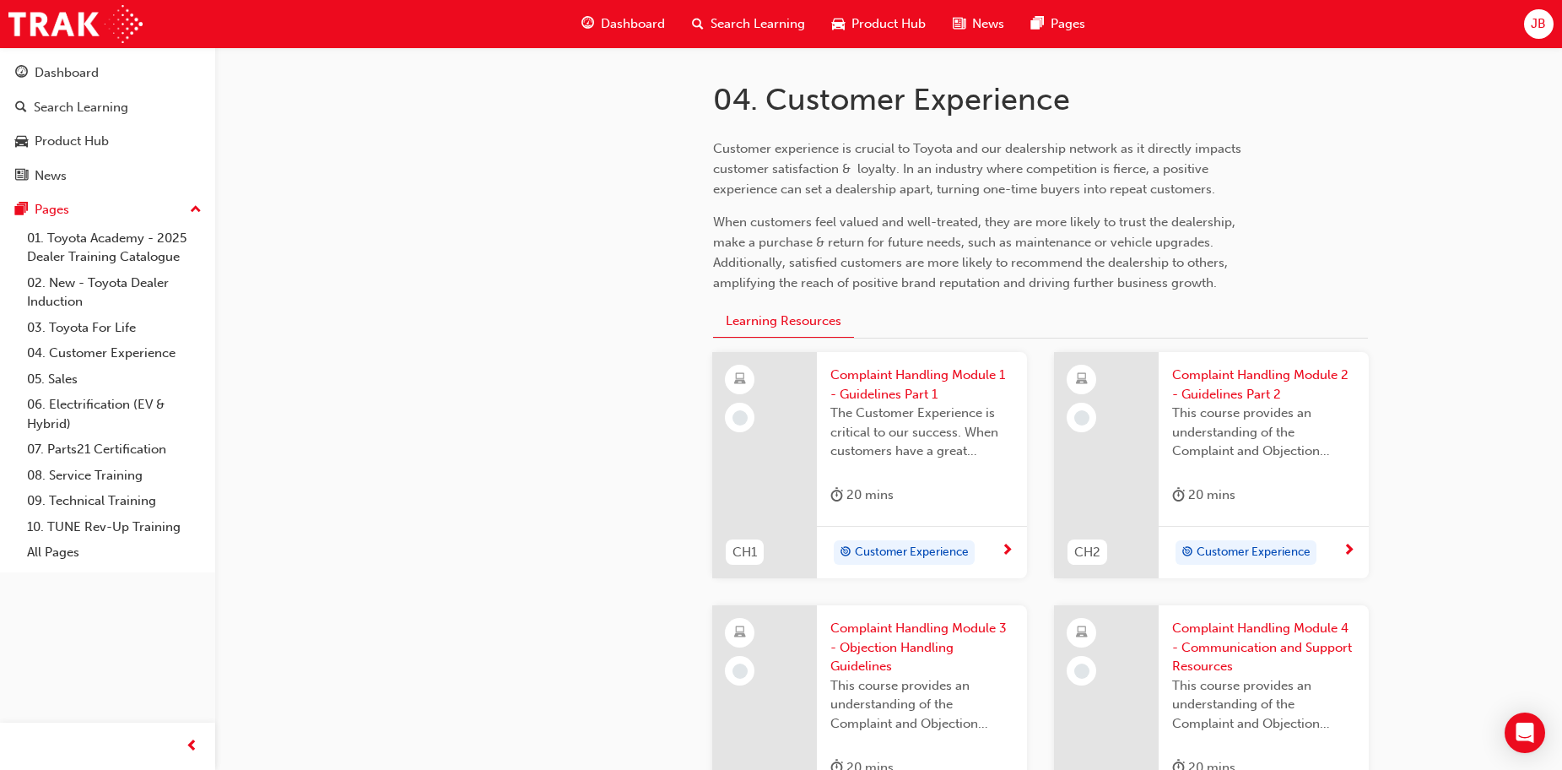
click at [890, 377] on span "Complaint Handling Module 1 - Guidelines Part 1" at bounding box center [922, 385] width 183 height 38
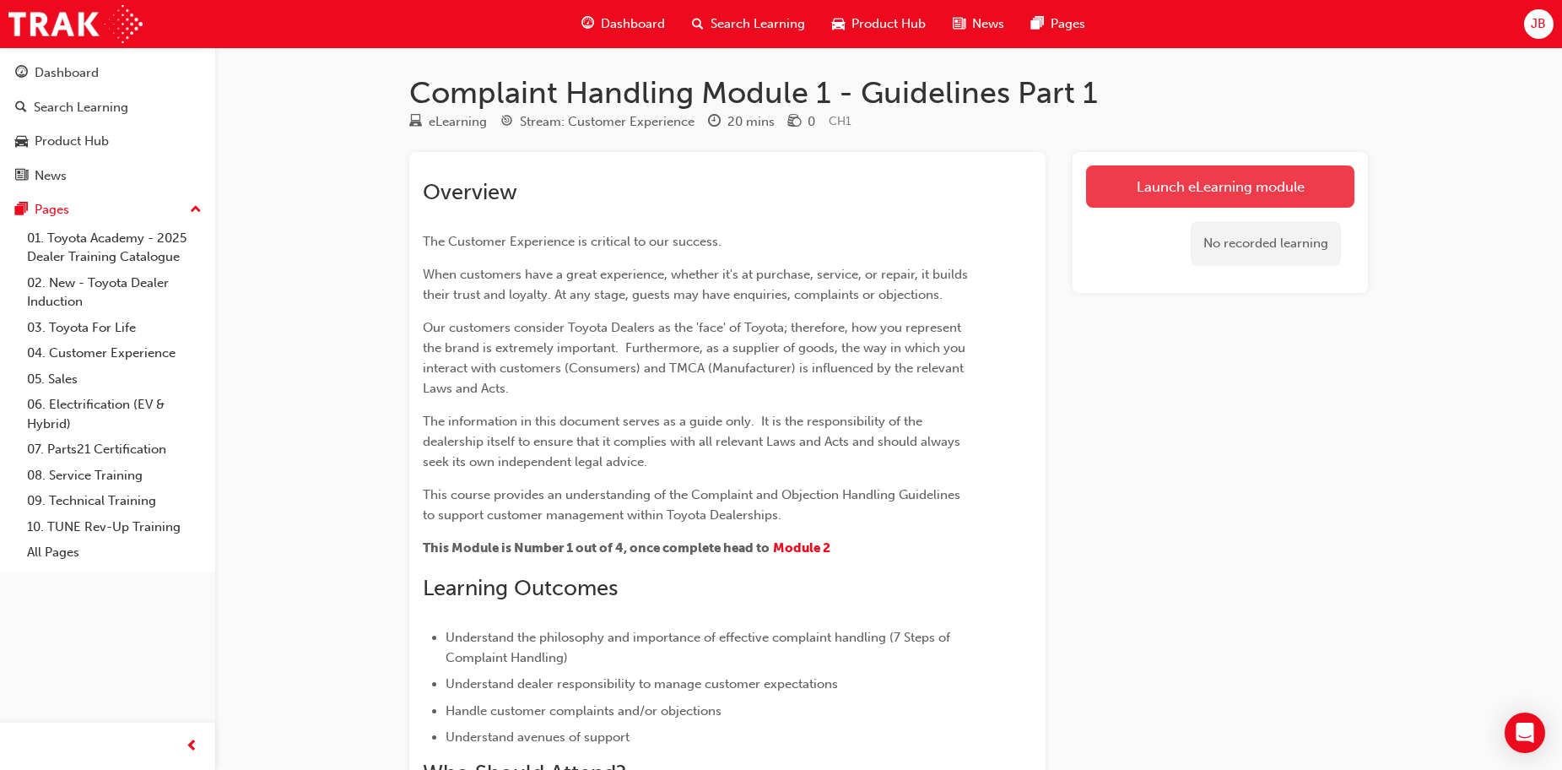
click at [1111, 184] on link "Launch eLearning module" at bounding box center [1220, 186] width 268 height 42
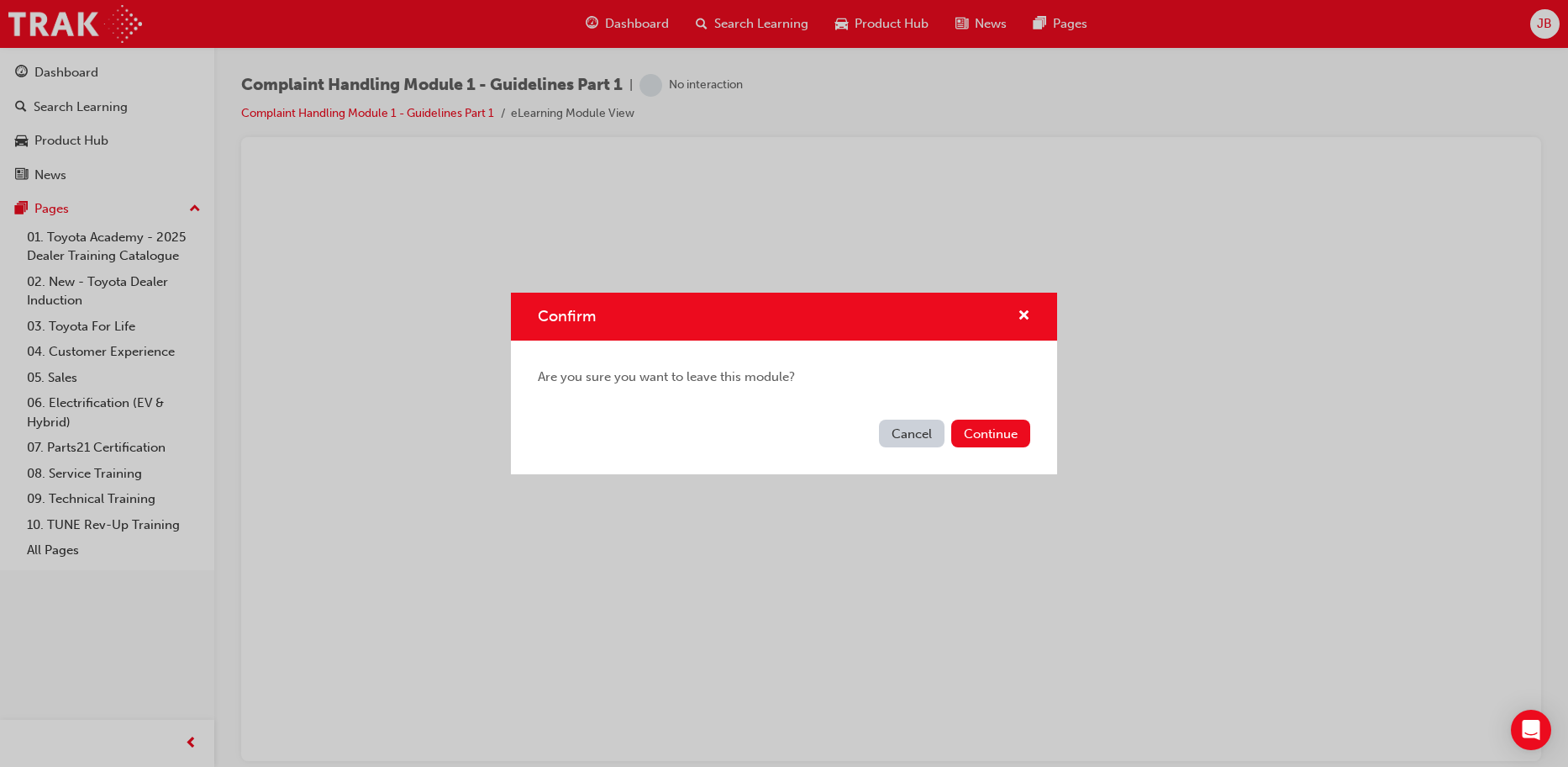
click at [912, 431] on button "Cancel" at bounding box center [912, 433] width 66 height 28
click at [976, 426] on button "Continue" at bounding box center [991, 433] width 79 height 28
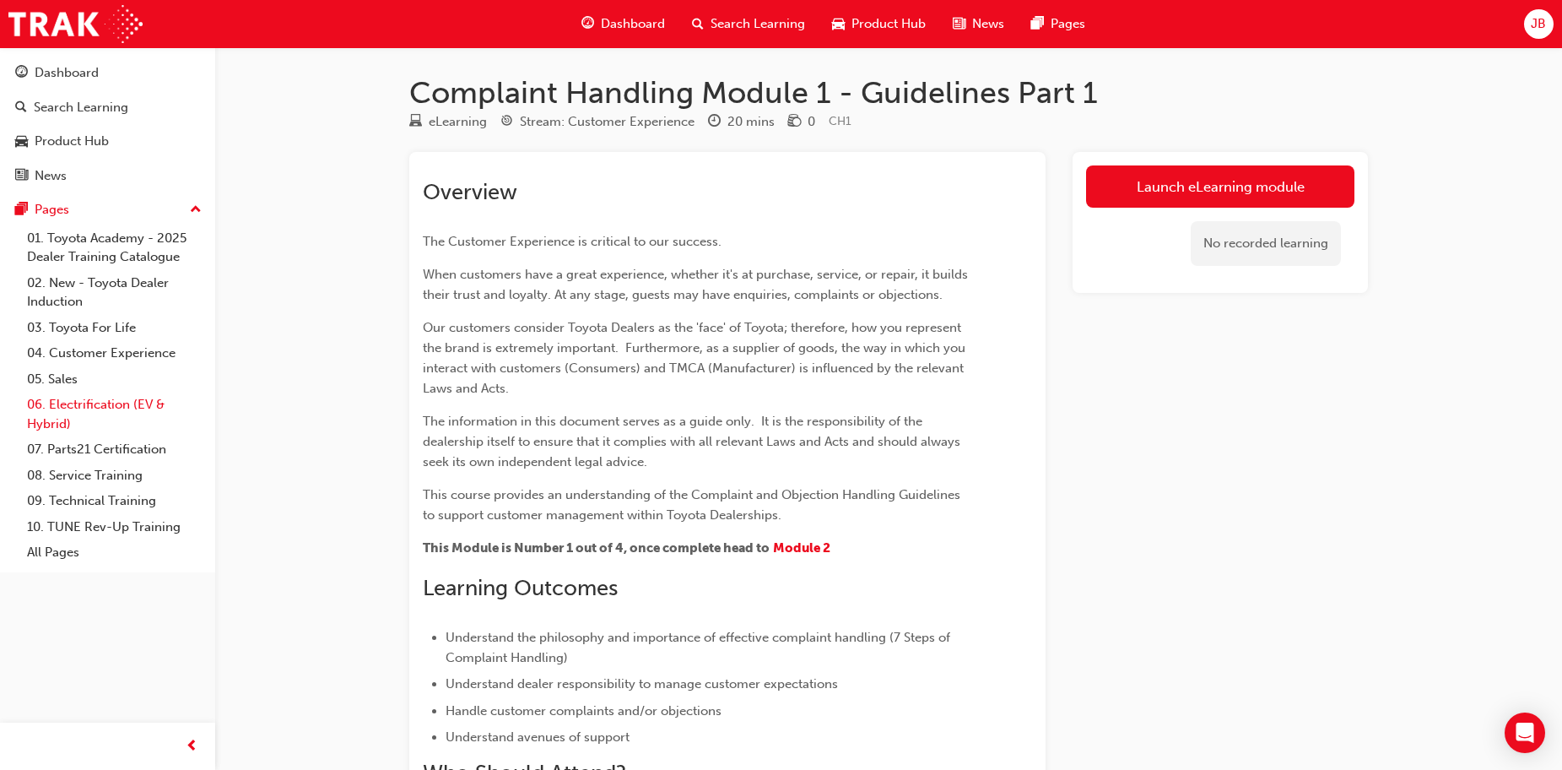
click at [118, 403] on link "06. Electrification (EV & Hybrid)" at bounding box center [114, 414] width 188 height 45
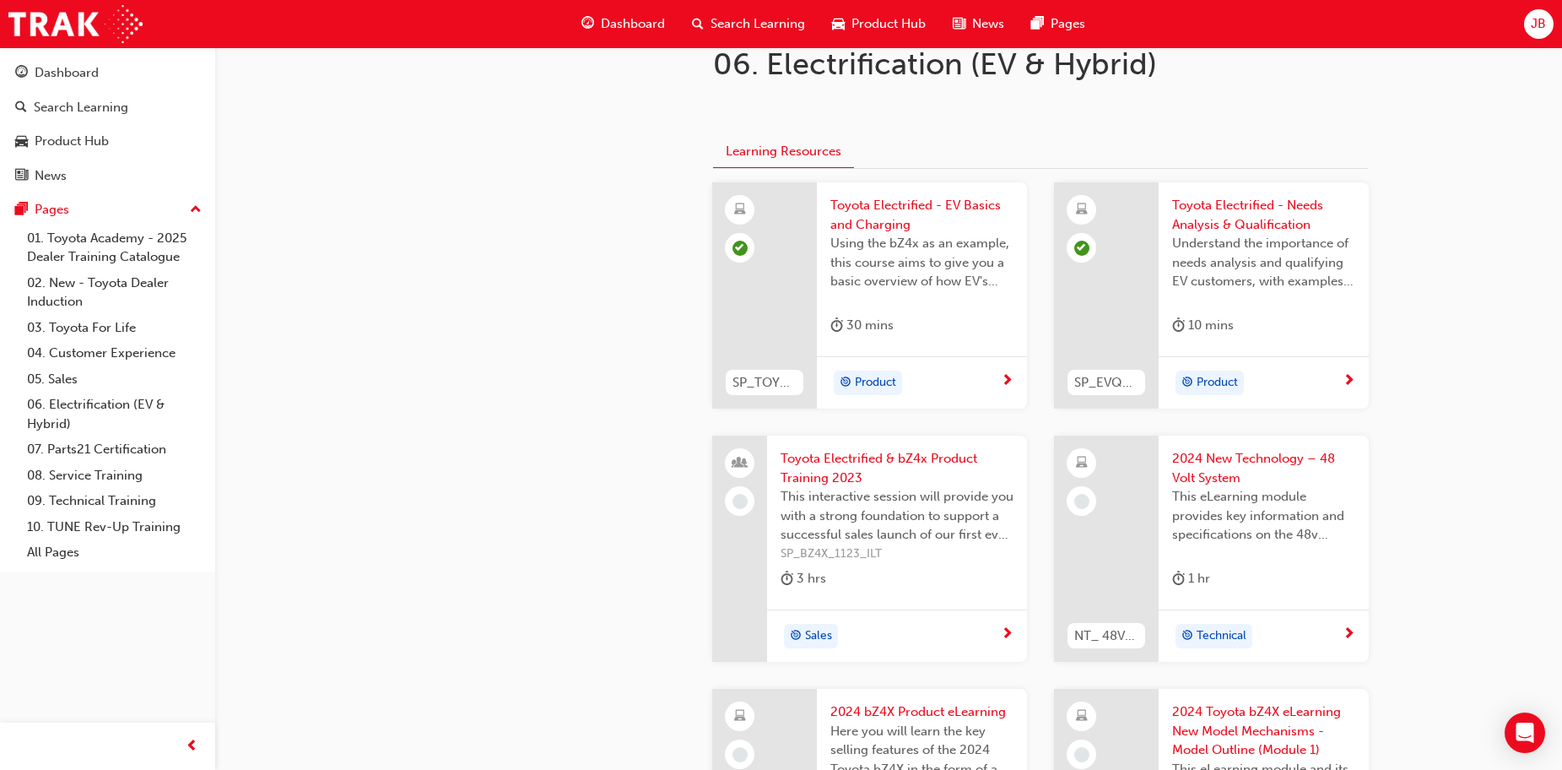
scroll to position [338, 0]
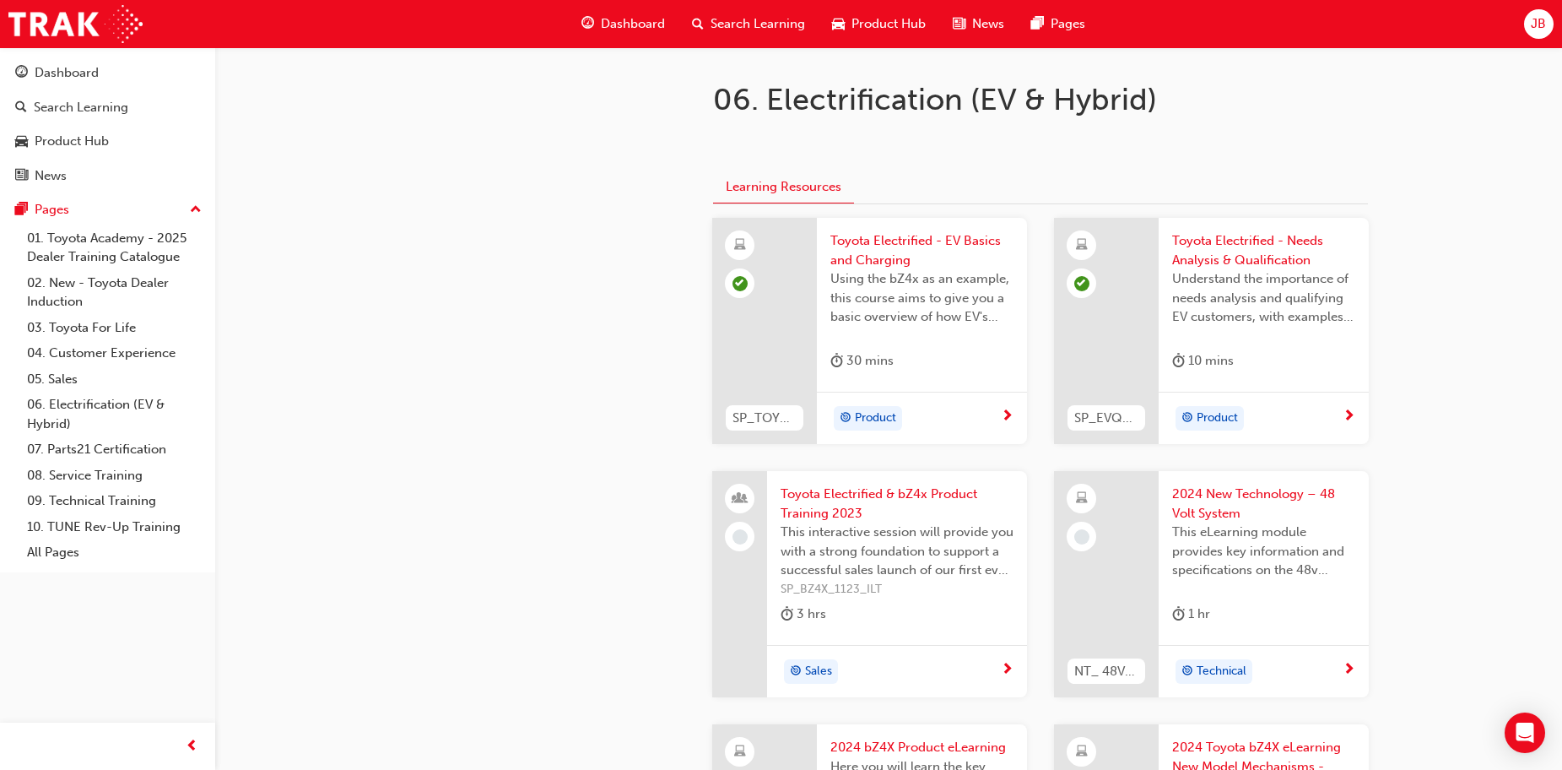
click at [864, 490] on span "Toyota Electrified & bZ4x Product Training 2023" at bounding box center [897, 504] width 233 height 38
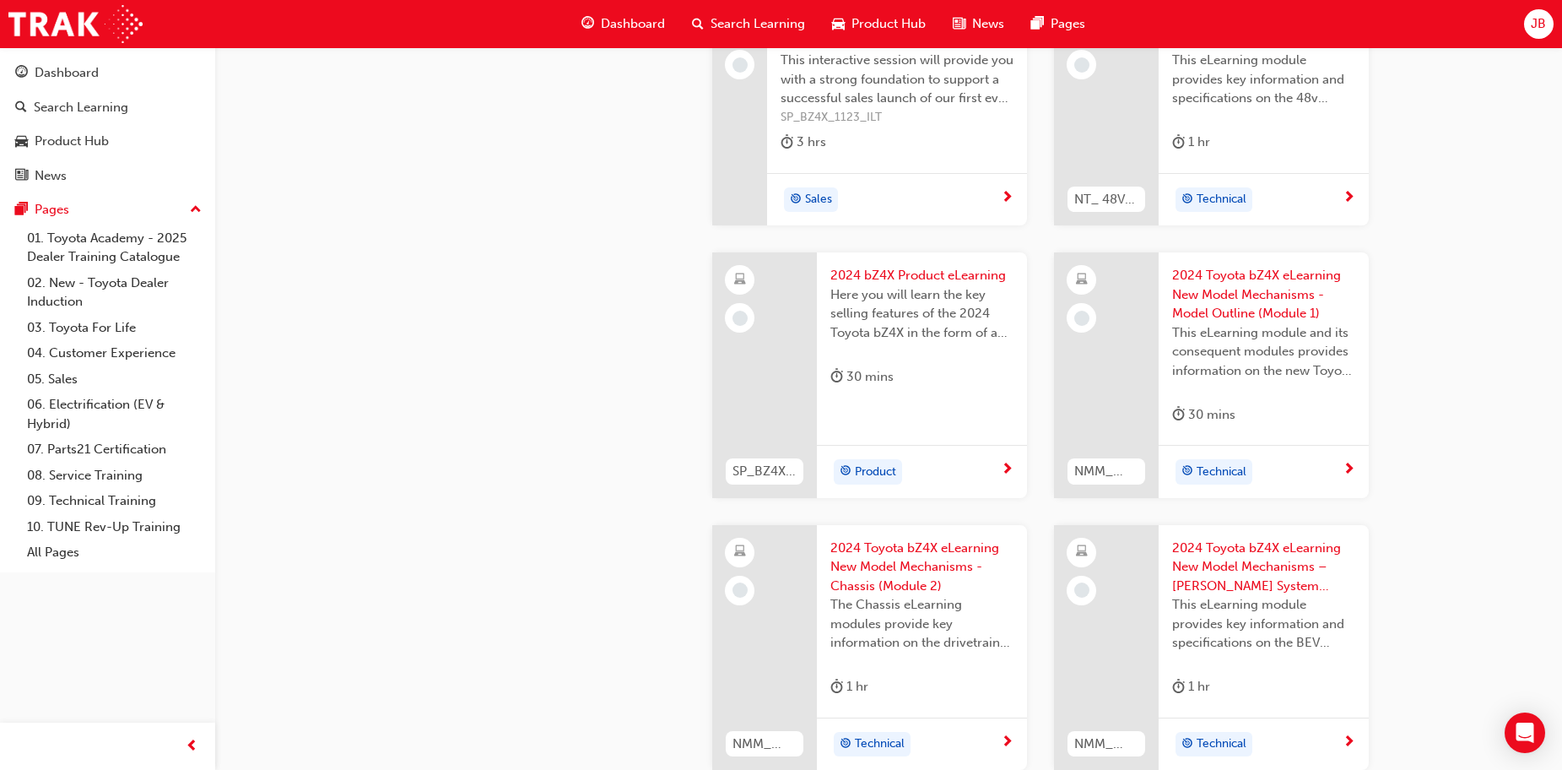
scroll to position [219, 0]
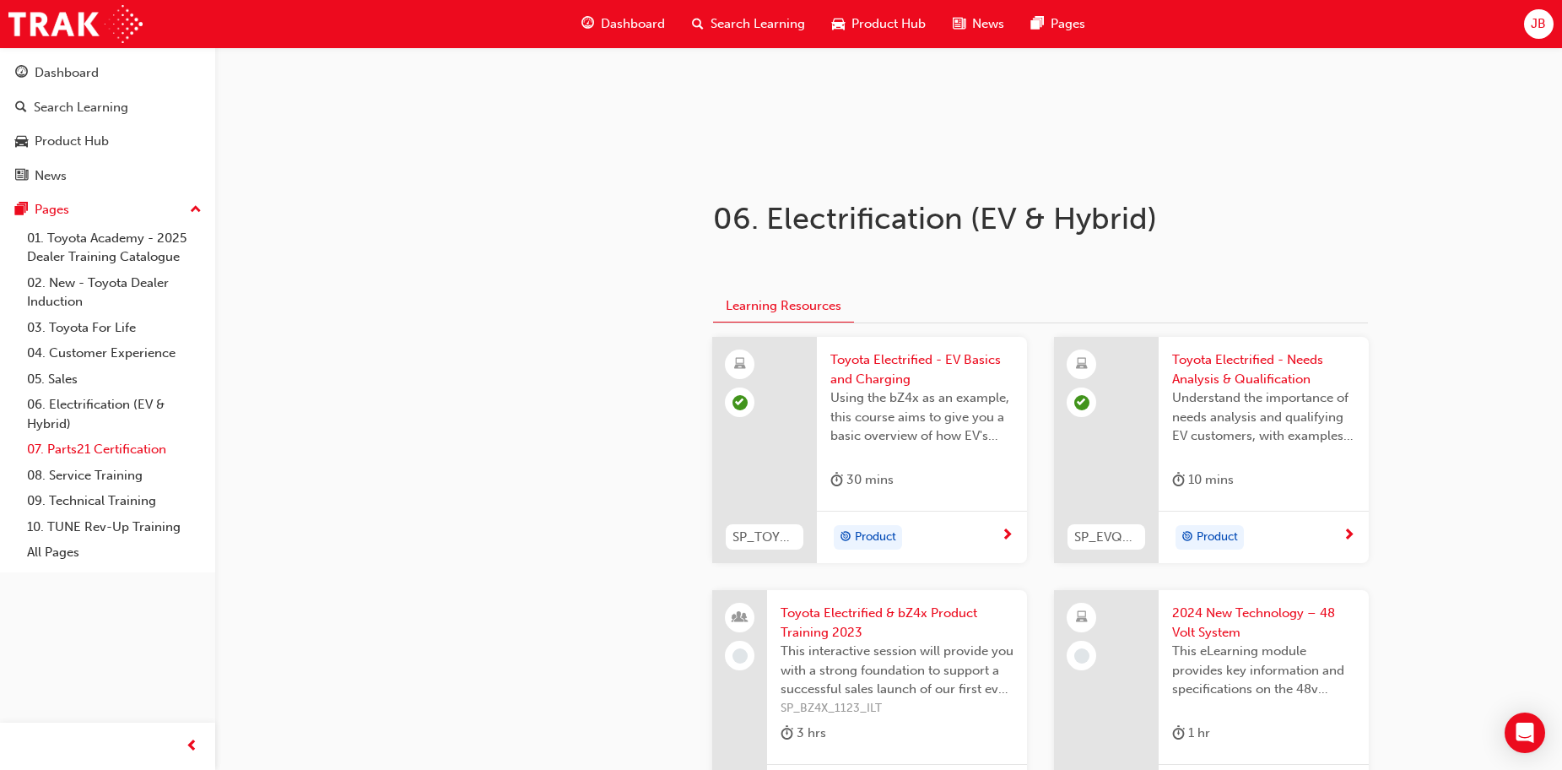
click at [112, 452] on link "07. Parts21 Certification" at bounding box center [114, 449] width 188 height 26
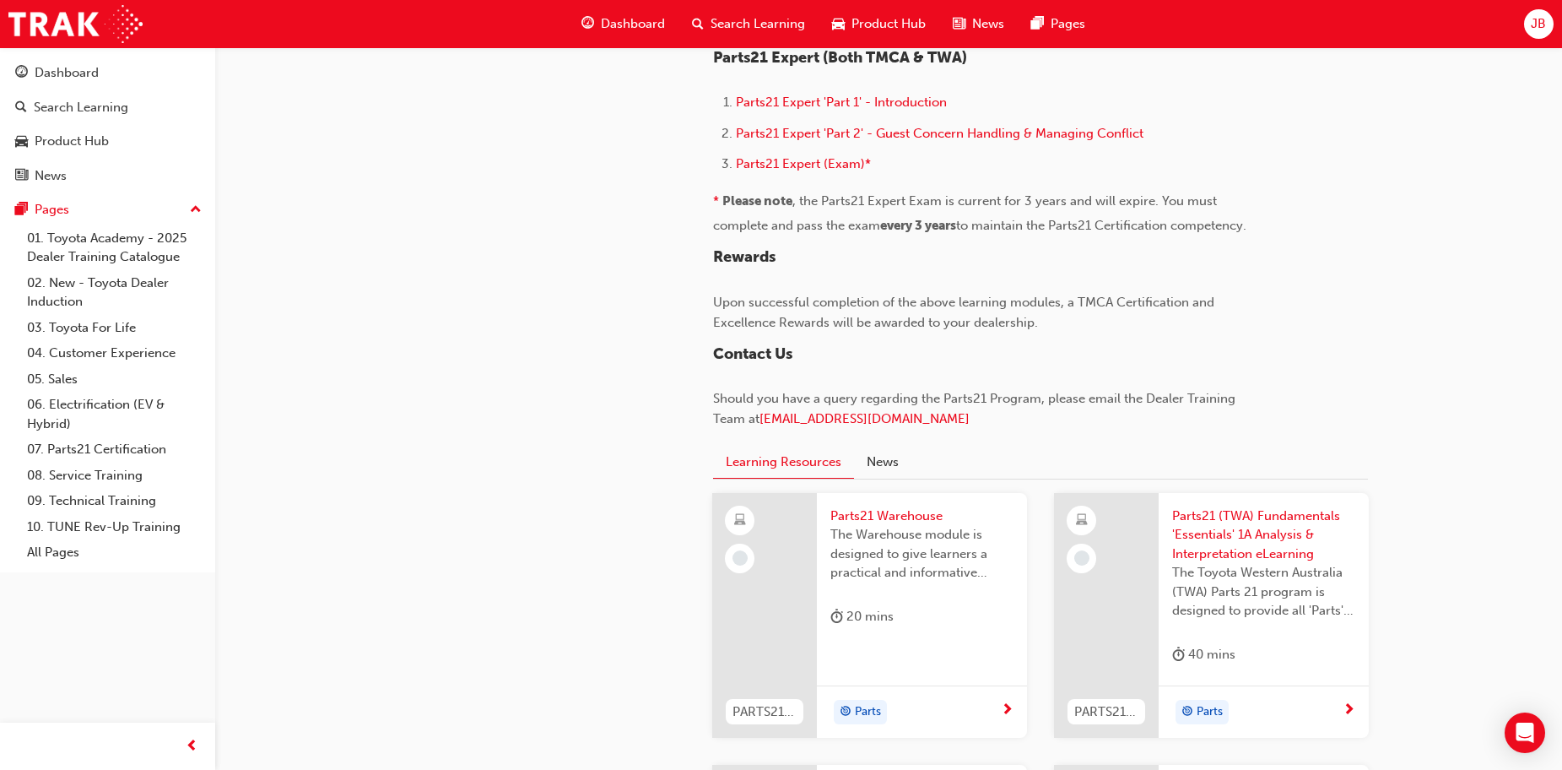
scroll to position [1604, 0]
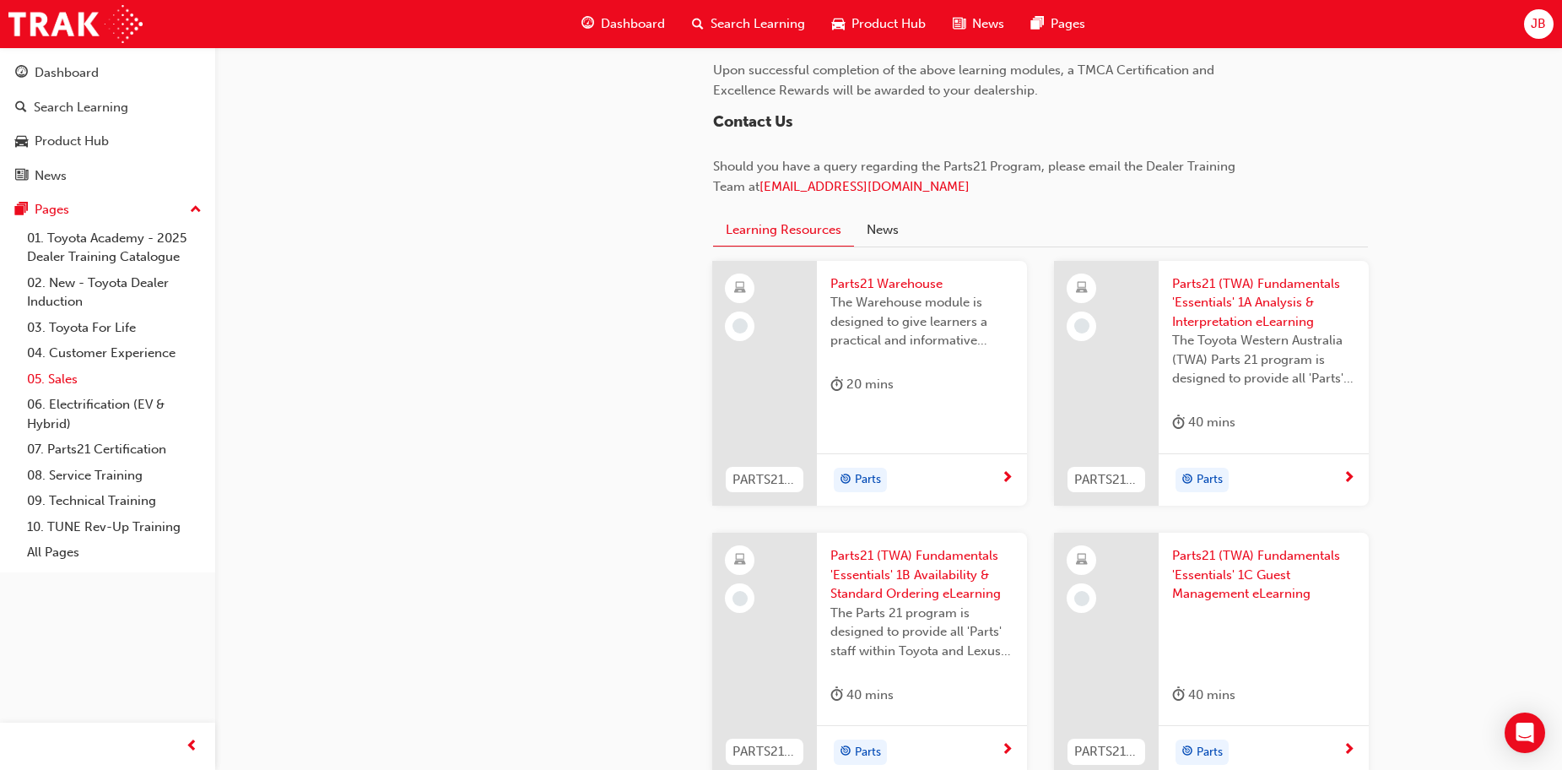
click at [65, 371] on link "05. Sales" at bounding box center [114, 379] width 188 height 26
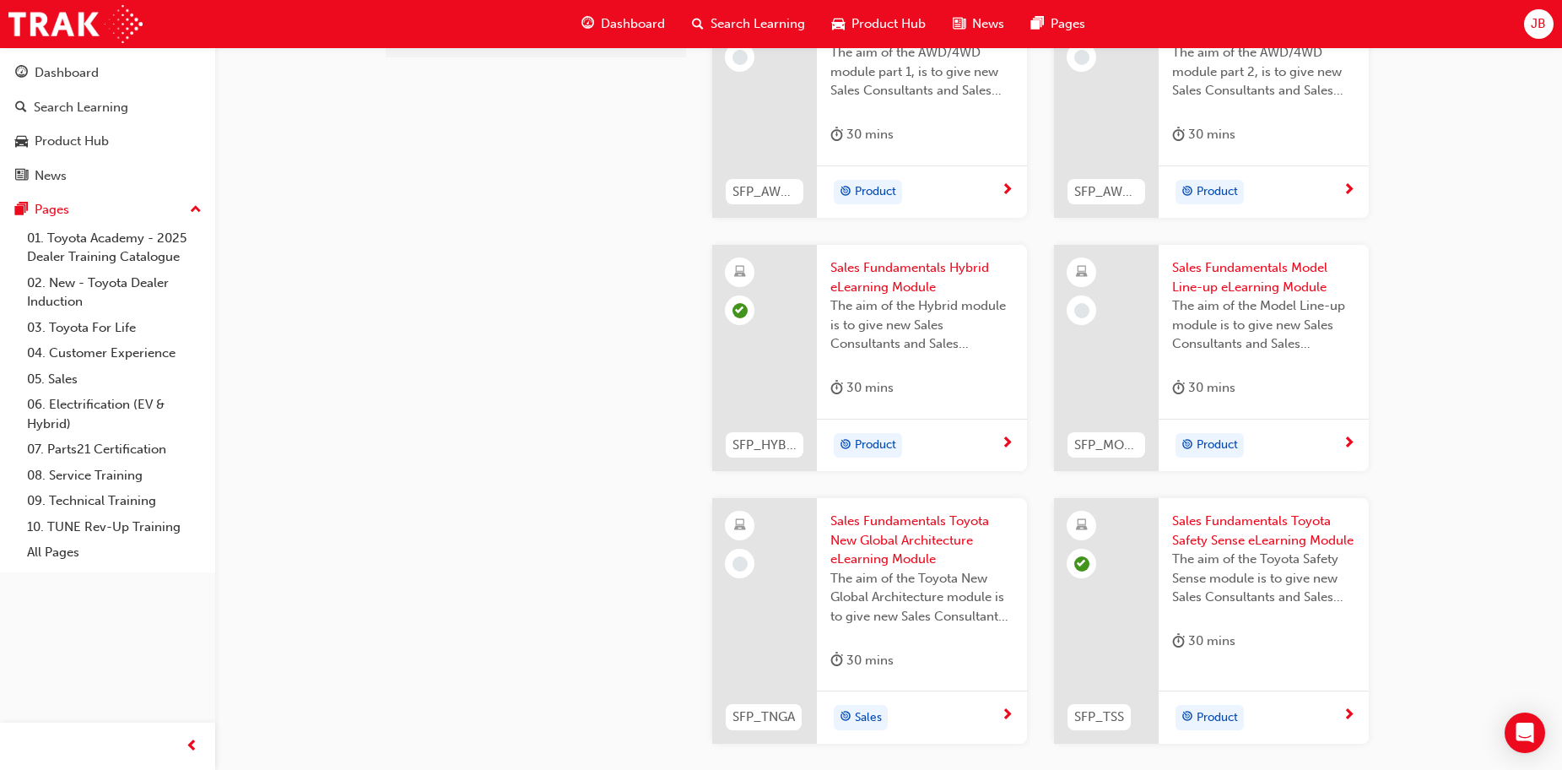
scroll to position [546, 0]
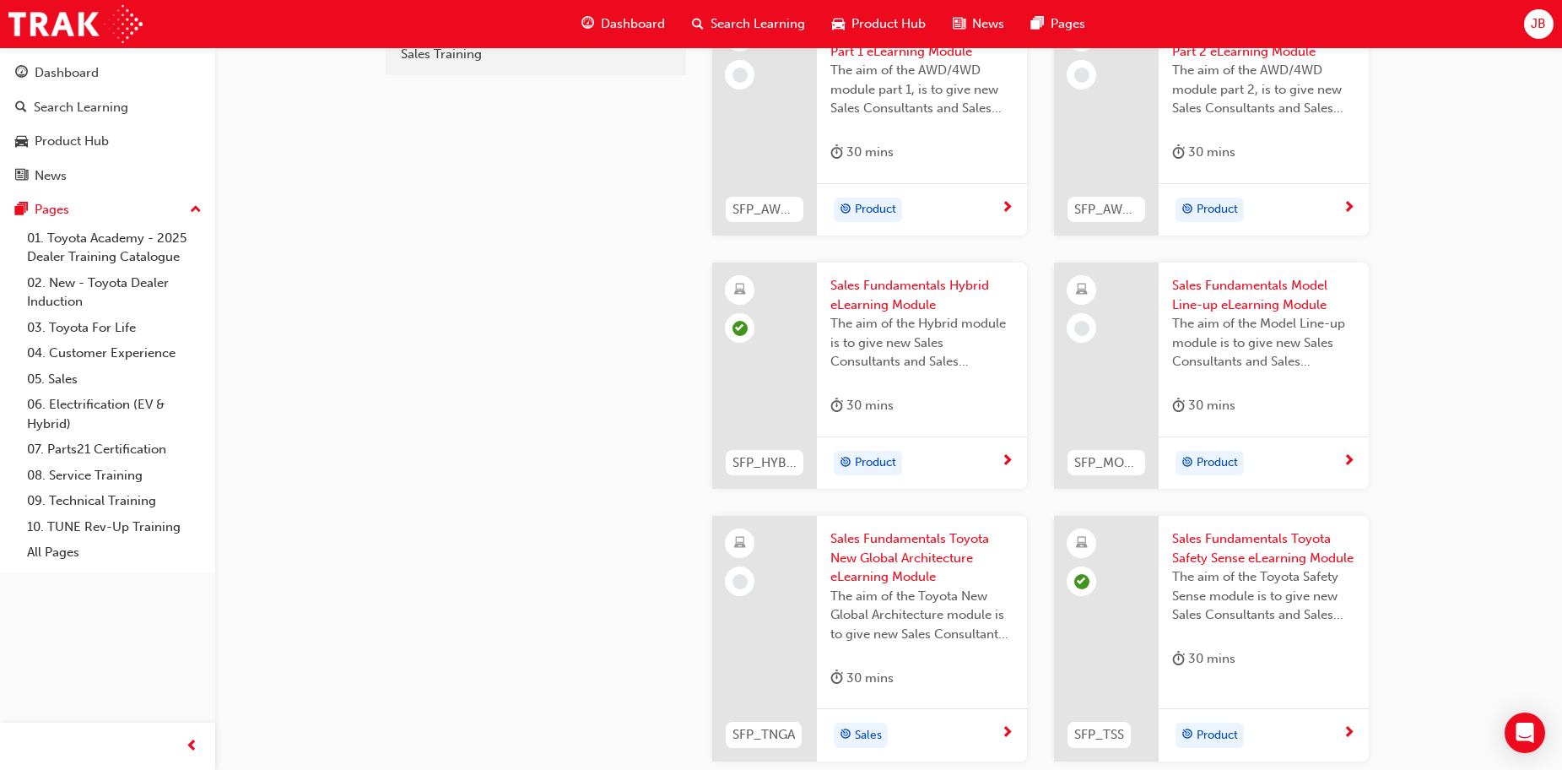
click at [1236, 279] on span "Sales Fundamentals Model Line-up eLearning Module" at bounding box center [1263, 295] width 183 height 38
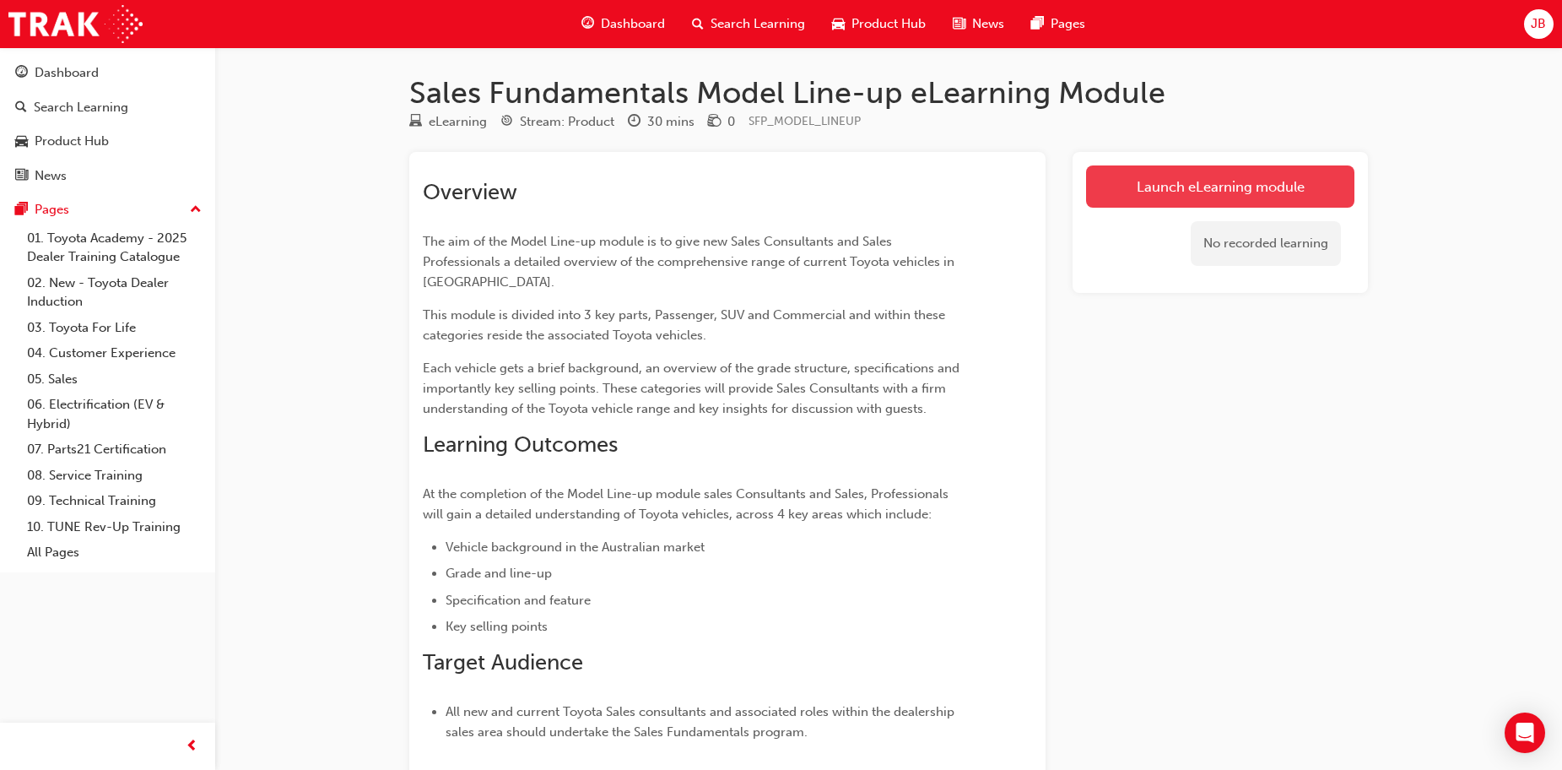
click at [1120, 183] on link "Launch eLearning module" at bounding box center [1220, 186] width 268 height 42
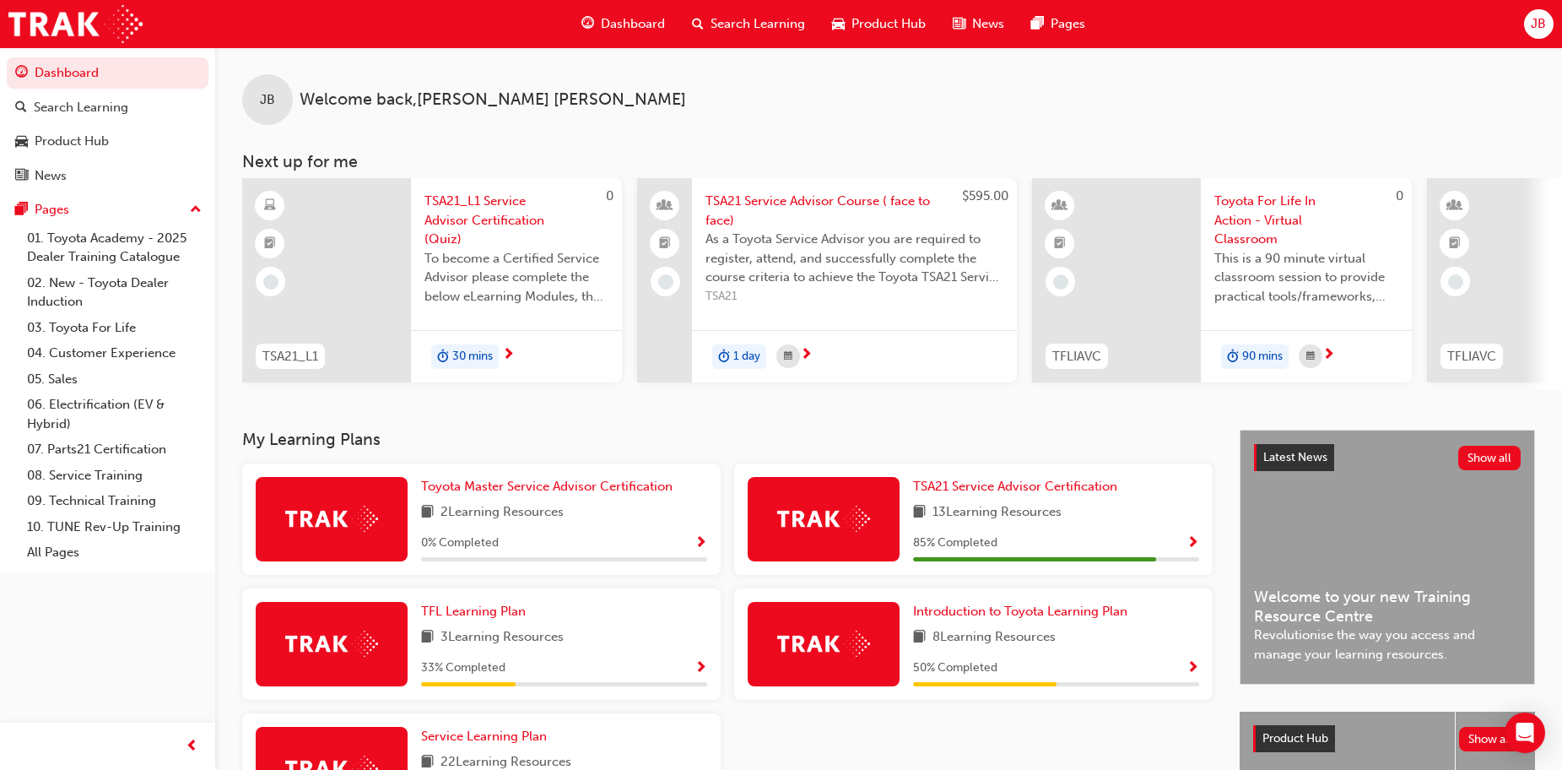
click at [474, 215] on span "TSA21_L1 Service Advisor Certification (Quiz)" at bounding box center [517, 220] width 184 height 57
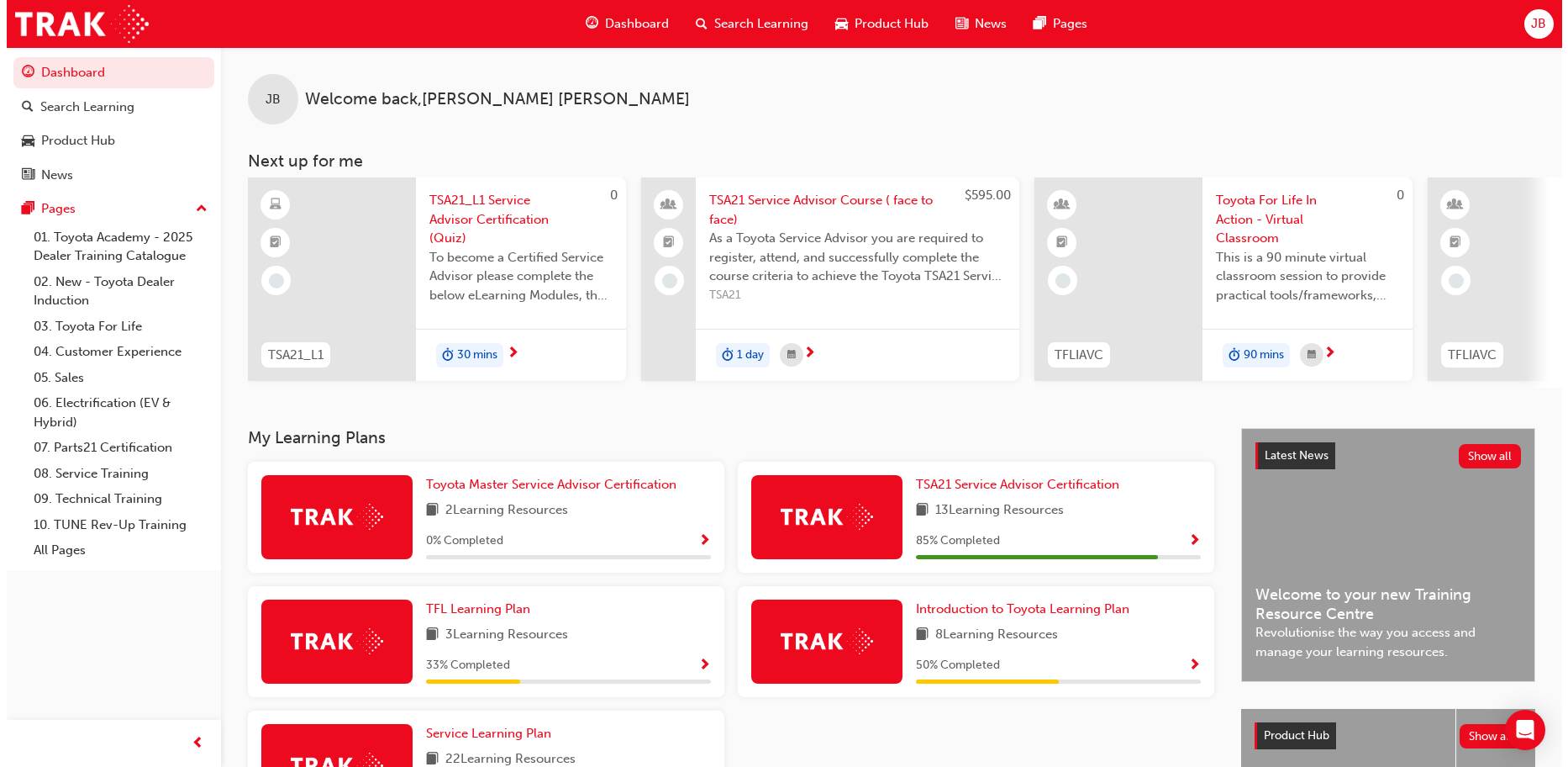
scroll to position [0, 1043]
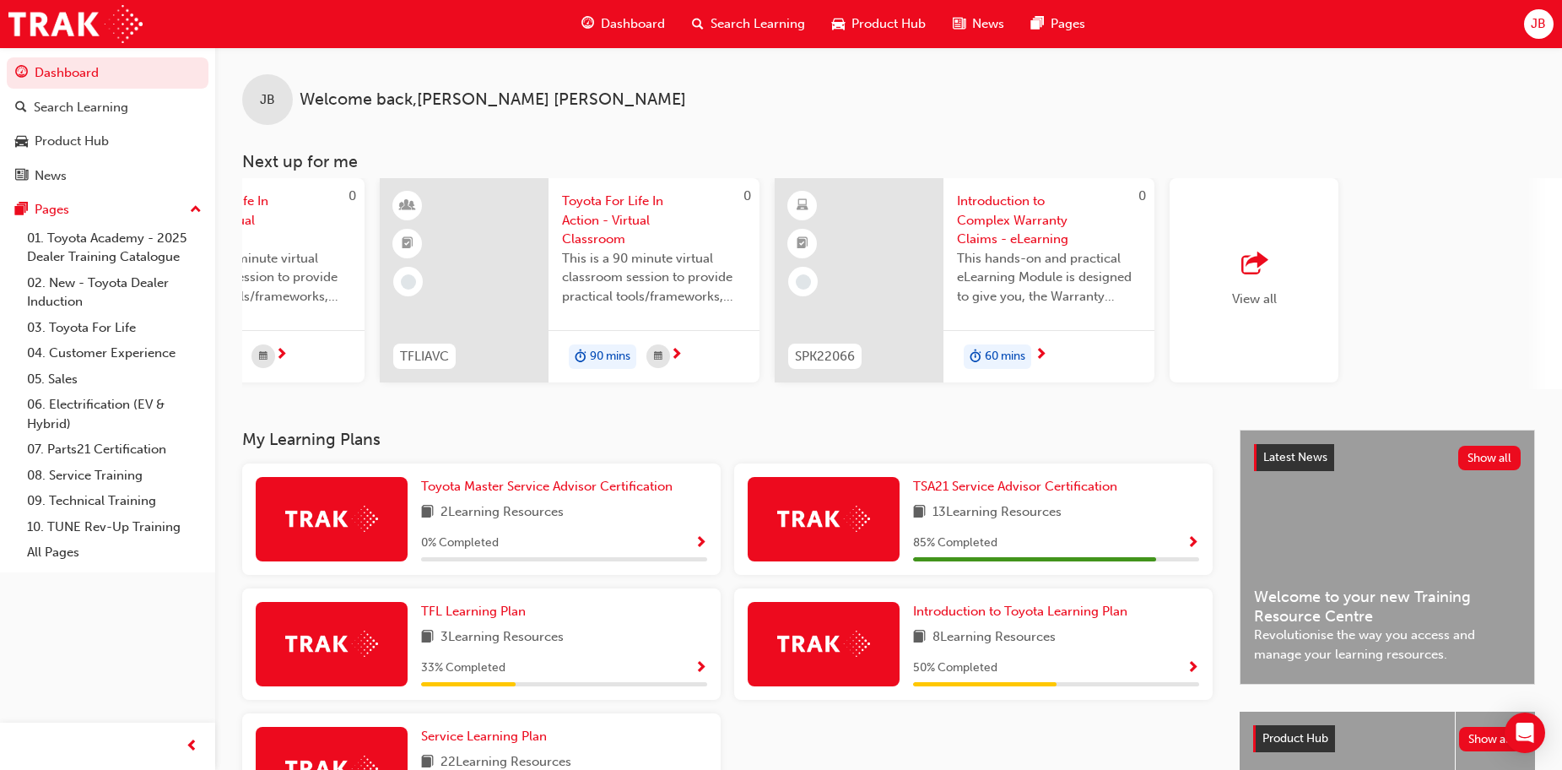
click at [1010, 226] on span "Introduction to Complex Warranty Claims - eLearning" at bounding box center [1049, 220] width 184 height 57
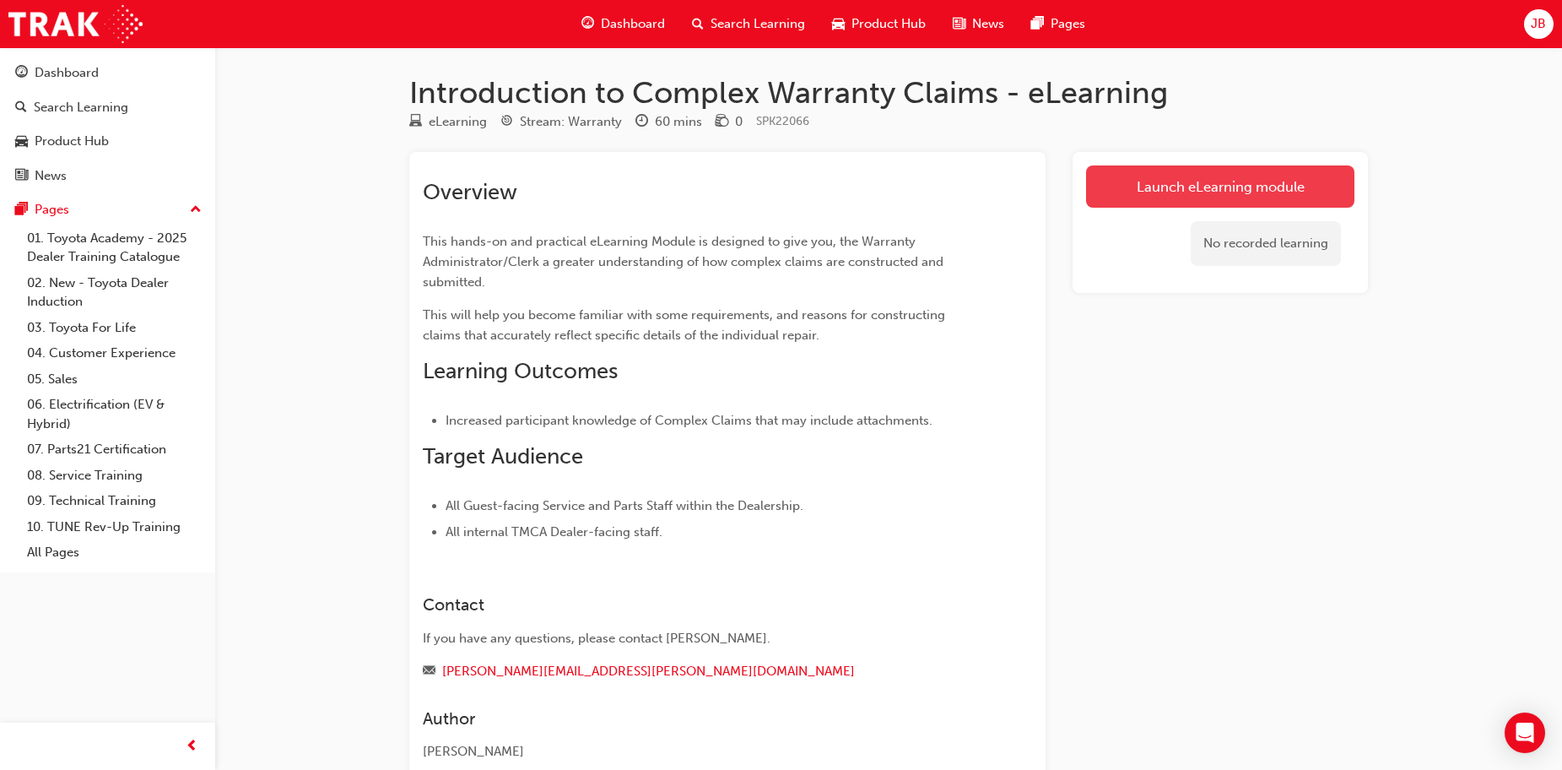
click at [1121, 193] on link "Launch eLearning module" at bounding box center [1220, 186] width 268 height 42
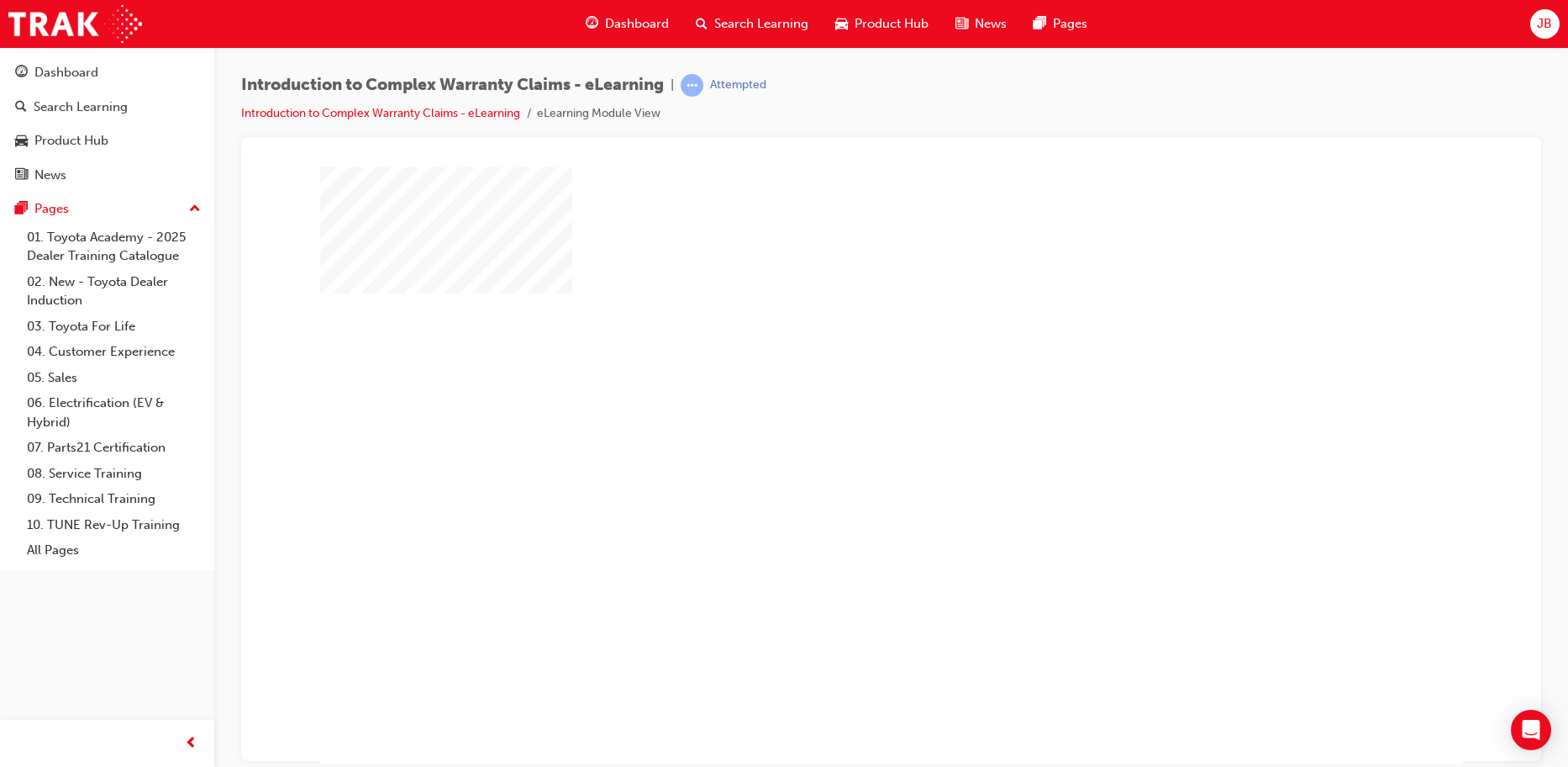
click at [843, 416] on div "play" at bounding box center [843, 416] width 0 height 0
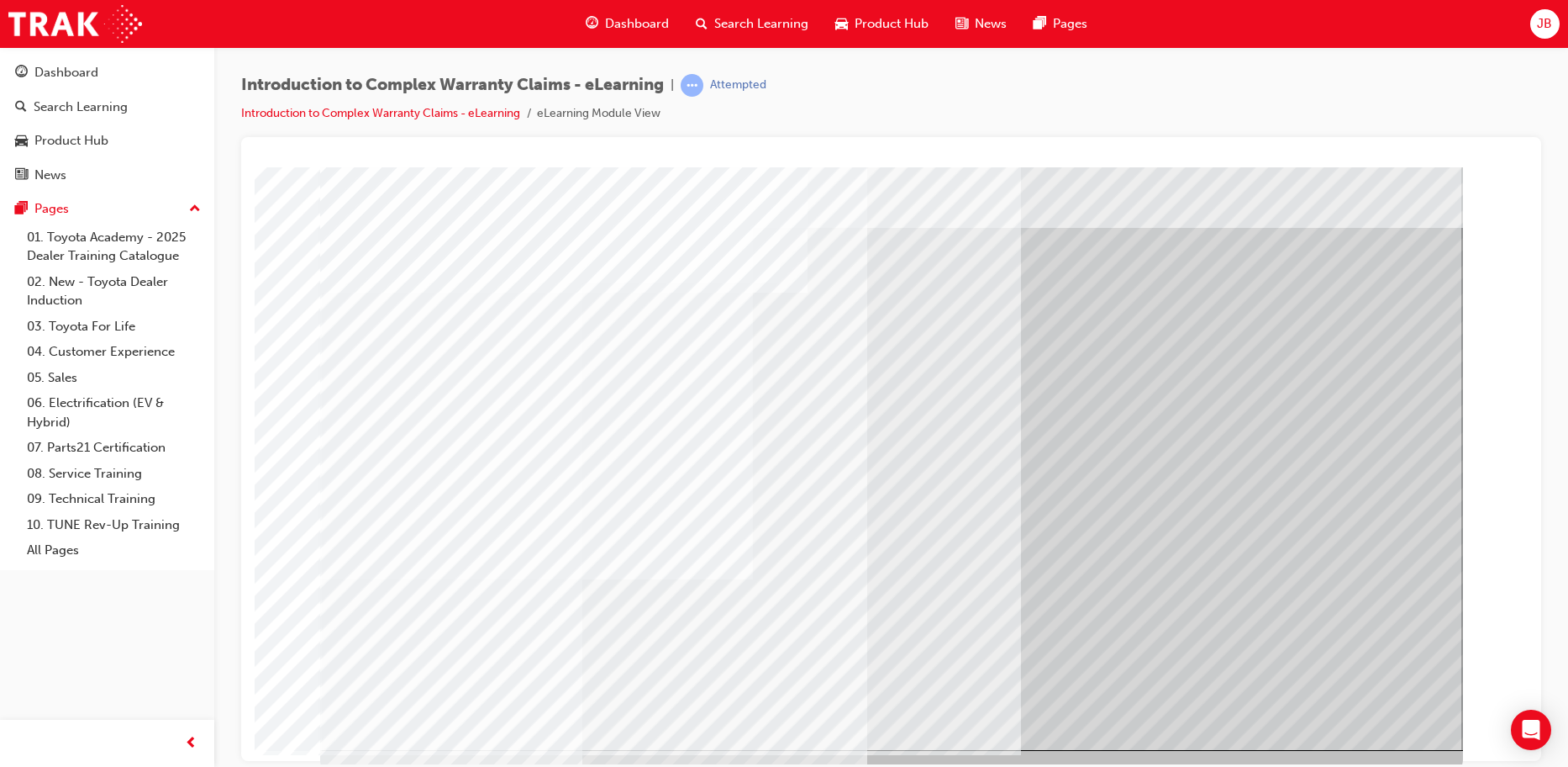
scroll to position [34, 0]
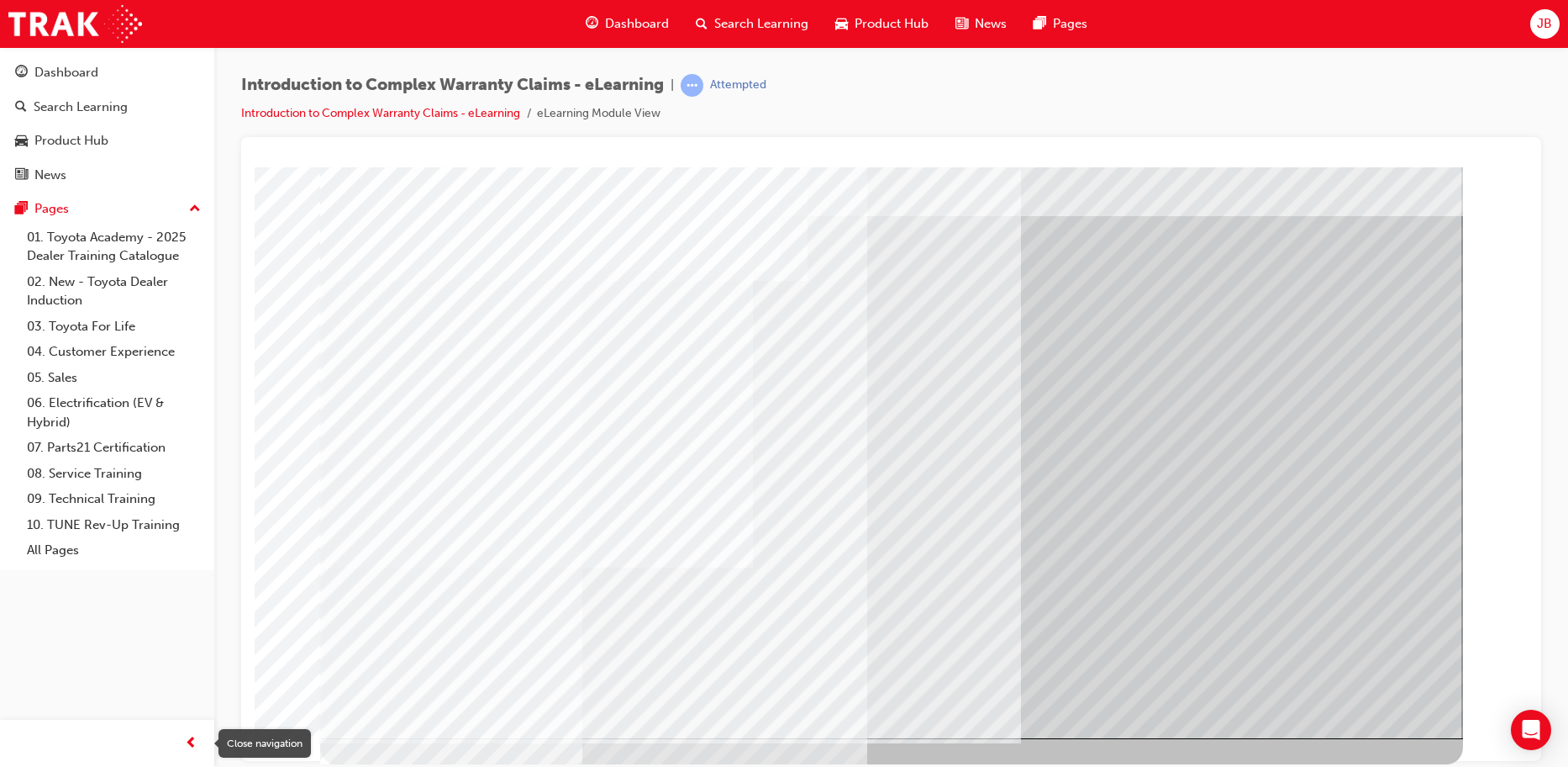
click at [185, 735] on span "prev-icon" at bounding box center [191, 743] width 13 height 21
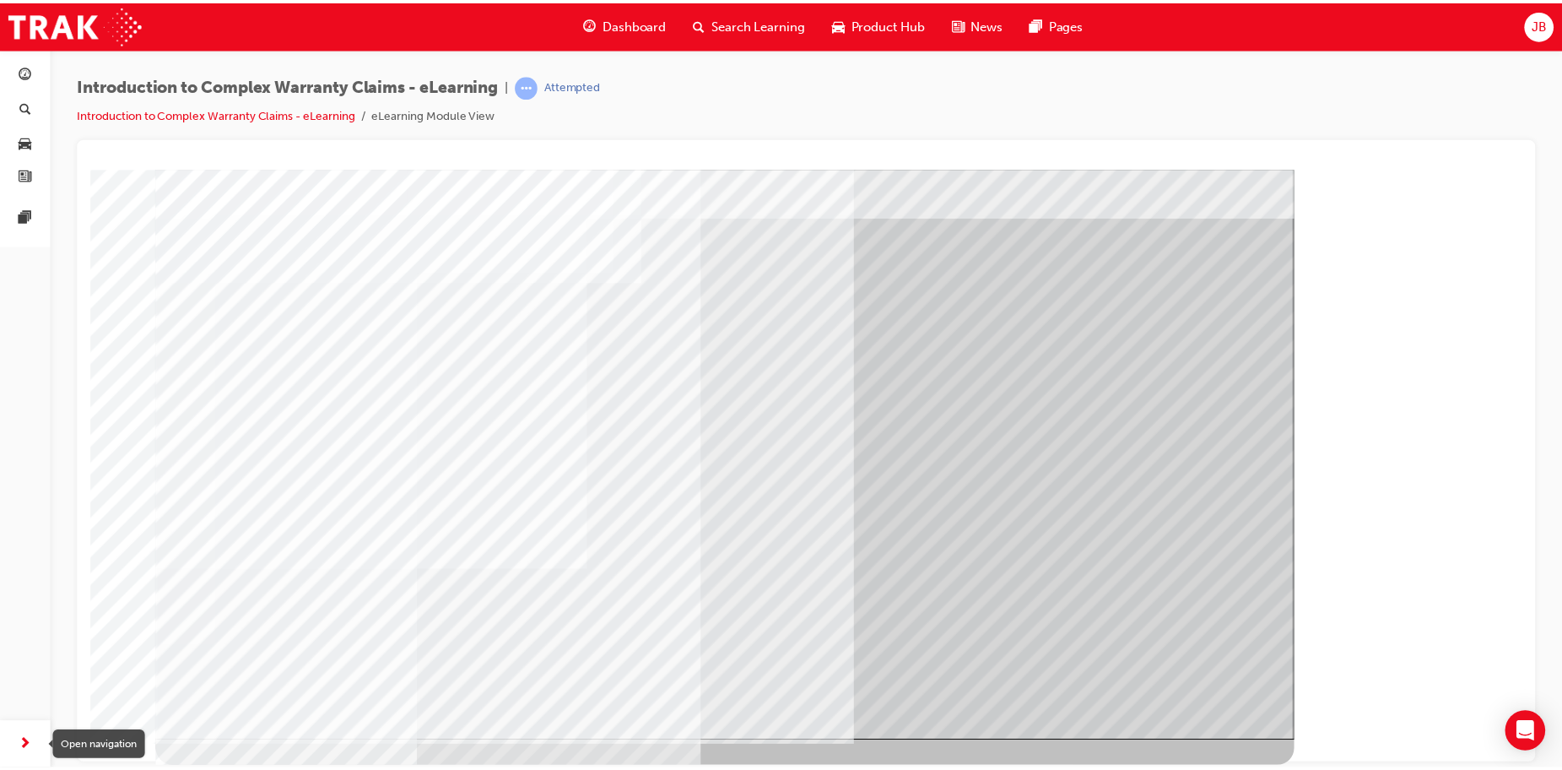
scroll to position [0, 0]
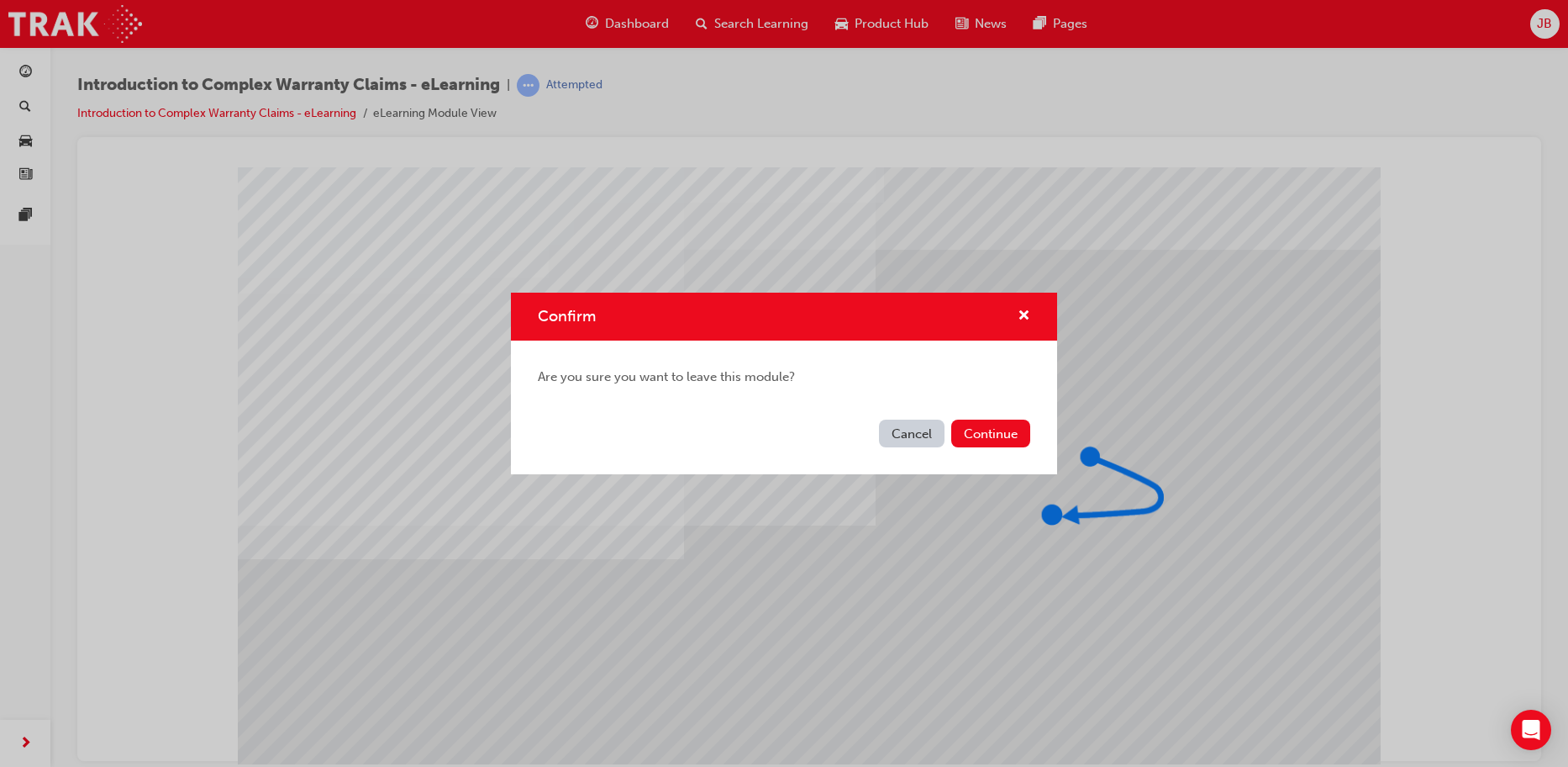
click at [920, 430] on button "Cancel" at bounding box center [912, 433] width 66 height 28
click at [1004, 433] on button "Continue" at bounding box center [991, 433] width 79 height 28
